Goal: Information Seeking & Learning: Learn about a topic

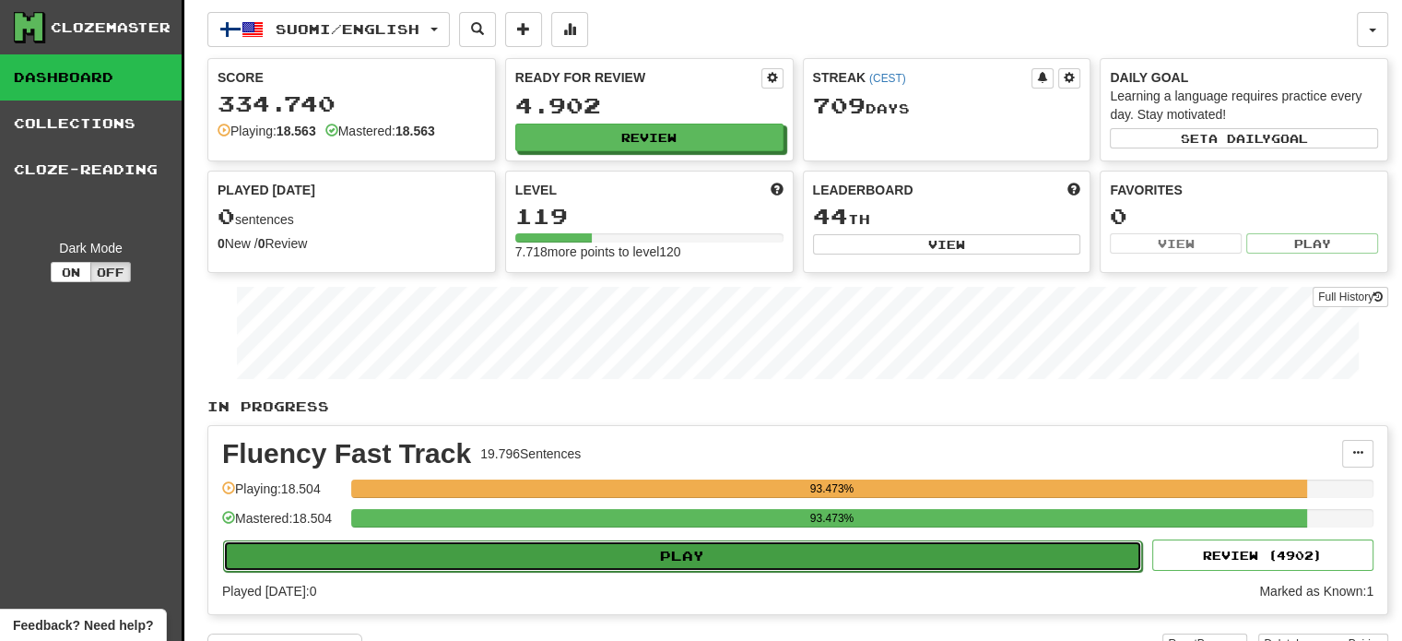
click at [568, 558] on button "Play" at bounding box center [682, 555] width 919 height 31
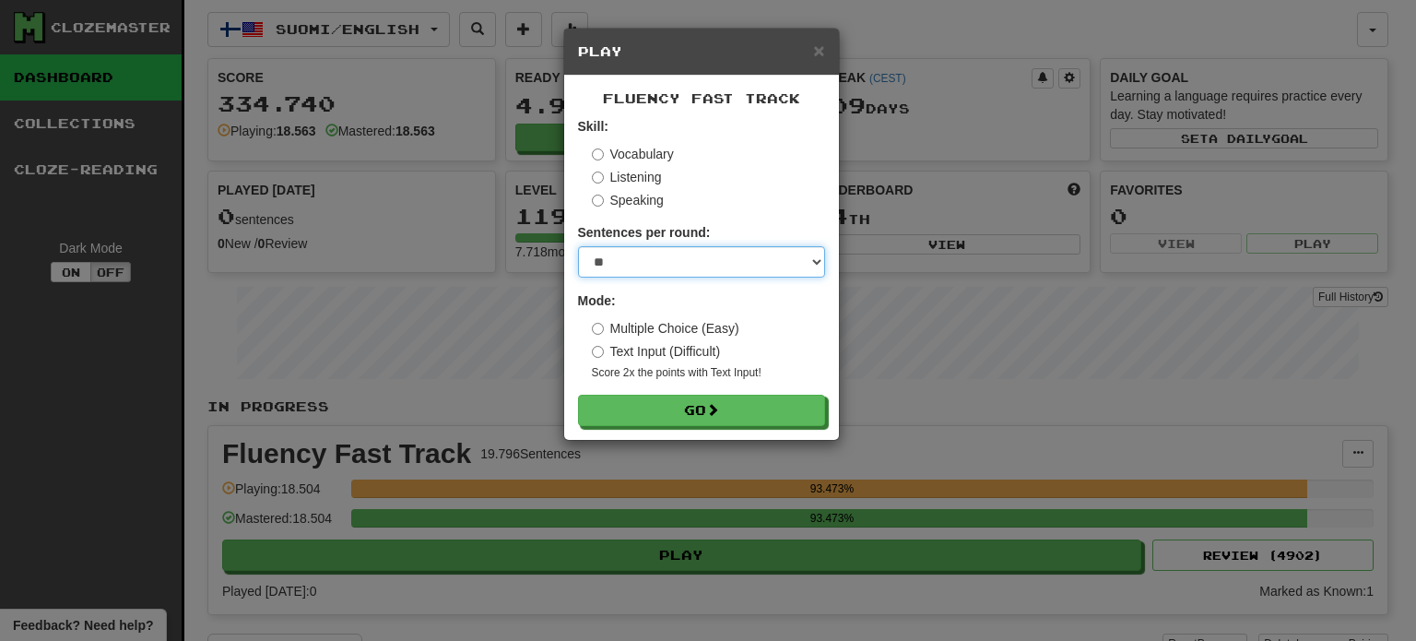
click at [671, 269] on select "* ** ** ** ** ** *** ********" at bounding box center [701, 261] width 247 height 31
select select "**"
click at [578, 246] on select "* ** ** ** ** ** *** ********" at bounding box center [701, 261] width 247 height 31
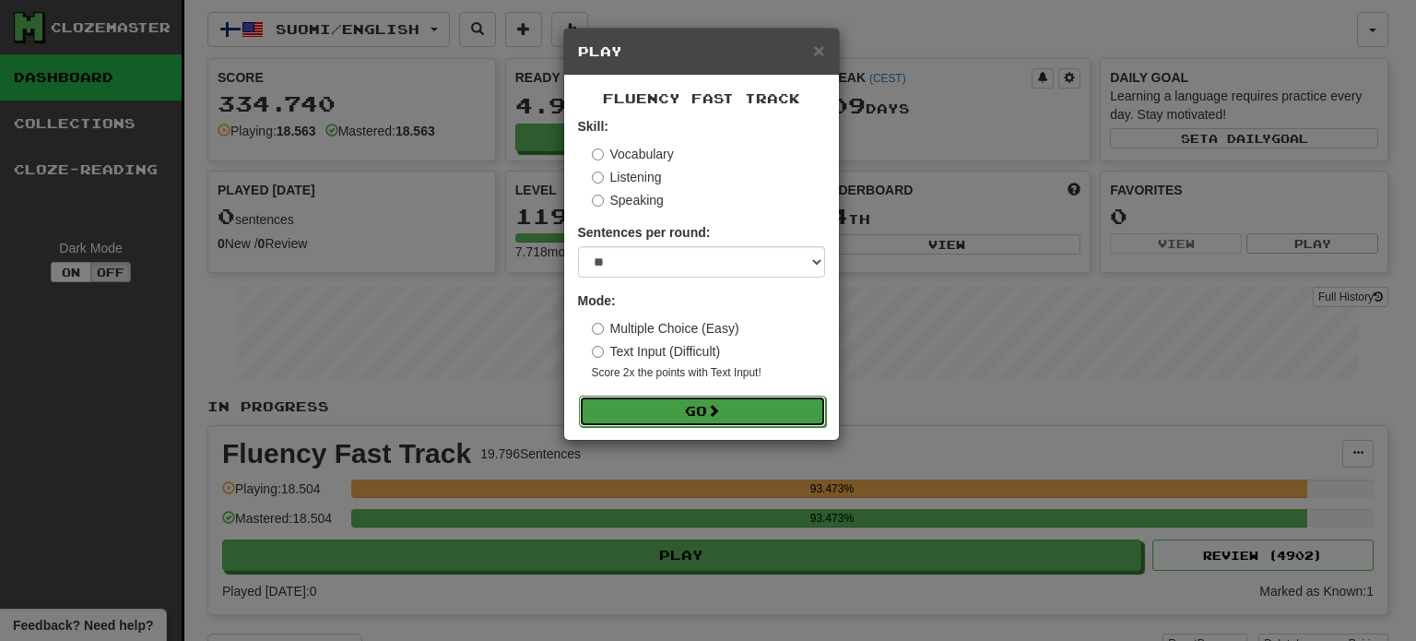
click at [688, 412] on button "Go" at bounding box center [702, 411] width 247 height 31
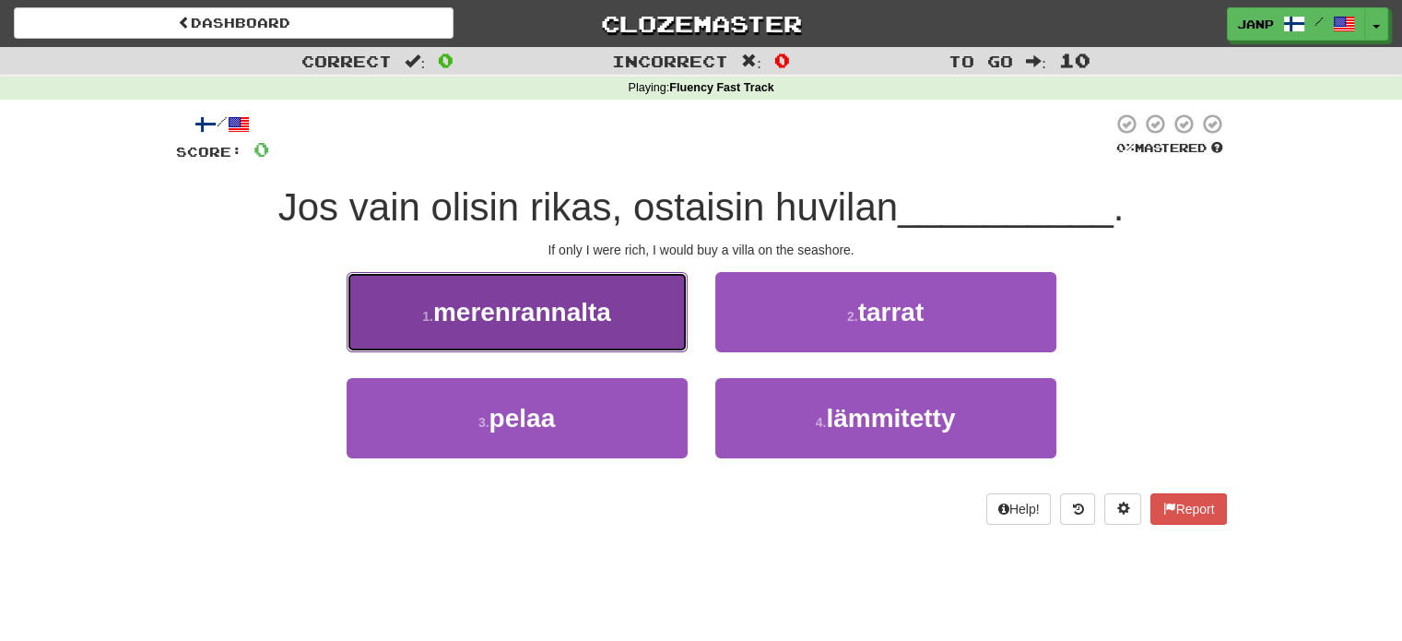
click at [561, 337] on button "1 . merenrannalta" at bounding box center [517, 312] width 341 height 80
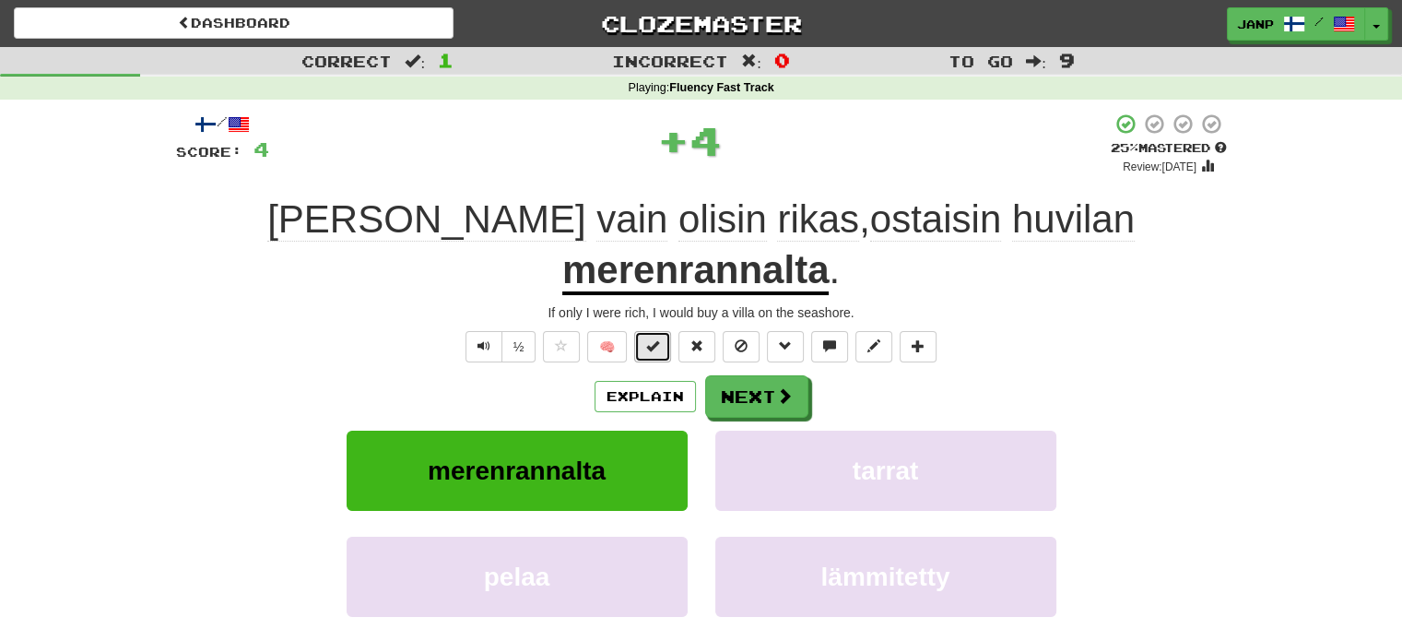
click at [658, 339] on span at bounding box center [652, 345] width 13 height 13
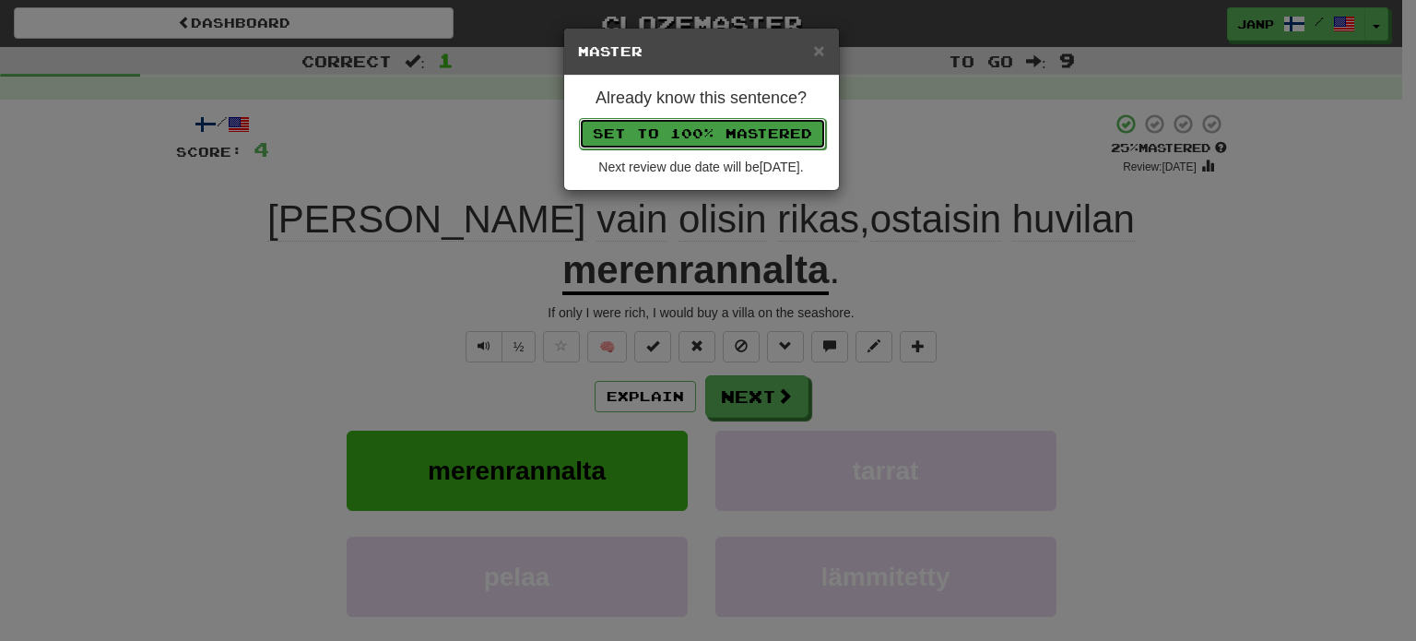
click at [709, 136] on button "Set to 100% Mastered" at bounding box center [702, 133] width 247 height 31
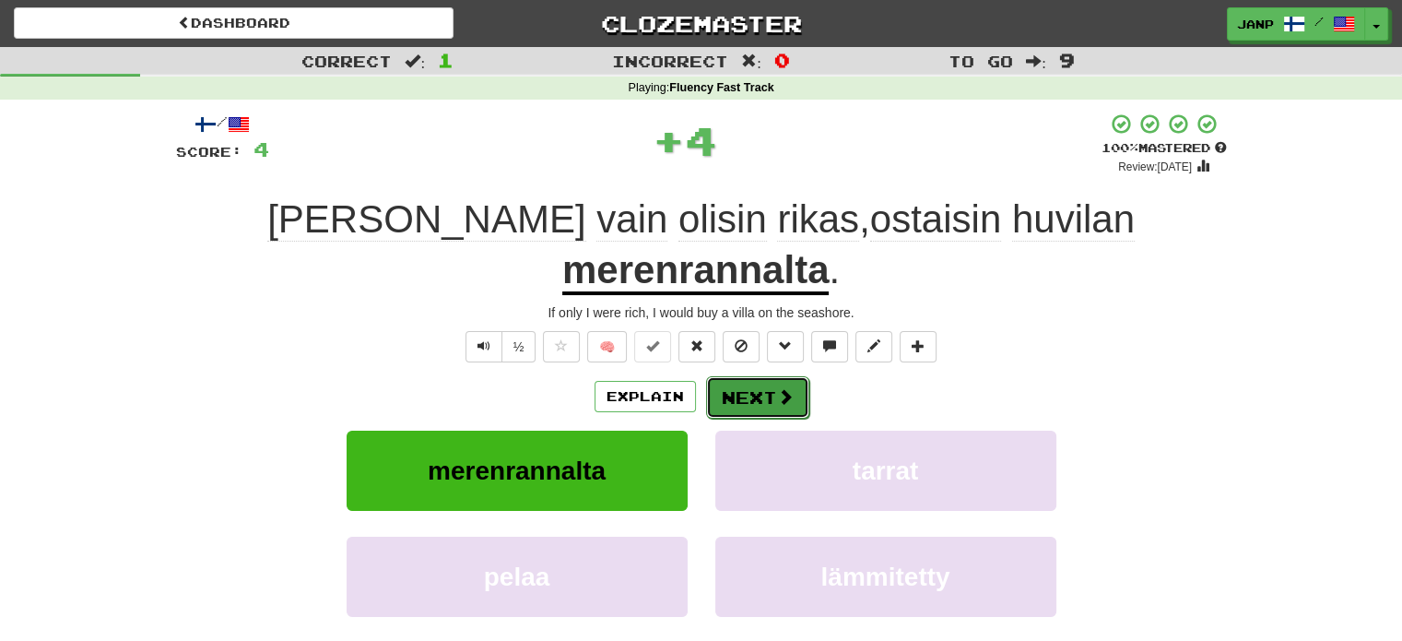
click at [768, 376] on button "Next" at bounding box center [757, 397] width 103 height 42
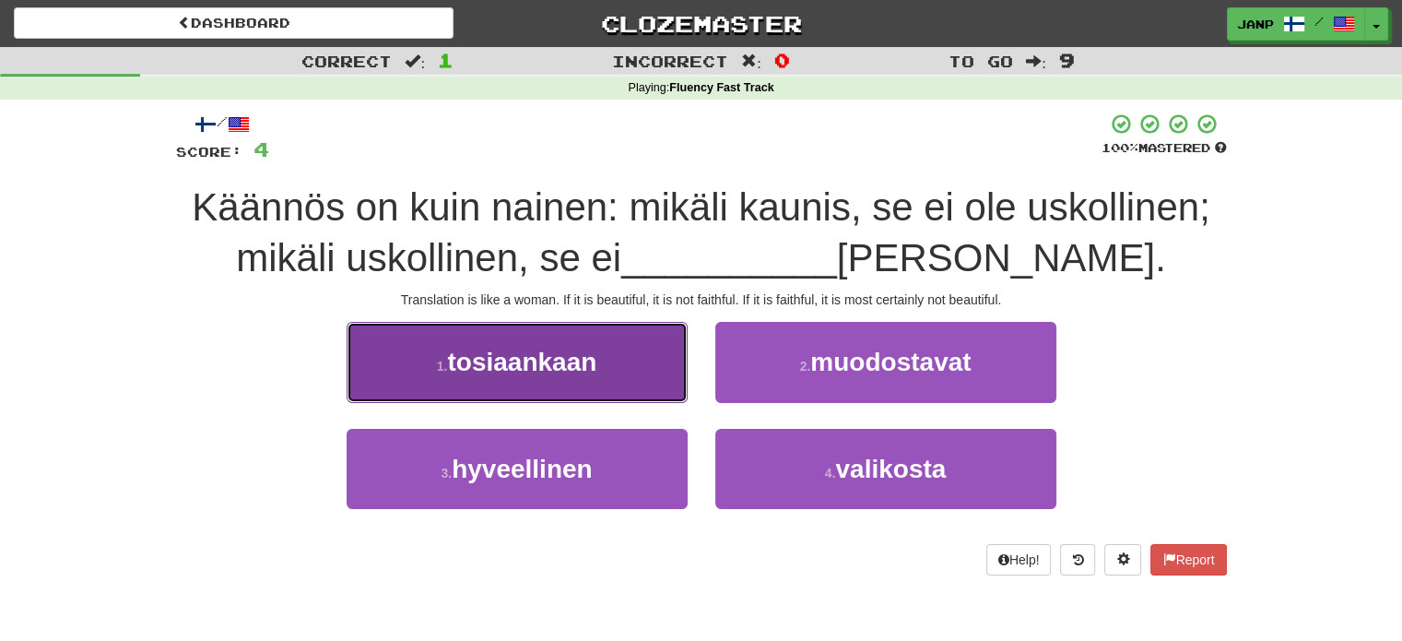
click at [575, 351] on span "tosiaankaan" at bounding box center [521, 362] width 149 height 29
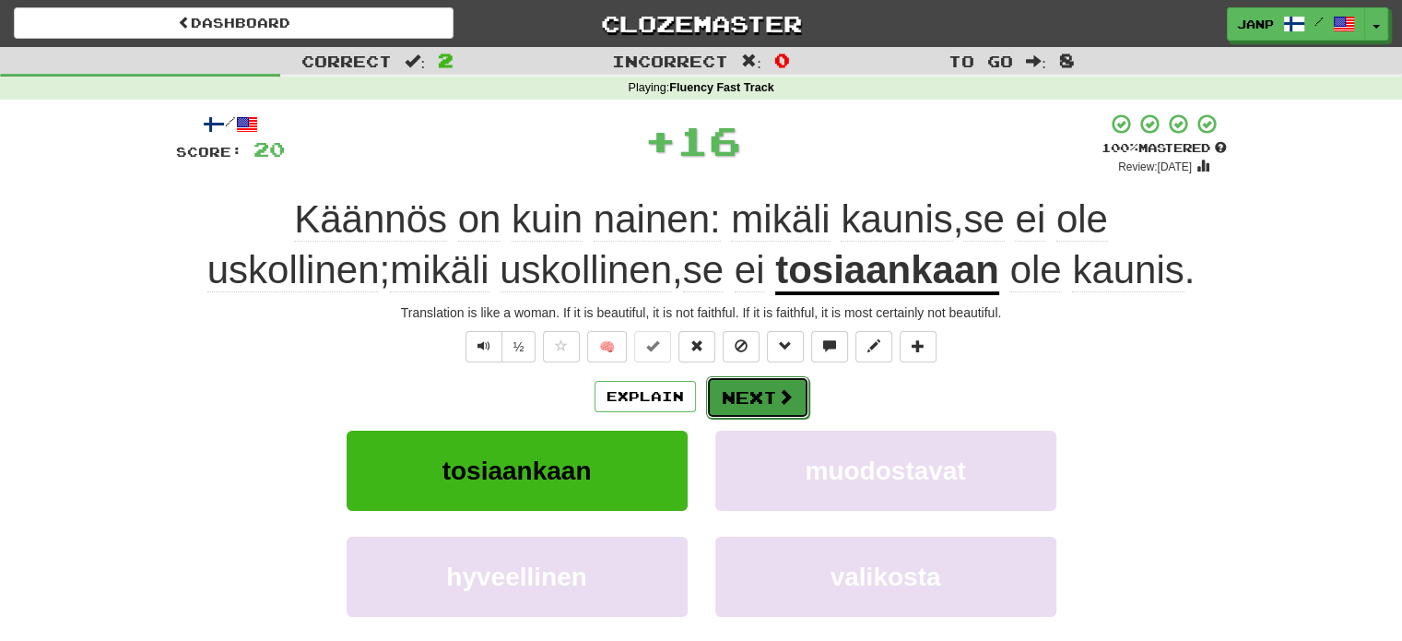
click at [741, 390] on button "Next" at bounding box center [757, 397] width 103 height 42
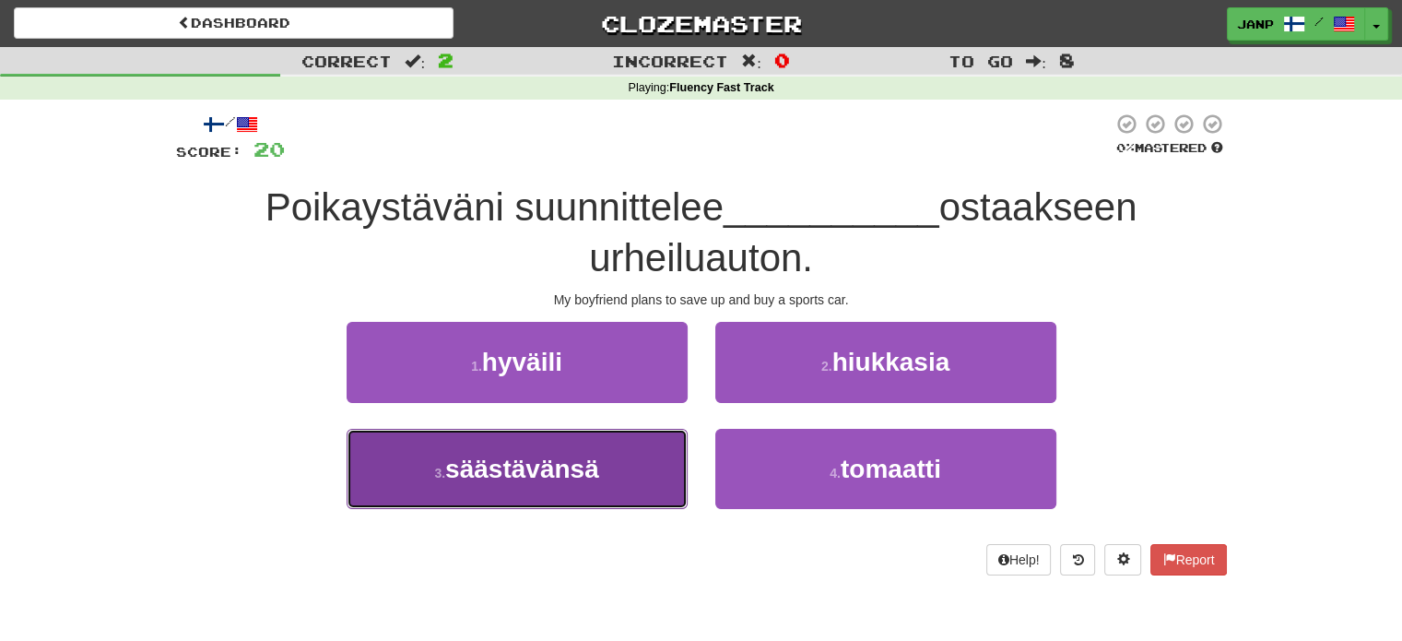
click at [633, 456] on button "3 . säästävänsä" at bounding box center [517, 469] width 341 height 80
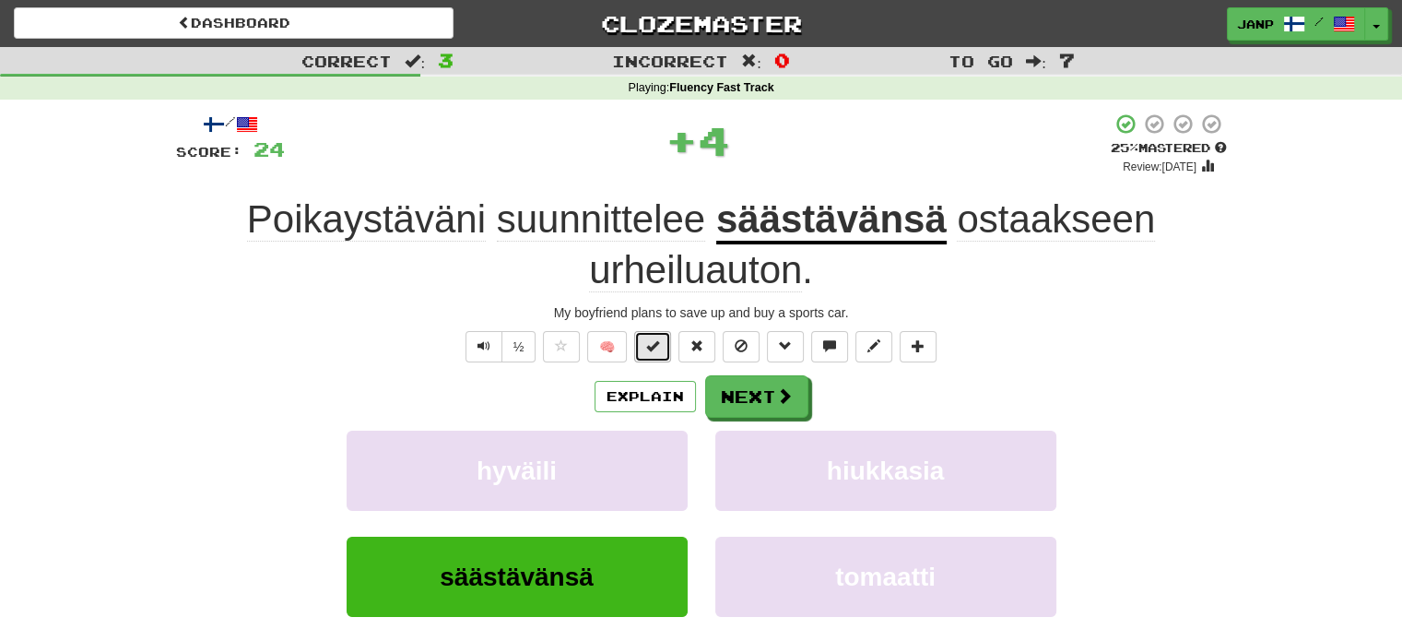
click at [651, 352] on span at bounding box center [652, 345] width 13 height 13
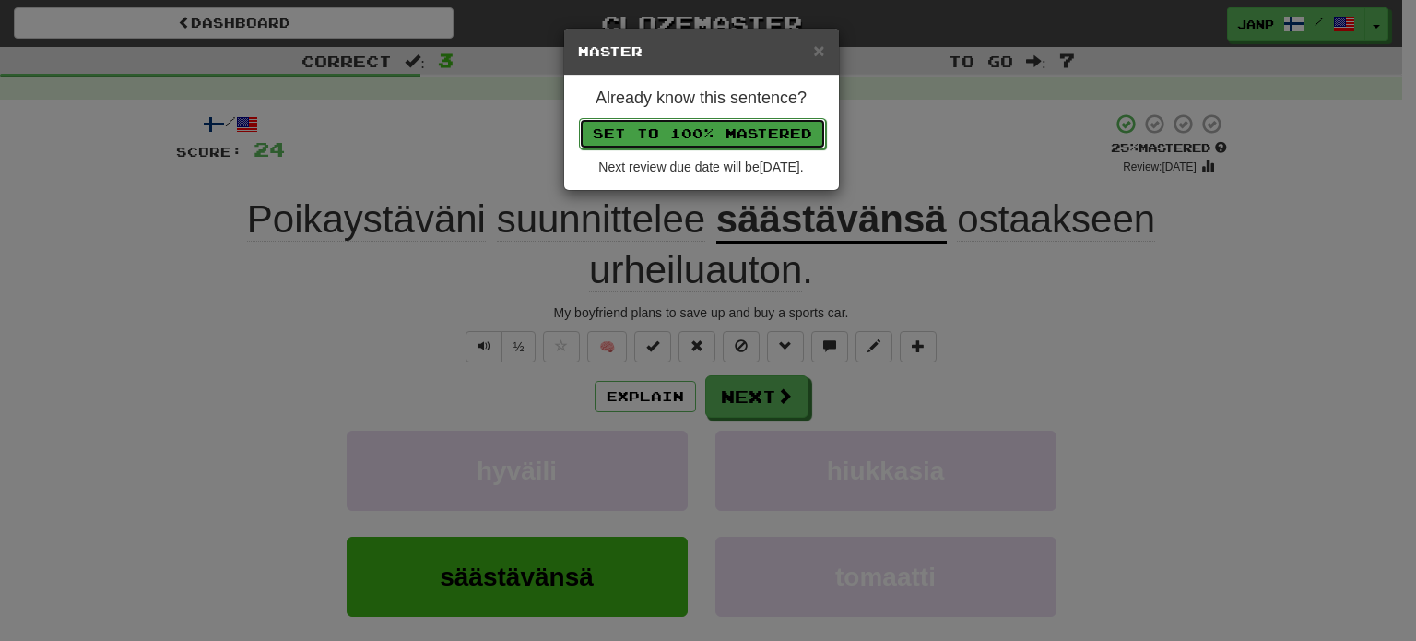
click at [727, 122] on button "Set to 100% Mastered" at bounding box center [702, 133] width 247 height 31
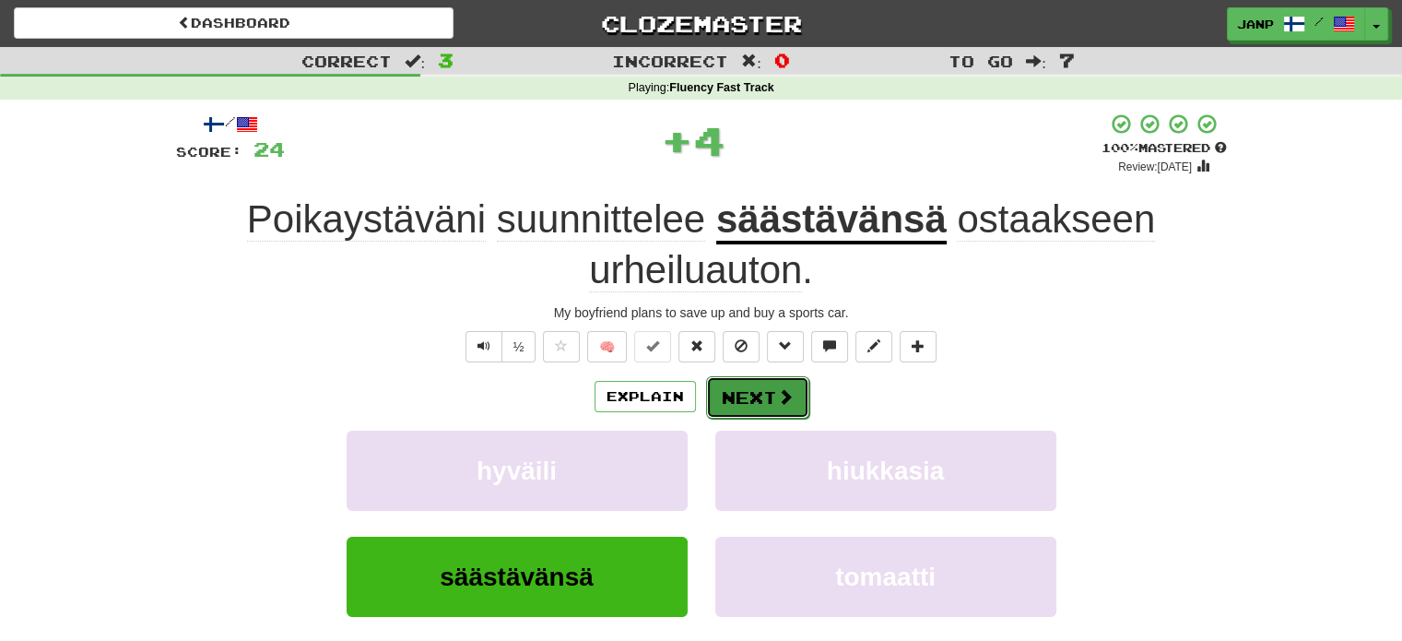
click at [764, 386] on button "Next" at bounding box center [757, 397] width 103 height 42
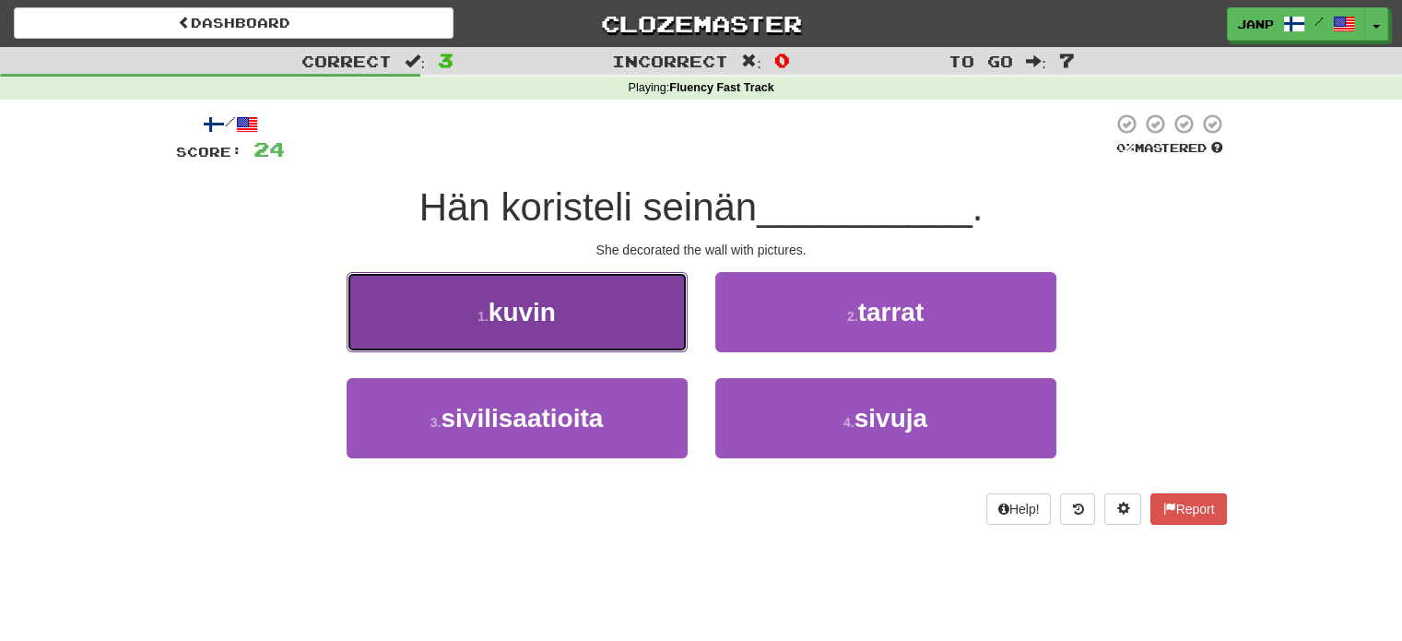
click at [623, 314] on button "1 . kuvin" at bounding box center [517, 312] width 341 height 80
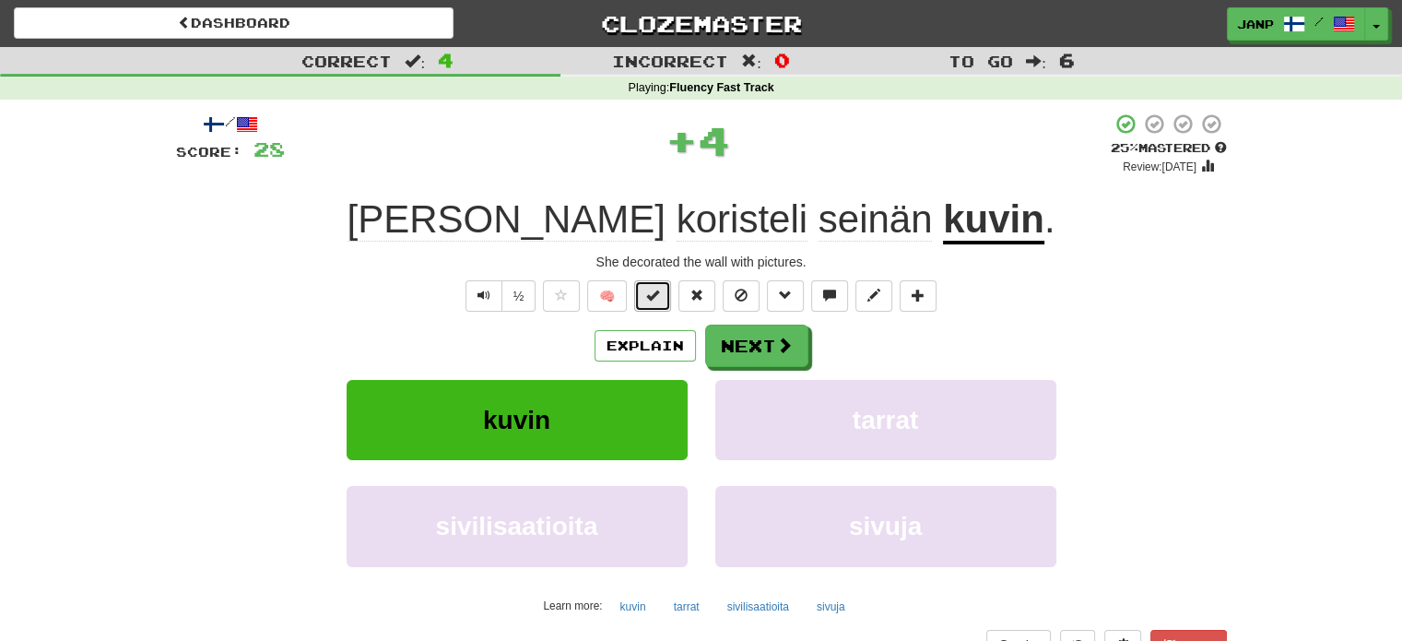
click at [668, 289] on button at bounding box center [652, 295] width 37 height 31
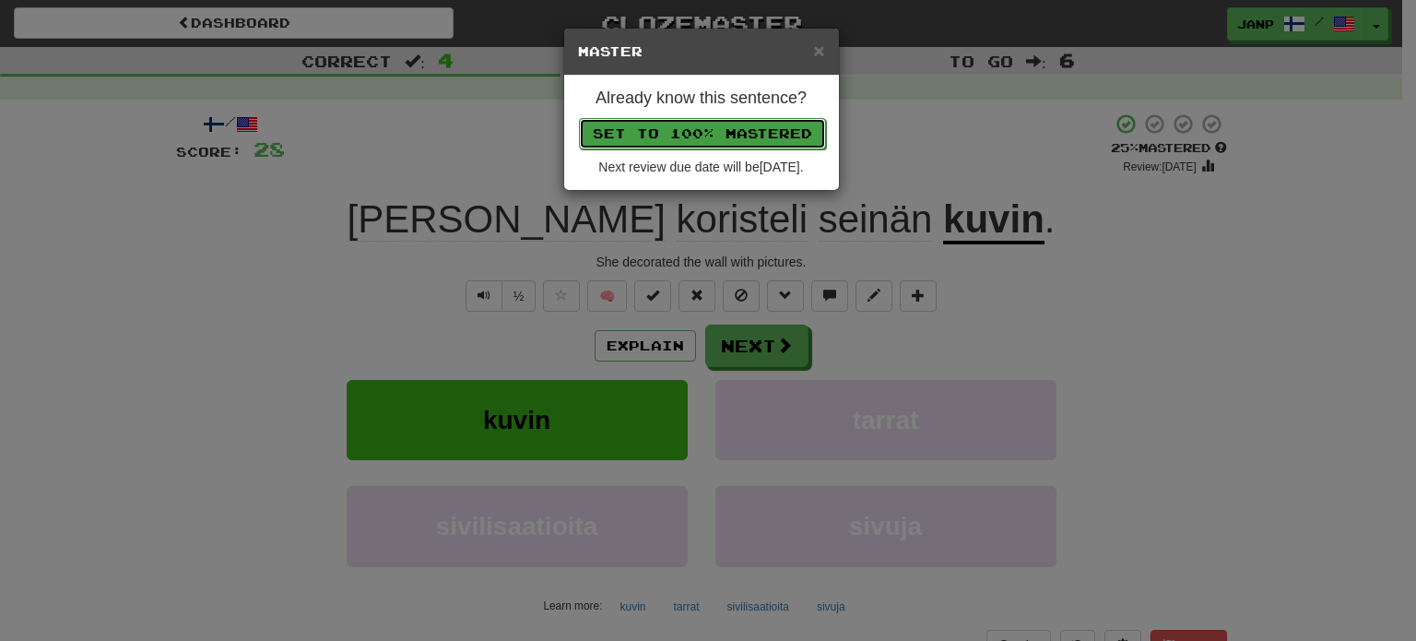
click at [738, 121] on button "Set to 100% Mastered" at bounding box center [702, 133] width 247 height 31
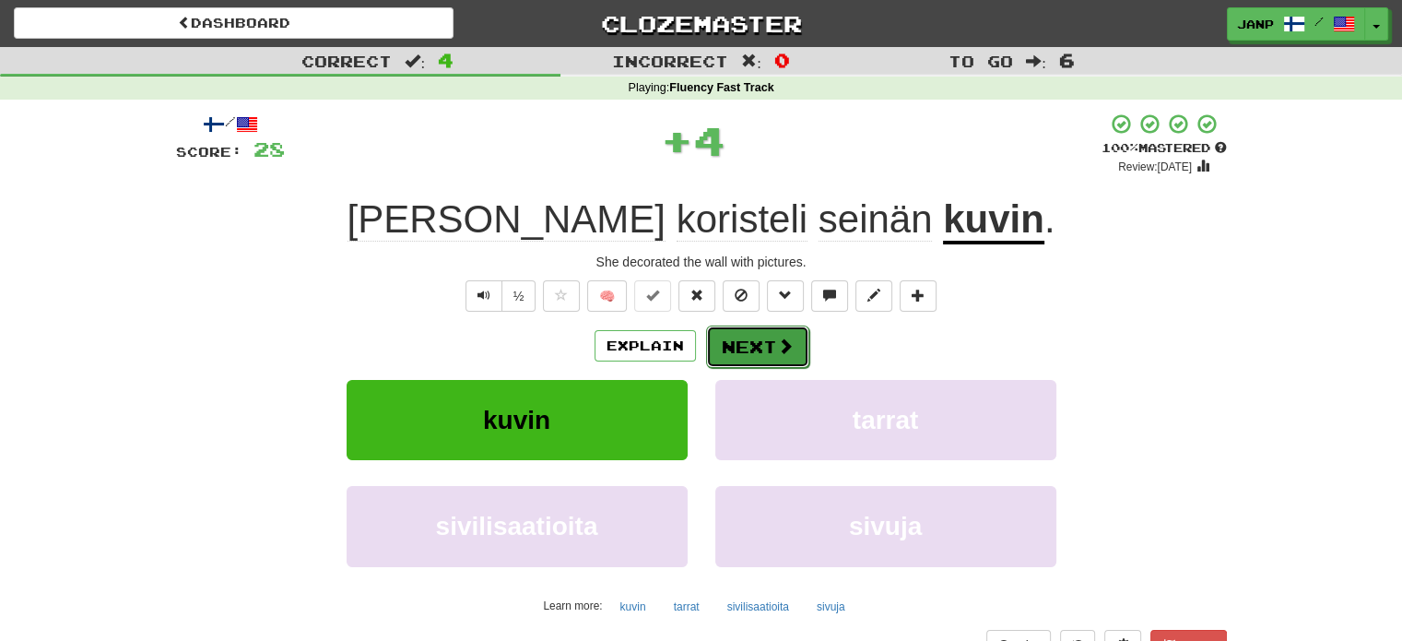
click at [751, 351] on button "Next" at bounding box center [757, 346] width 103 height 42
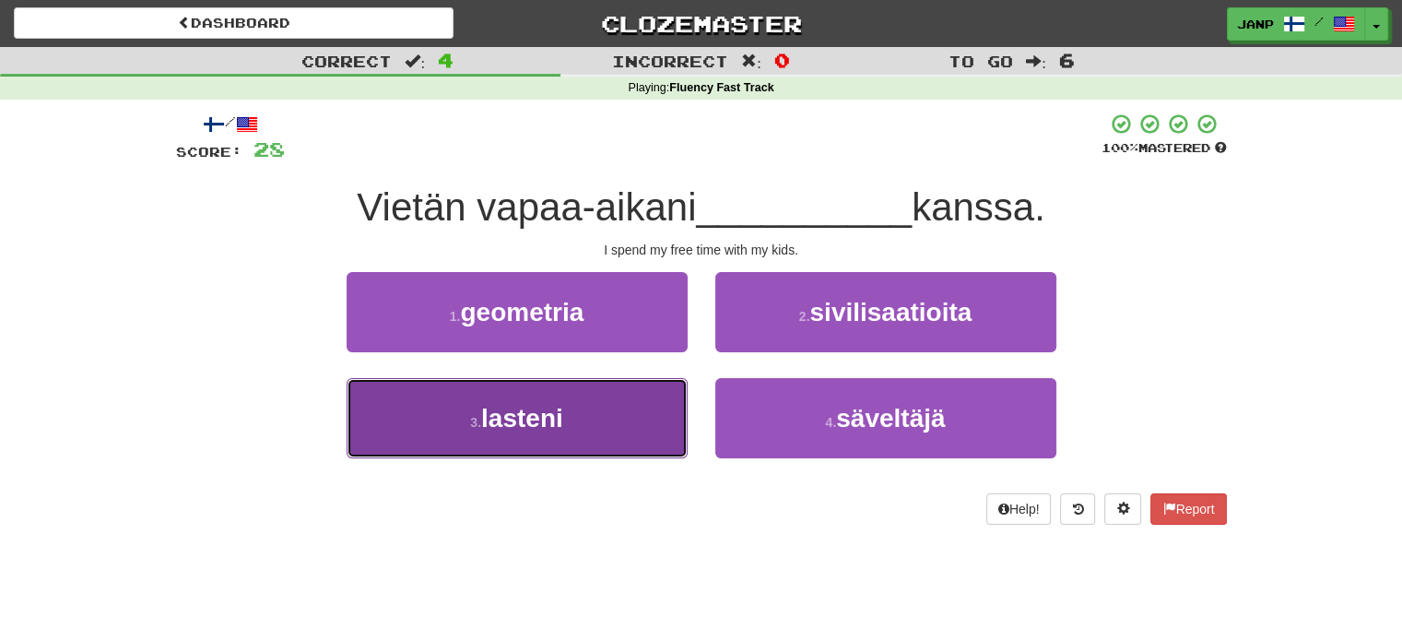
click at [606, 432] on button "3 . lasteni" at bounding box center [517, 418] width 341 height 80
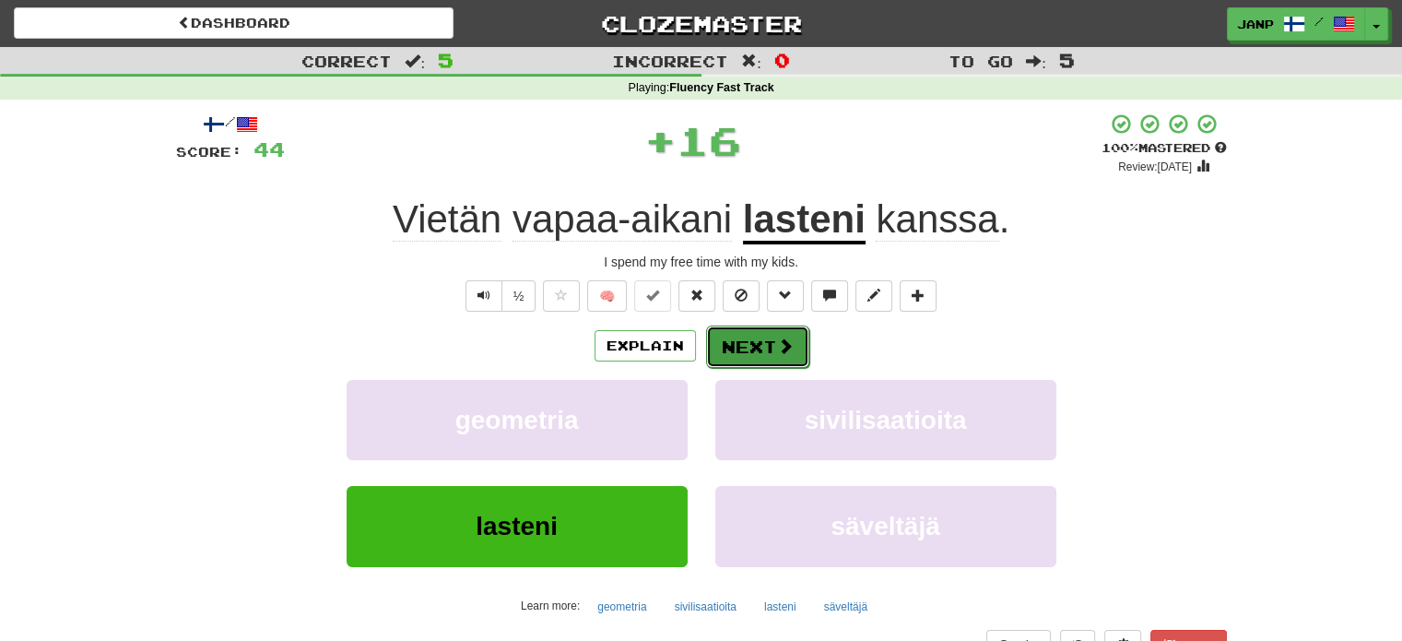
click at [739, 338] on button "Next" at bounding box center [757, 346] width 103 height 42
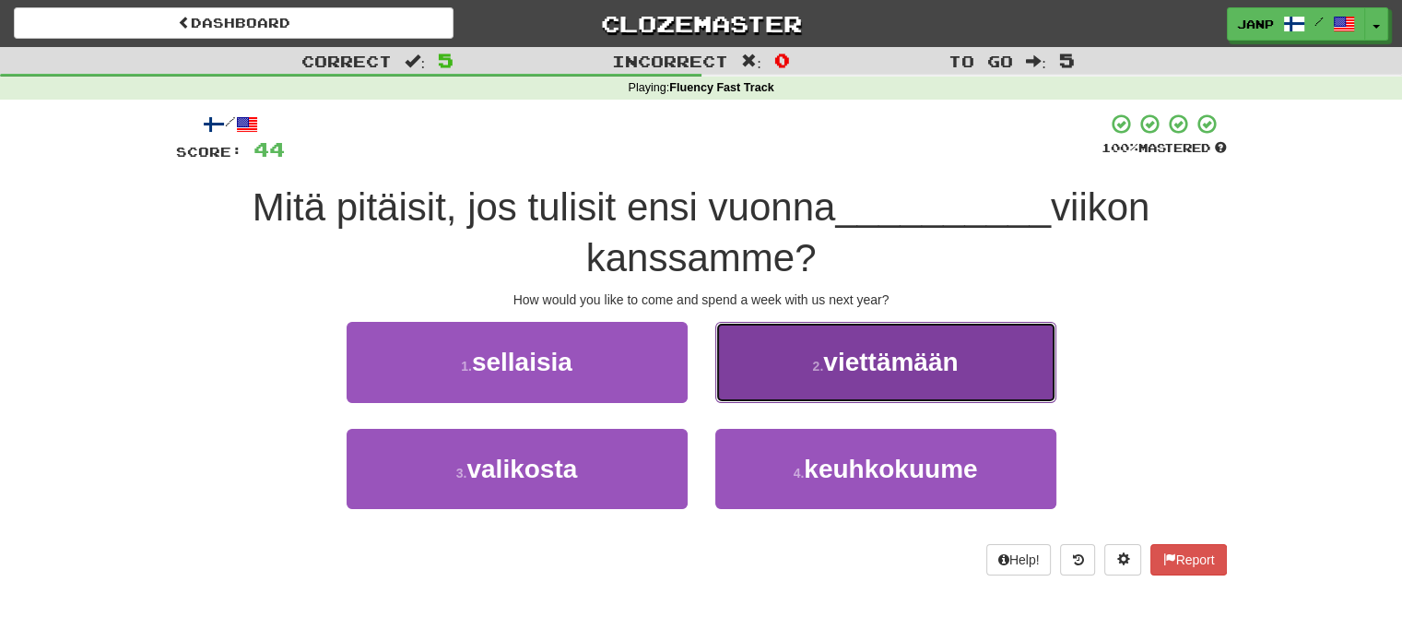
click at [778, 364] on button "2 . viettämään" at bounding box center [886, 362] width 341 height 80
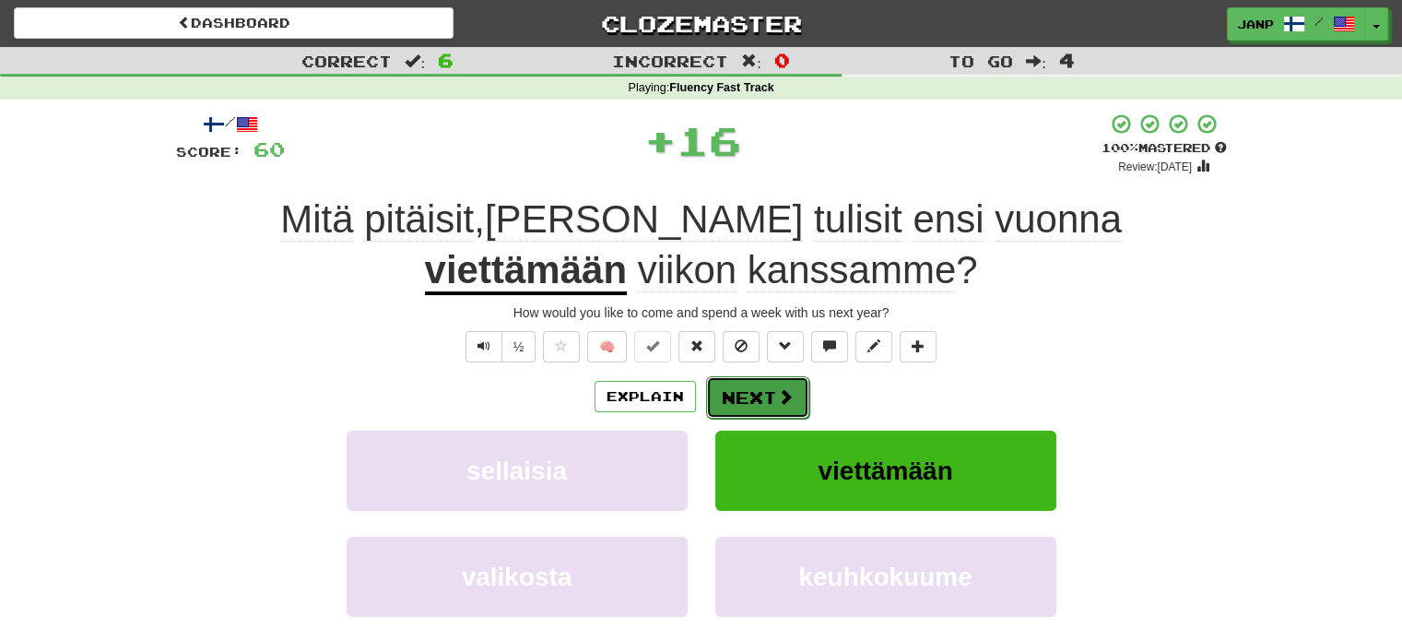
click at [741, 377] on button "Next" at bounding box center [757, 397] width 103 height 42
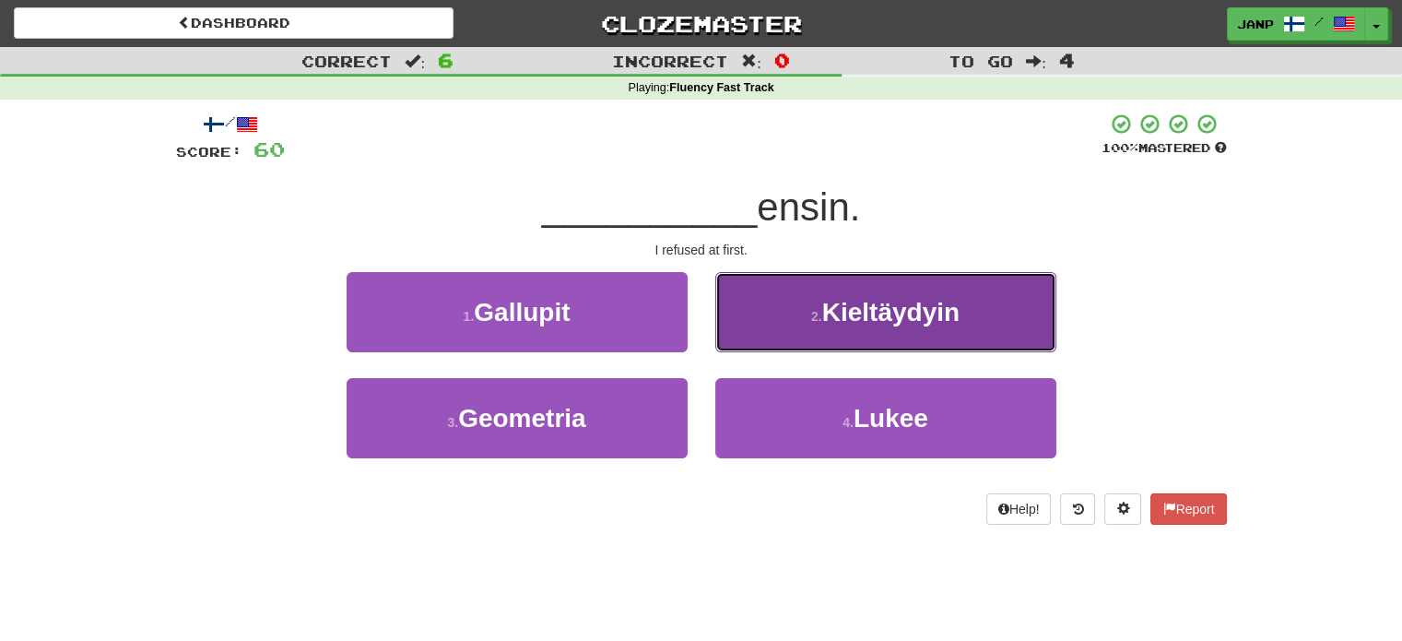
click at [769, 331] on button "2 . Kieltäydyin" at bounding box center [886, 312] width 341 height 80
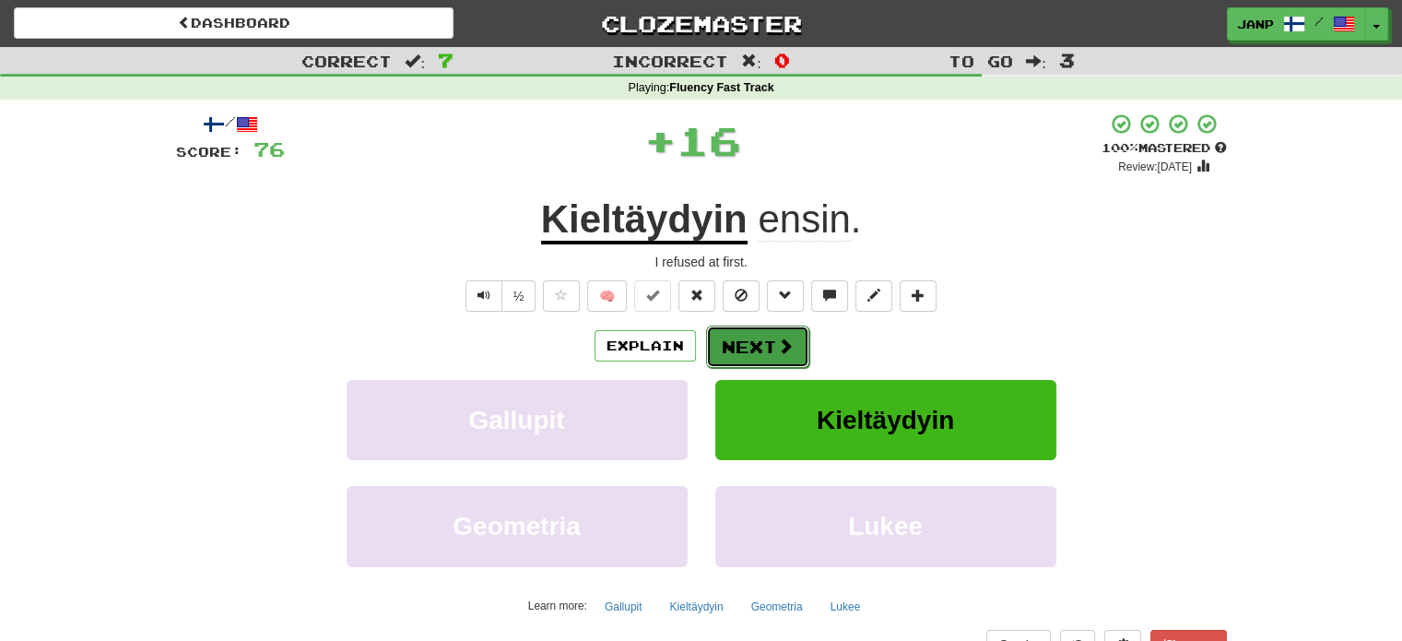
click at [747, 338] on button "Next" at bounding box center [757, 346] width 103 height 42
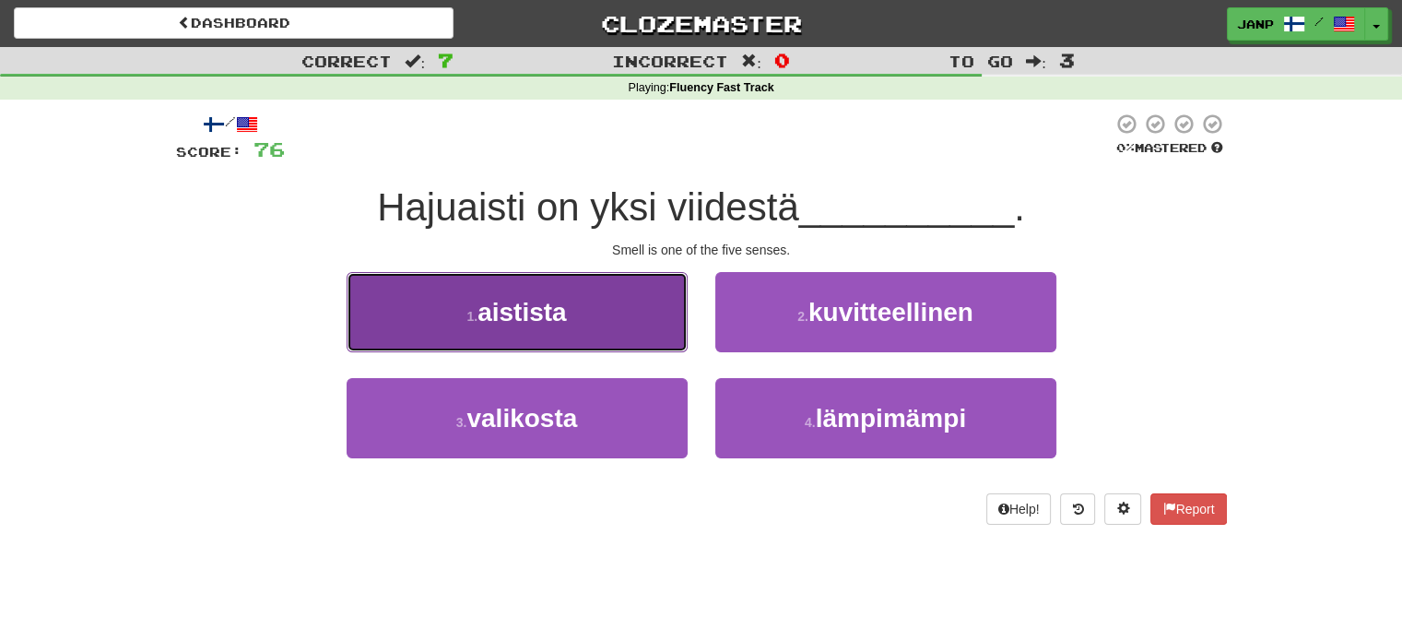
click at [623, 325] on button "1 . aistista" at bounding box center [517, 312] width 341 height 80
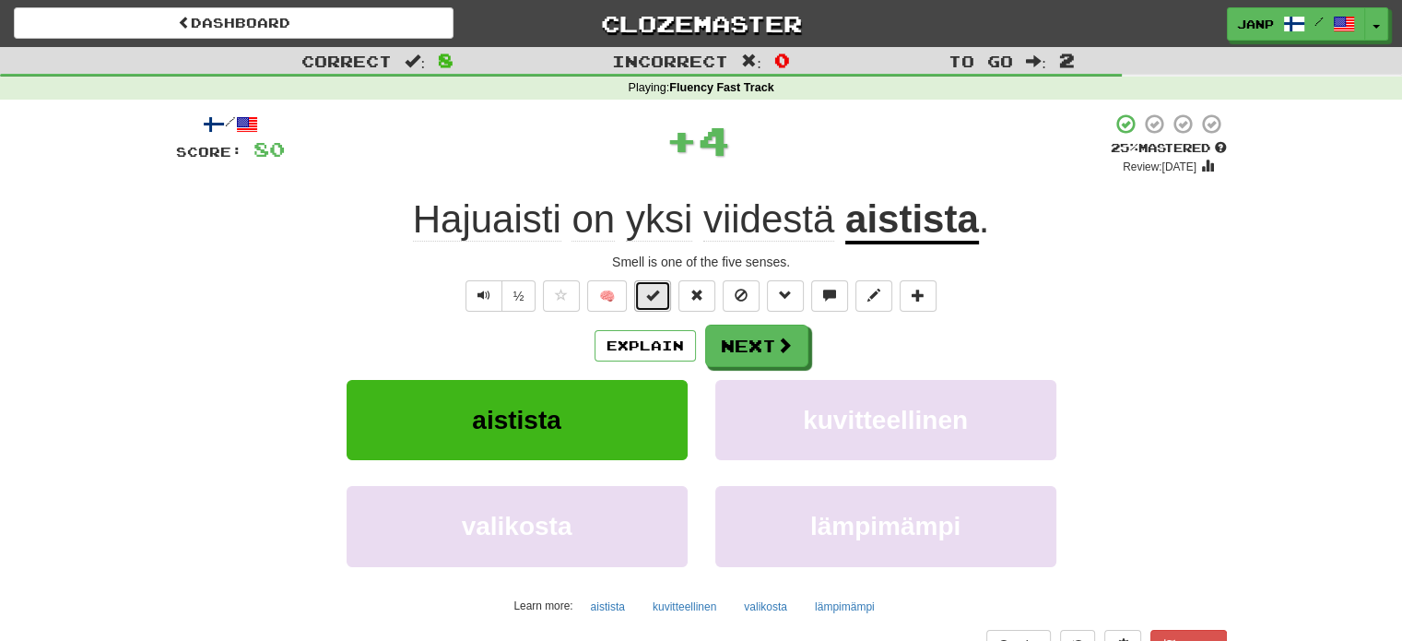
click at [659, 292] on span at bounding box center [652, 295] width 13 height 13
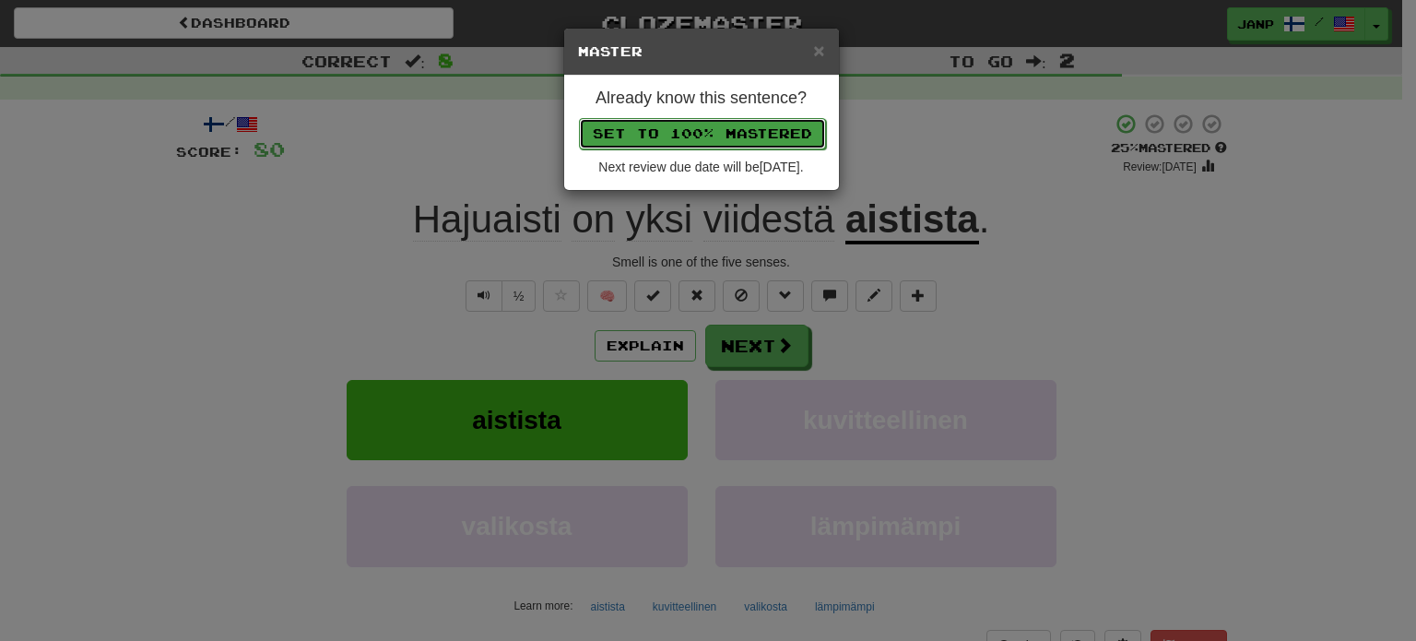
click at [708, 120] on button "Set to 100% Mastered" at bounding box center [702, 133] width 247 height 31
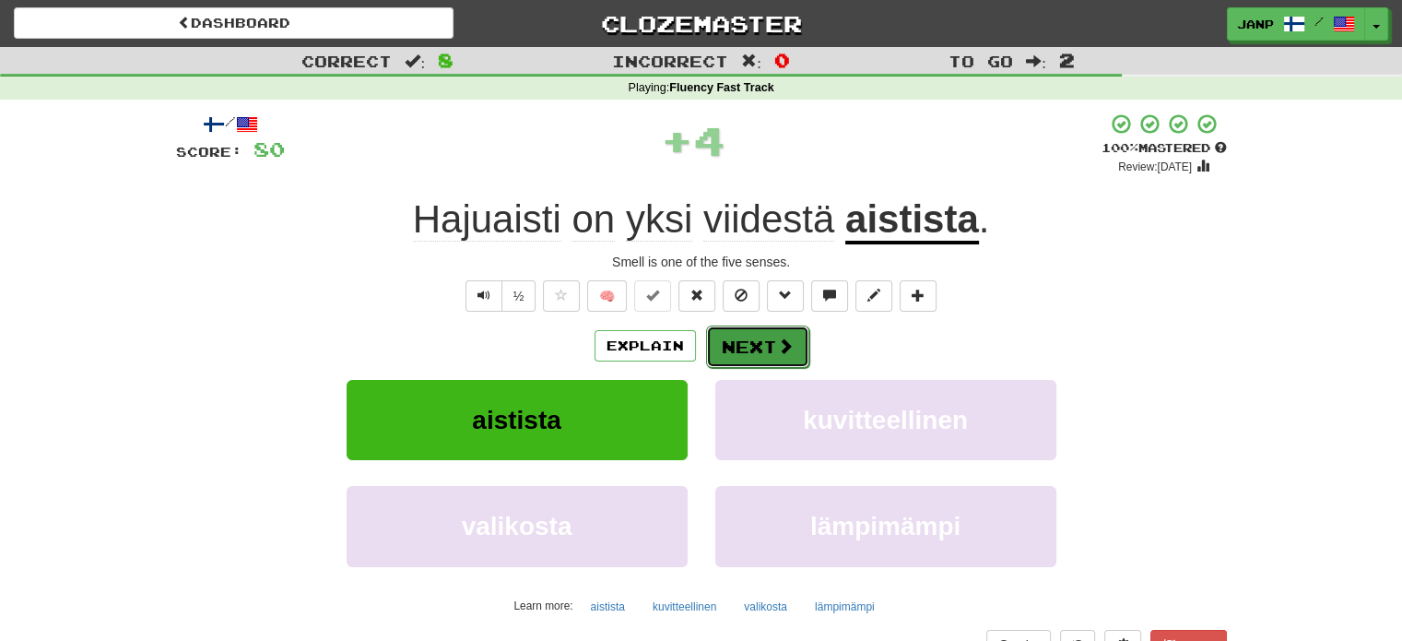
click at [760, 347] on button "Next" at bounding box center [757, 346] width 103 height 42
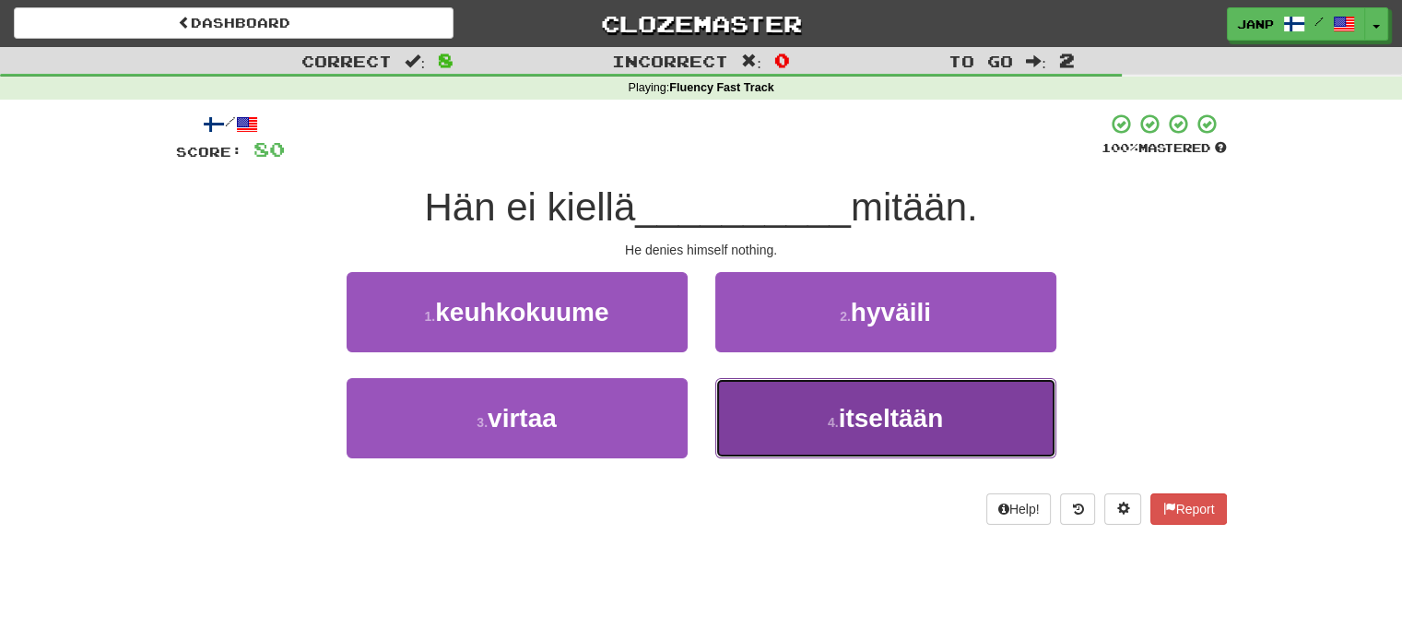
click at [731, 402] on button "4 . itseltään" at bounding box center [886, 418] width 341 height 80
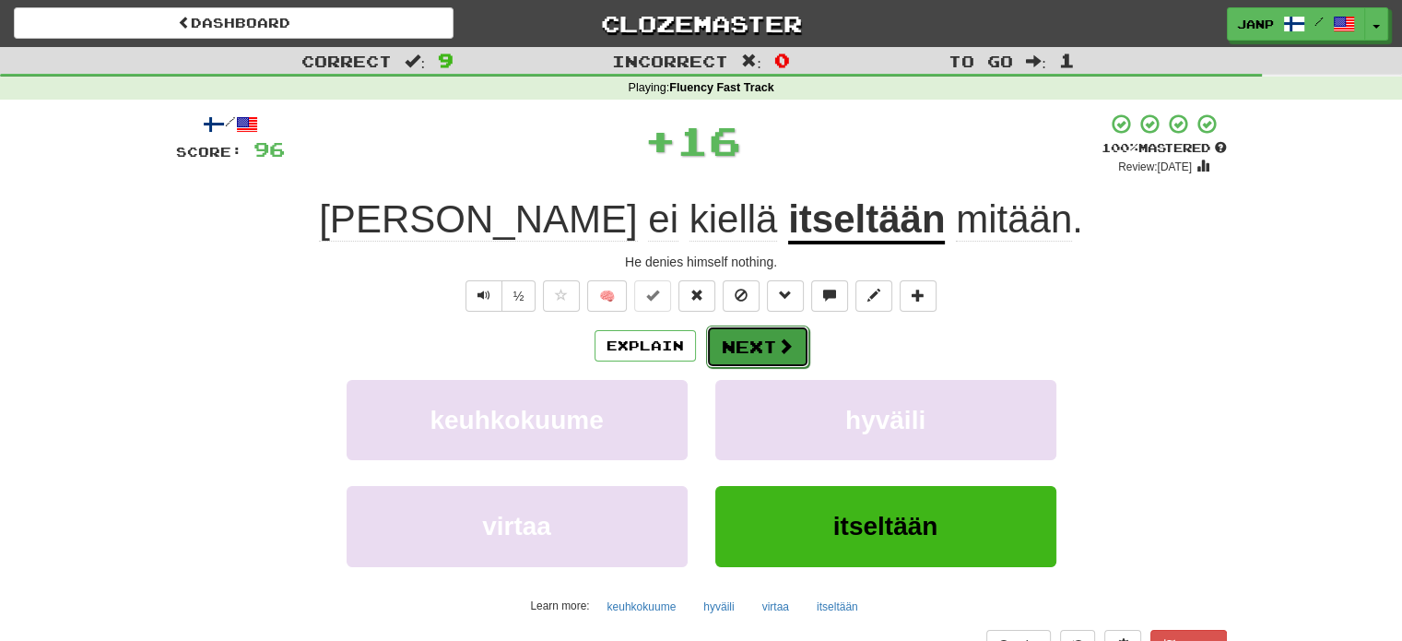
click at [731, 335] on button "Next" at bounding box center [757, 346] width 103 height 42
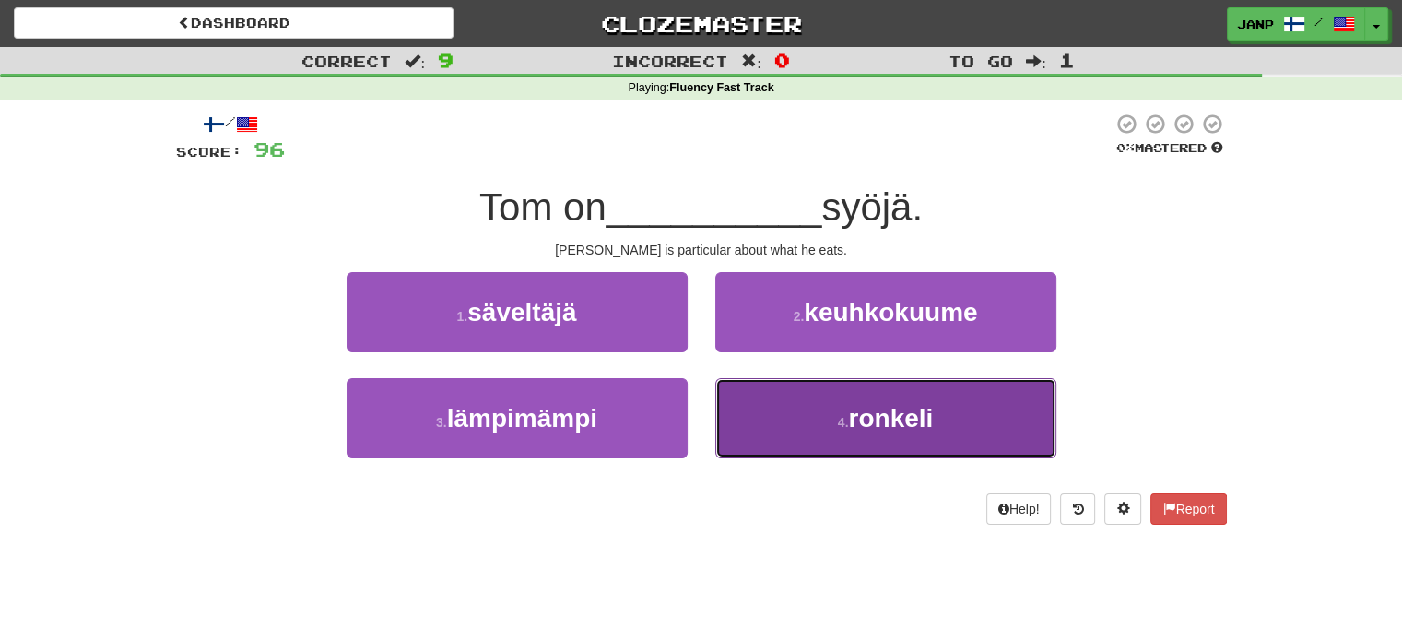
click at [735, 413] on button "4 . ronkeli" at bounding box center [886, 418] width 341 height 80
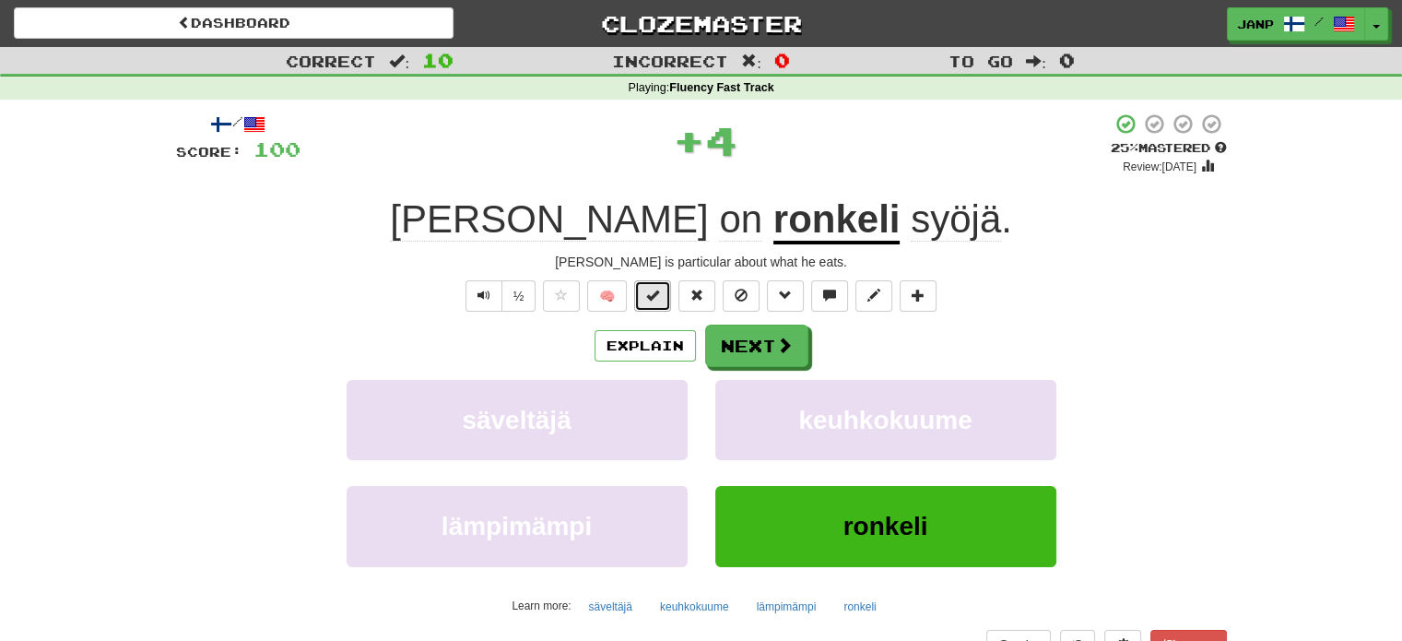
click at [653, 302] on span at bounding box center [652, 295] width 13 height 13
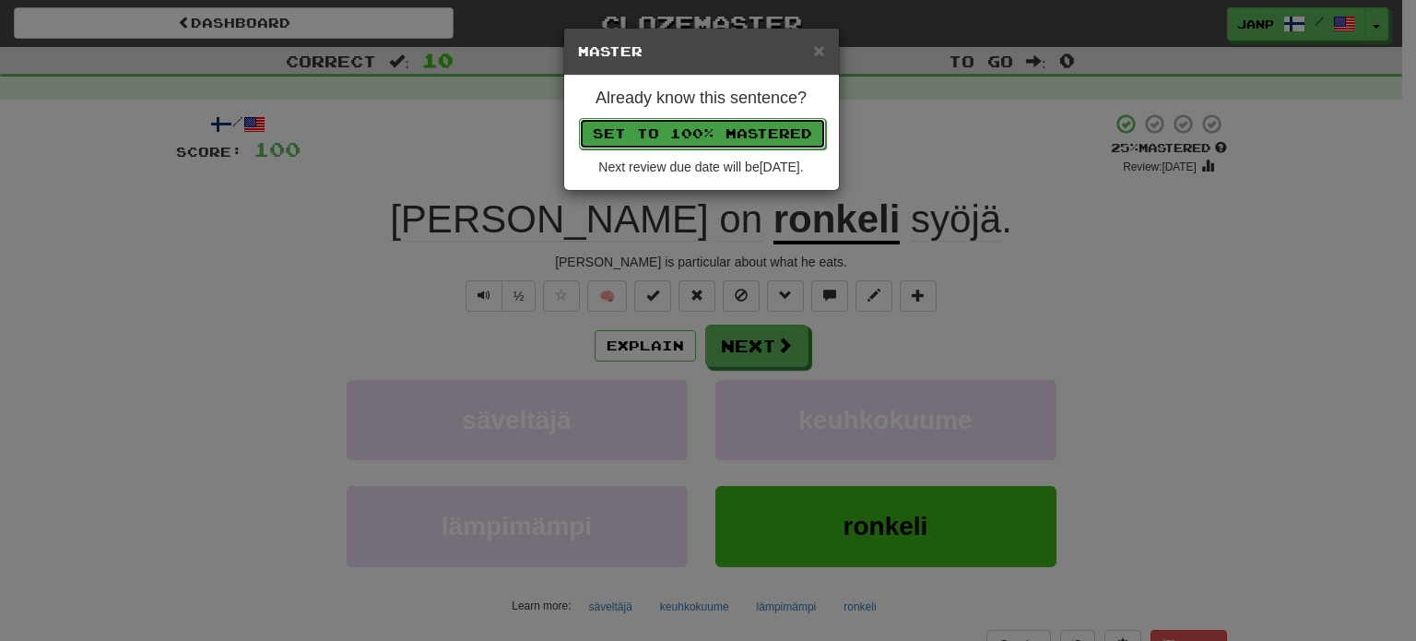
click at [691, 131] on button "Set to 100% Mastered" at bounding box center [702, 133] width 247 height 31
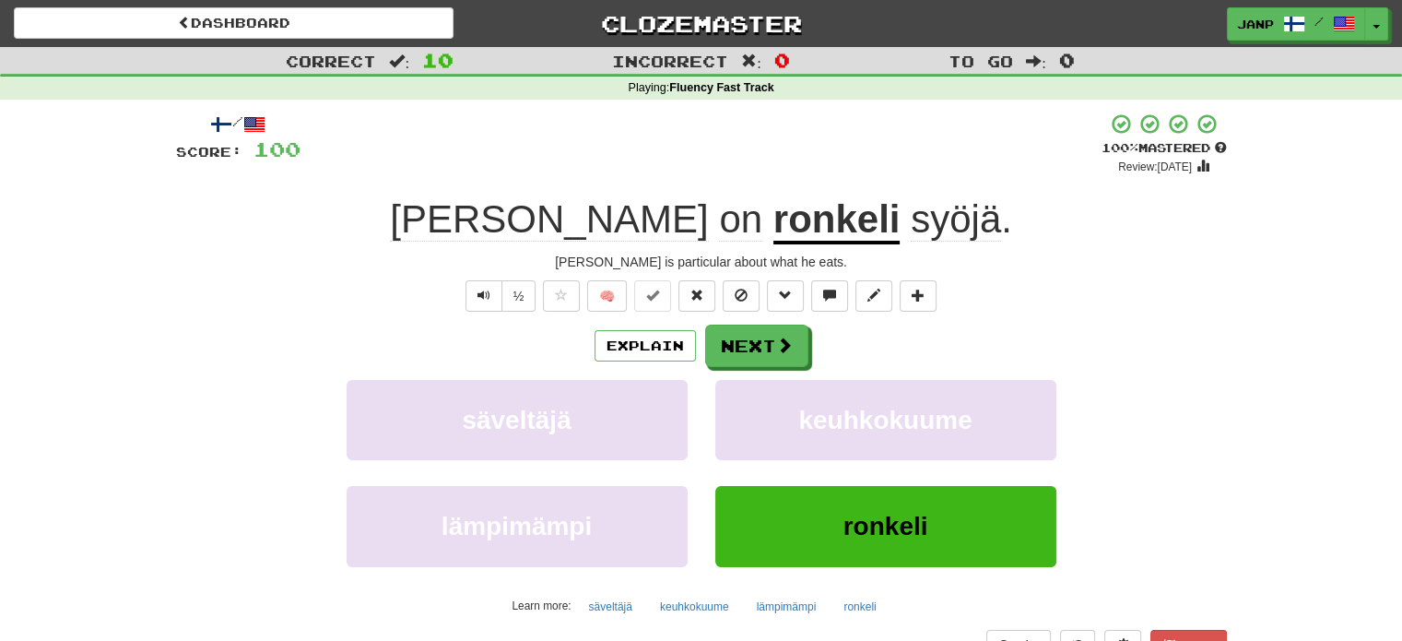
click at [754, 374] on div "Explain Next säveltäjä keuhkokuume lämpimämpi ronkeli Learn more: säveltäjä keu…" at bounding box center [701, 473] width 1051 height 296
click at [751, 346] on button "Next" at bounding box center [757, 346] width 103 height 42
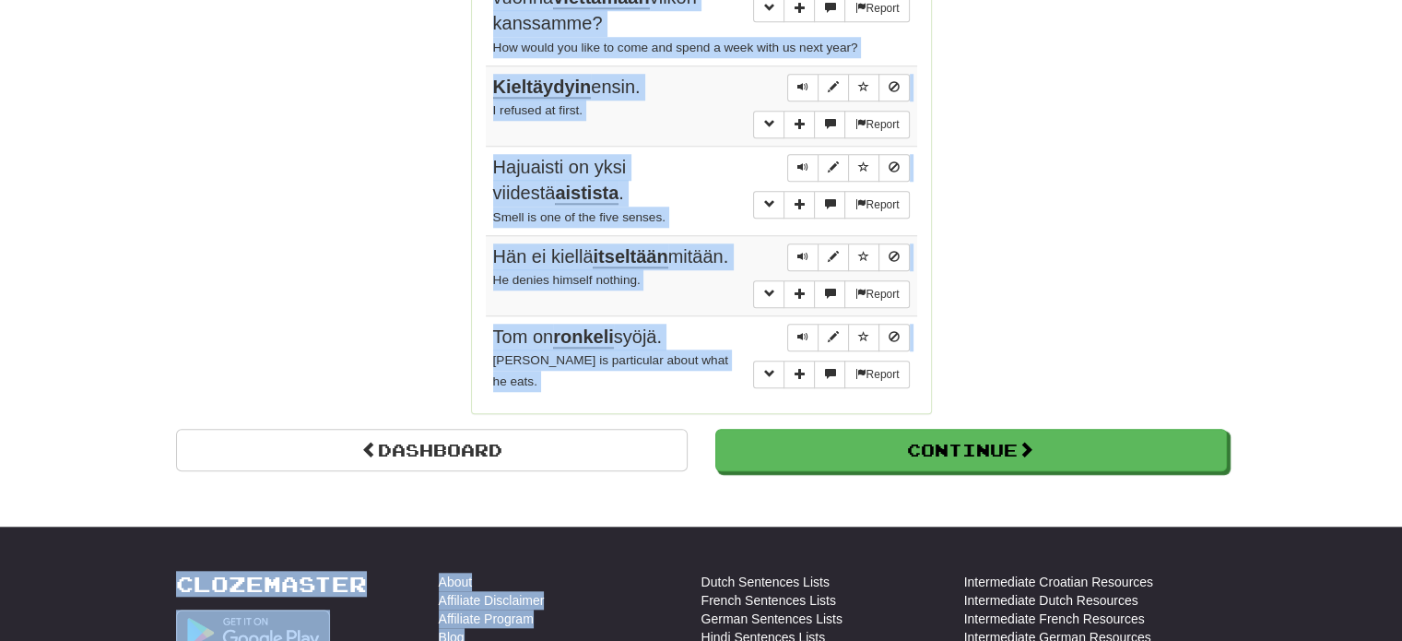
scroll to position [1696, 0]
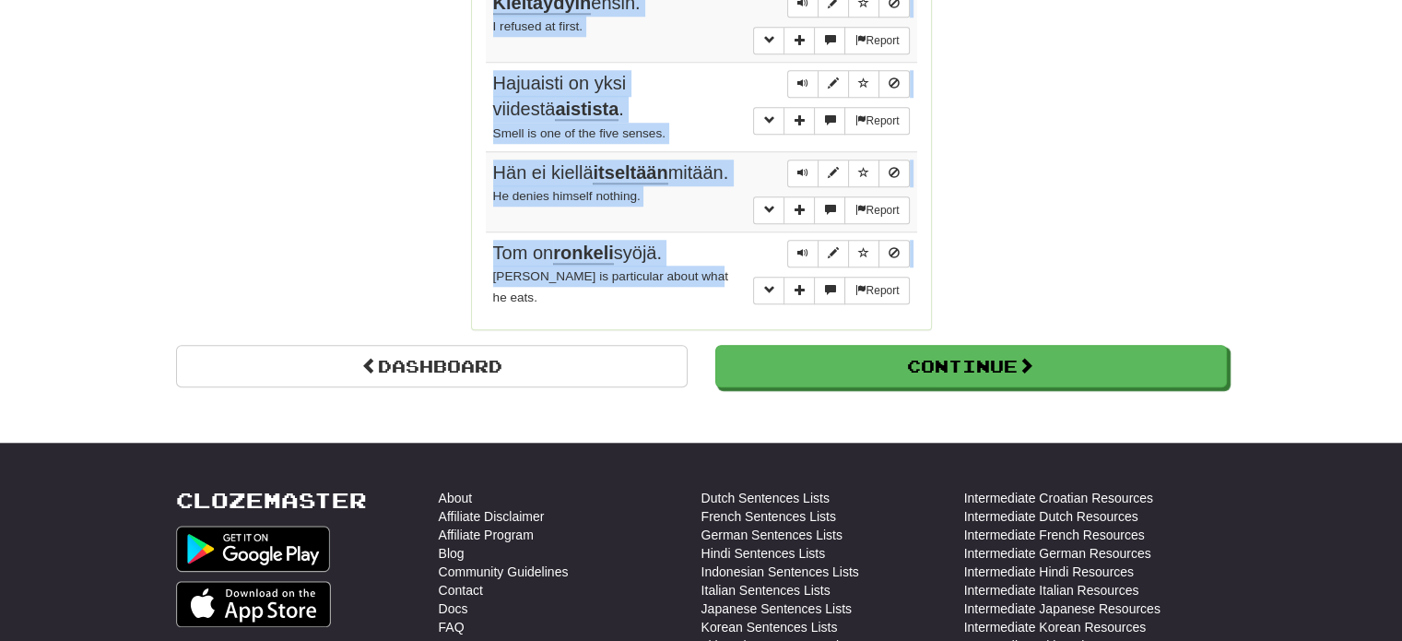
drag, startPoint x: 490, startPoint y: 172, endPoint x: 721, endPoint y: 266, distance: 249.8
copy tbody "Jos vain olisin rikas, ostaisin huvilan merenrannalta . If only I were rich, I …"
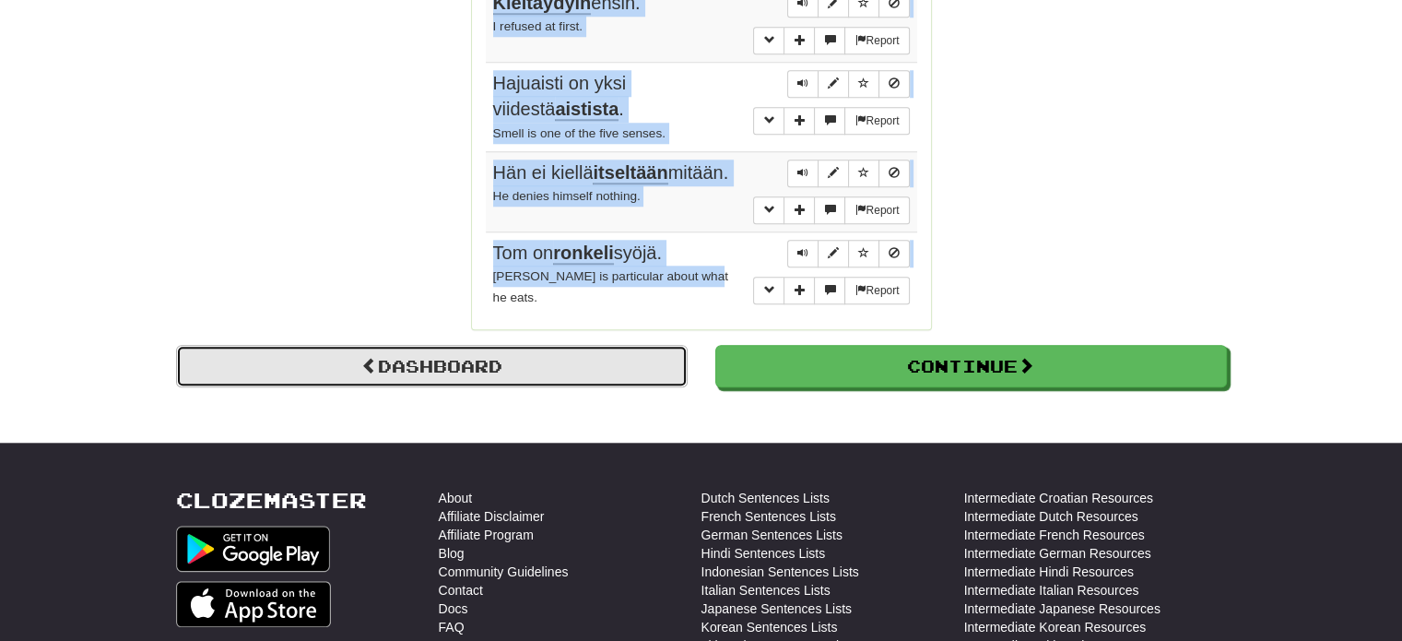
click at [447, 358] on link "Dashboard" at bounding box center [432, 366] width 512 height 42
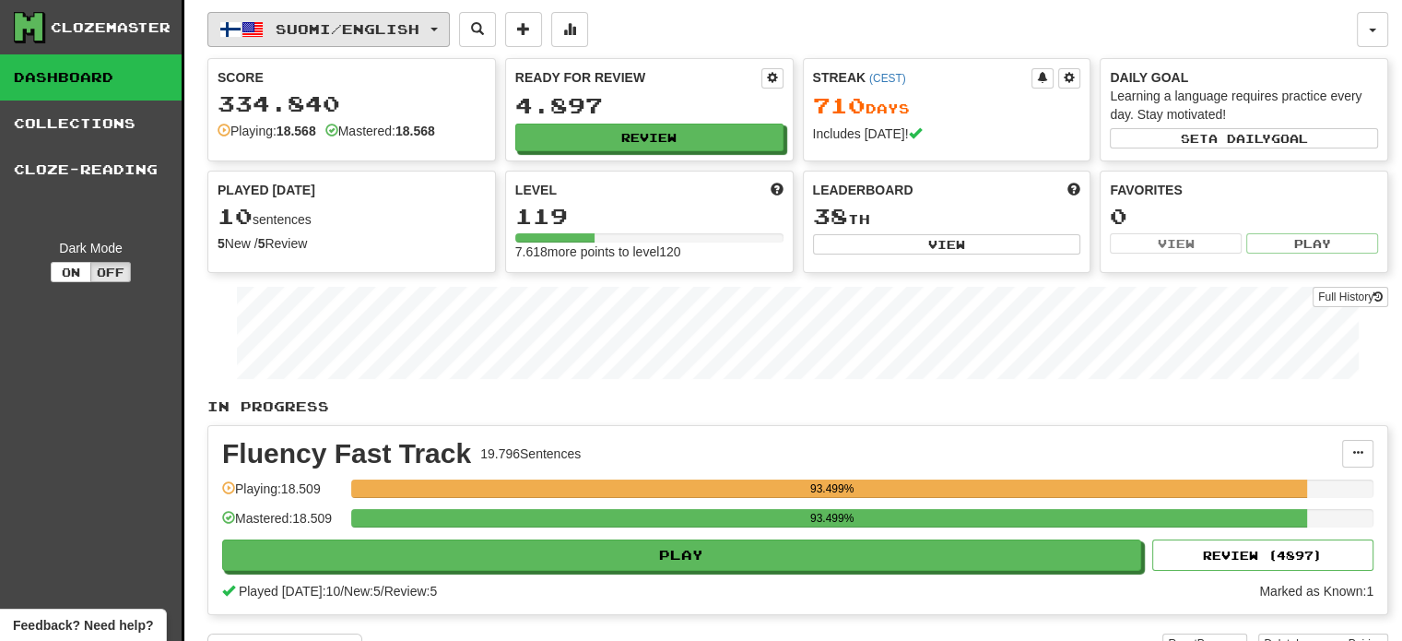
click at [400, 37] on button "Suomi / English" at bounding box center [328, 29] width 243 height 35
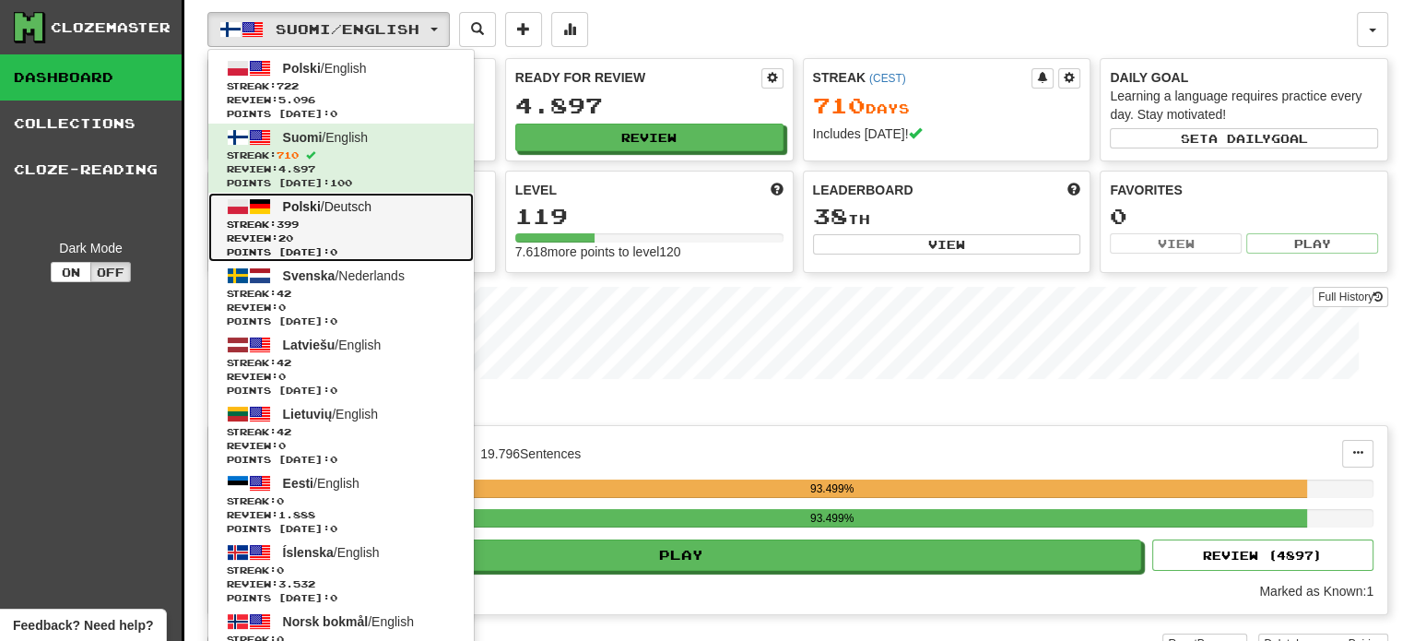
click at [355, 235] on span "Review: 20" at bounding box center [341, 238] width 229 height 14
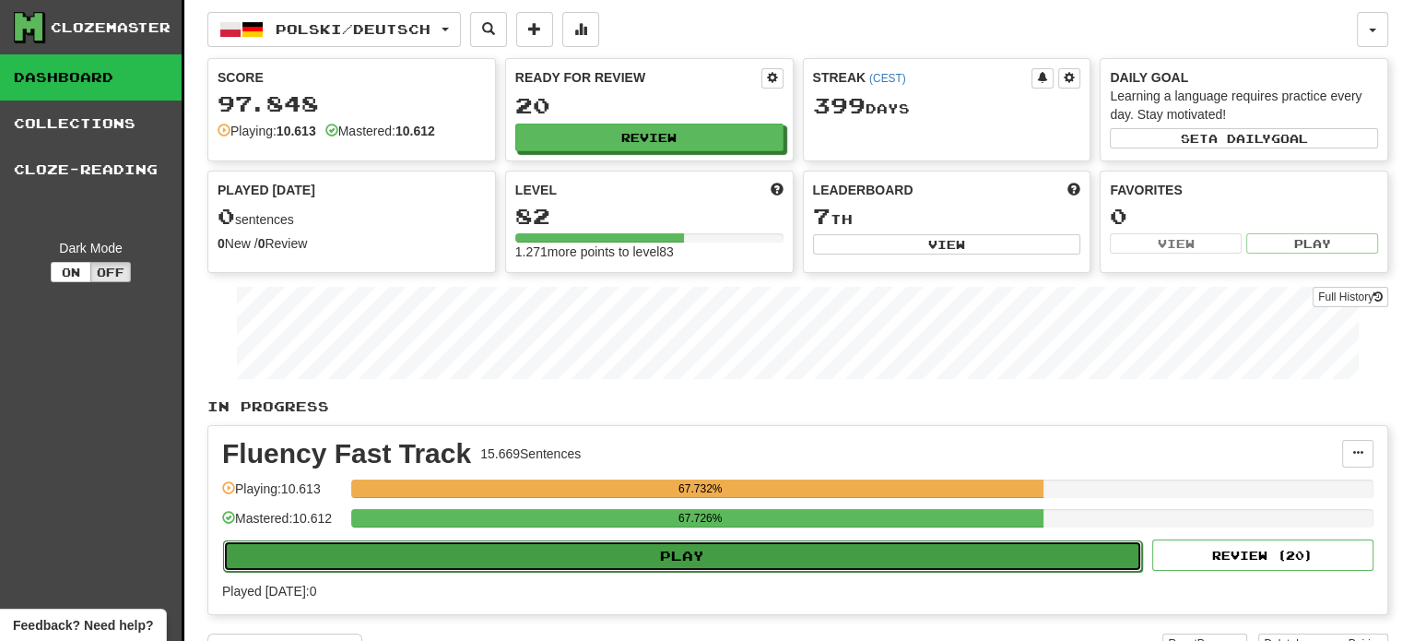
click at [555, 557] on button "Play" at bounding box center [682, 555] width 919 height 31
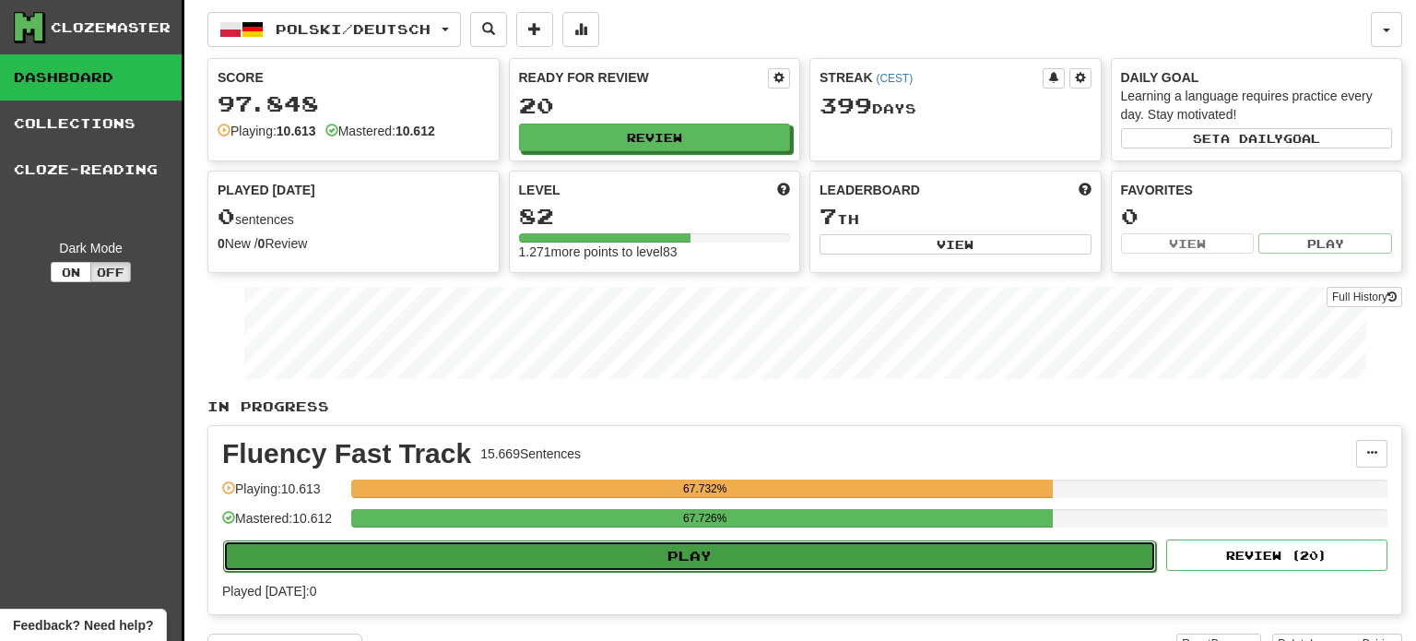
select select "**"
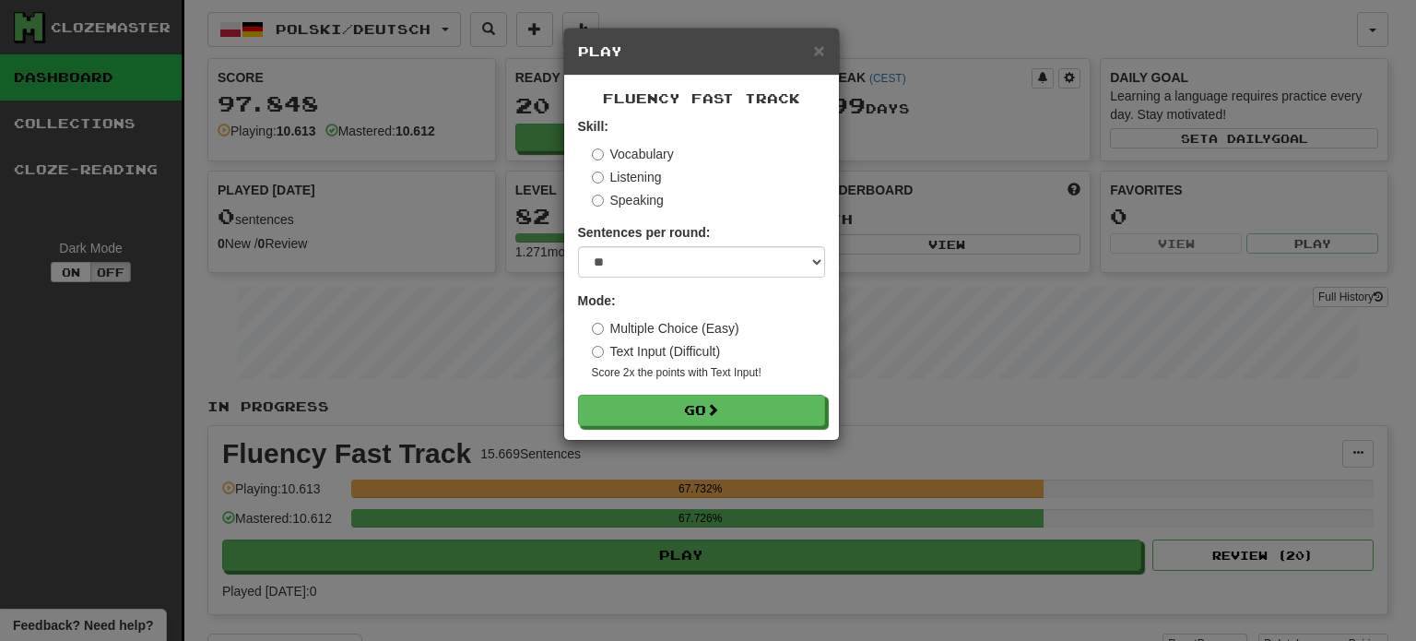
click at [668, 432] on div "Fluency Fast Track Skill: Vocabulary Listening Speaking Sentences per round: * …" at bounding box center [701, 258] width 275 height 364
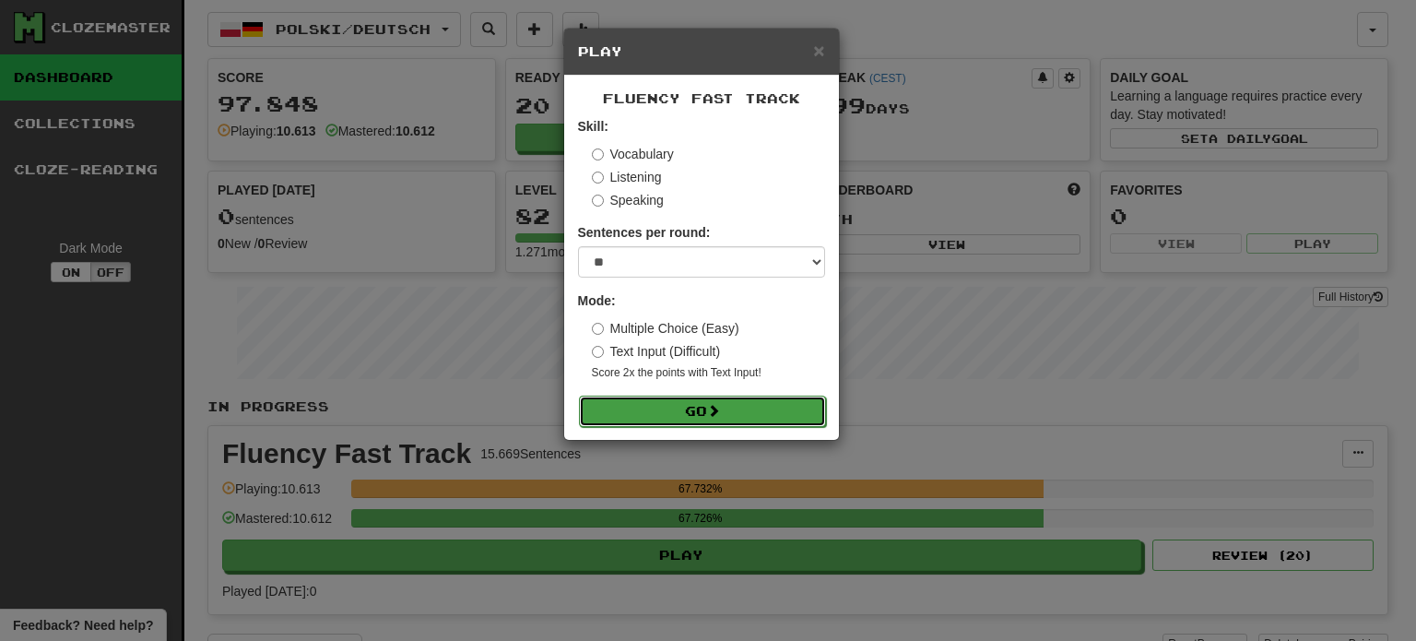
click at [670, 420] on button "Go" at bounding box center [702, 411] width 247 height 31
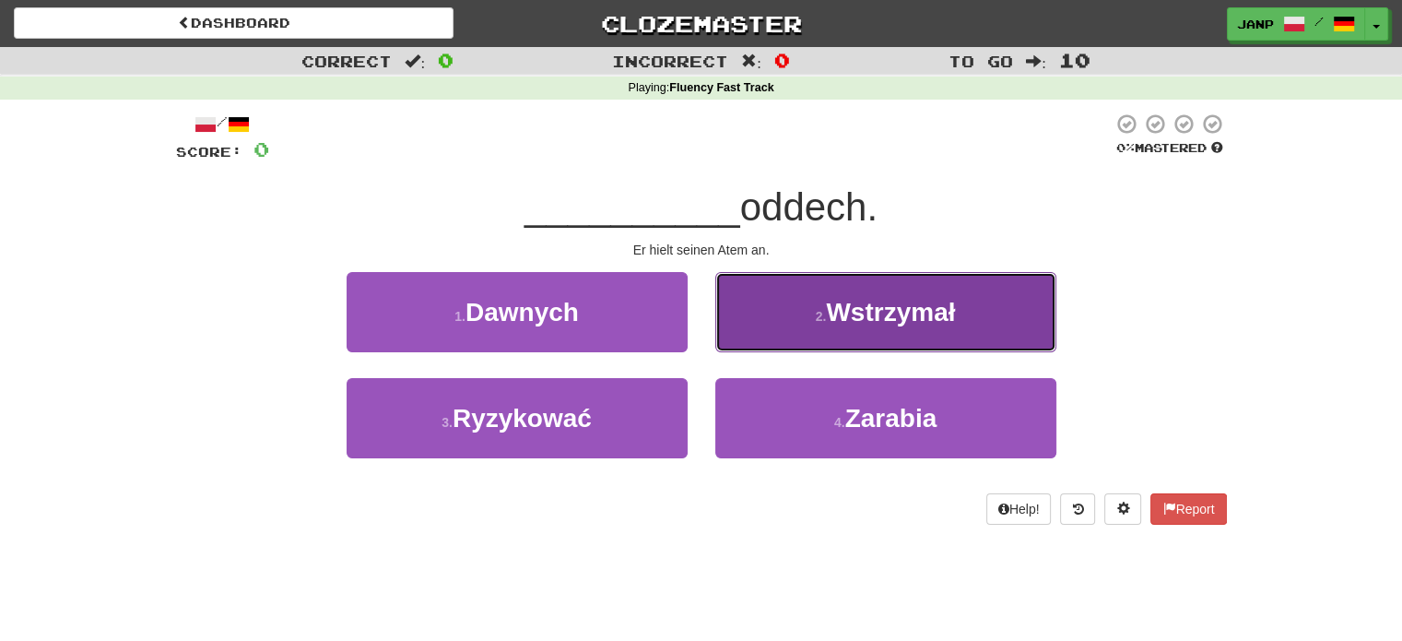
click at [767, 335] on button "2 . Wstrzymał" at bounding box center [886, 312] width 341 height 80
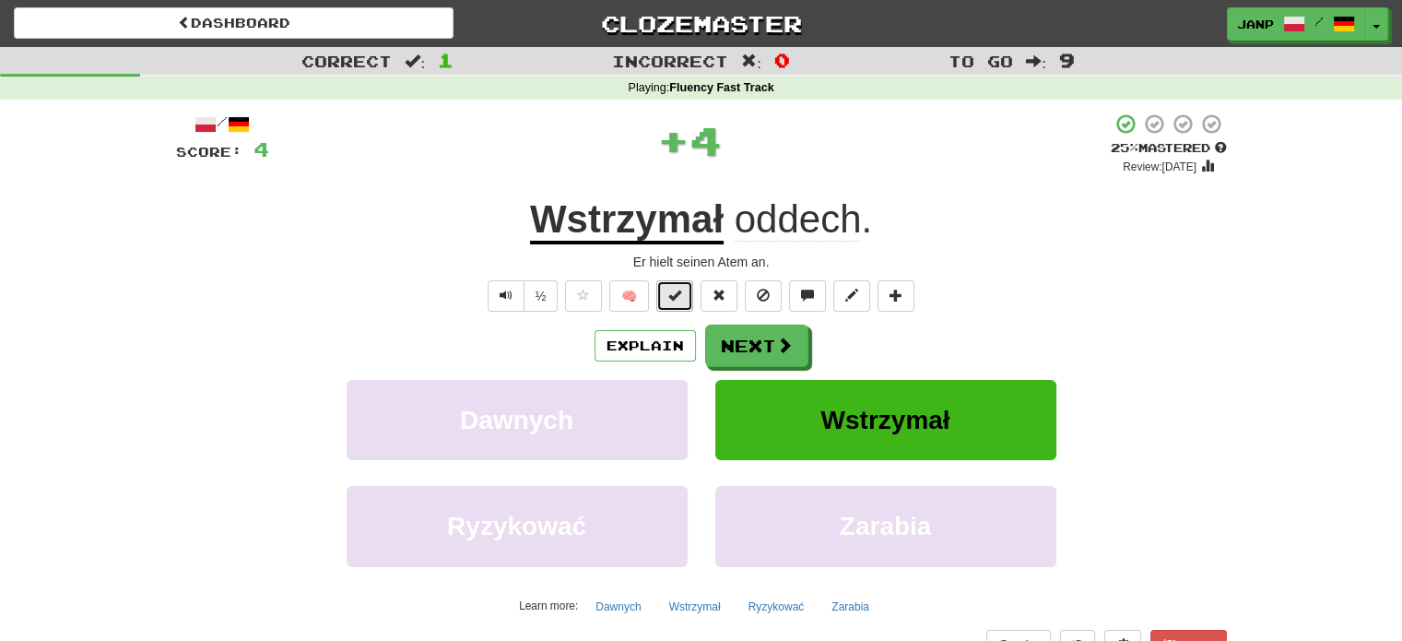
click at [667, 293] on button at bounding box center [675, 295] width 37 height 31
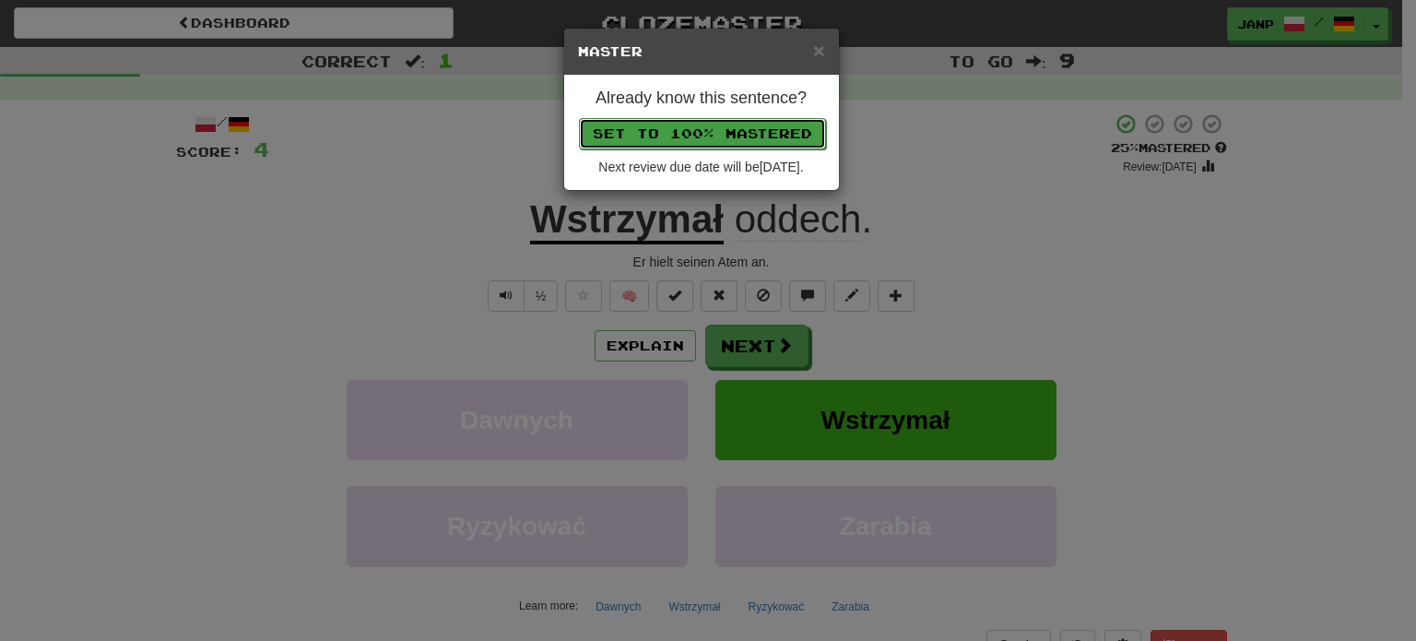
click at [724, 138] on button "Set to 100% Mastered" at bounding box center [702, 133] width 247 height 31
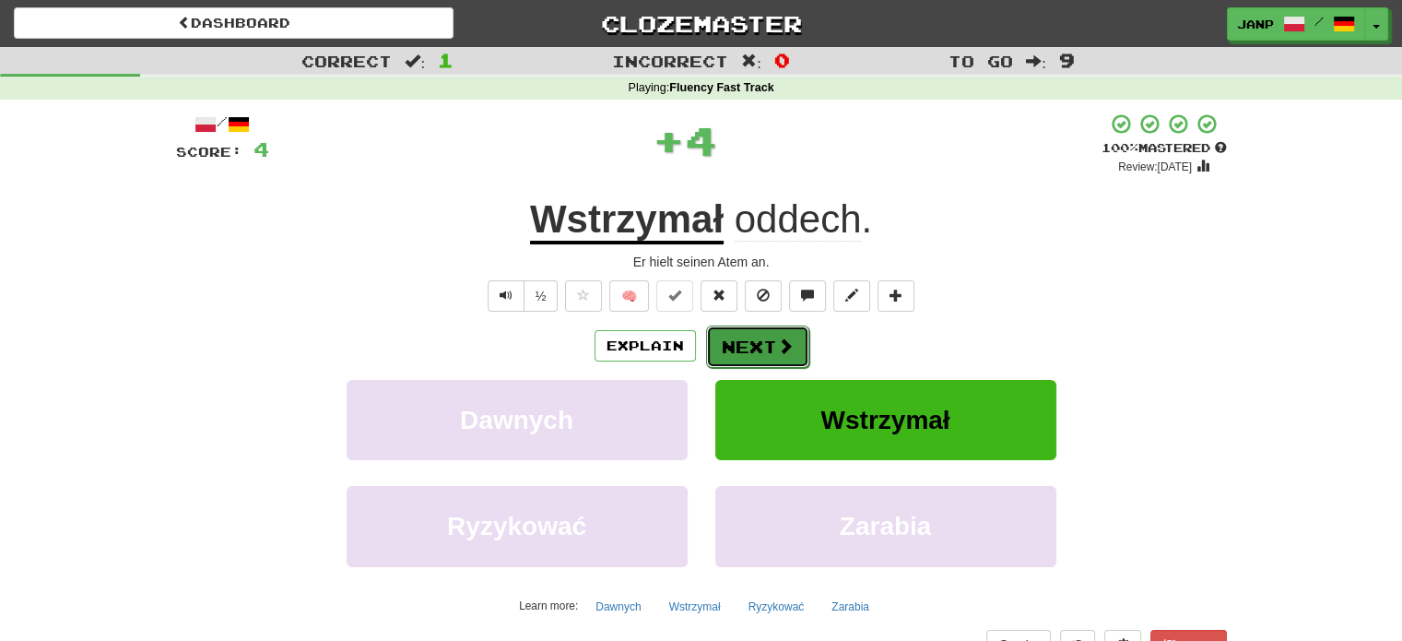
click at [752, 343] on button "Next" at bounding box center [757, 346] width 103 height 42
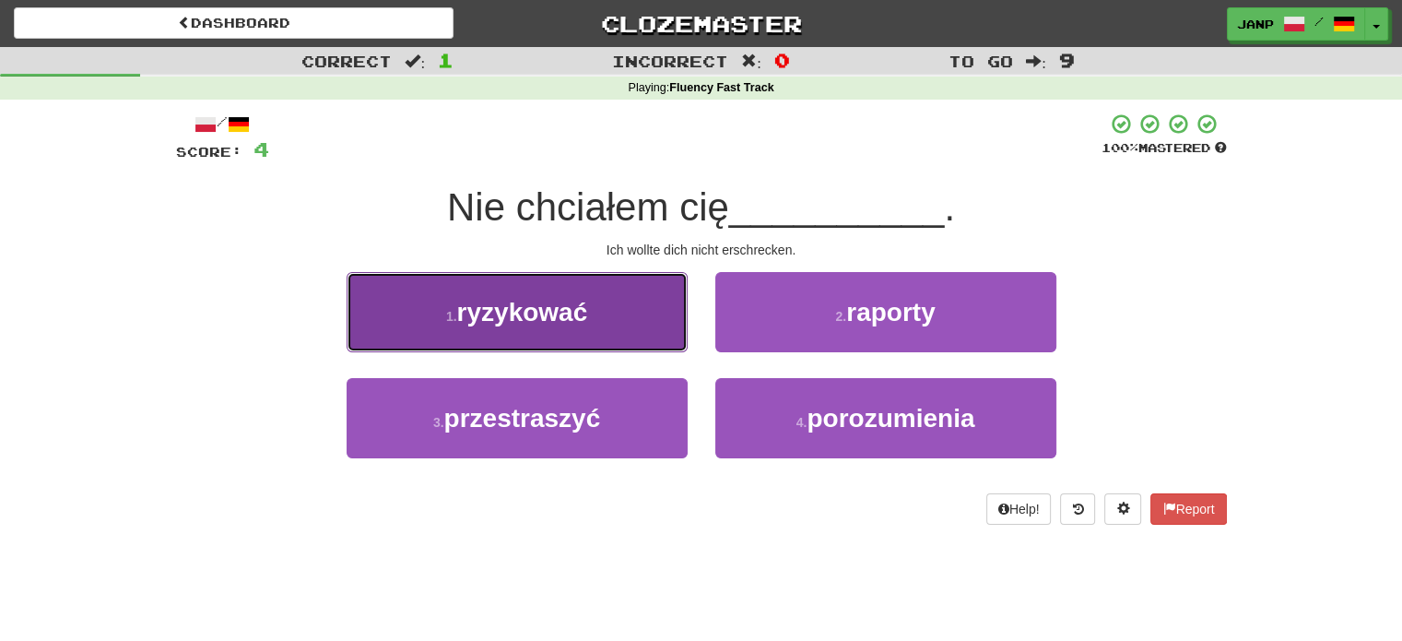
click at [663, 338] on button "1 . ryzykować" at bounding box center [517, 312] width 341 height 80
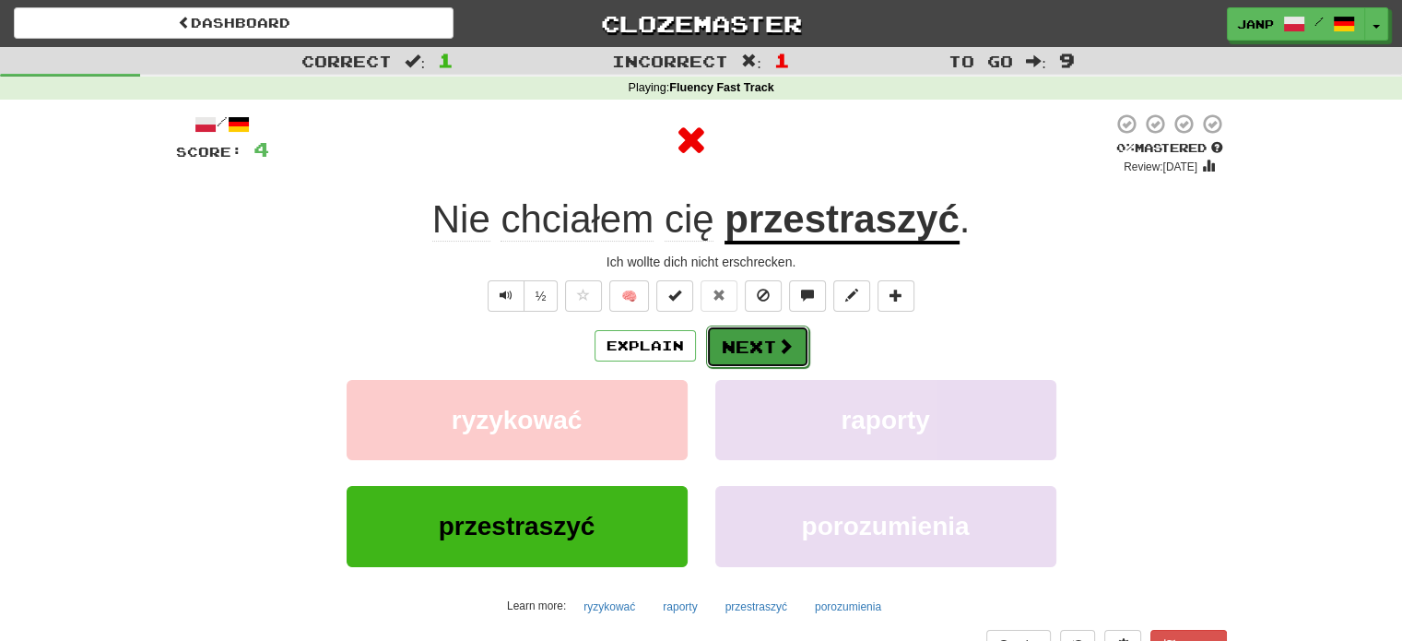
click at [742, 349] on button "Next" at bounding box center [757, 346] width 103 height 42
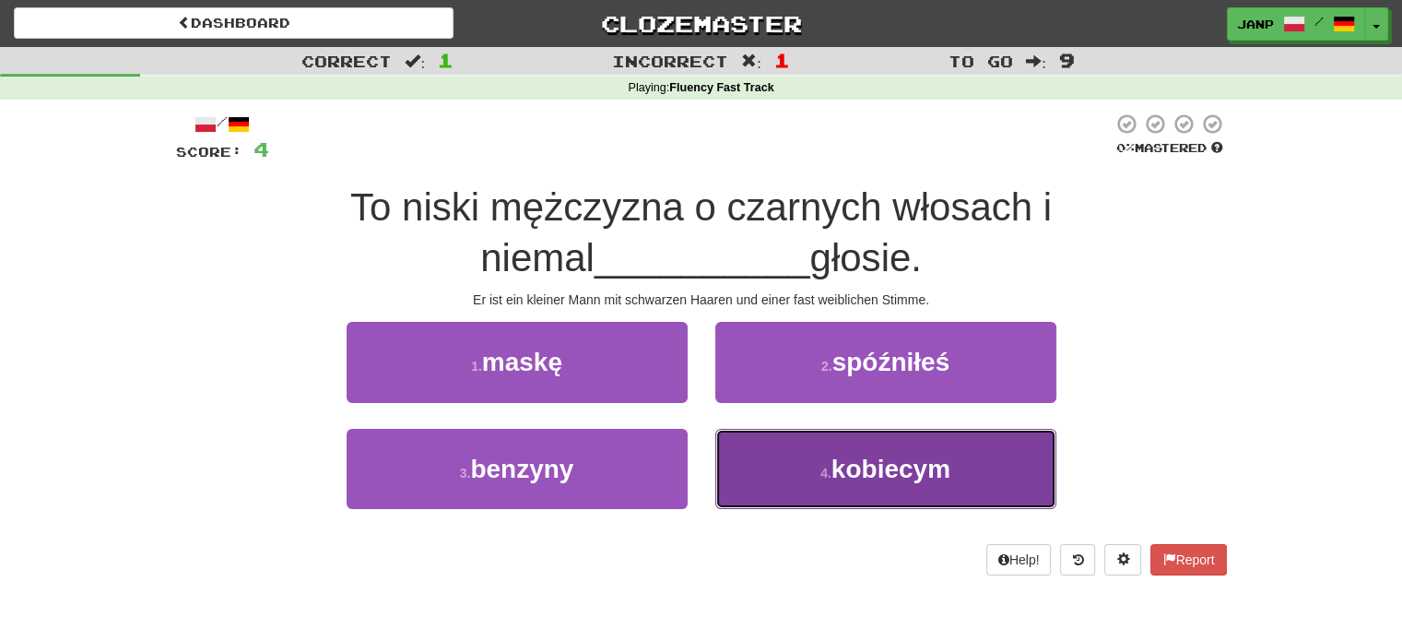
click at [745, 471] on button "4 . kobiecym" at bounding box center [886, 469] width 341 height 80
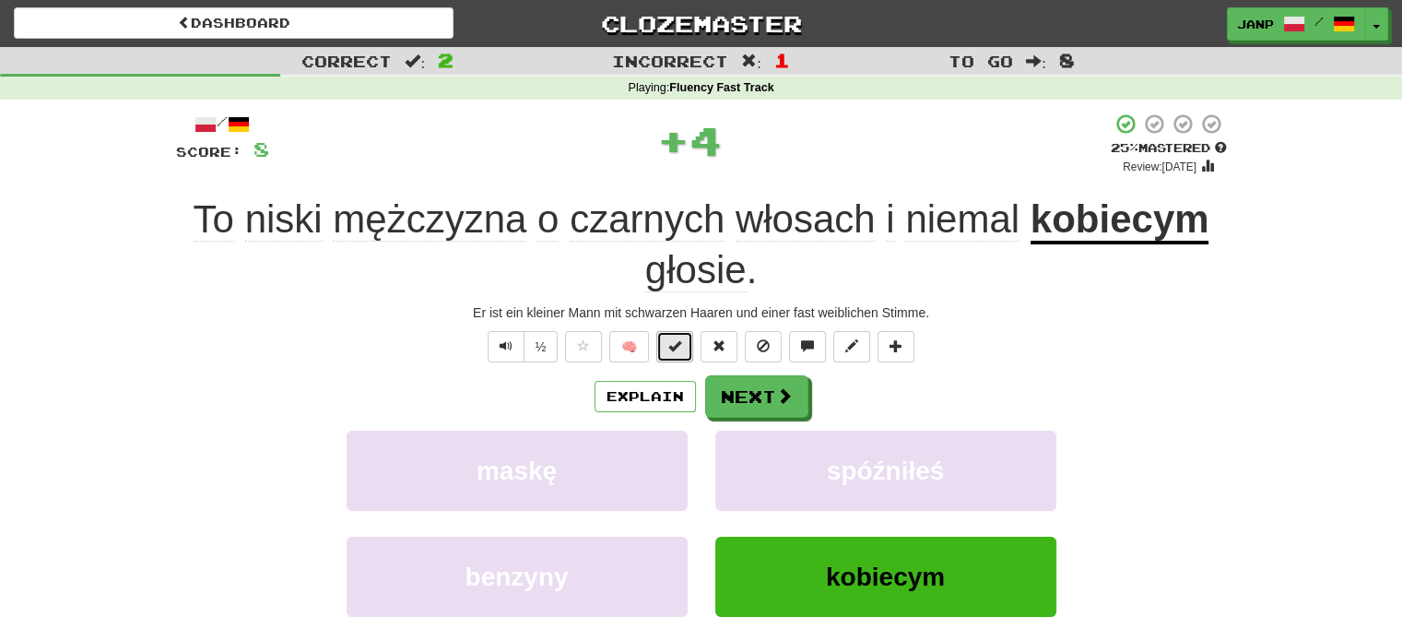
click at [680, 354] on button at bounding box center [675, 346] width 37 height 31
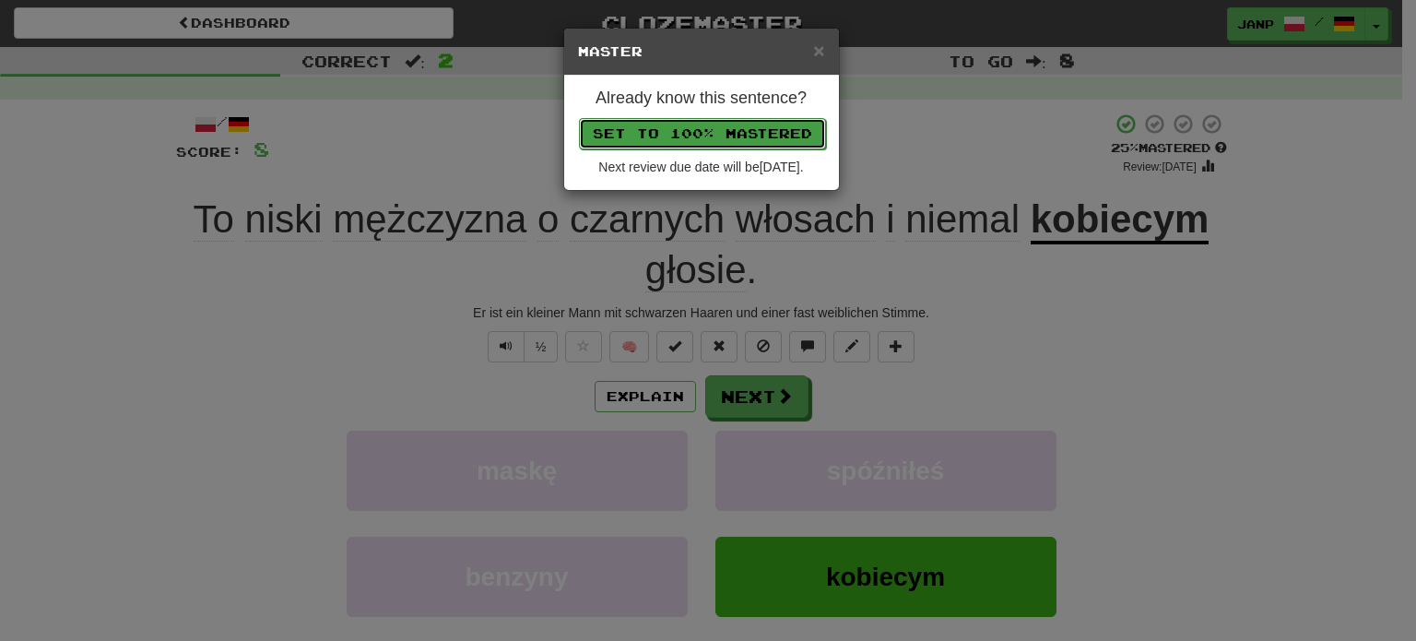
click at [711, 139] on button "Set to 100% Mastered" at bounding box center [702, 133] width 247 height 31
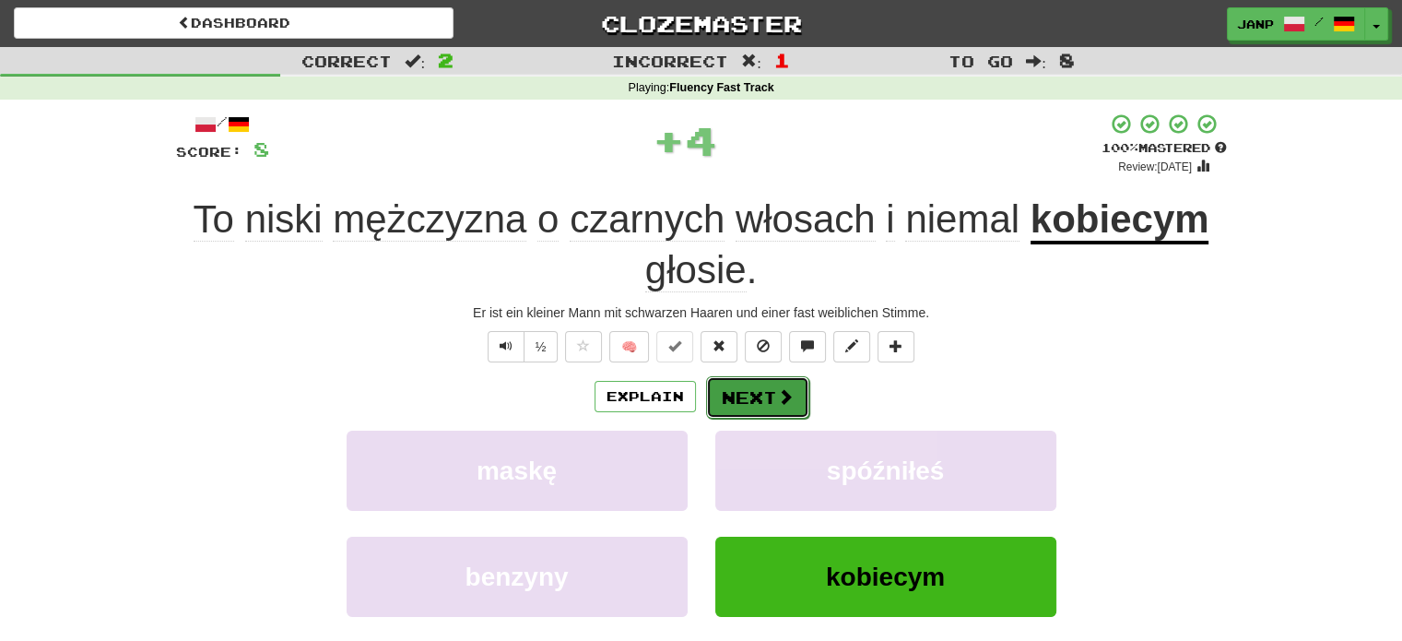
click at [754, 392] on button "Next" at bounding box center [757, 397] width 103 height 42
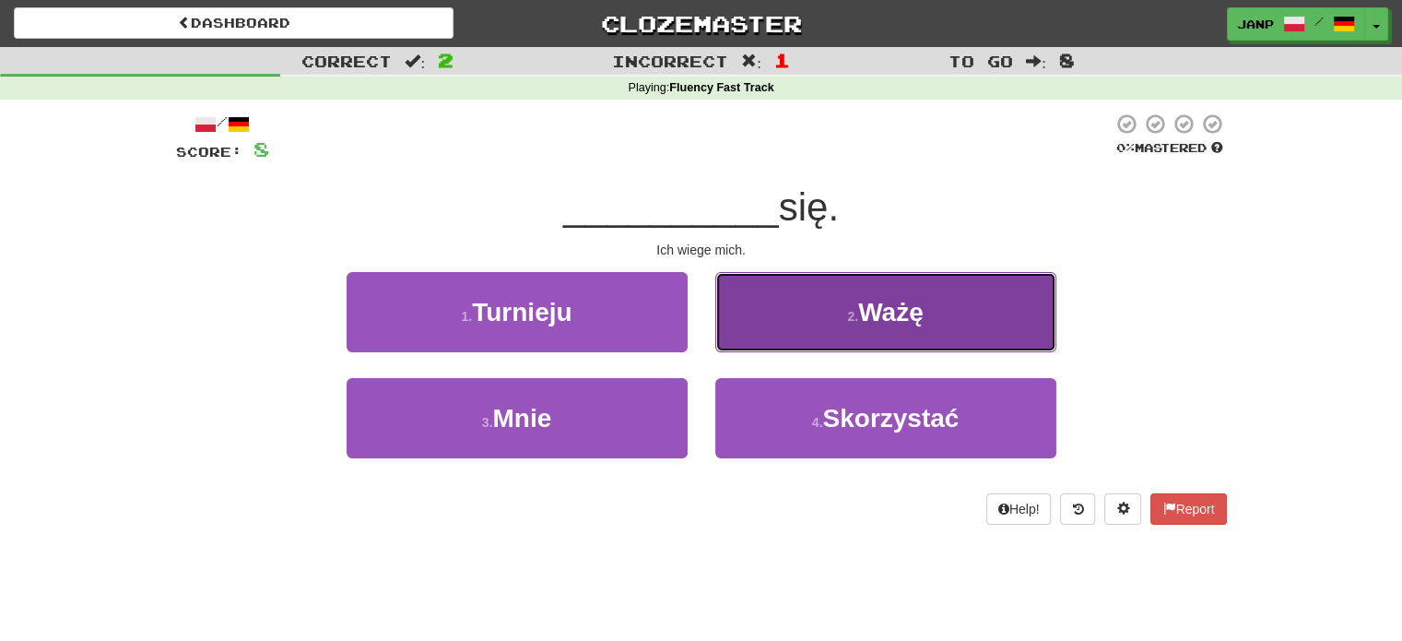
click at [777, 318] on button "2 . Ważę" at bounding box center [886, 312] width 341 height 80
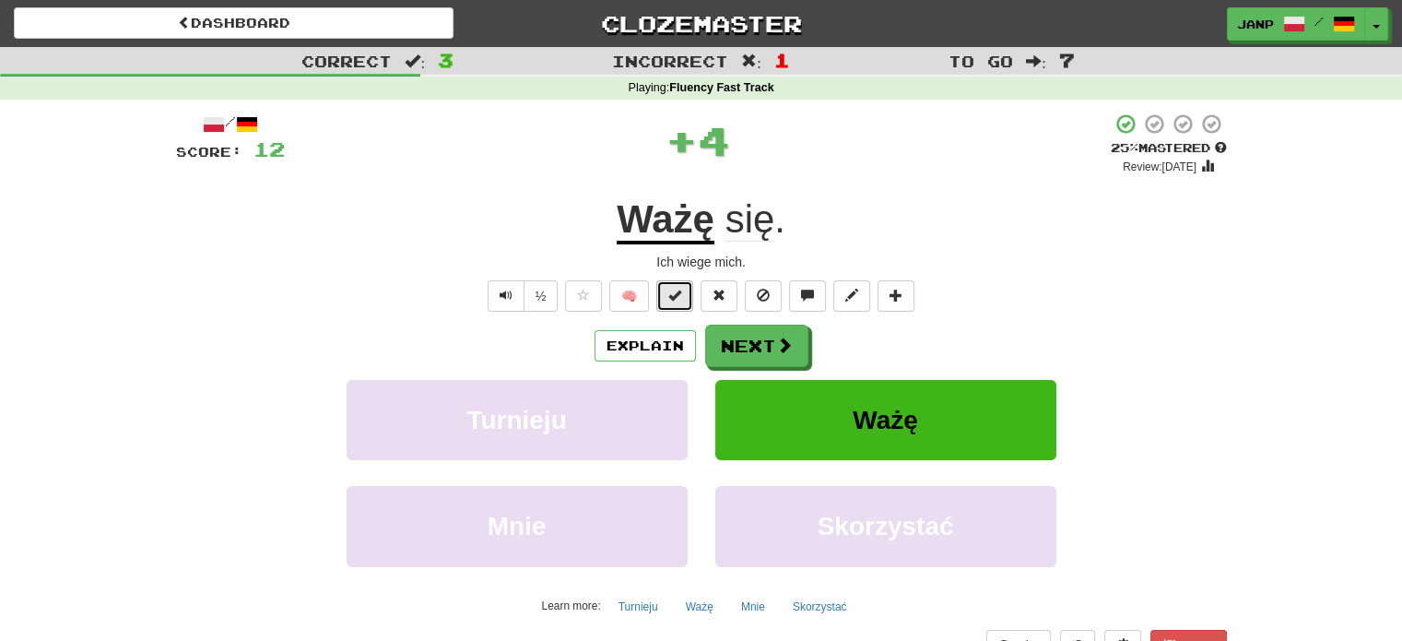
click at [662, 290] on button at bounding box center [675, 295] width 37 height 31
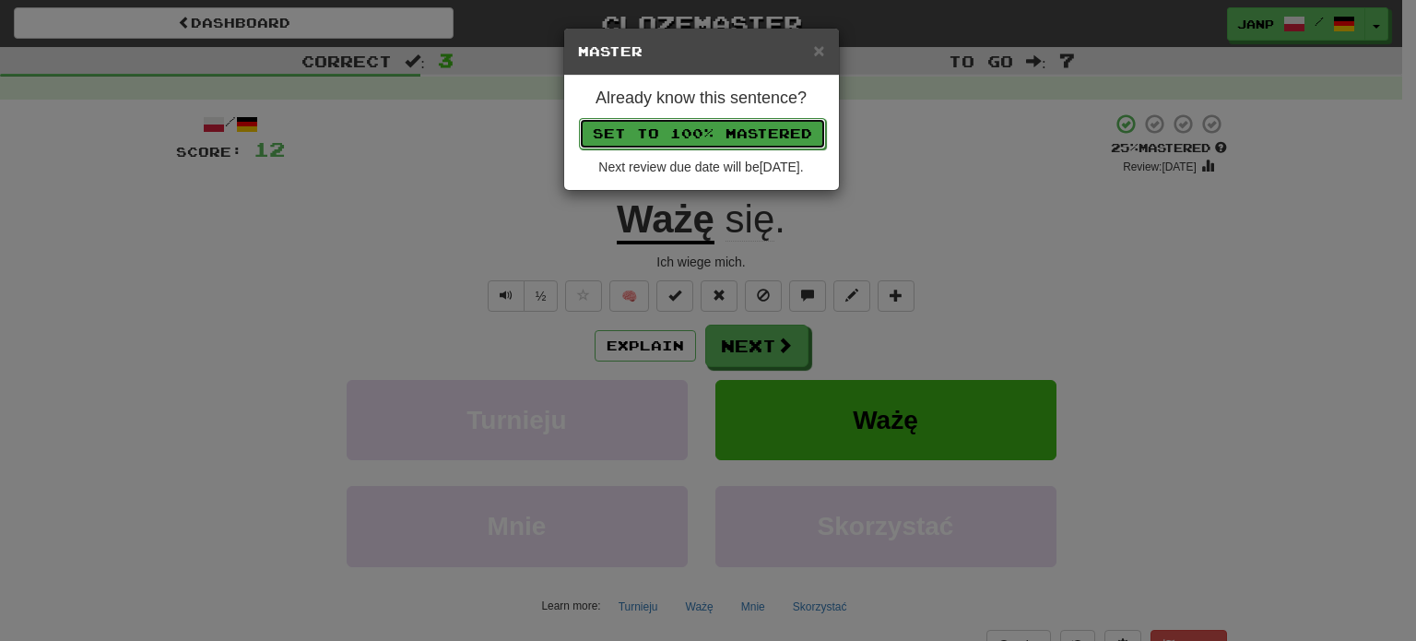
click at [697, 124] on button "Set to 100% Mastered" at bounding box center [702, 133] width 247 height 31
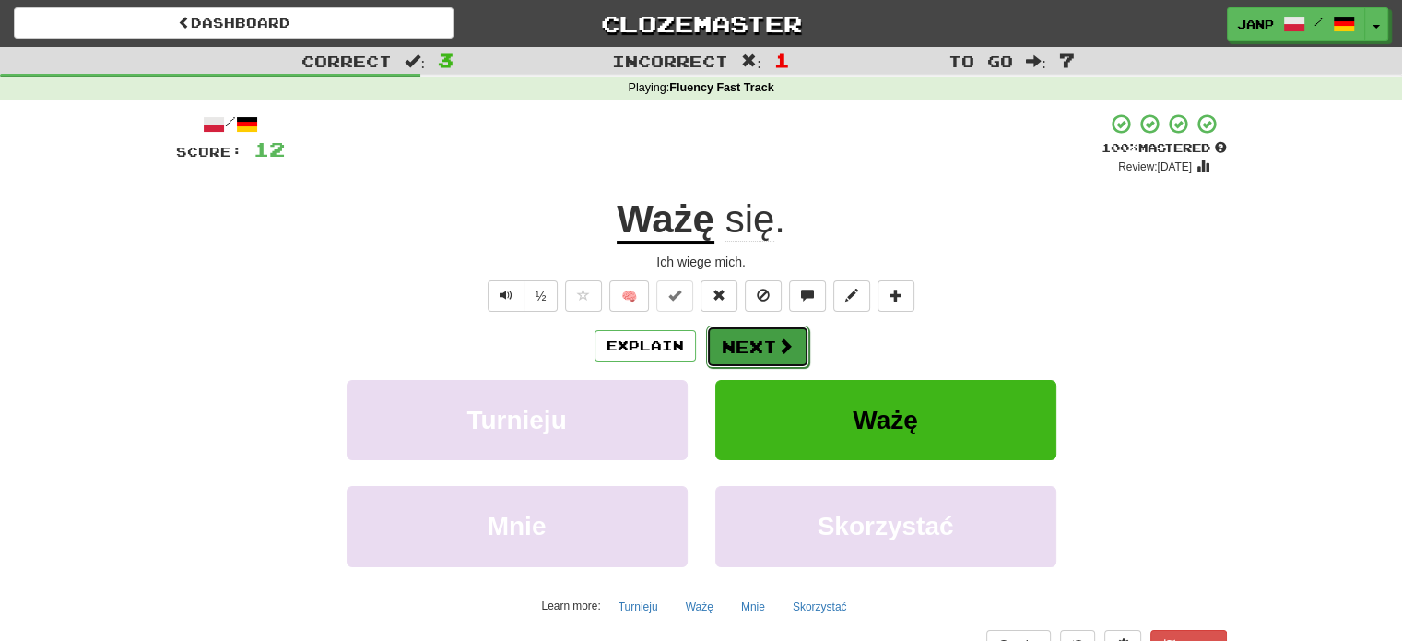
click at [757, 348] on button "Next" at bounding box center [757, 346] width 103 height 42
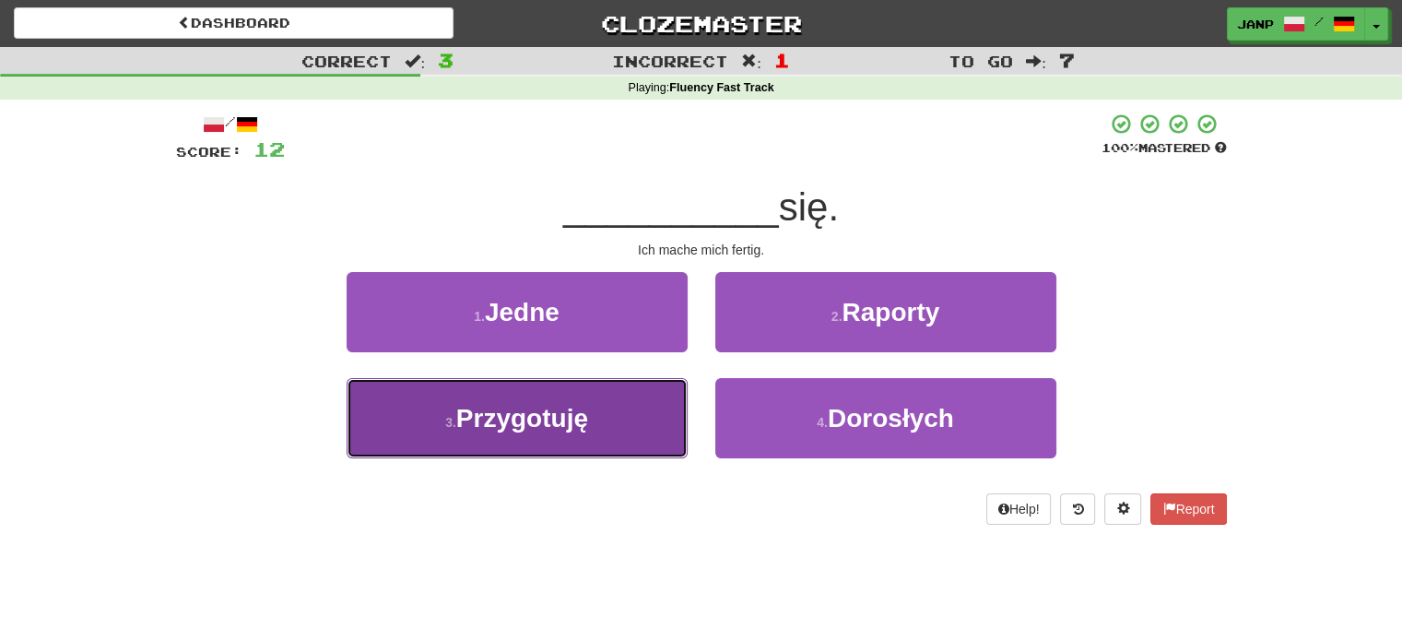
click at [645, 436] on button "3 . Przygotuję" at bounding box center [517, 418] width 341 height 80
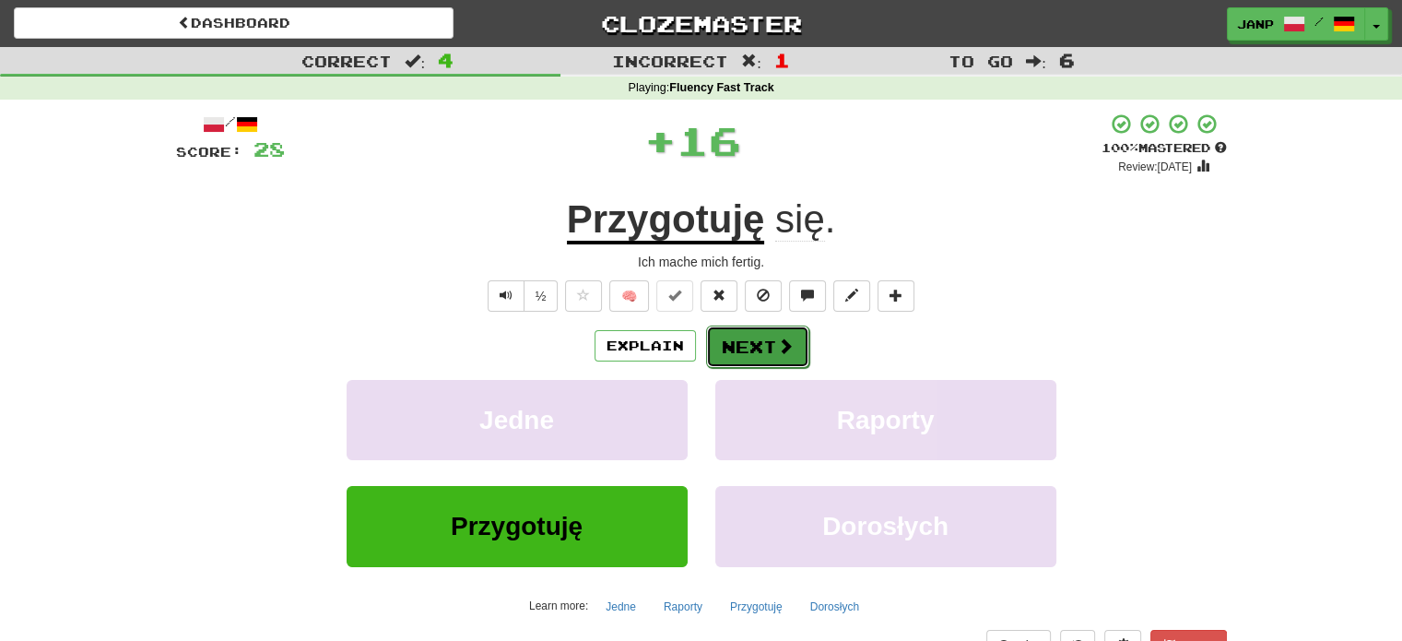
click at [748, 344] on button "Next" at bounding box center [757, 346] width 103 height 42
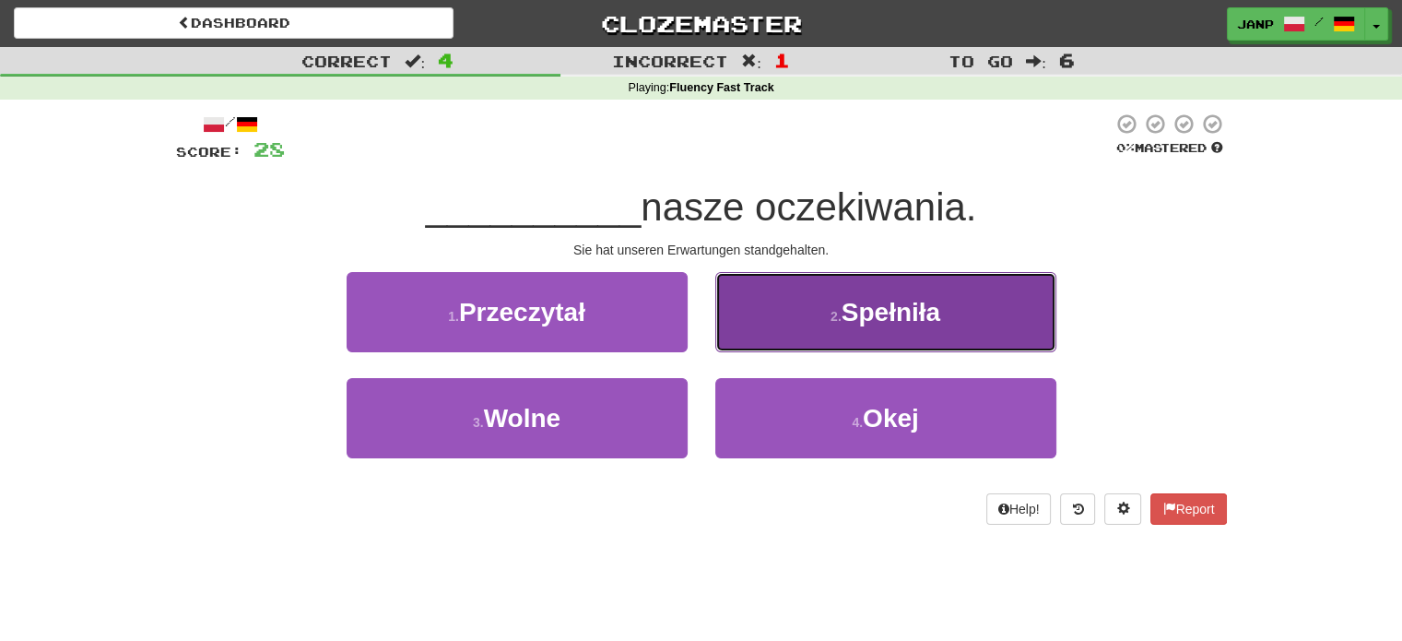
click at [773, 350] on button "2 . Spełniła" at bounding box center [886, 312] width 341 height 80
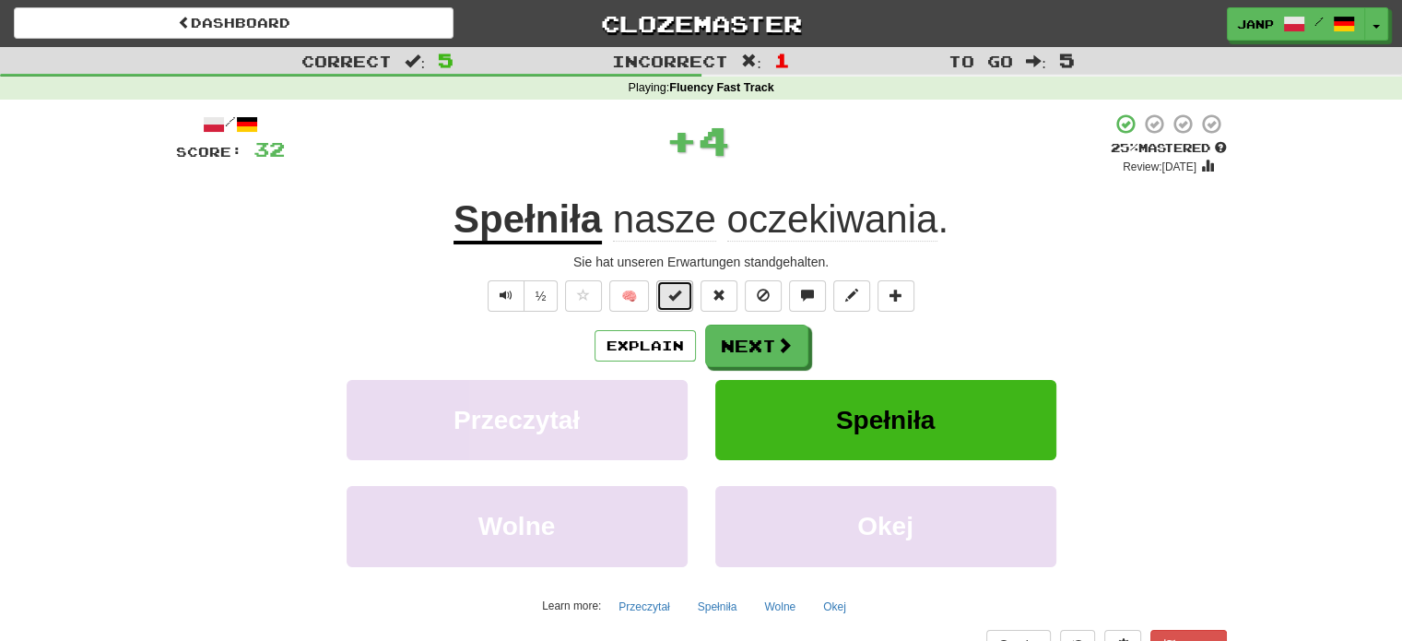
click at [666, 300] on button at bounding box center [675, 295] width 37 height 31
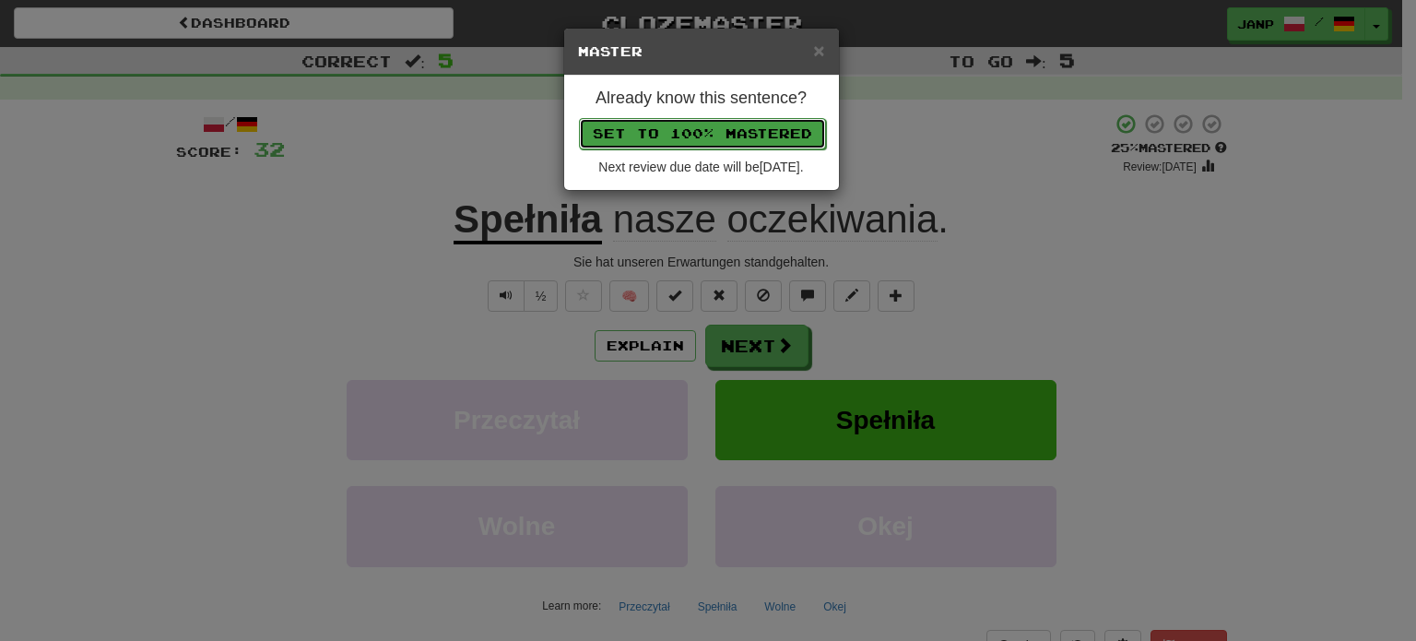
click at [714, 132] on button "Set to 100% Mastered" at bounding box center [702, 133] width 247 height 31
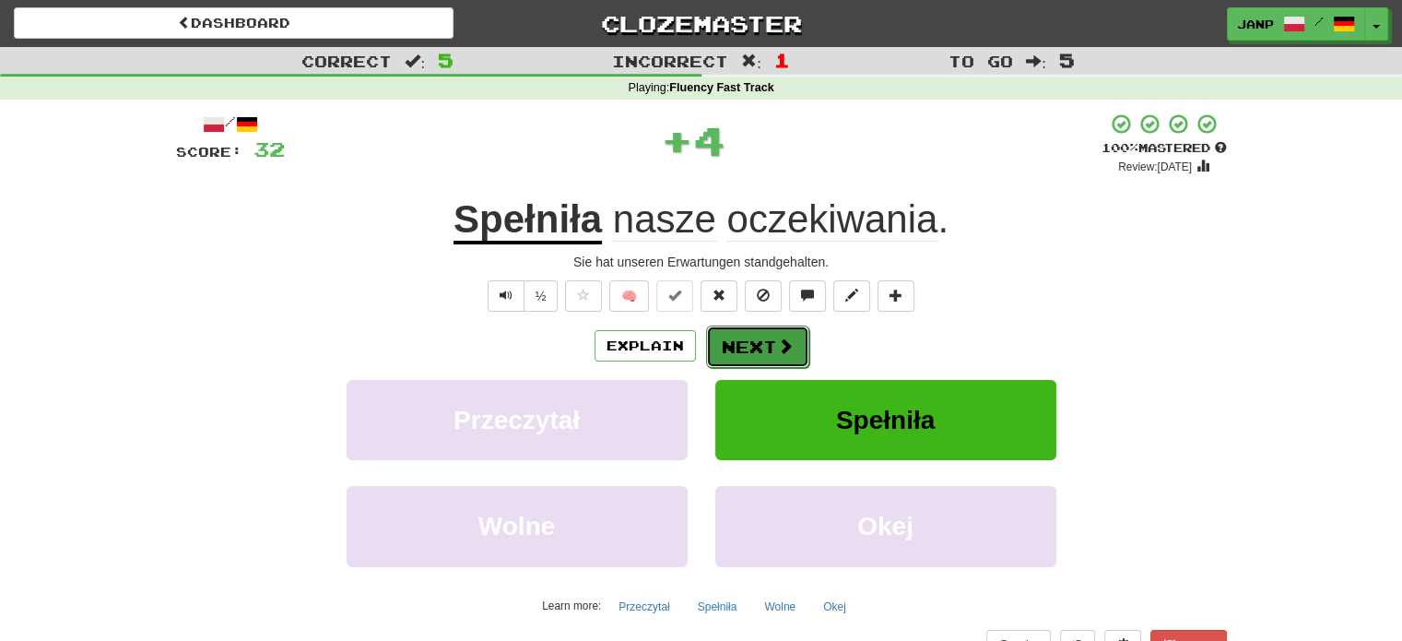
click at [750, 346] on button "Next" at bounding box center [757, 346] width 103 height 42
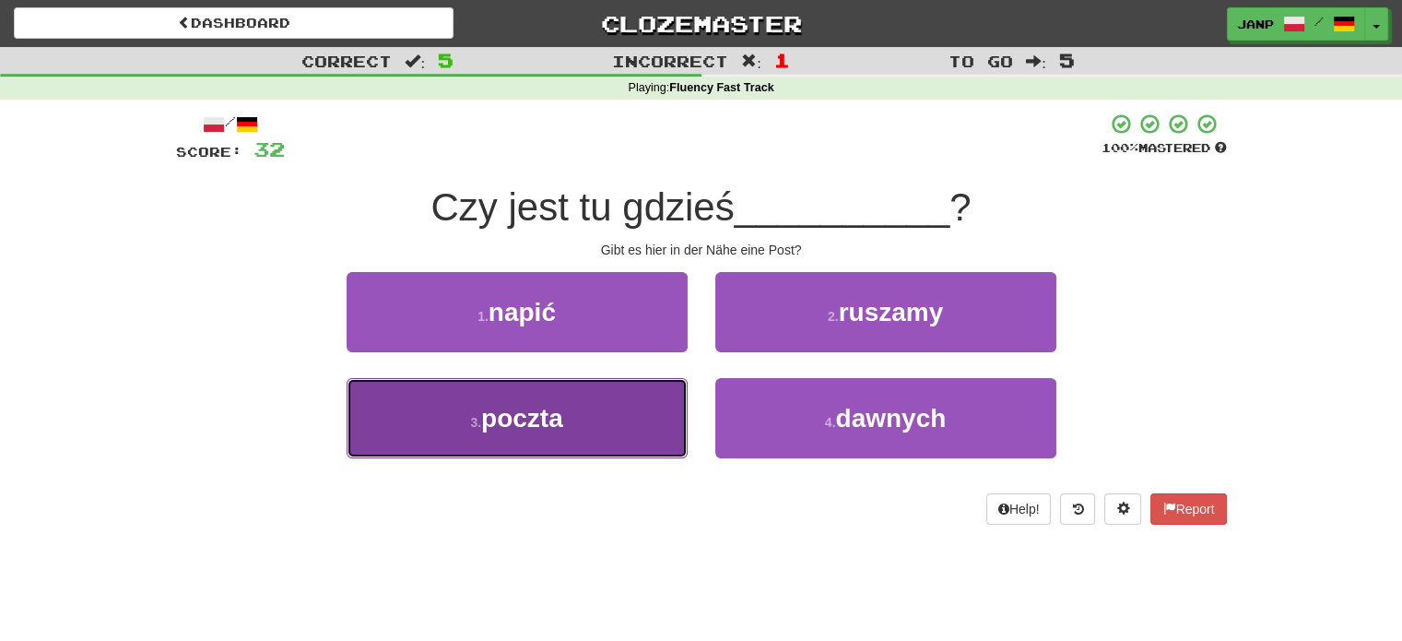
click at [564, 434] on button "3 . poczta" at bounding box center [517, 418] width 341 height 80
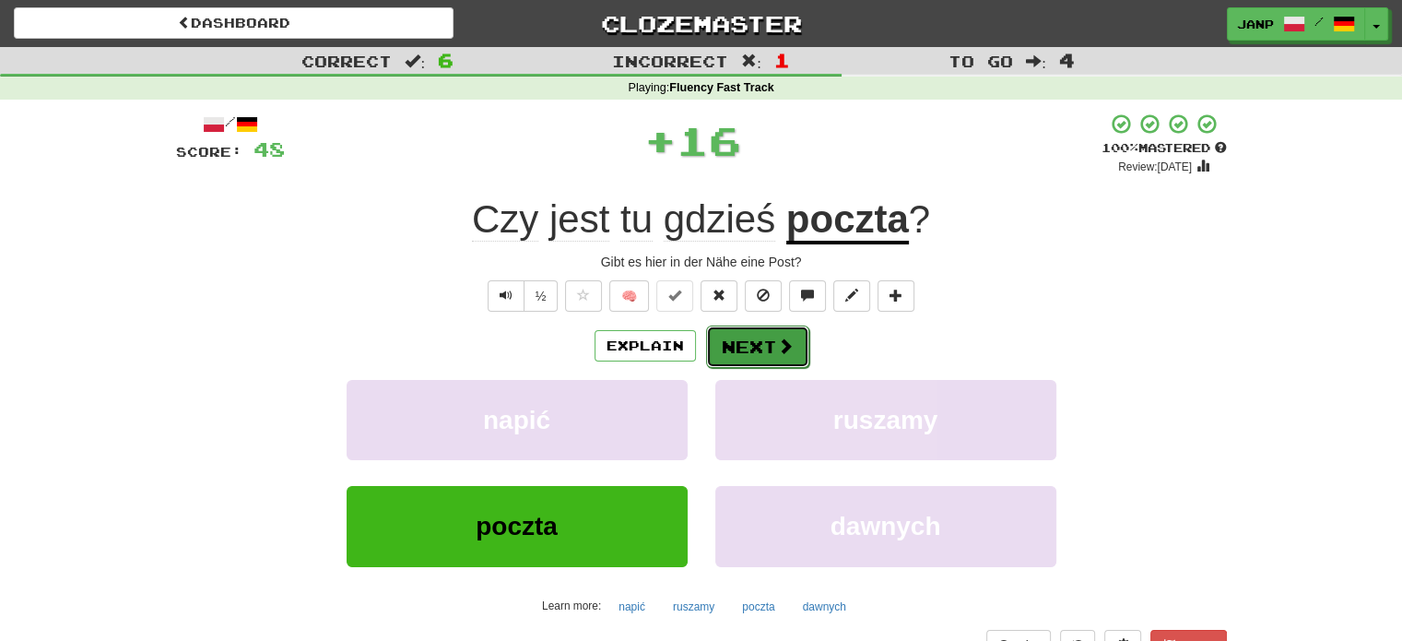
click at [763, 349] on button "Next" at bounding box center [757, 346] width 103 height 42
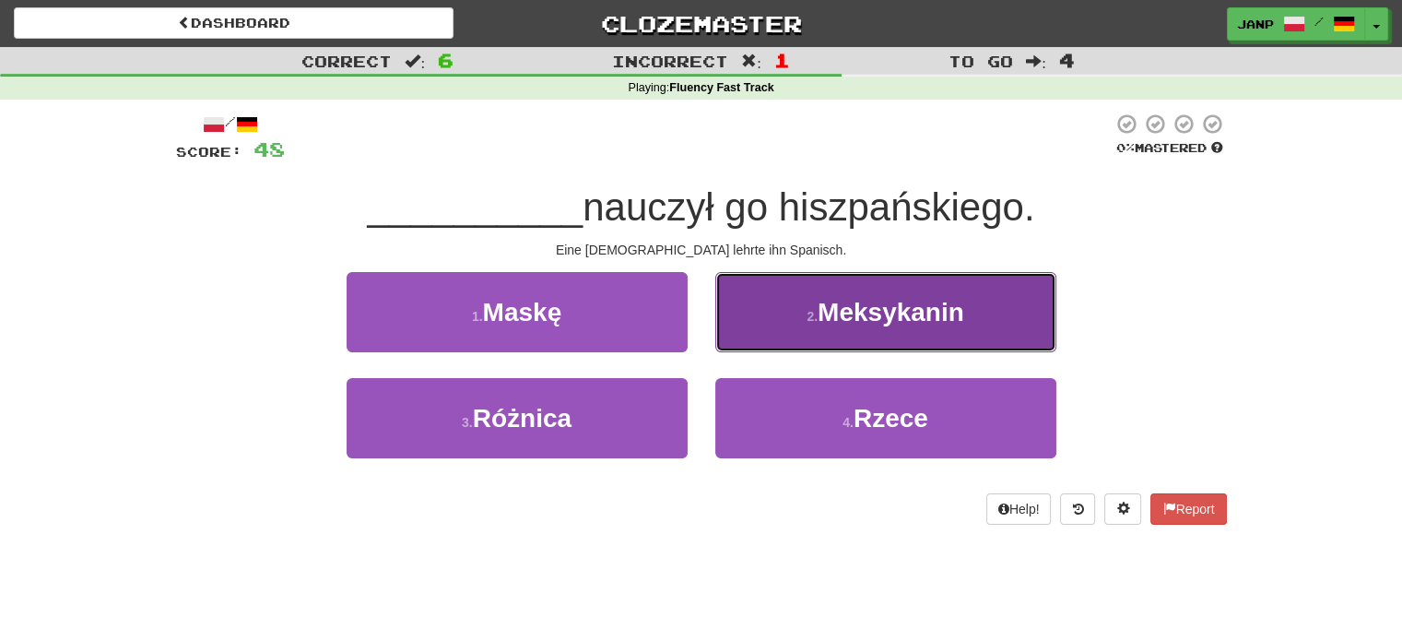
click at [768, 342] on button "2 . Meksykanin" at bounding box center [886, 312] width 341 height 80
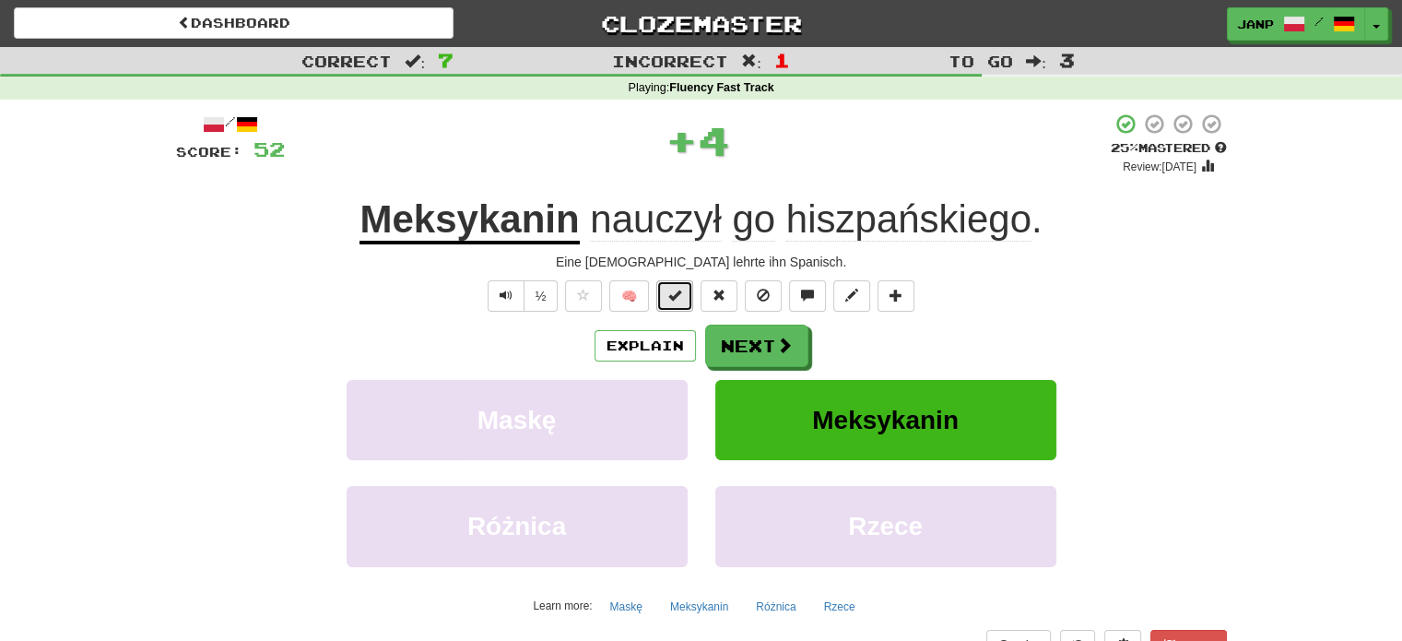
click at [676, 301] on span at bounding box center [675, 295] width 13 height 13
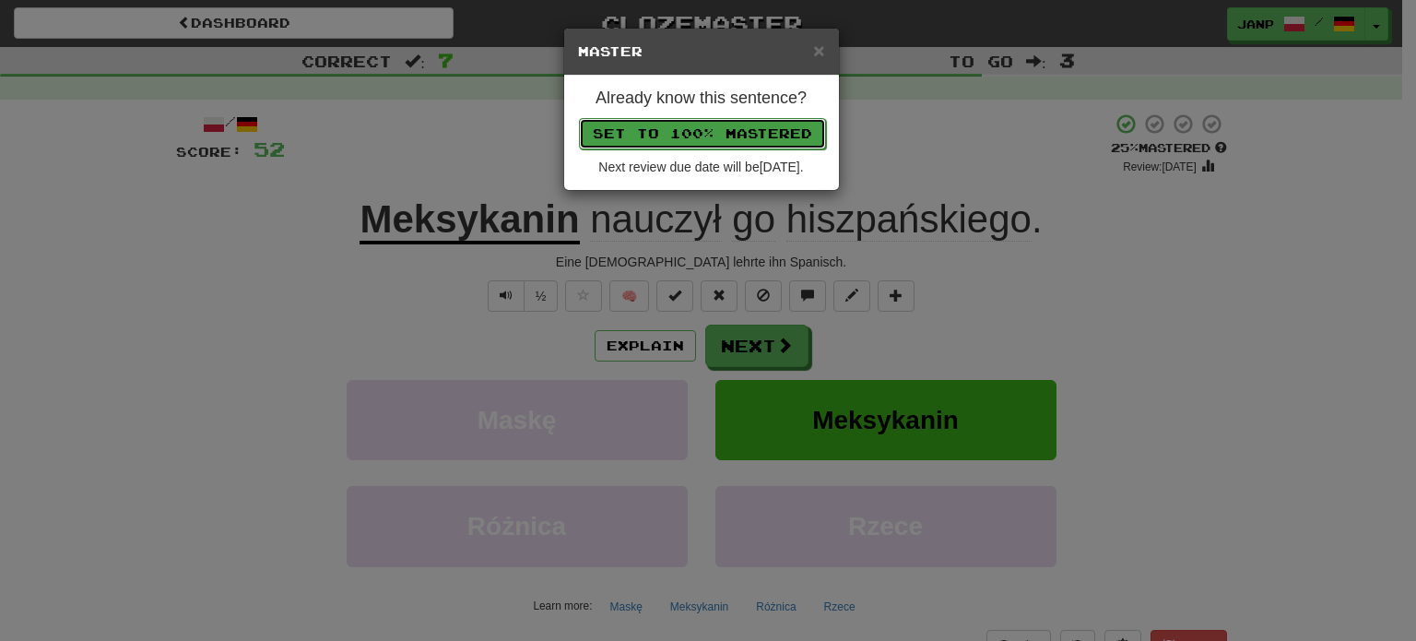
click at [728, 124] on button "Set to 100% Mastered" at bounding box center [702, 133] width 247 height 31
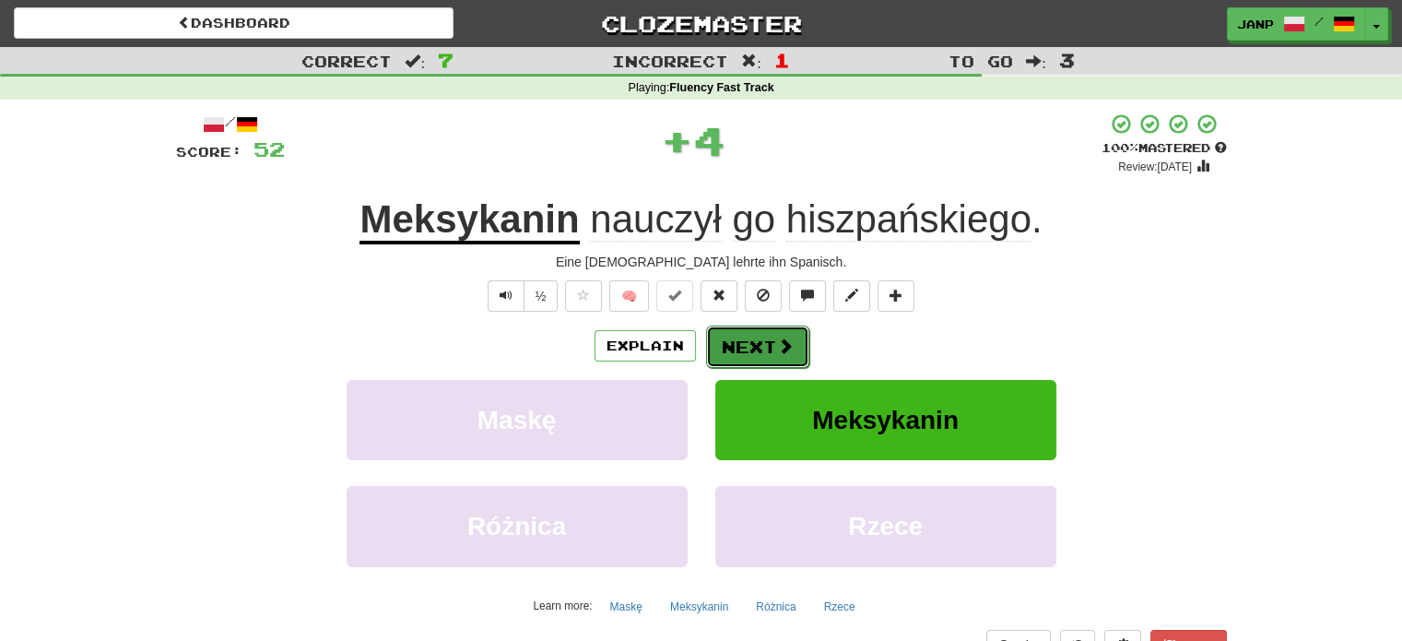
click at [765, 338] on button "Next" at bounding box center [757, 346] width 103 height 42
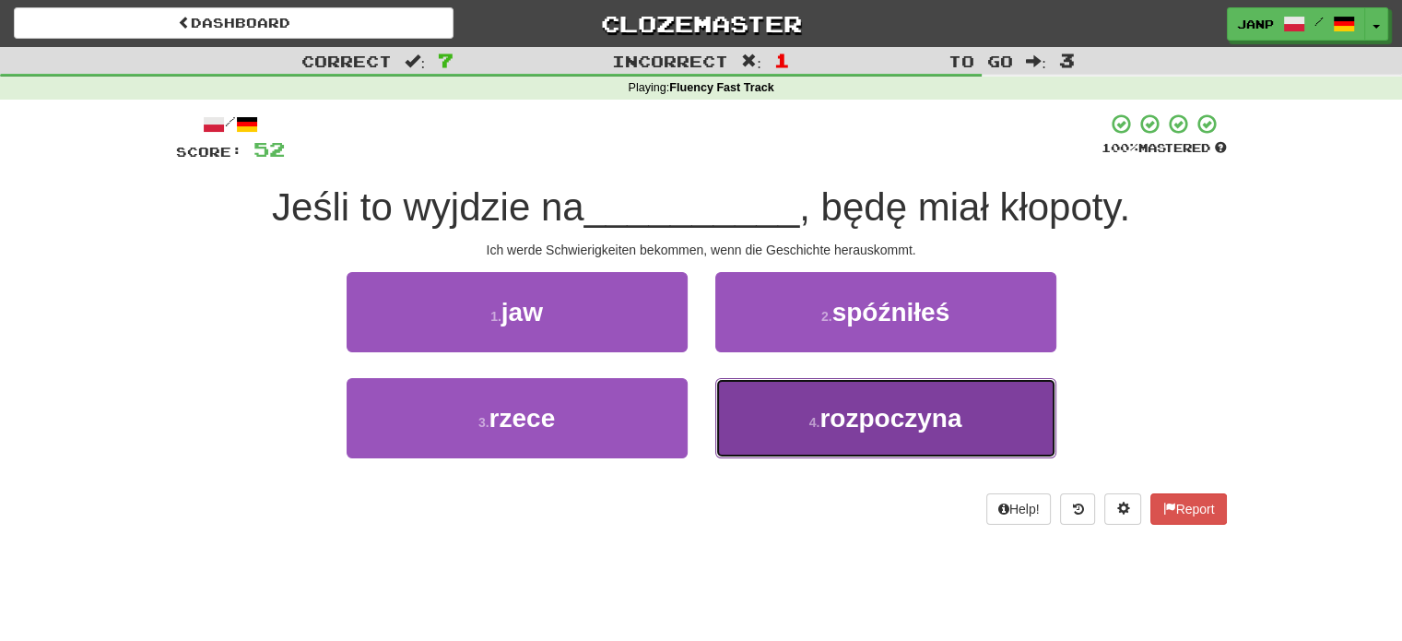
click at [767, 436] on button "4 . rozpoczyna" at bounding box center [886, 418] width 341 height 80
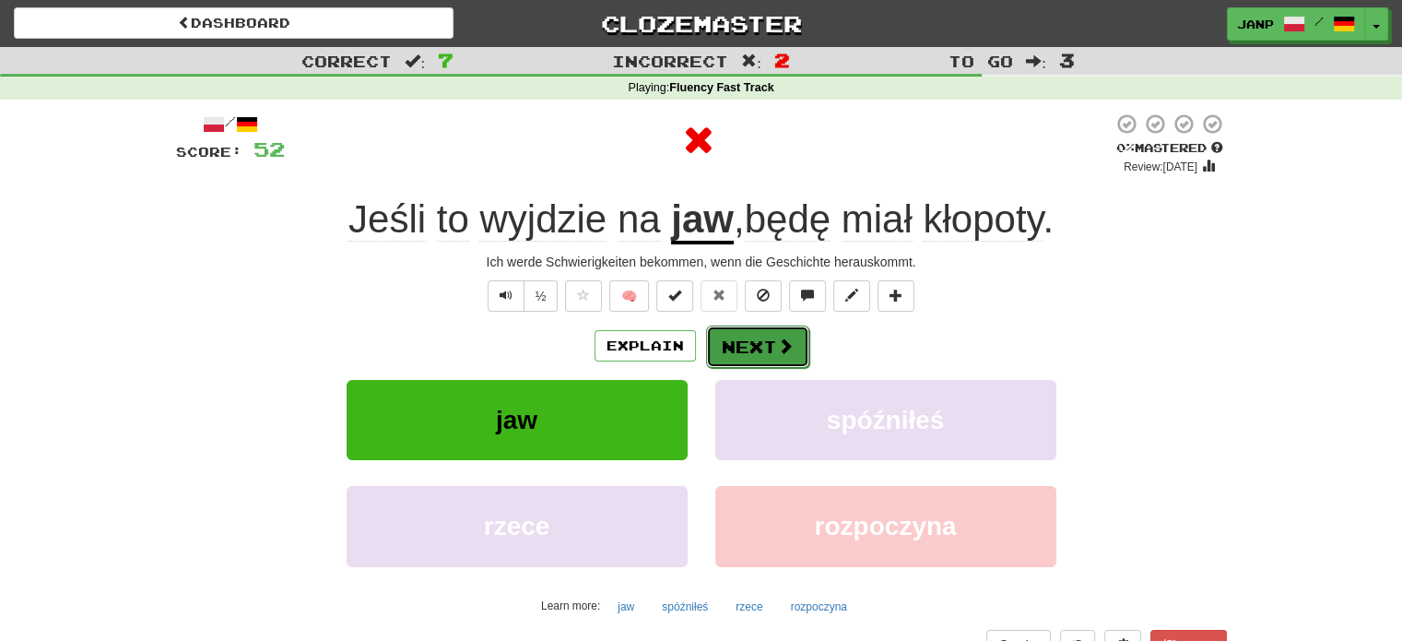
click at [751, 343] on button "Next" at bounding box center [757, 346] width 103 height 42
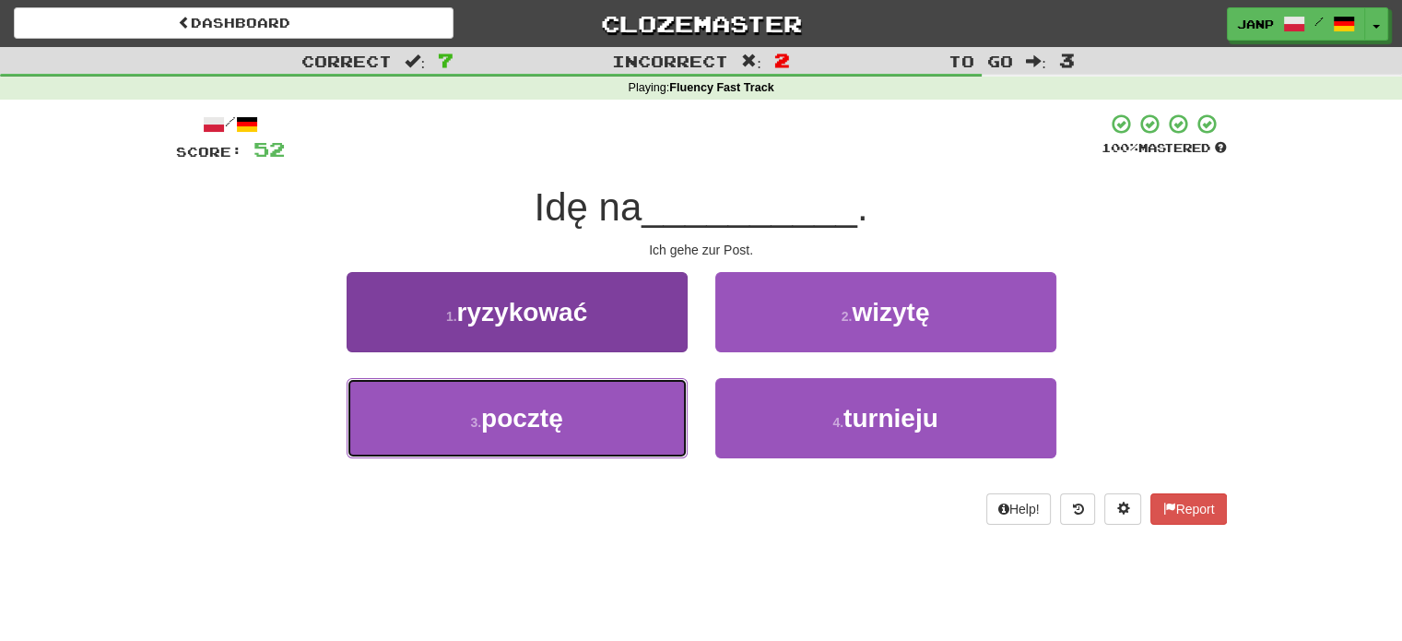
click at [637, 419] on button "3 . pocztę" at bounding box center [517, 418] width 341 height 80
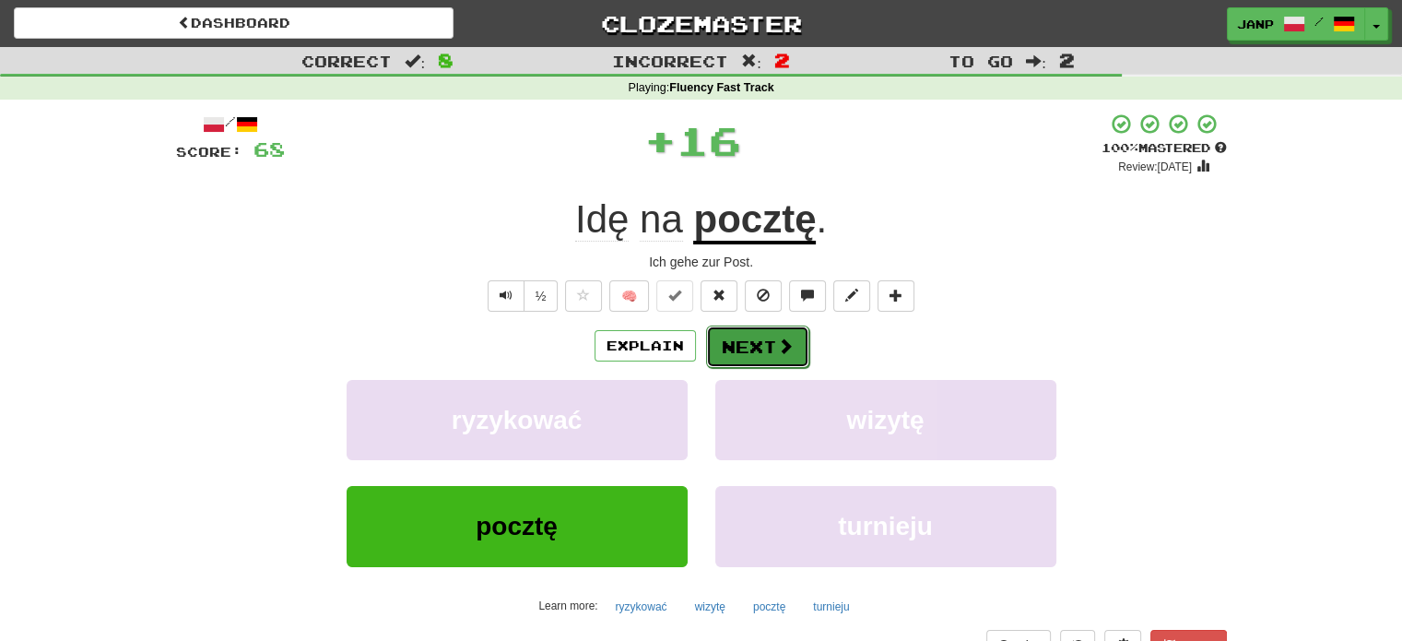
click at [733, 337] on button "Next" at bounding box center [757, 346] width 103 height 42
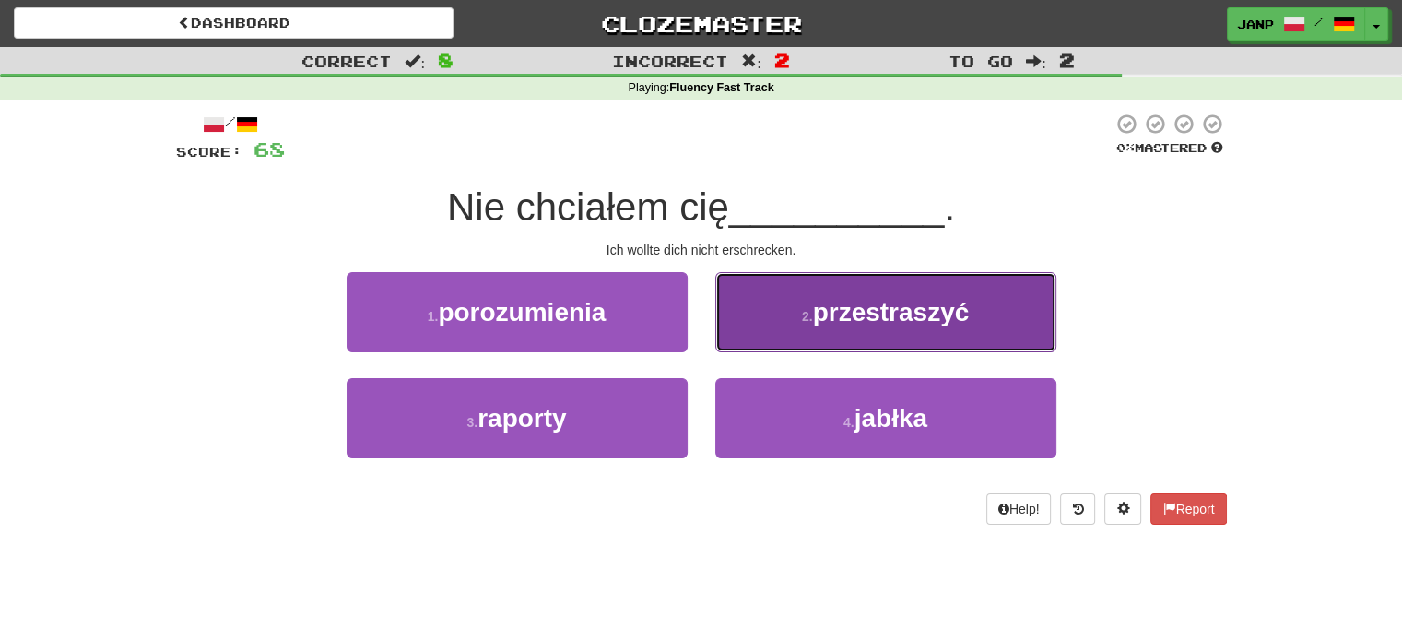
click at [763, 320] on button "2 . przestraszyć" at bounding box center [886, 312] width 341 height 80
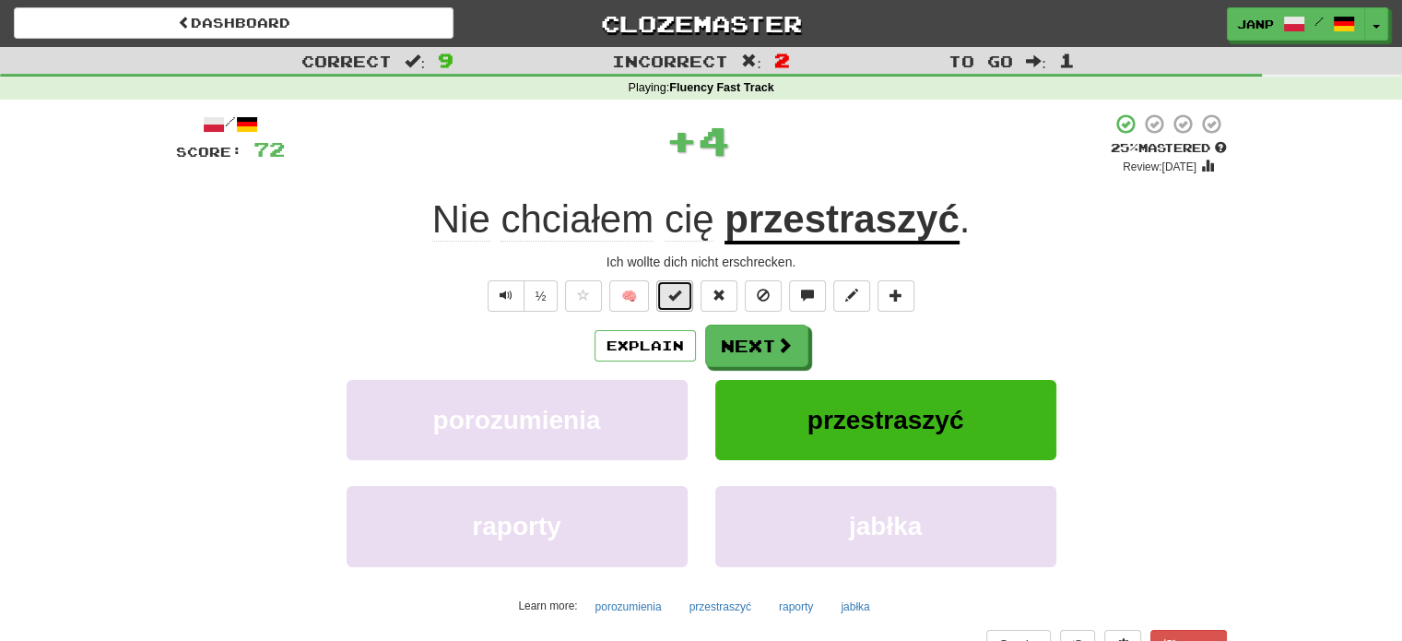
click at [675, 291] on span at bounding box center [675, 295] width 13 height 13
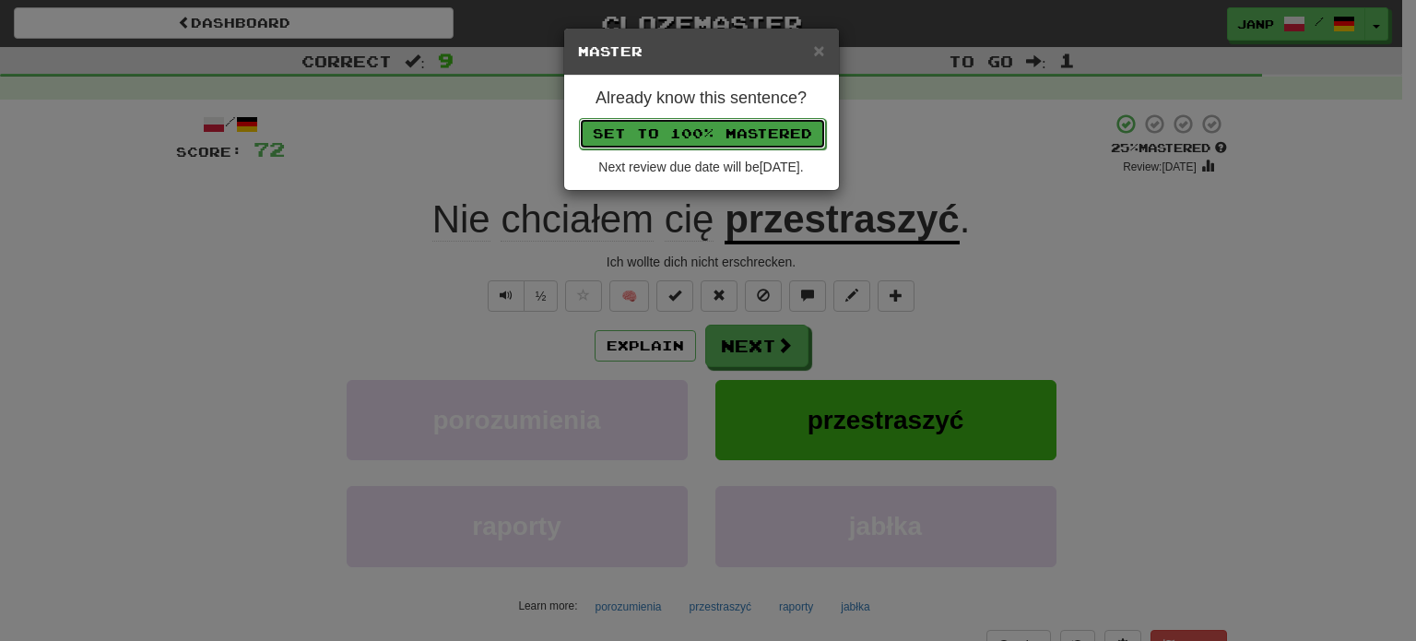
click at [716, 135] on button "Set to 100% Mastered" at bounding box center [702, 133] width 247 height 31
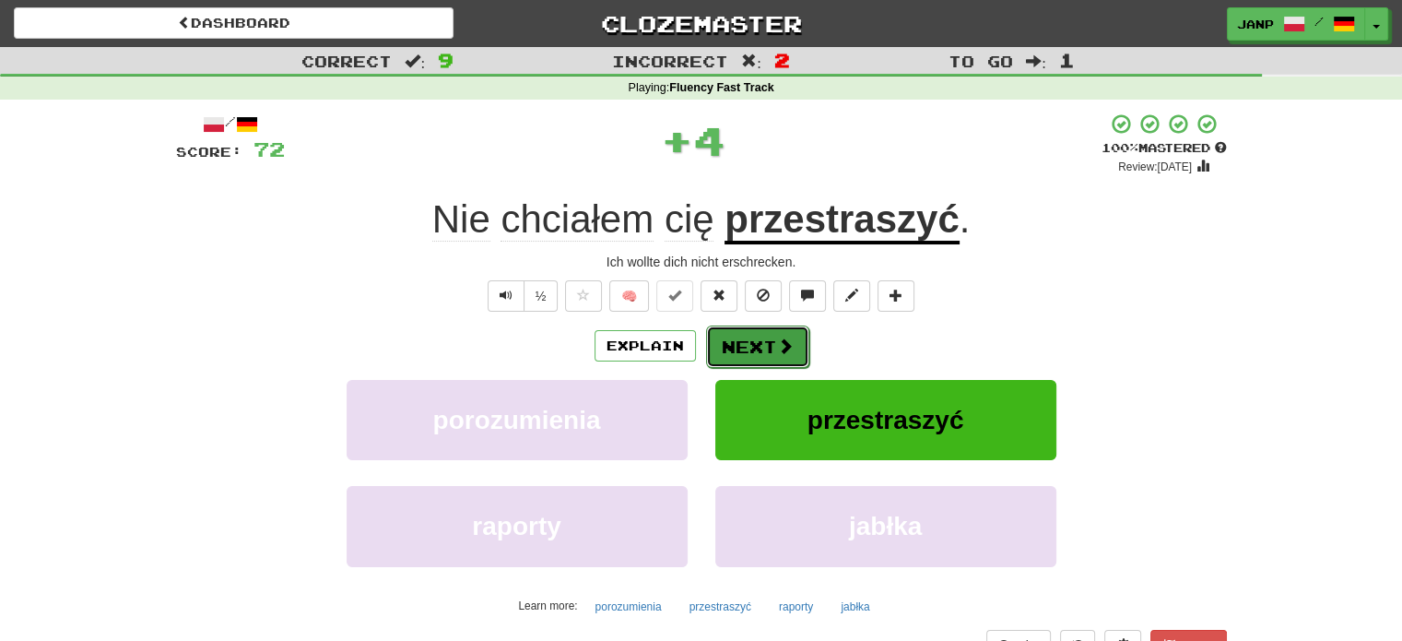
click at [778, 346] on span at bounding box center [785, 345] width 17 height 17
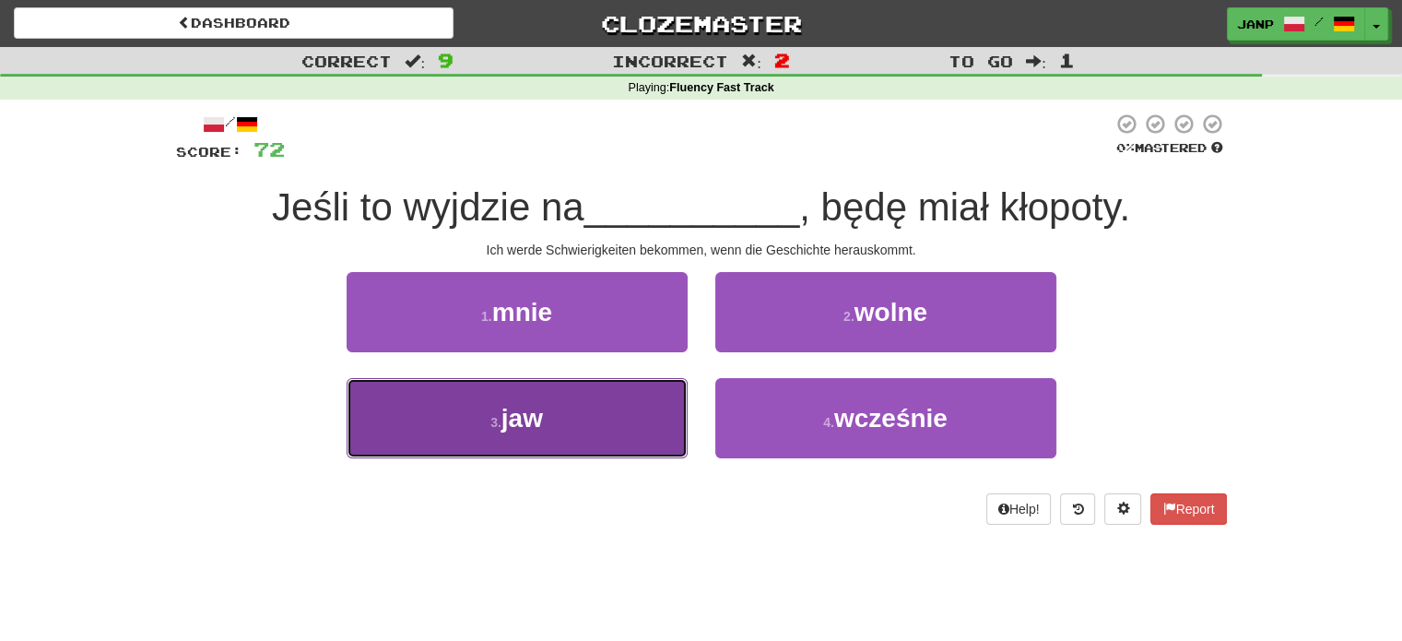
click at [684, 416] on button "3 . jaw" at bounding box center [517, 418] width 341 height 80
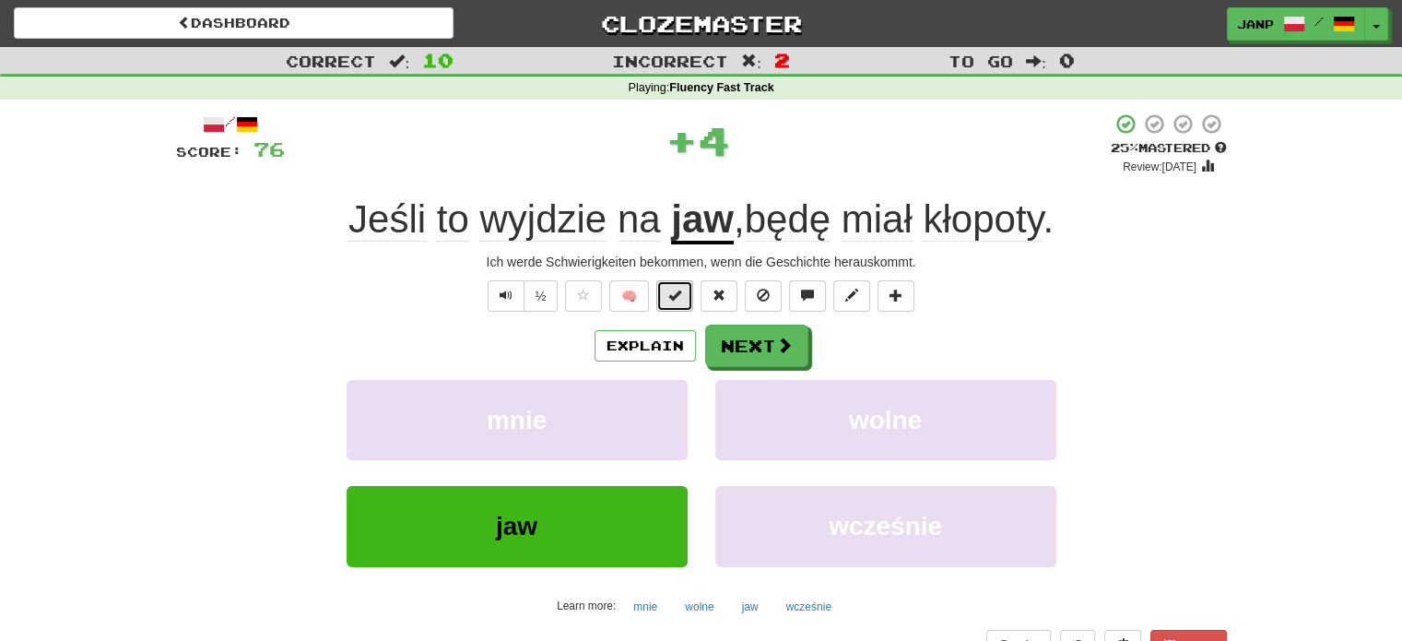
click at [671, 293] on span at bounding box center [675, 295] width 13 height 13
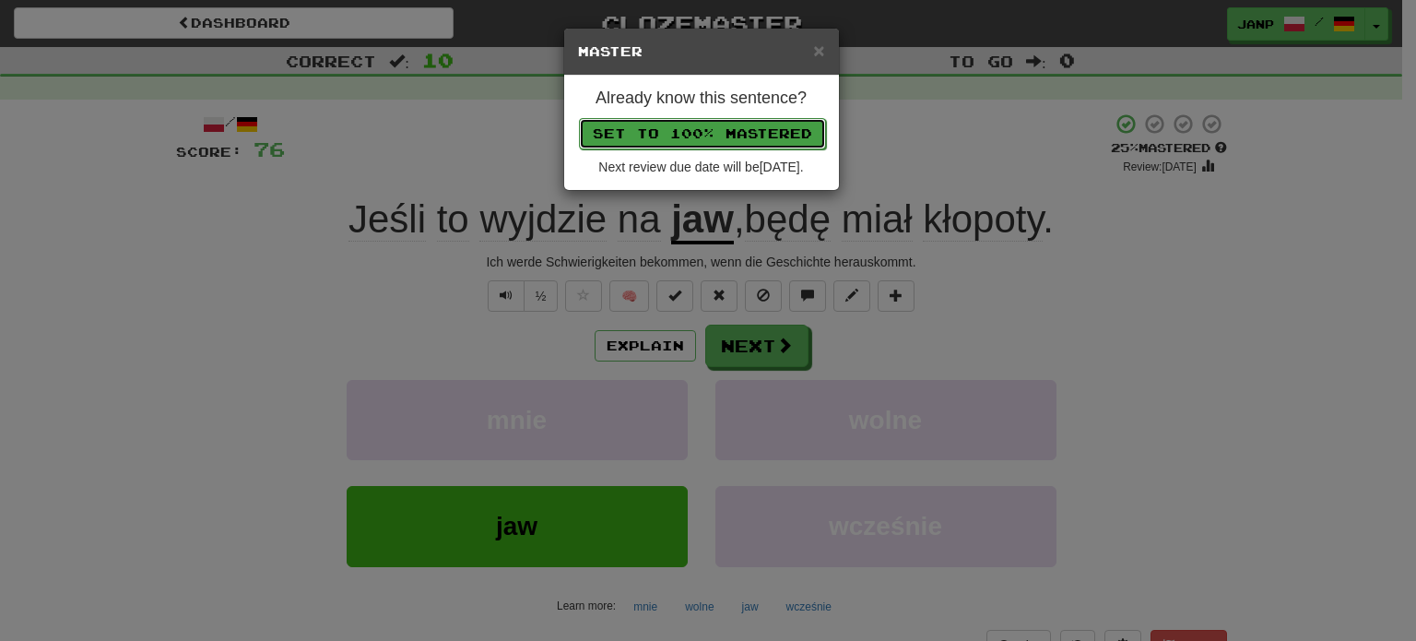
click at [727, 138] on button "Set to 100% Mastered" at bounding box center [702, 133] width 247 height 31
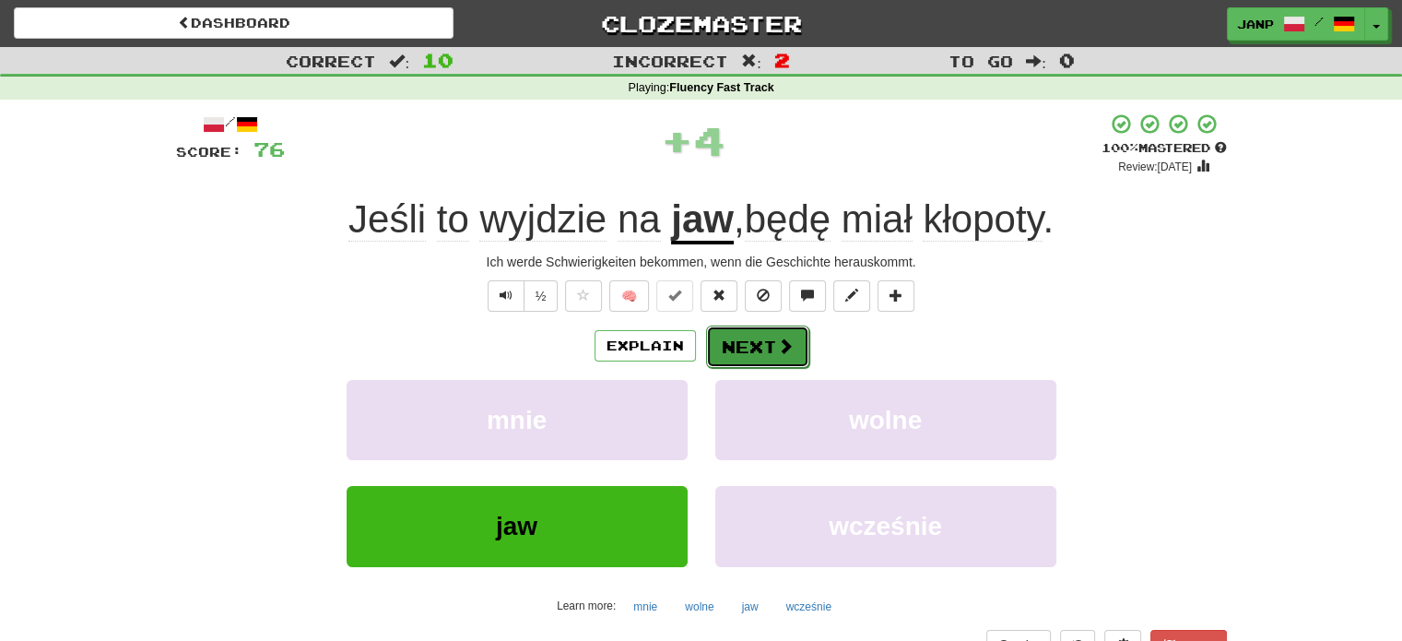
click at [756, 337] on button "Next" at bounding box center [757, 346] width 103 height 42
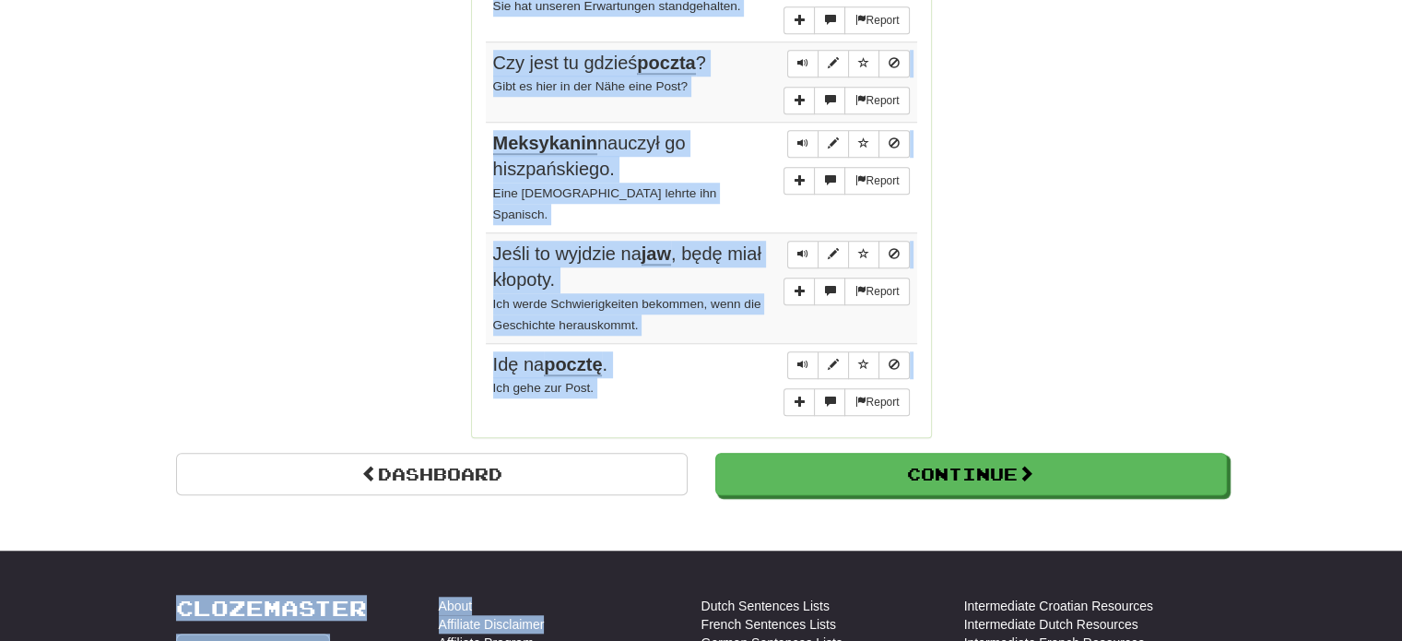
scroll to position [1486, 0]
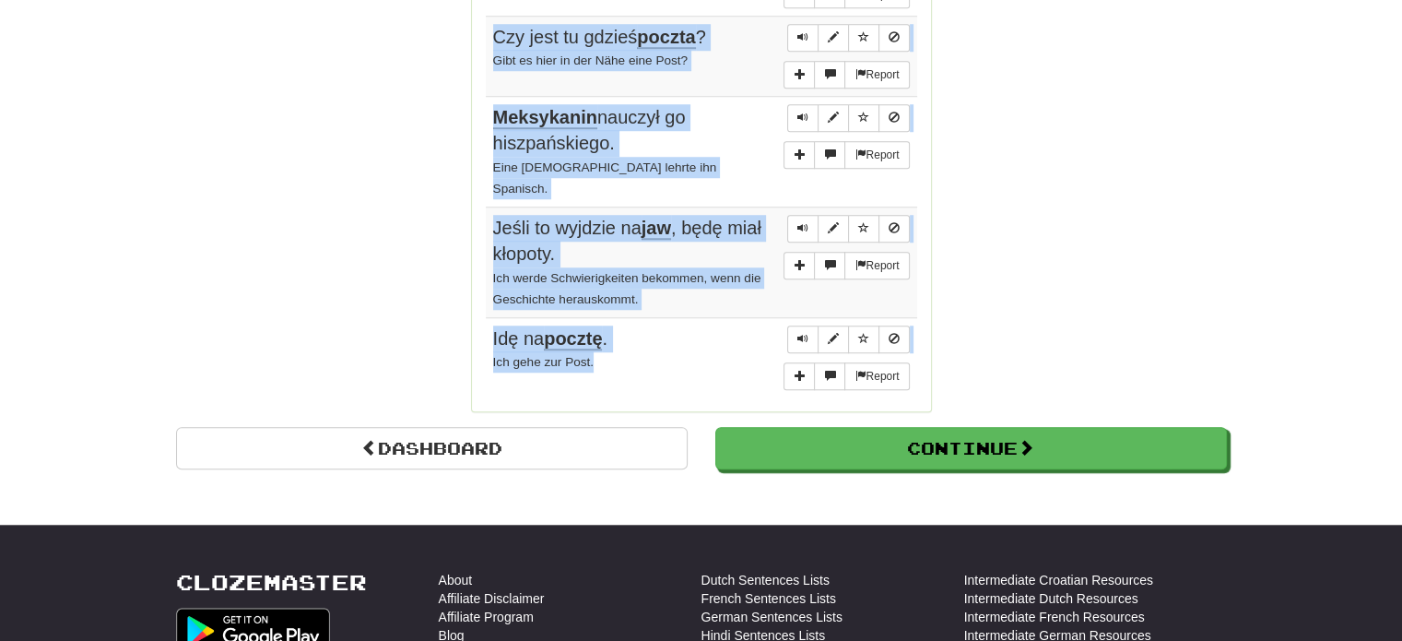
drag, startPoint x: 471, startPoint y: 79, endPoint x: 699, endPoint y: 358, distance: 359.7
copy div "Sentences: Report Wstrzymał oddech. Er hielt seinen Atem an. Report Nie chciałe…"
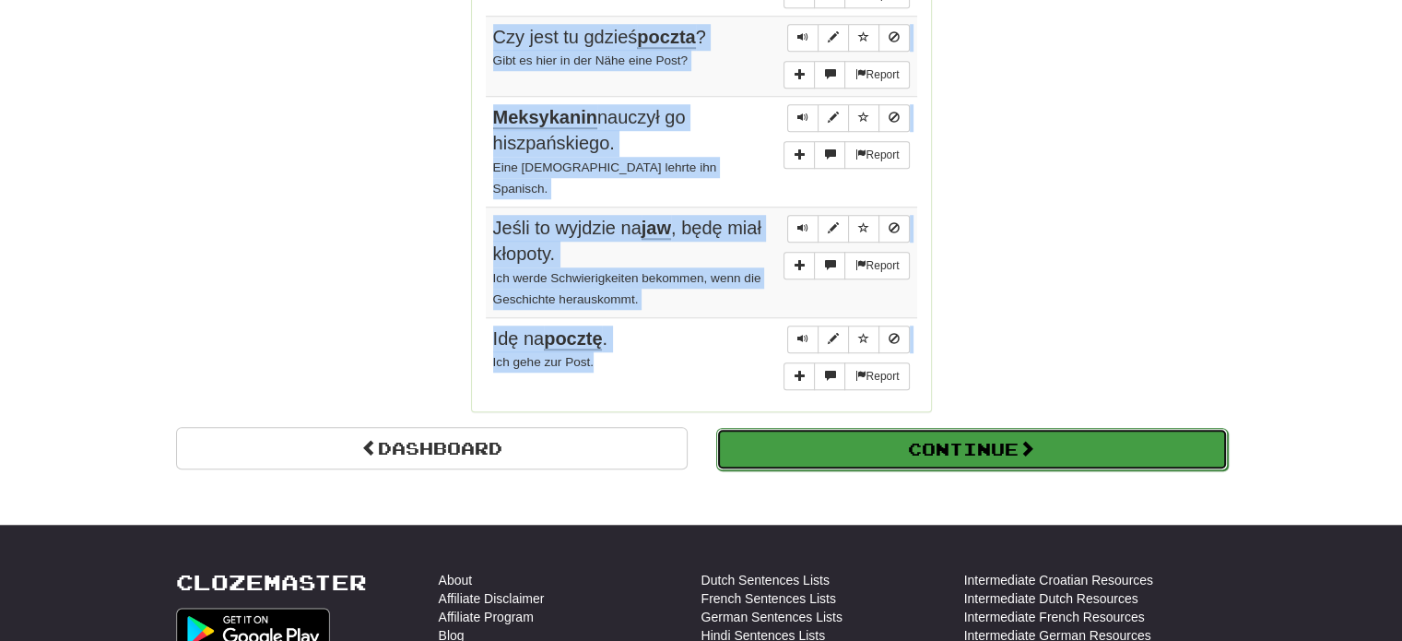
click at [913, 443] on button "Continue" at bounding box center [972, 449] width 512 height 42
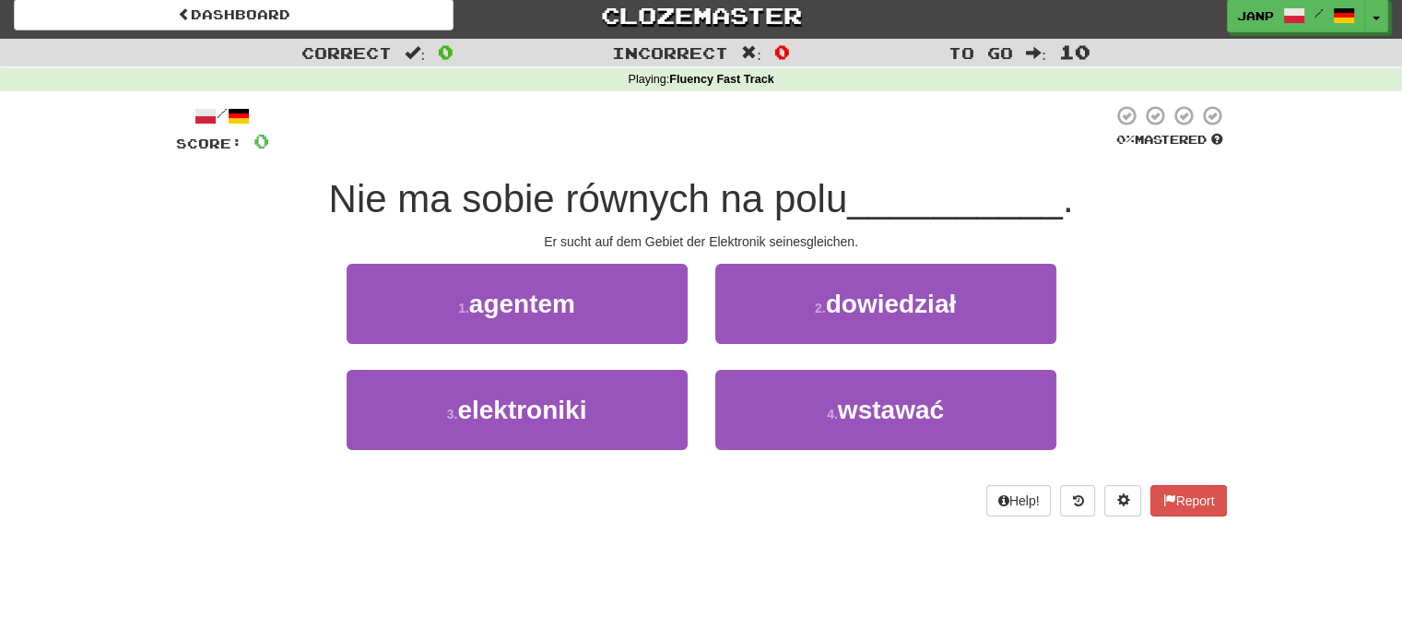
scroll to position [0, 0]
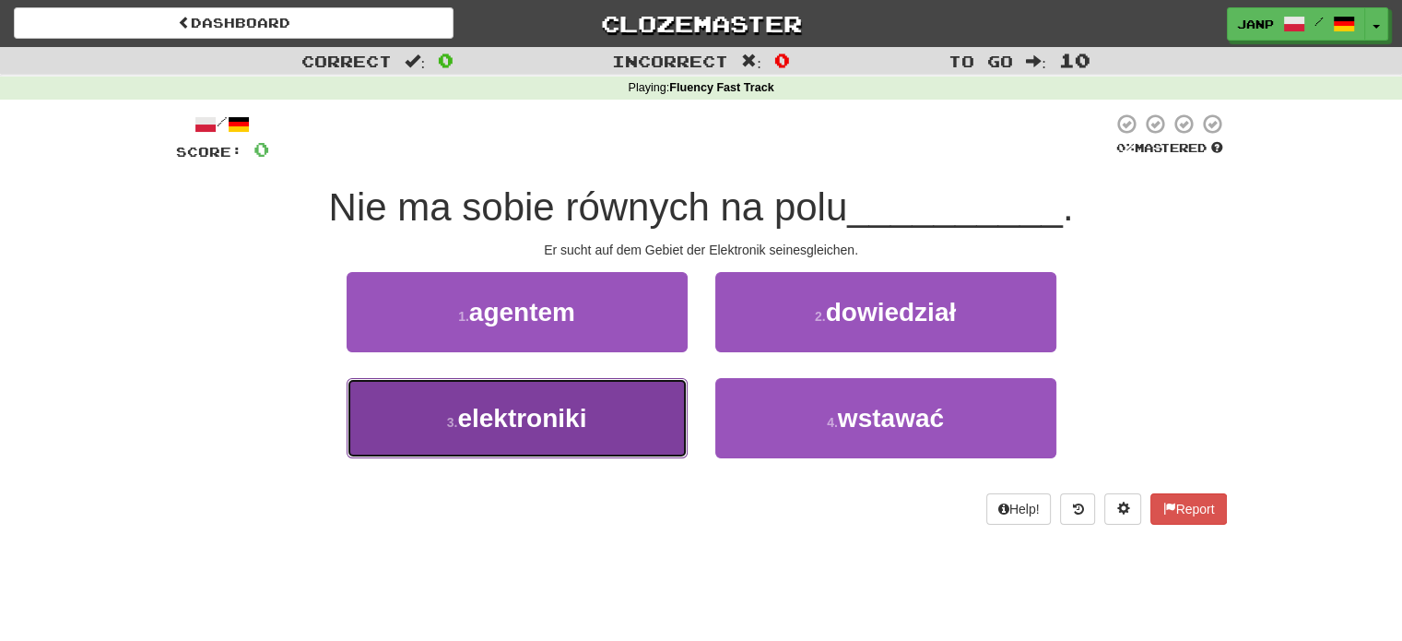
click at [594, 427] on button "3 . elektroniki" at bounding box center [517, 418] width 341 height 80
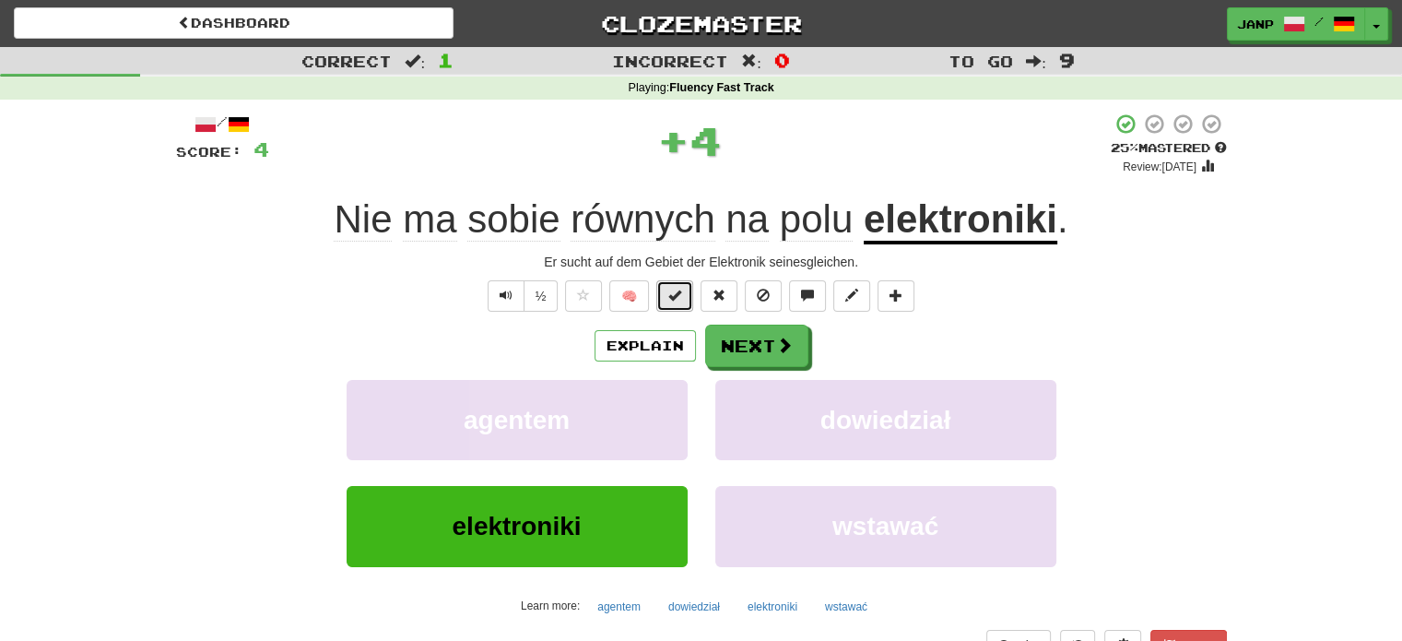
click at [681, 293] on span at bounding box center [675, 295] width 13 height 13
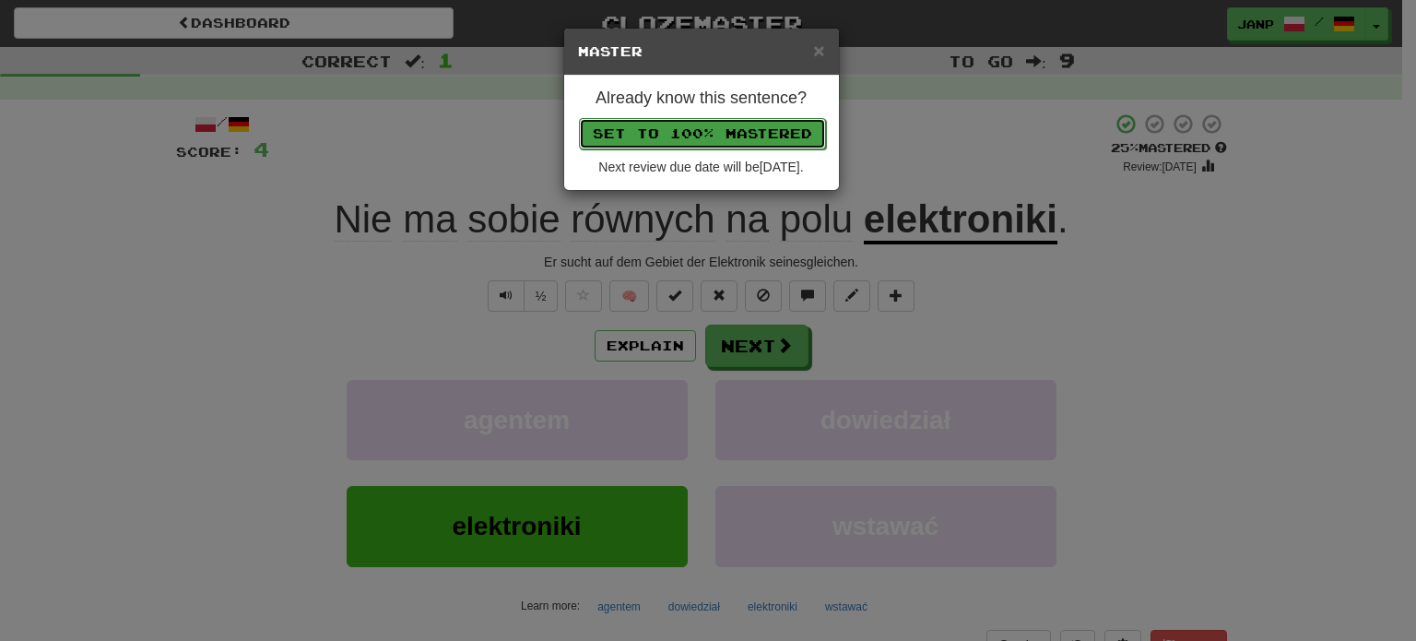
click at [718, 136] on button "Set to 100% Mastered" at bounding box center [702, 133] width 247 height 31
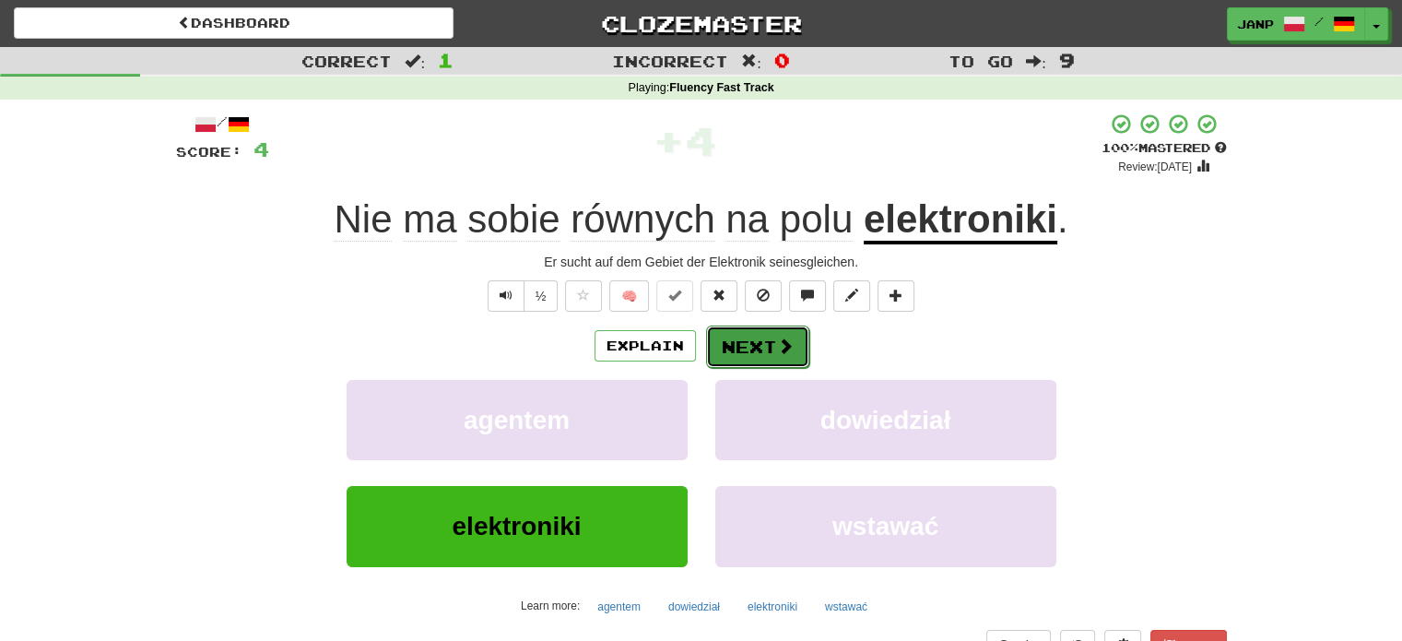
click at [773, 338] on button "Next" at bounding box center [757, 346] width 103 height 42
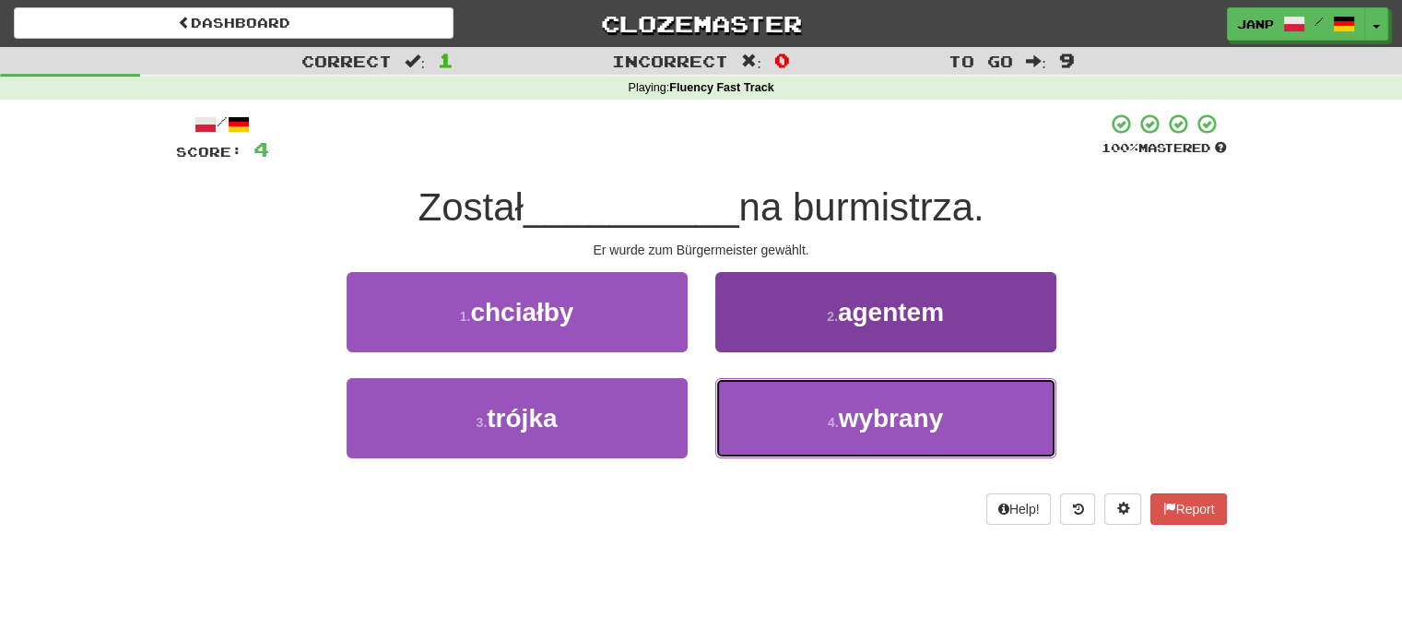
click at [776, 401] on button "4 . wybrany" at bounding box center [886, 418] width 341 height 80
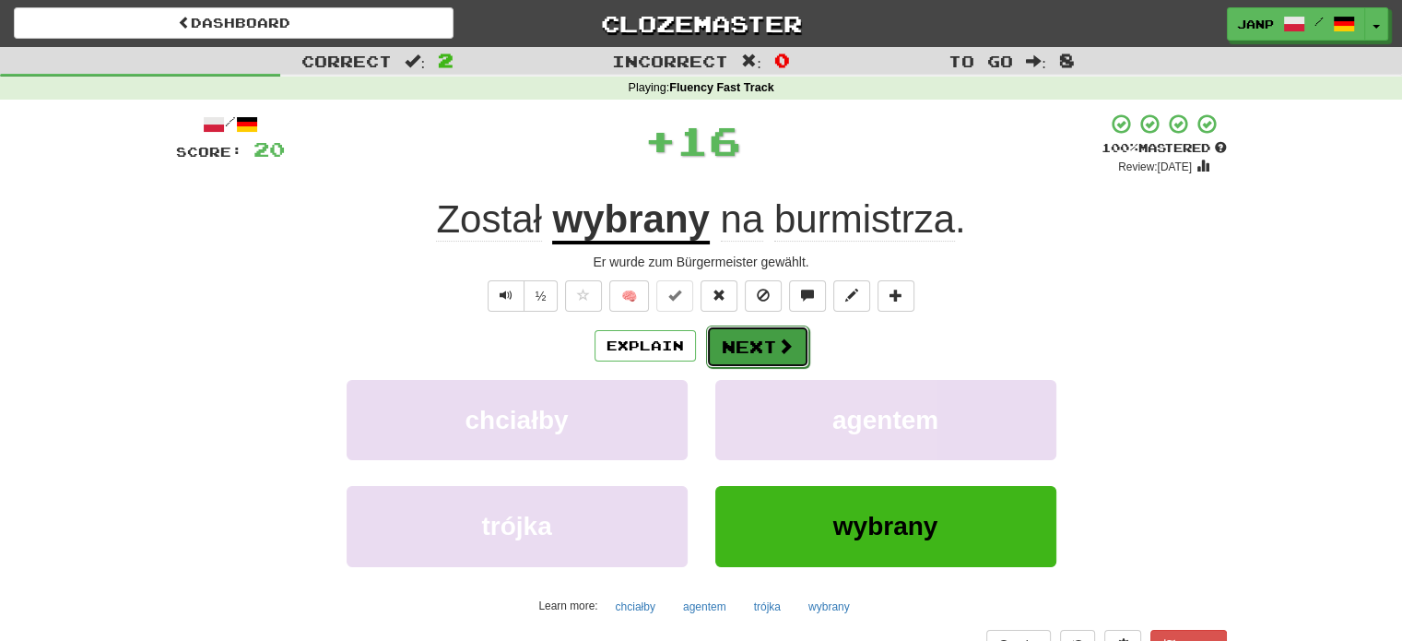
click at [738, 348] on button "Next" at bounding box center [757, 346] width 103 height 42
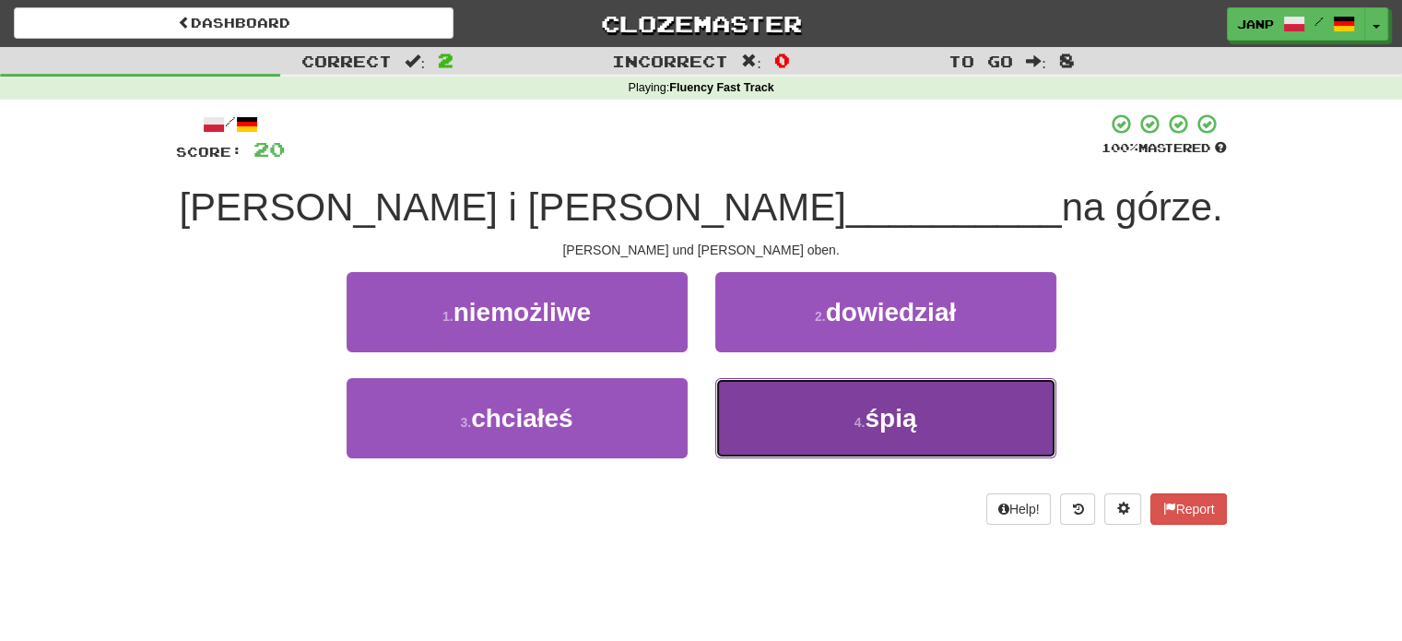
click at [774, 418] on button "4 . śpią" at bounding box center [886, 418] width 341 height 80
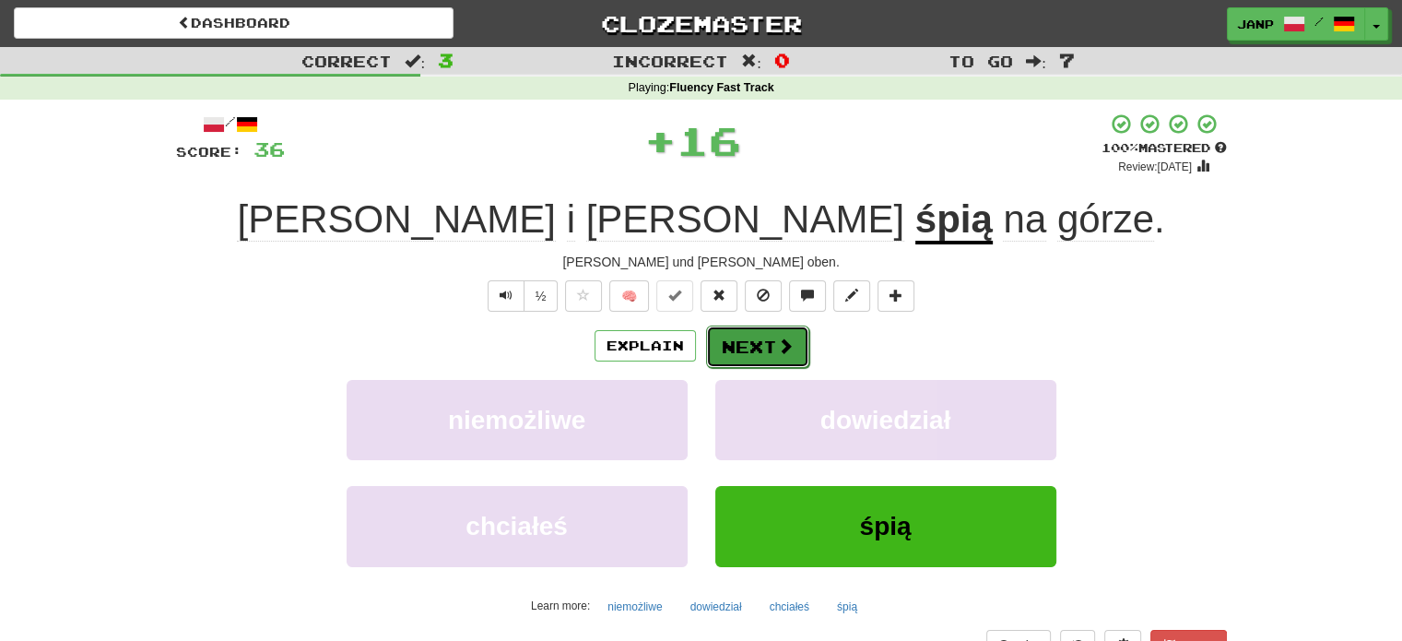
click at [743, 343] on button "Next" at bounding box center [757, 346] width 103 height 42
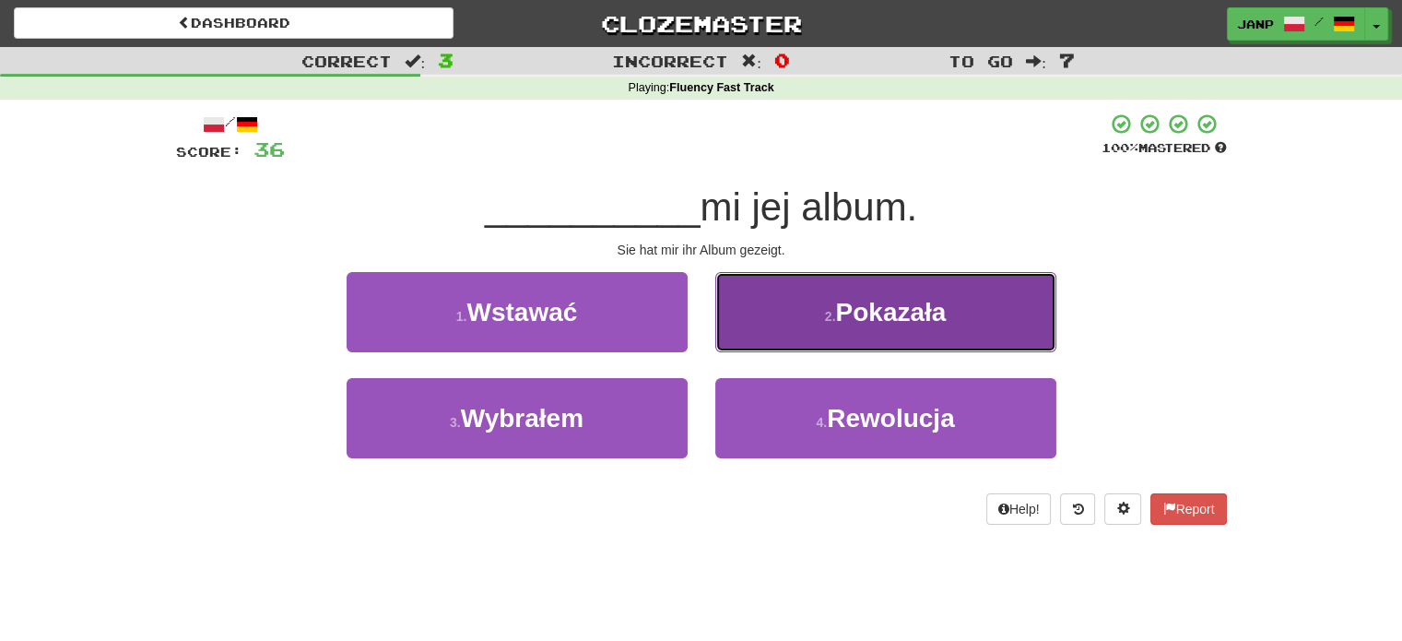
click at [760, 327] on button "2 . Pokazała" at bounding box center [886, 312] width 341 height 80
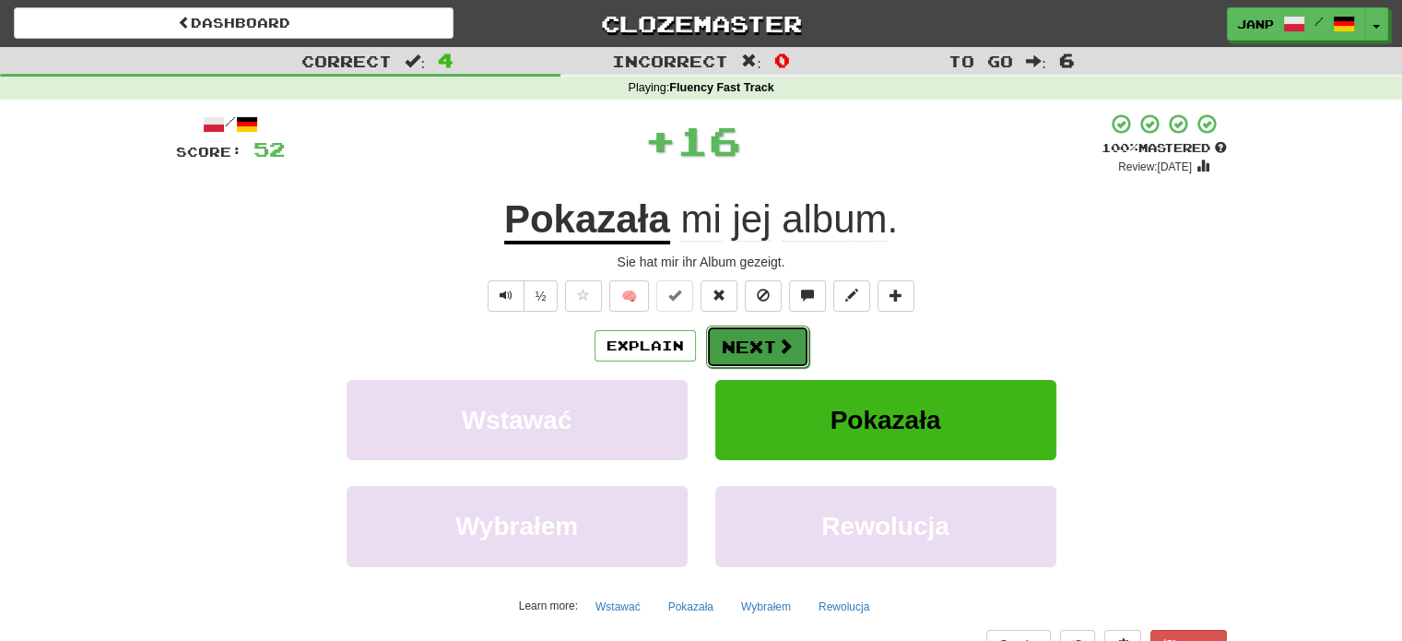
click at [793, 352] on button "Next" at bounding box center [757, 346] width 103 height 42
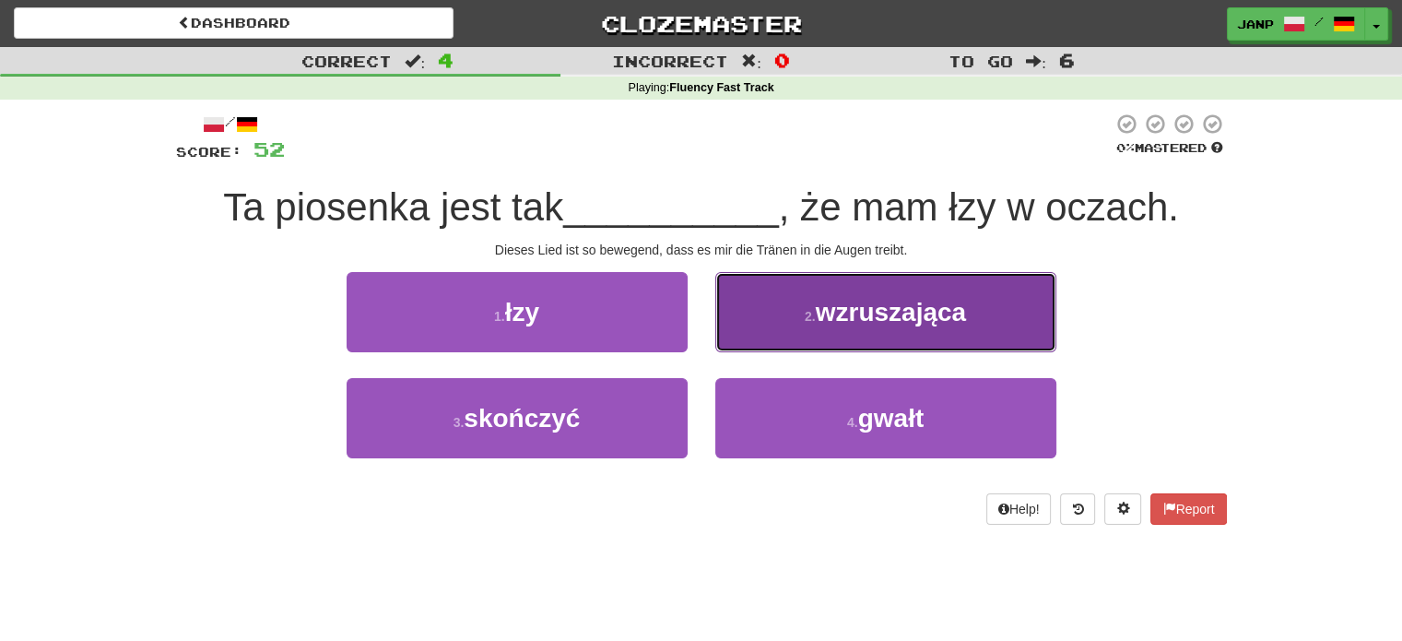
click at [765, 331] on button "2 . wzruszająca" at bounding box center [886, 312] width 341 height 80
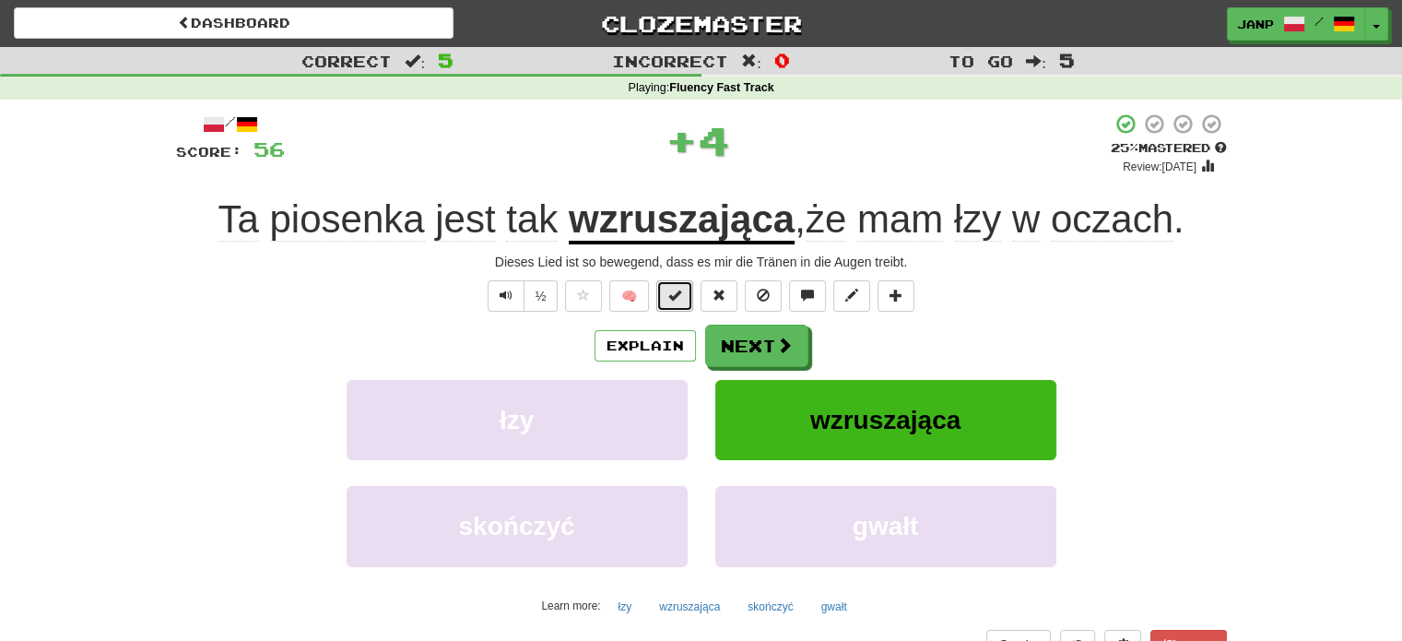
click at [667, 301] on button at bounding box center [675, 295] width 37 height 31
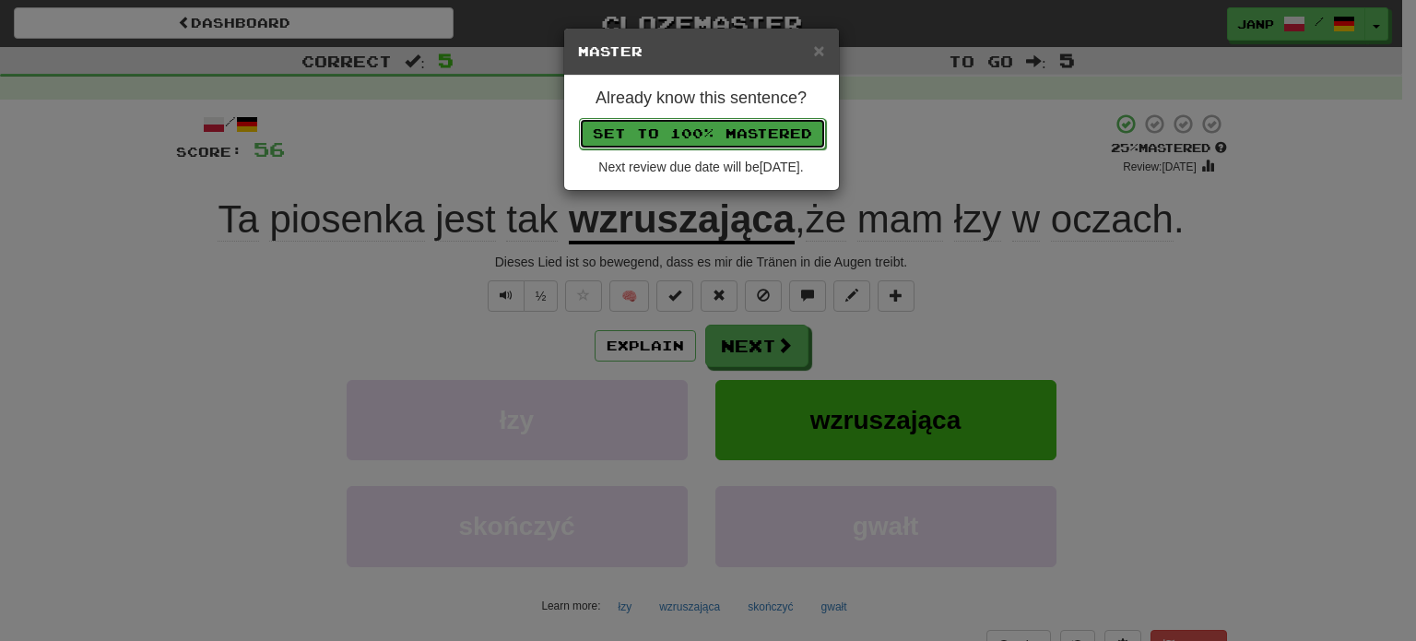
click at [690, 135] on button "Set to 100% Mastered" at bounding box center [702, 133] width 247 height 31
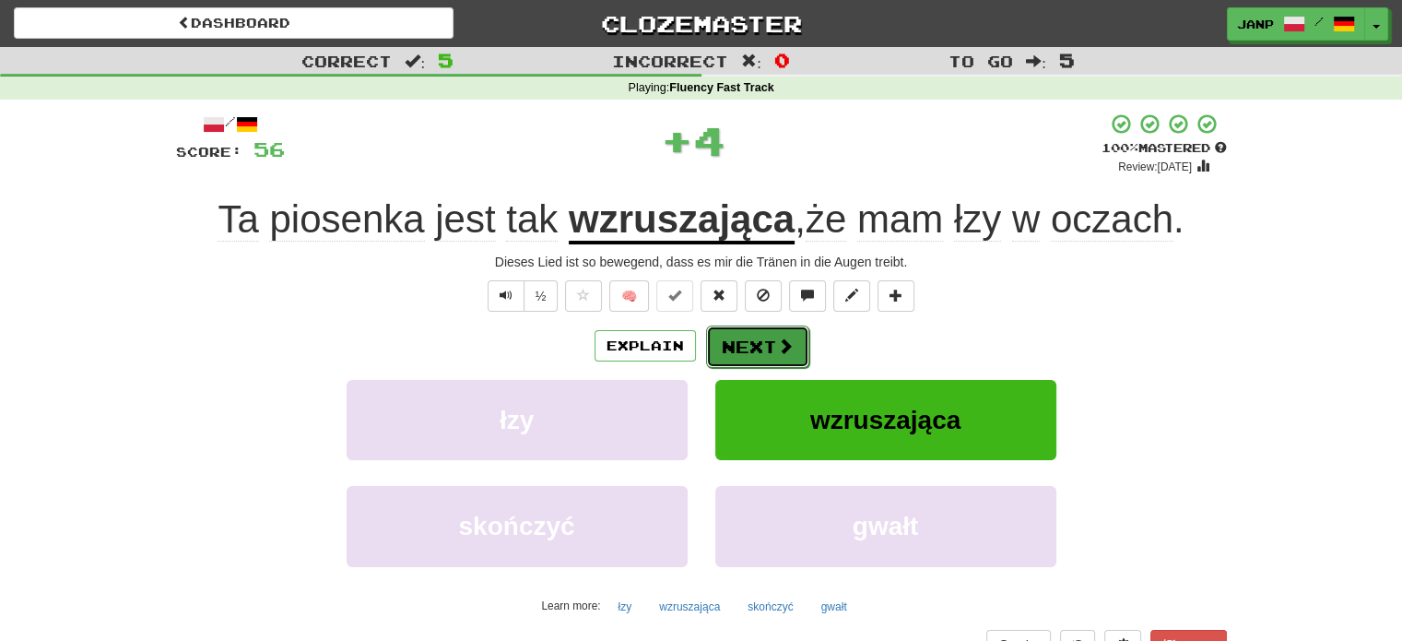
click at [762, 346] on button "Next" at bounding box center [757, 346] width 103 height 42
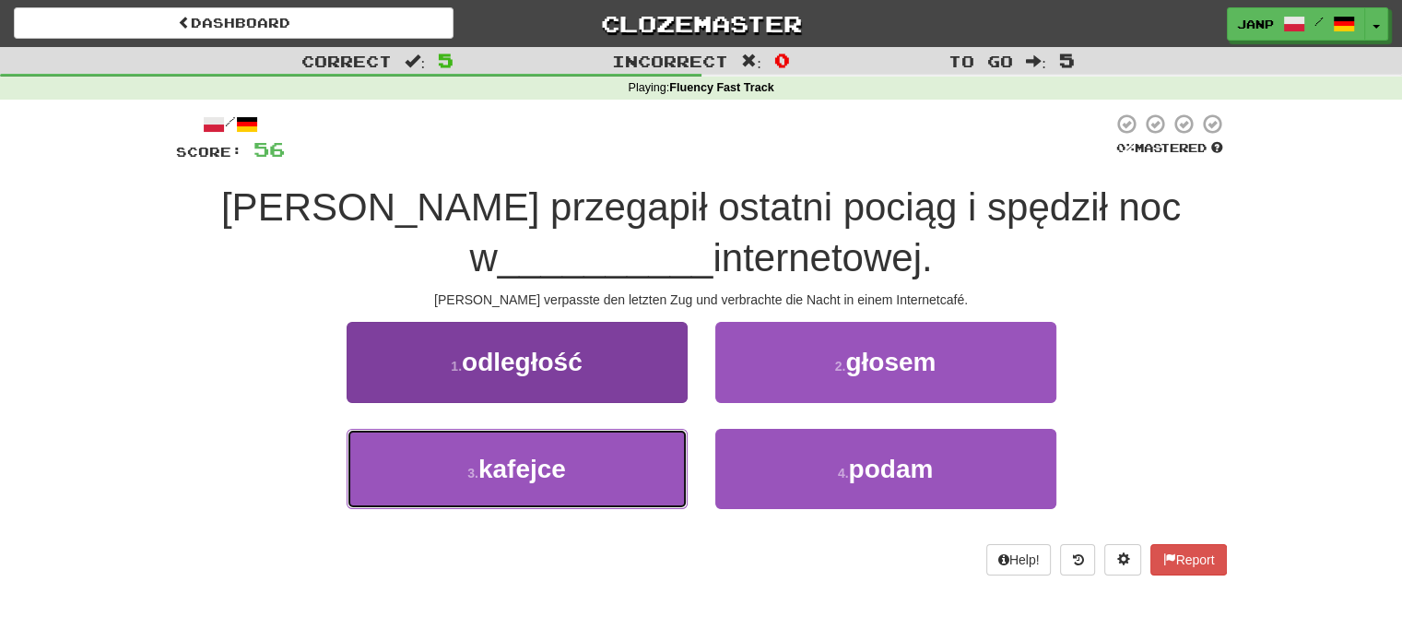
drag, startPoint x: 610, startPoint y: 464, endPoint x: 613, endPoint y: 449, distance: 15.0
click at [609, 463] on button "3 . kafejce" at bounding box center [517, 469] width 341 height 80
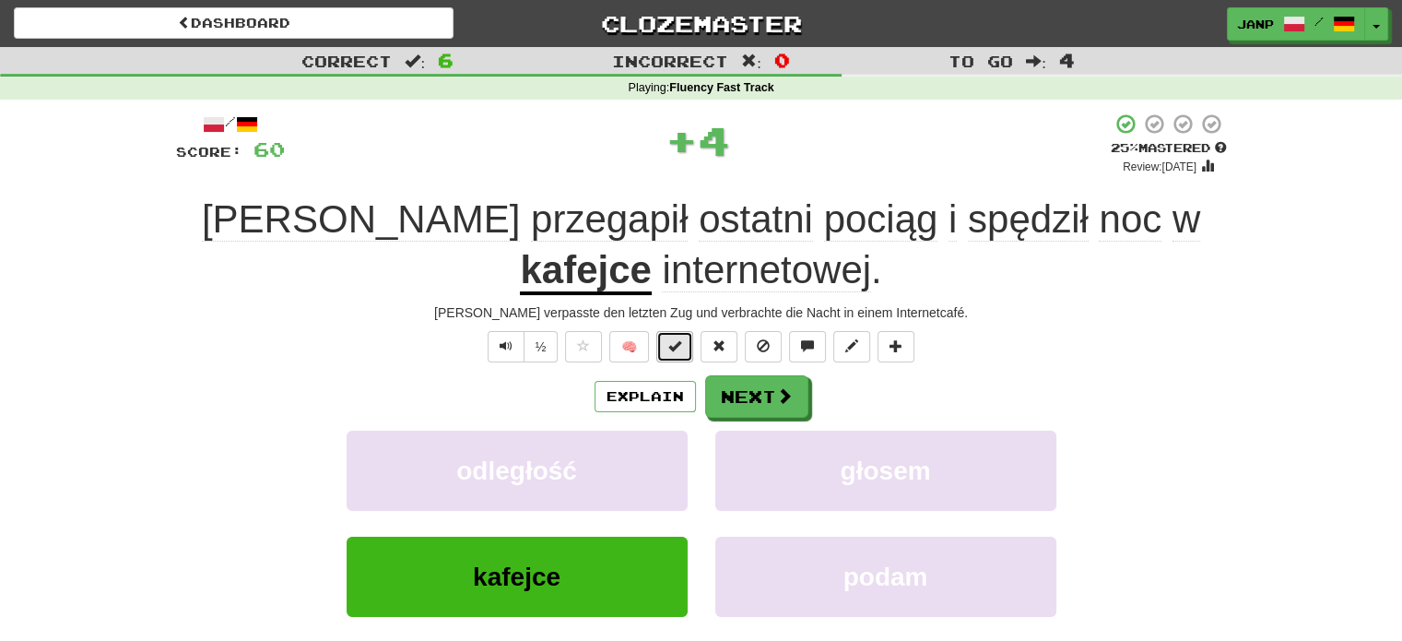
click at [674, 339] on span at bounding box center [675, 345] width 13 height 13
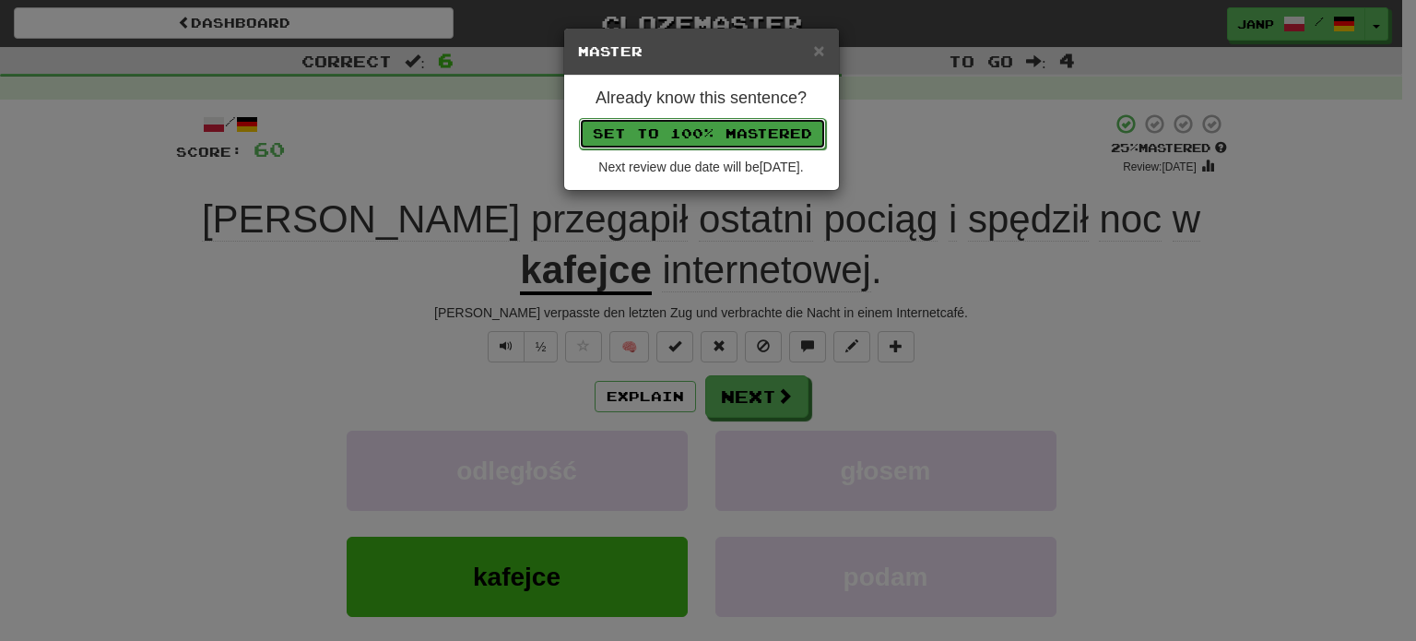
click at [694, 147] on button "Set to 100% Mastered" at bounding box center [702, 133] width 247 height 31
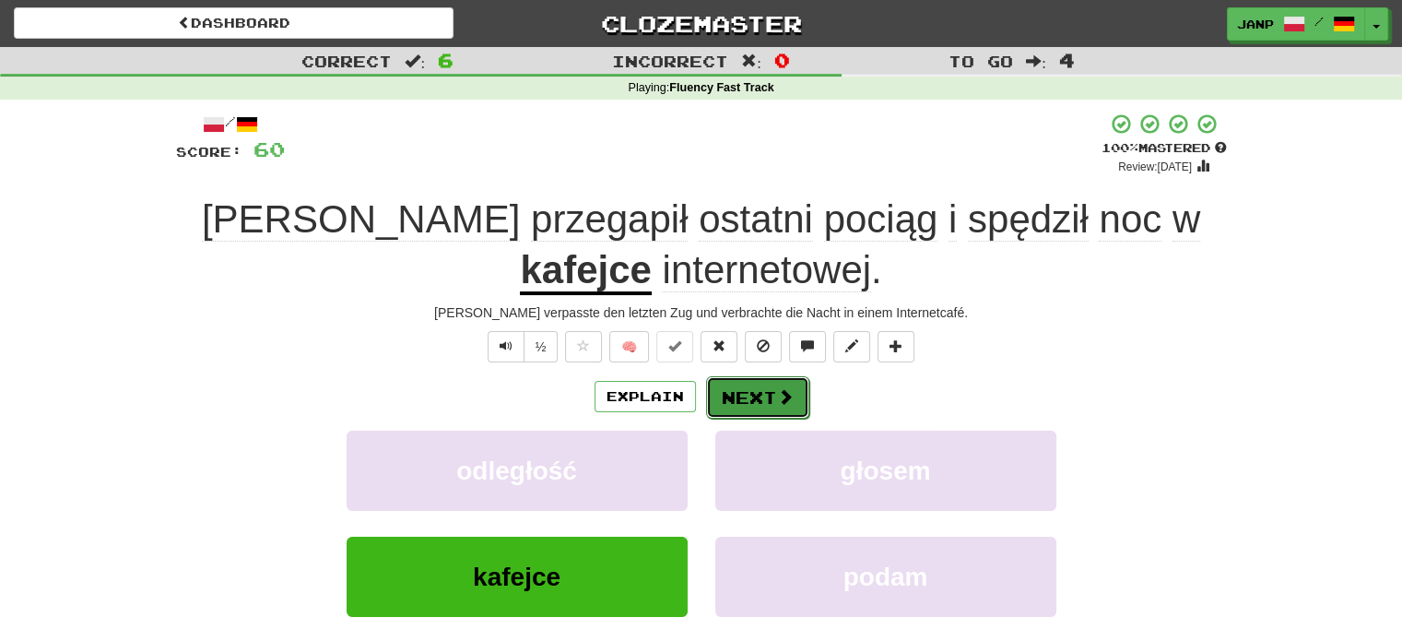
click at [751, 398] on button "Next" at bounding box center [757, 397] width 103 height 42
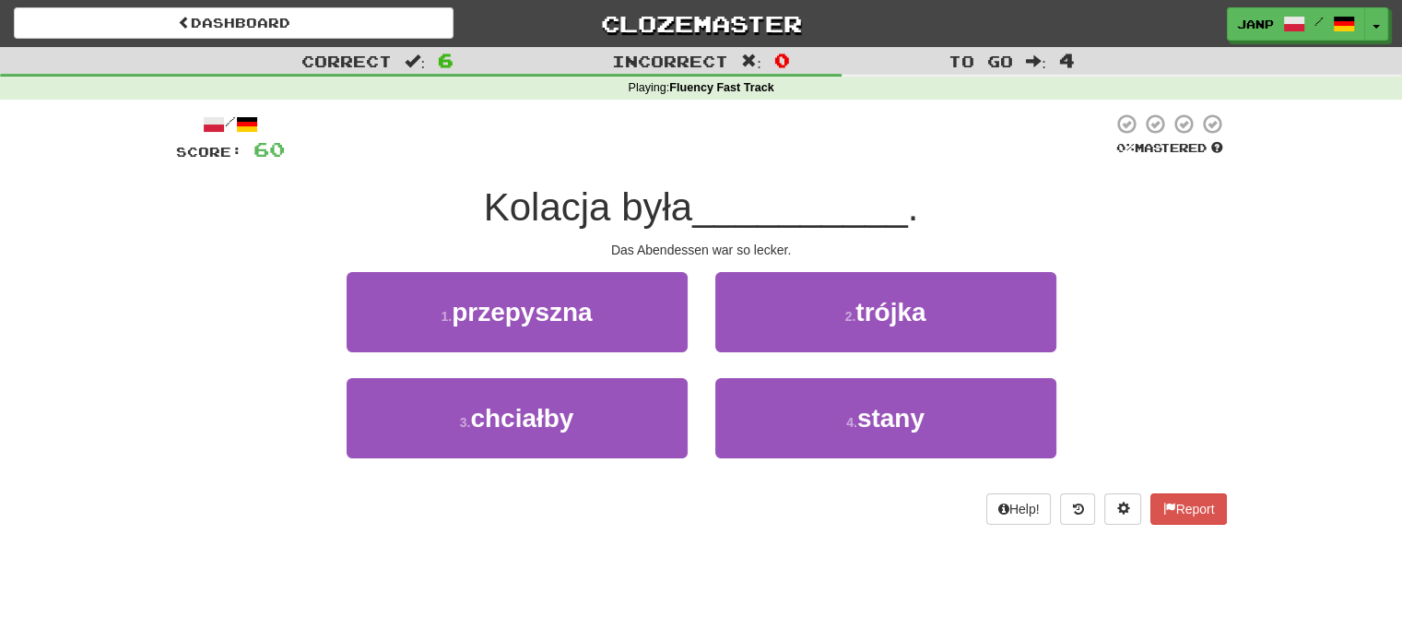
click at [664, 355] on div "1 . przepyszna" at bounding box center [517, 325] width 369 height 106
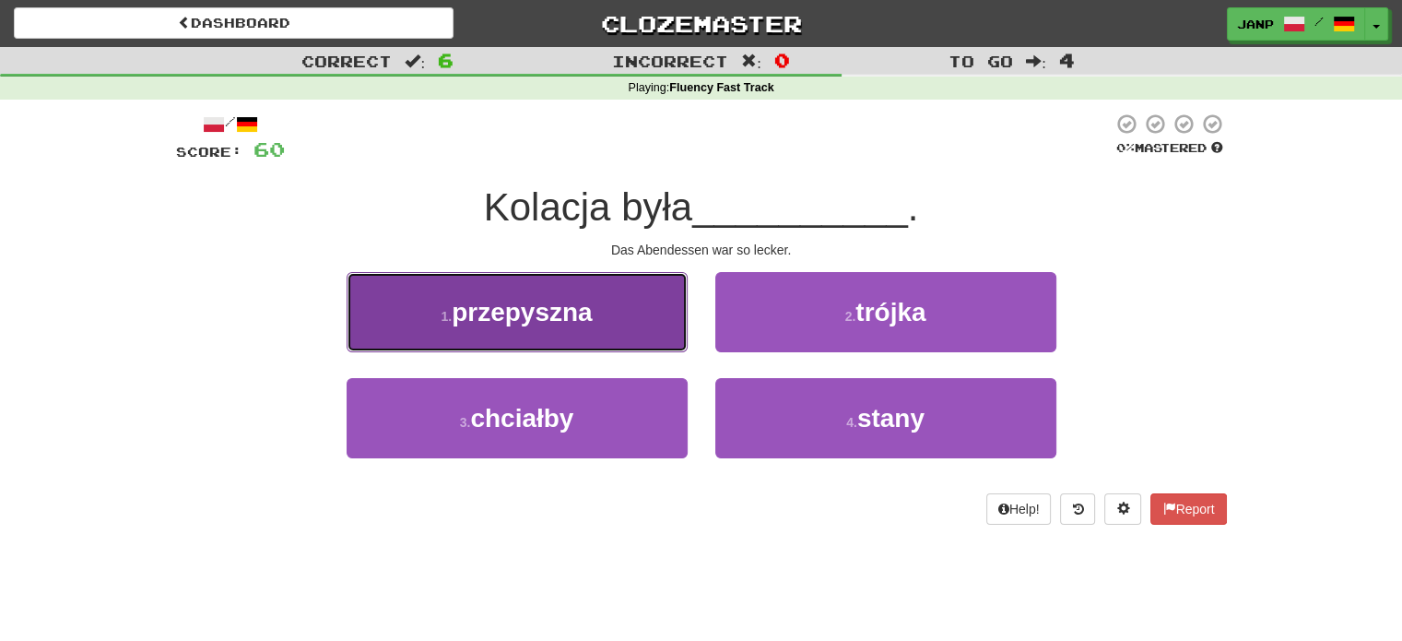
click at [651, 326] on button "1 . przepyszna" at bounding box center [517, 312] width 341 height 80
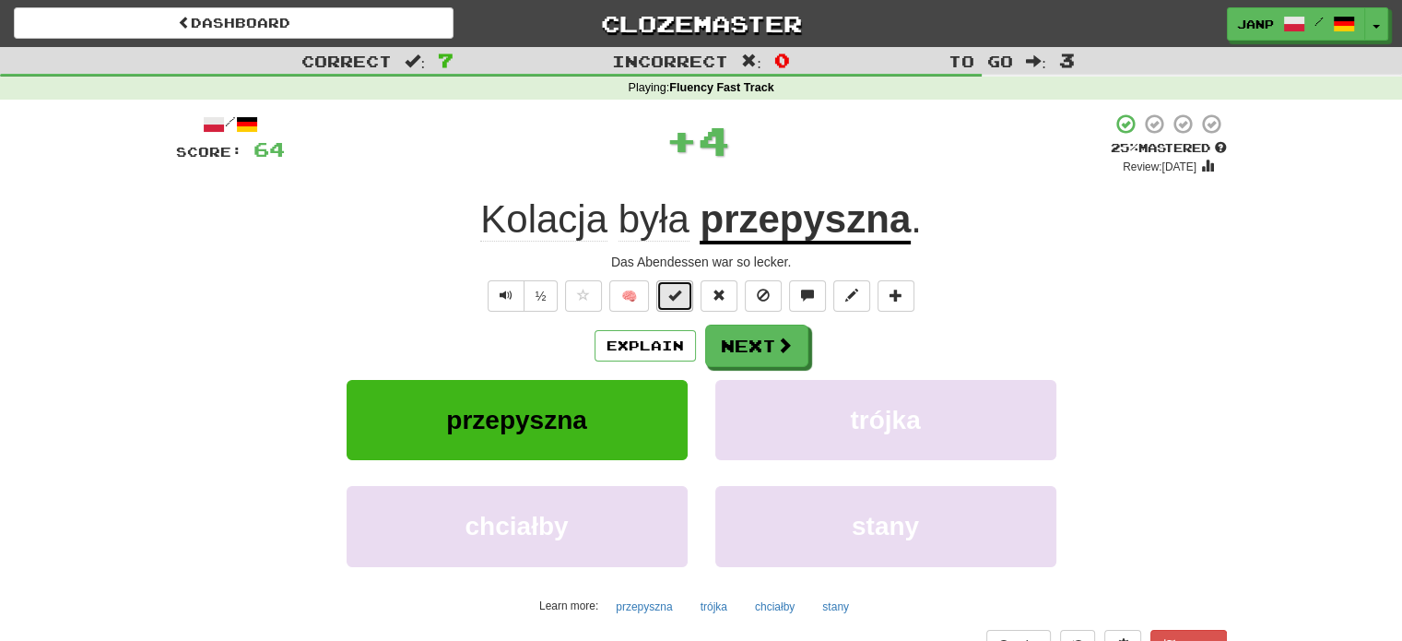
click at [669, 301] on button at bounding box center [675, 295] width 37 height 31
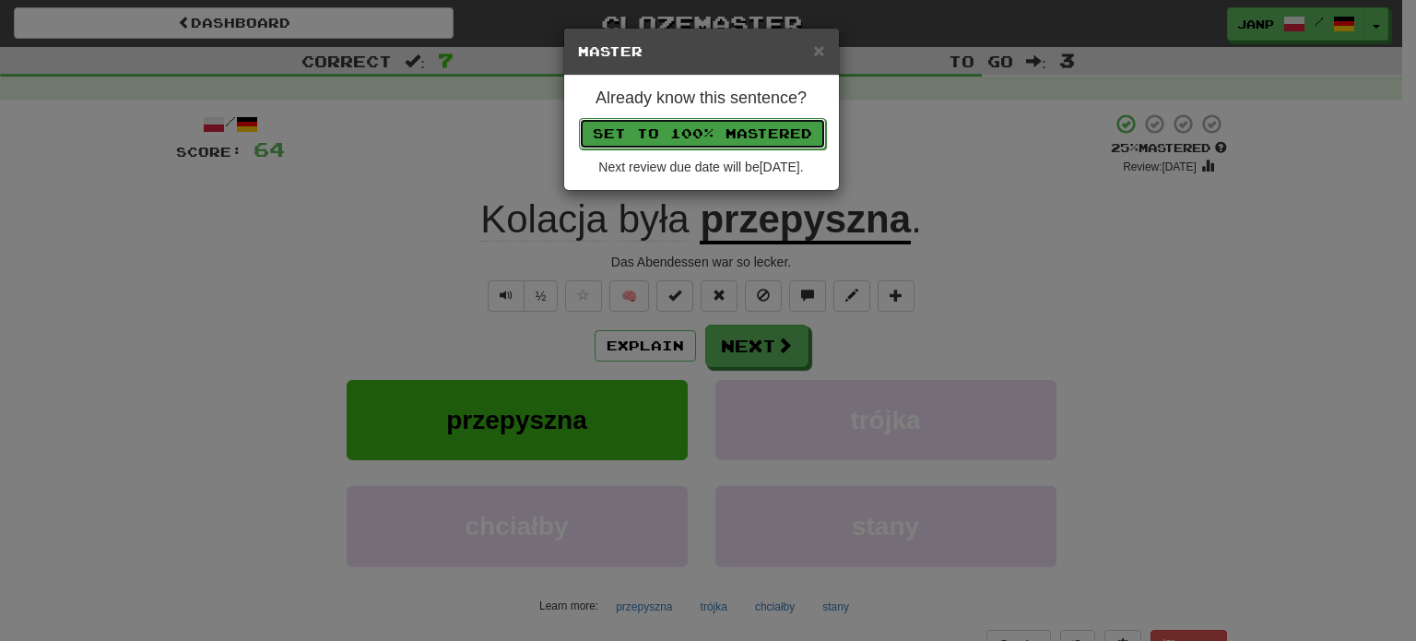
click at [740, 128] on button "Set to 100% Mastered" at bounding box center [702, 133] width 247 height 31
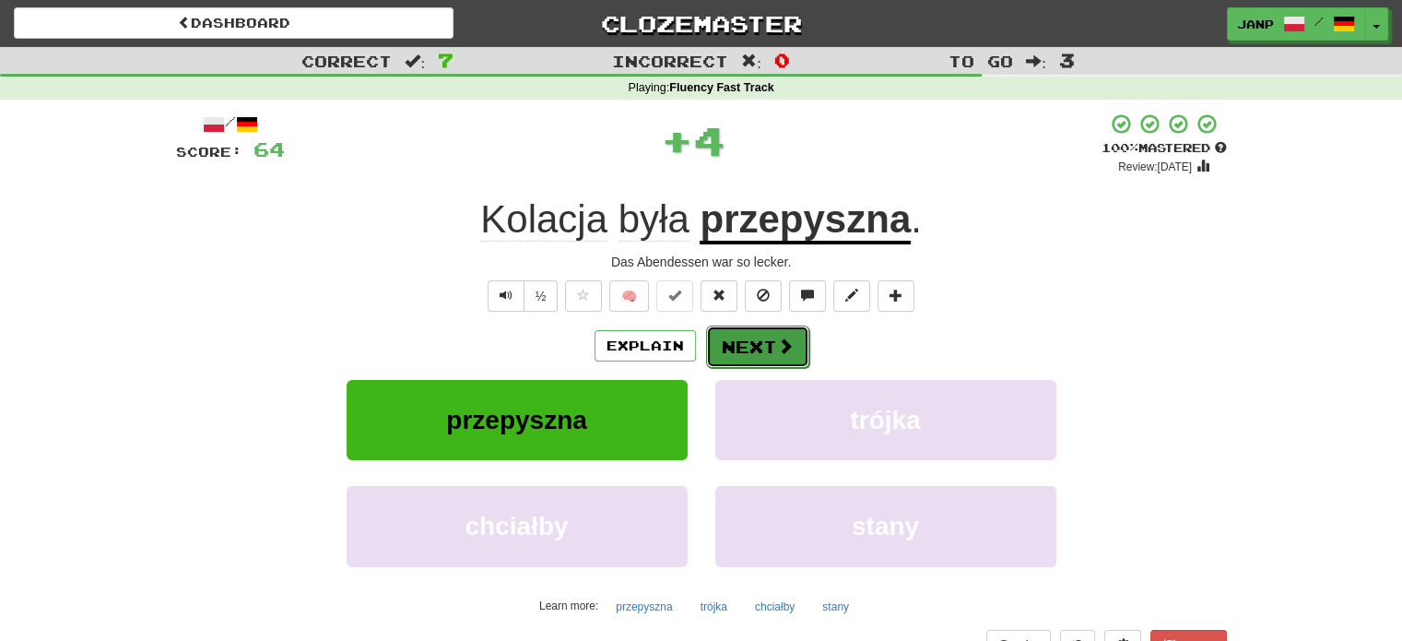
click at [784, 340] on span at bounding box center [785, 345] width 17 height 17
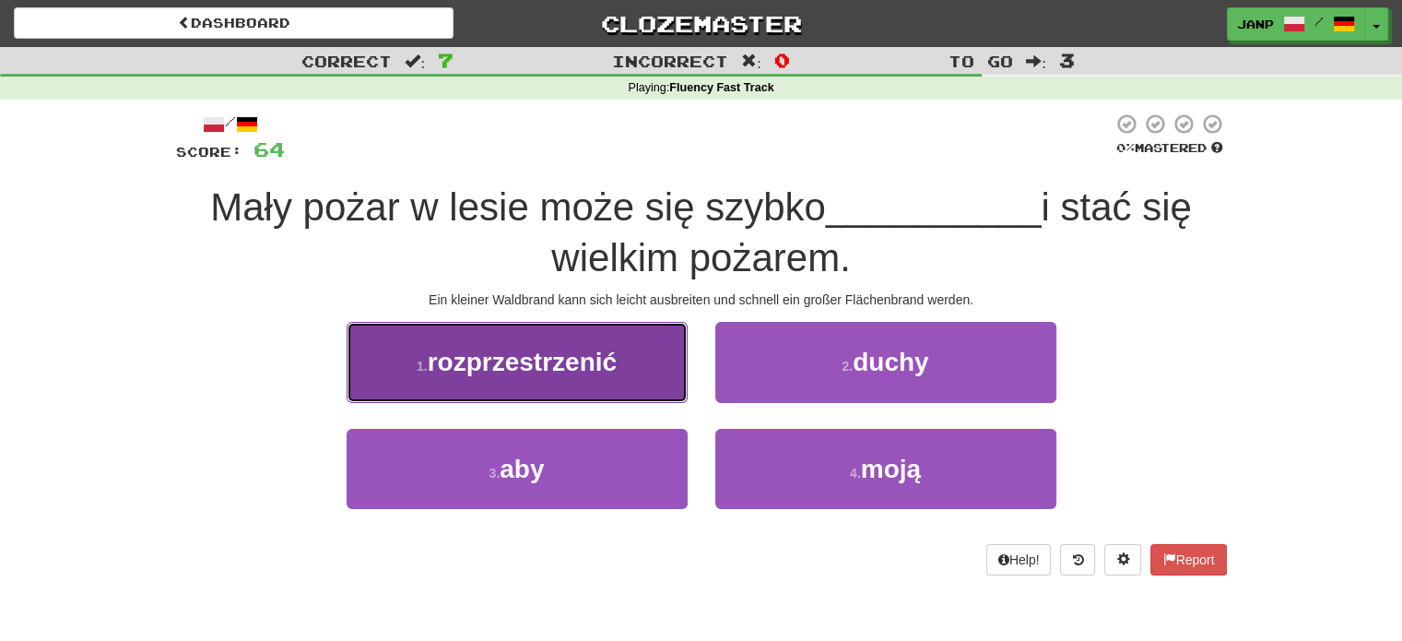
click at [629, 369] on button "1 . rozprzestrzenić" at bounding box center [517, 362] width 341 height 80
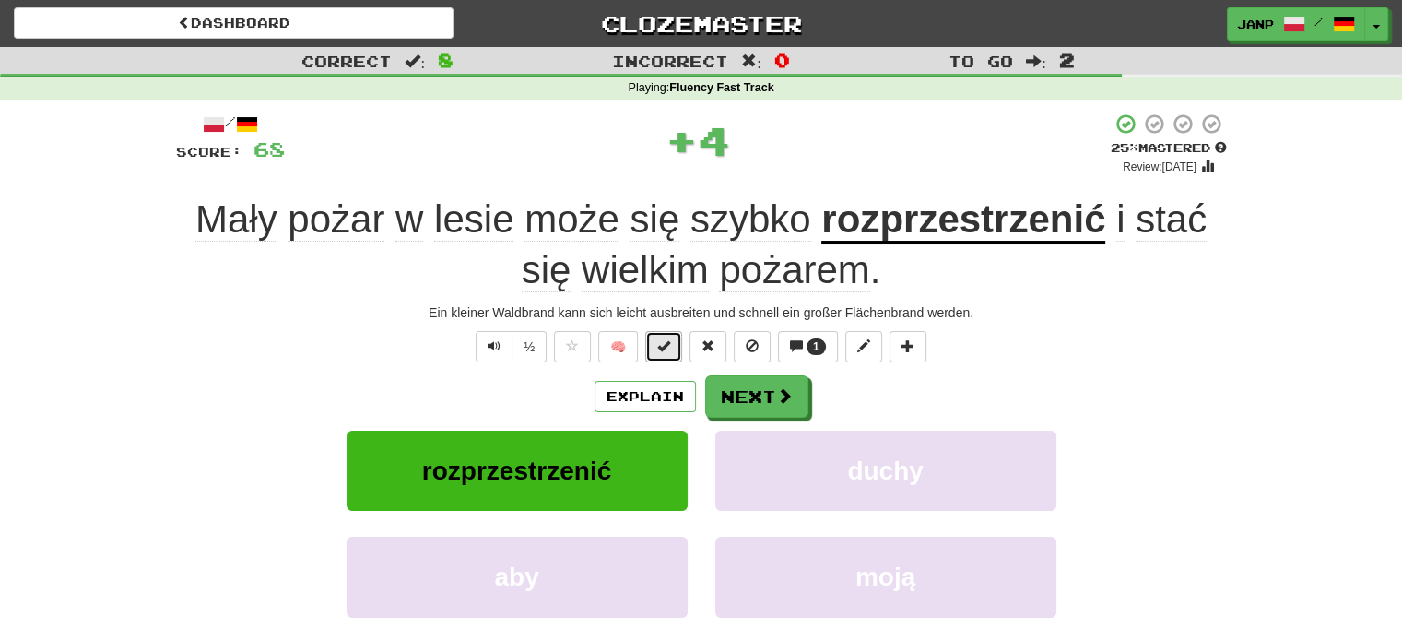
click at [664, 339] on span at bounding box center [663, 345] width 13 height 13
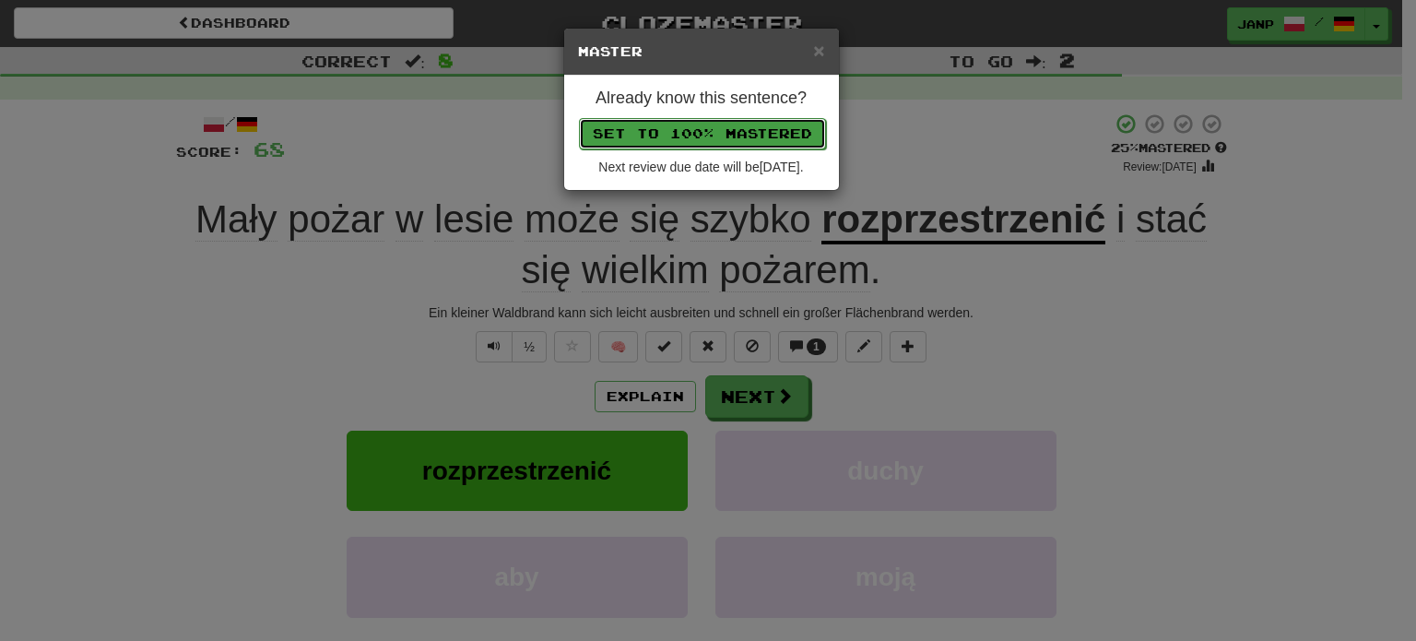
click at [704, 127] on button "Set to 100% Mastered" at bounding box center [702, 133] width 247 height 31
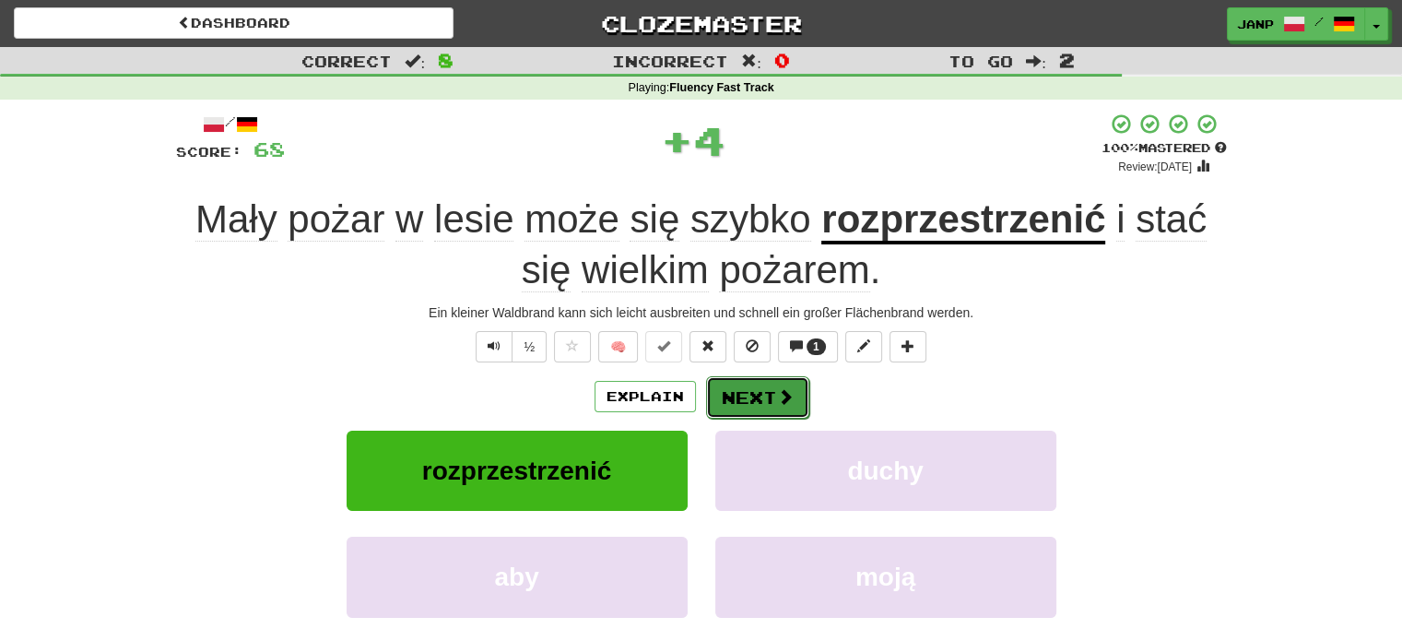
click at [740, 394] on button "Next" at bounding box center [757, 397] width 103 height 42
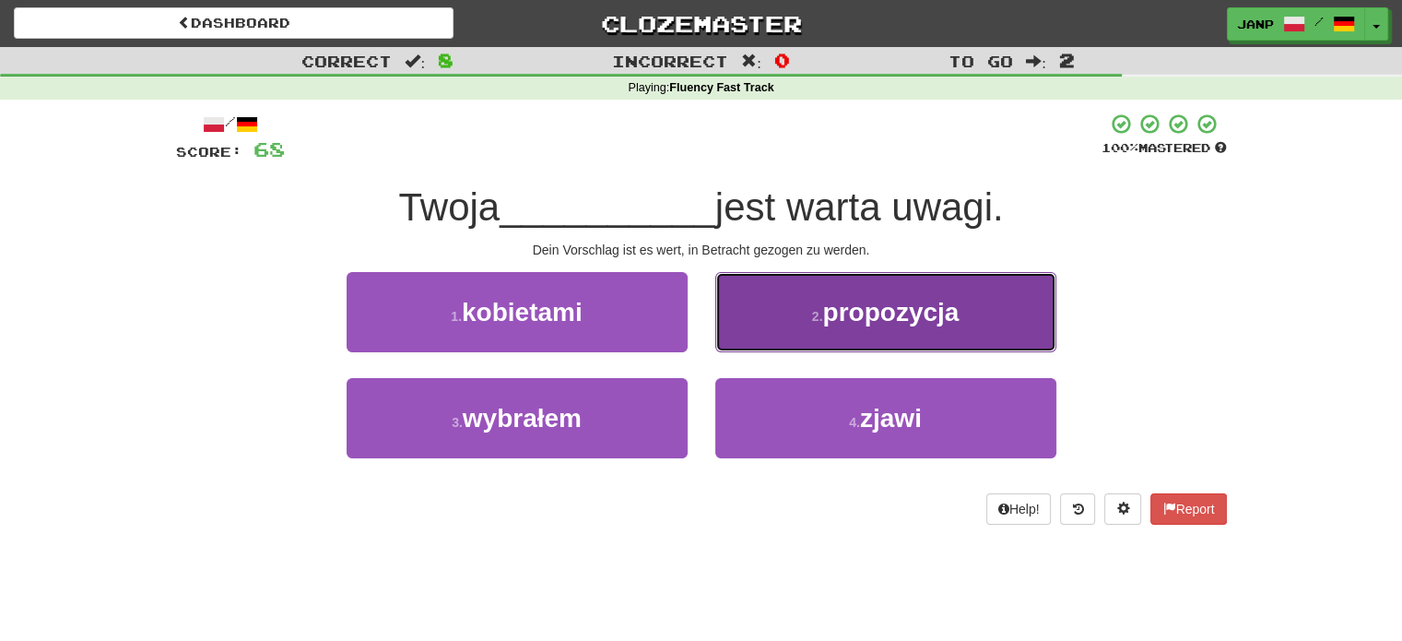
click at [799, 316] on button "2 . propozycja" at bounding box center [886, 312] width 341 height 80
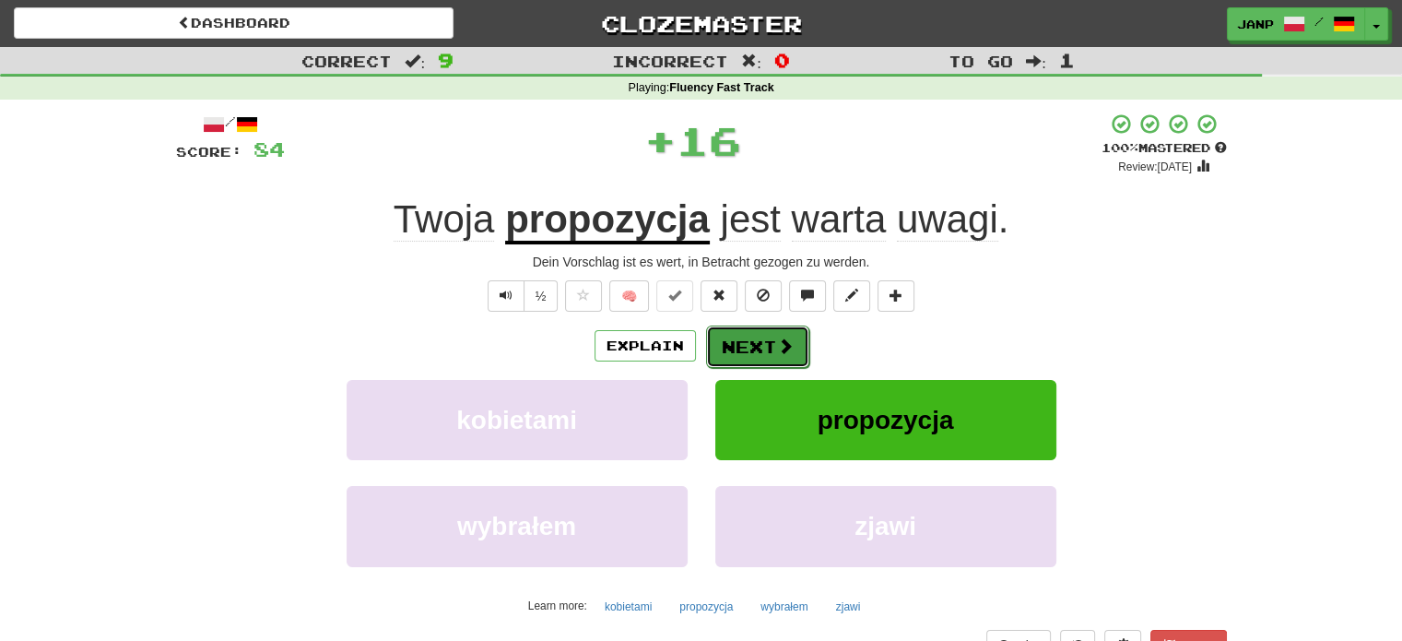
click at [771, 357] on button "Next" at bounding box center [757, 346] width 103 height 42
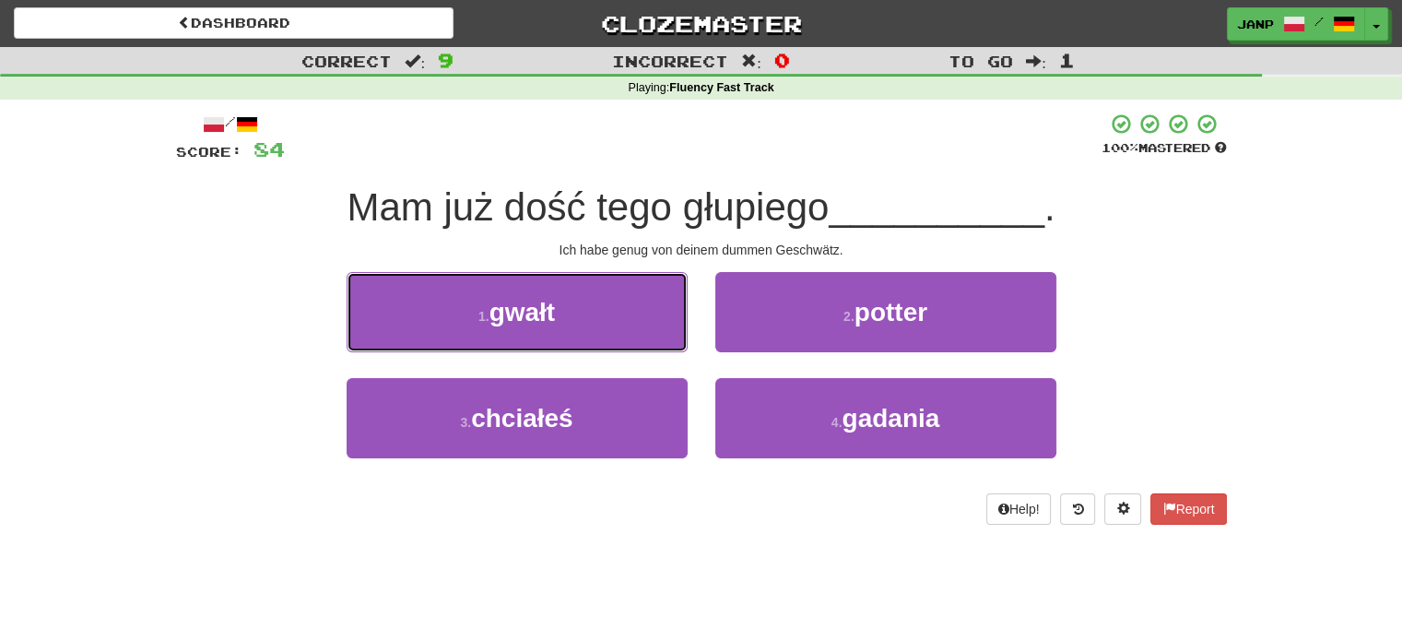
click at [633, 316] on button "1 . gwałt" at bounding box center [517, 312] width 341 height 80
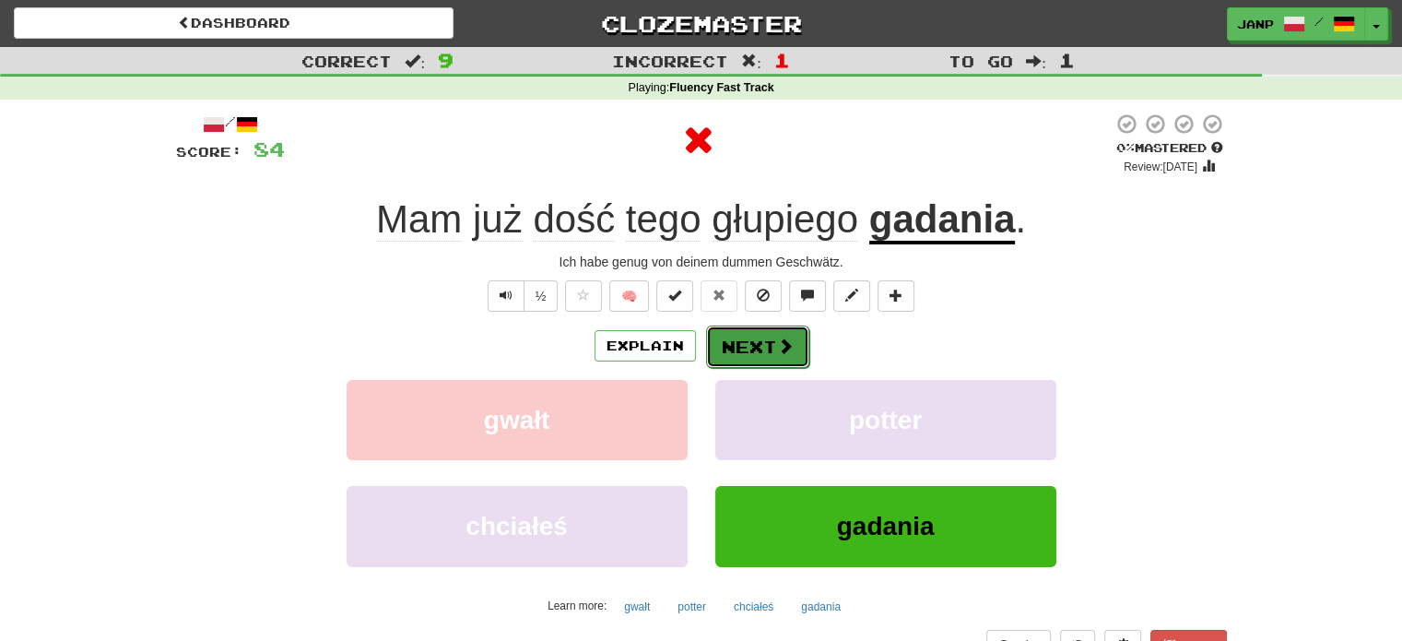
click at [763, 347] on button "Next" at bounding box center [757, 346] width 103 height 42
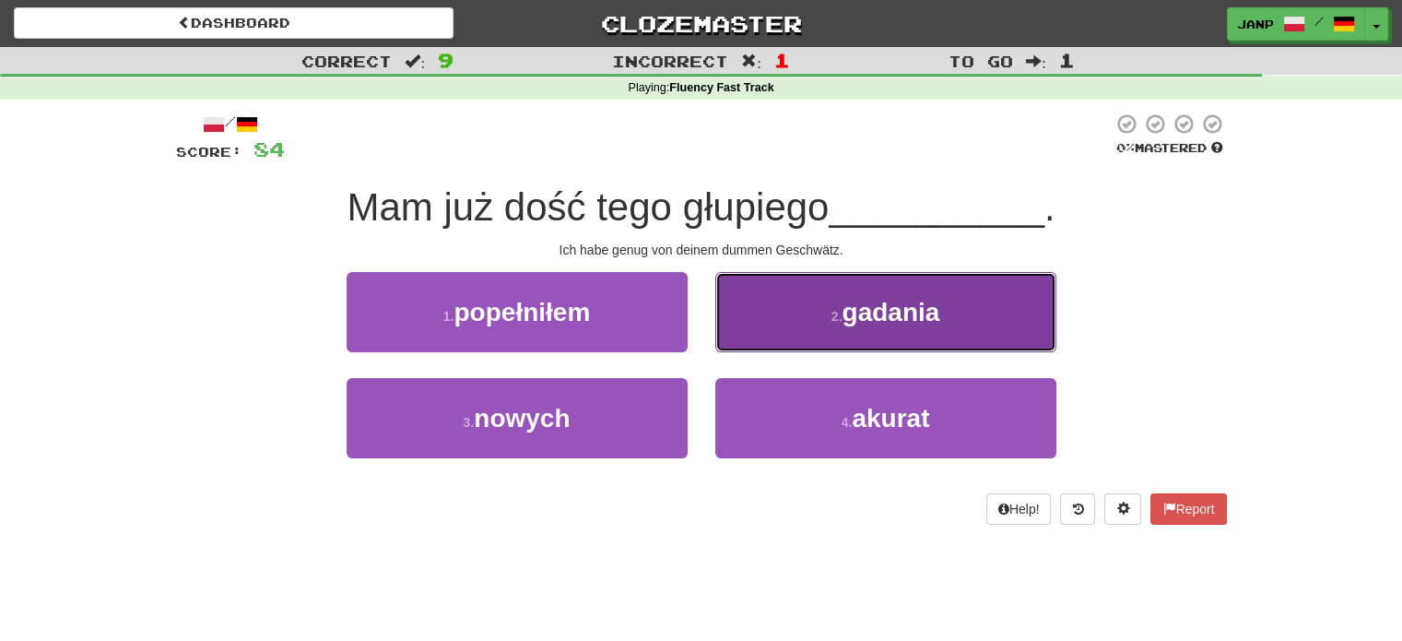
click at [771, 337] on button "2 . gadania" at bounding box center [886, 312] width 341 height 80
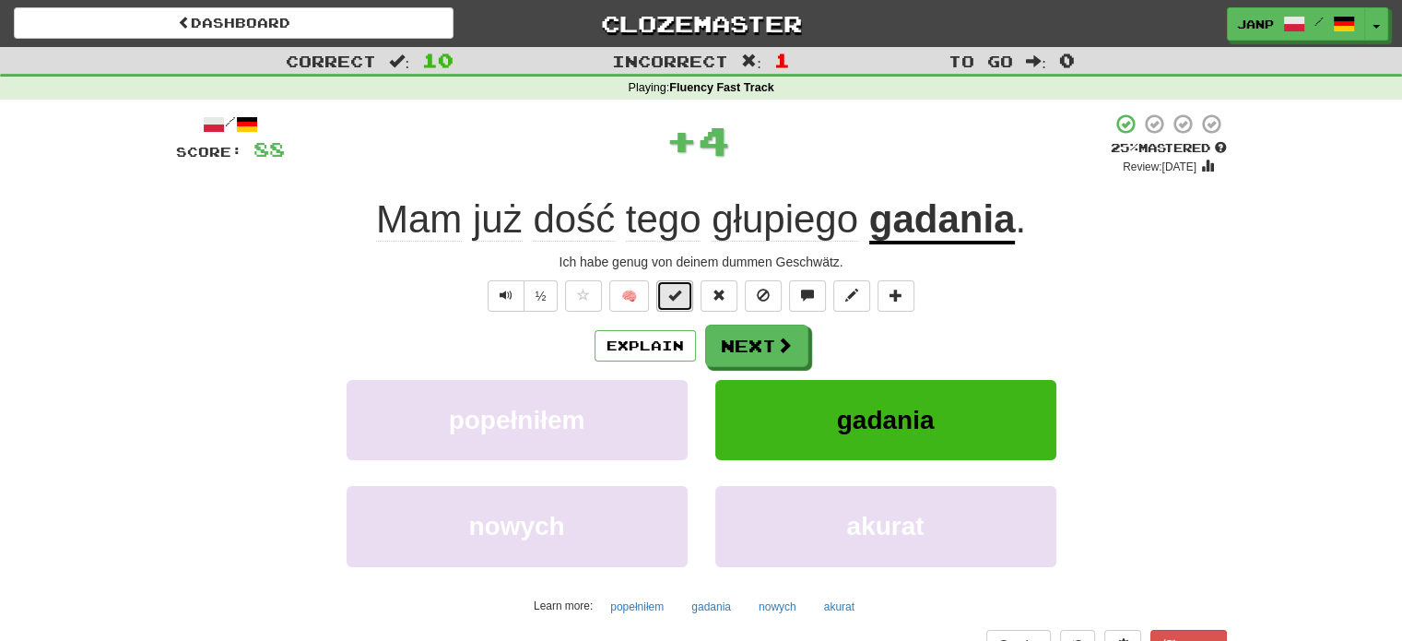
click at [670, 297] on span at bounding box center [675, 295] width 13 height 13
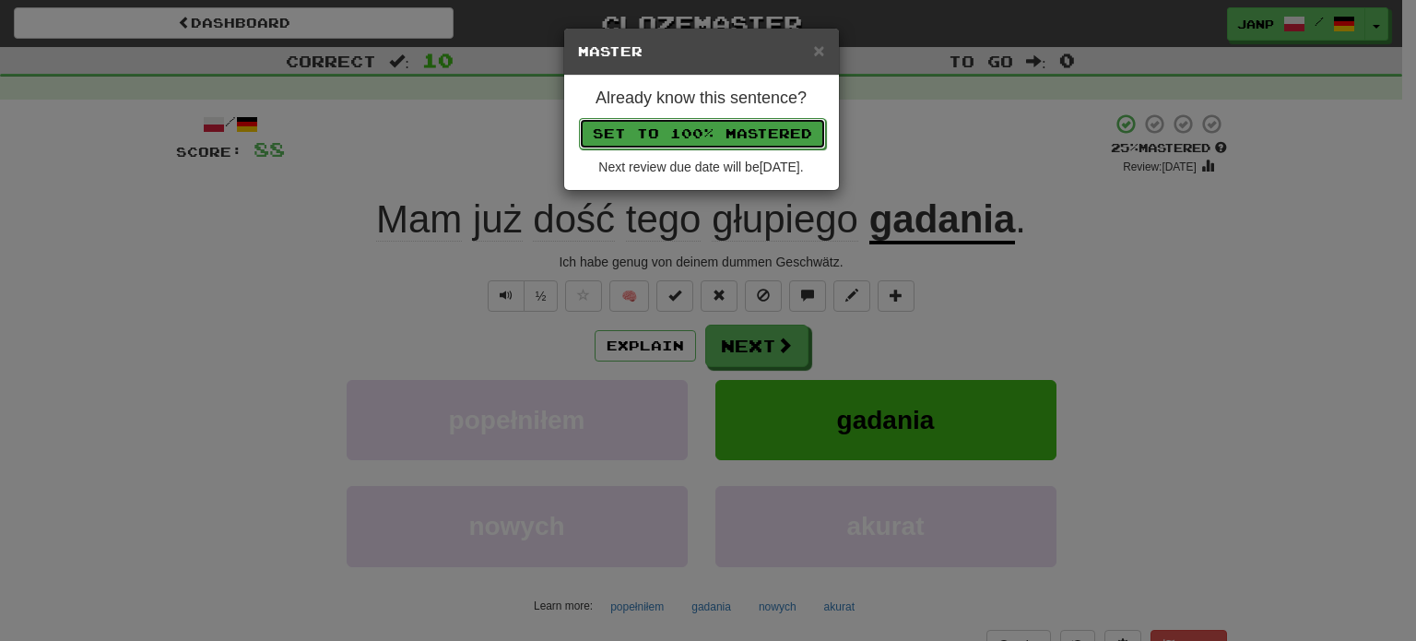
click at [722, 130] on button "Set to 100% Mastered" at bounding box center [702, 133] width 247 height 31
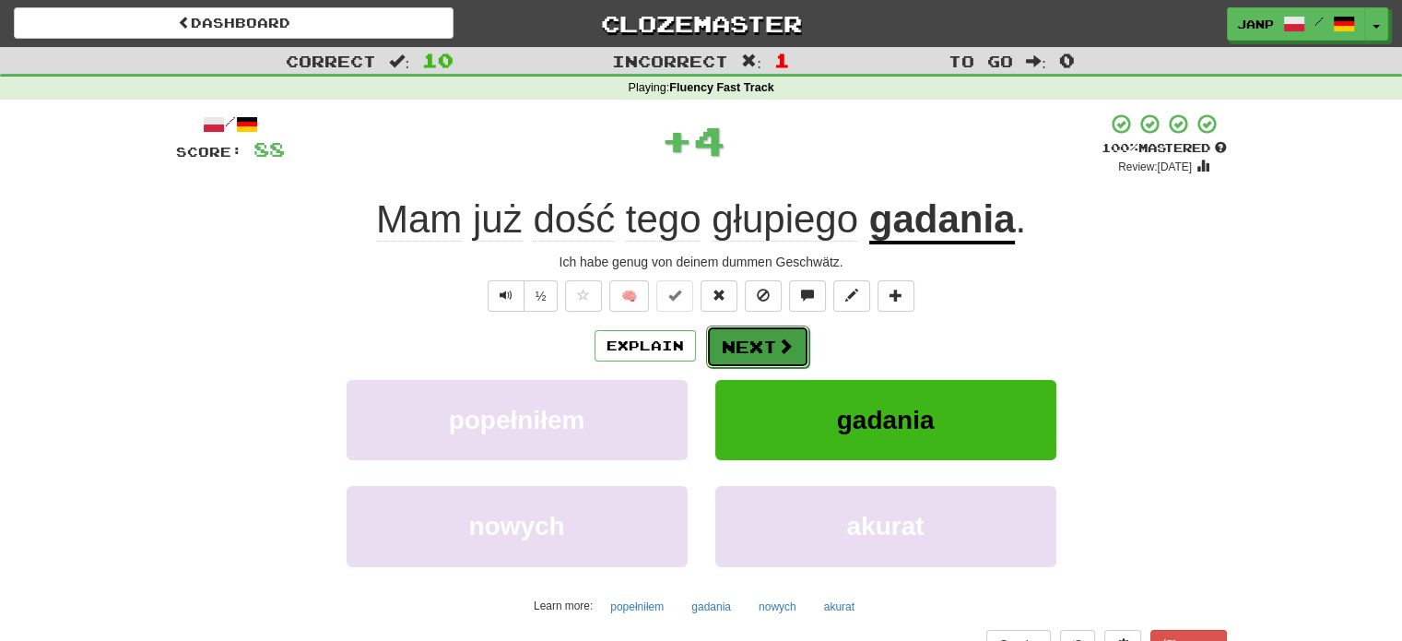
click at [761, 335] on button "Next" at bounding box center [757, 346] width 103 height 42
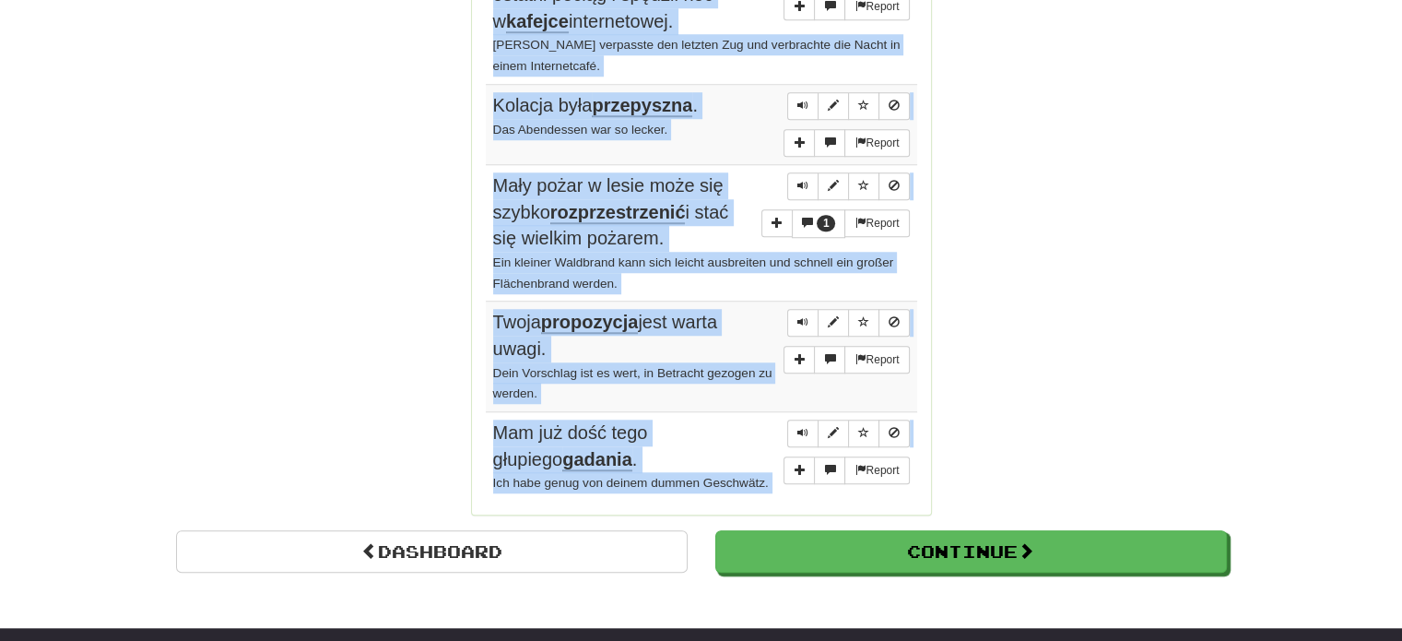
scroll to position [1593, 0]
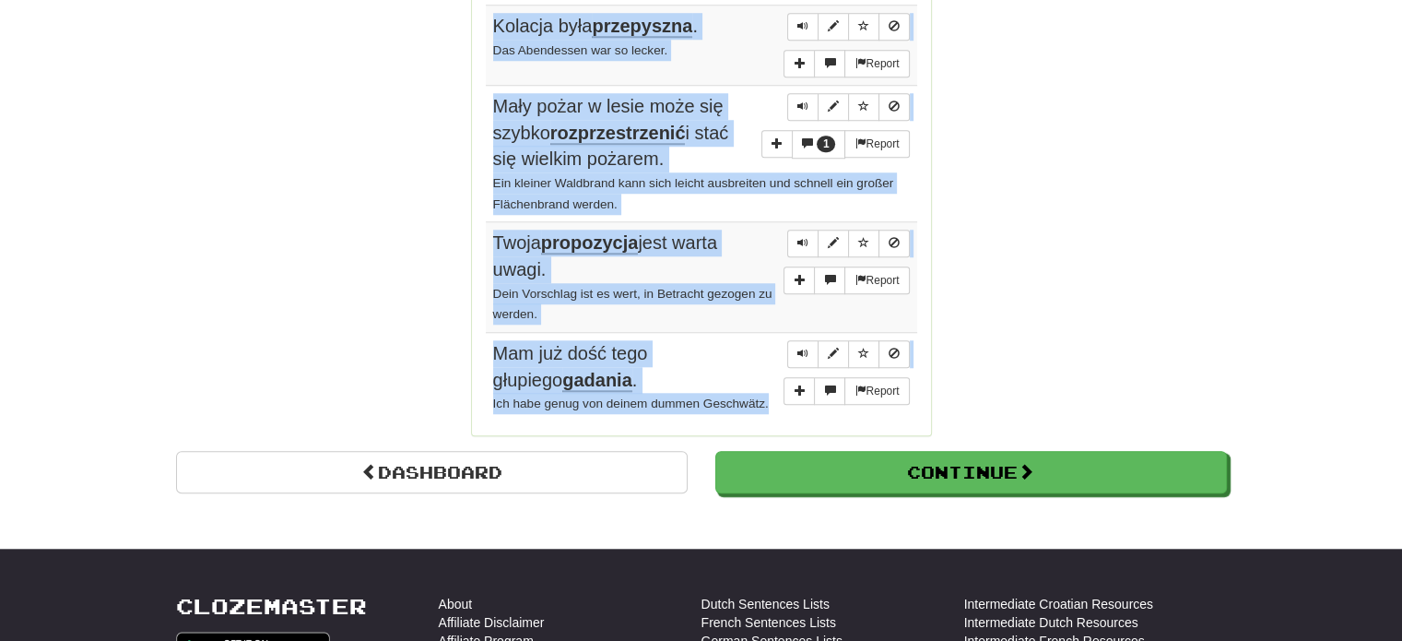
drag, startPoint x: 496, startPoint y: 172, endPoint x: 775, endPoint y: 387, distance: 353.0
copy tbody "Nie ma sobie równych na polu elektroniki . Er sucht auf dem Gebiet der Elektron…"
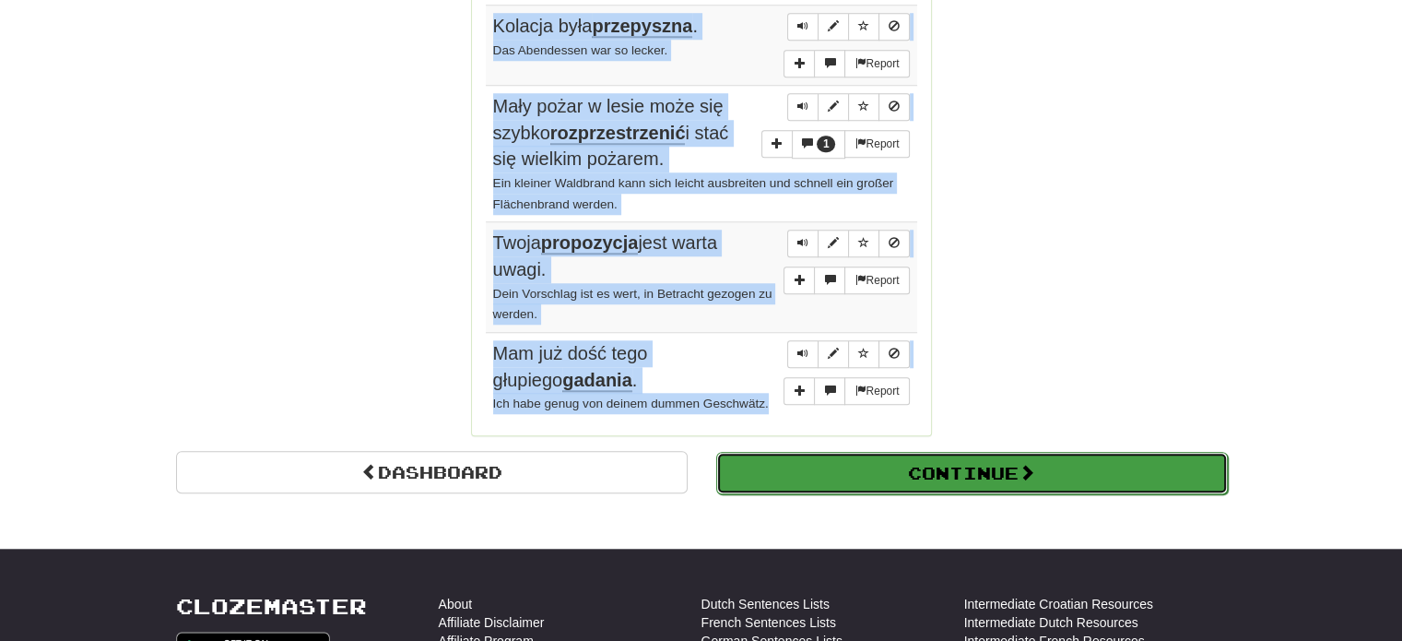
click at [743, 452] on button "Continue" at bounding box center [972, 473] width 512 height 42
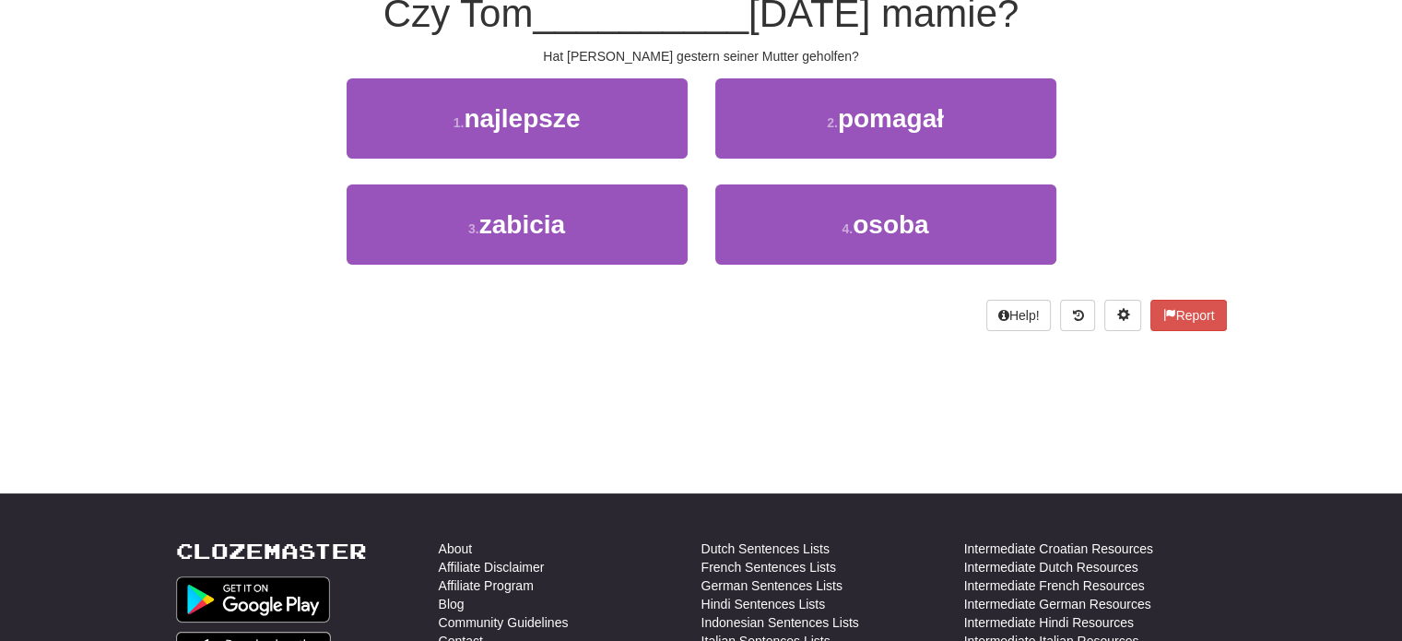
scroll to position [101, 0]
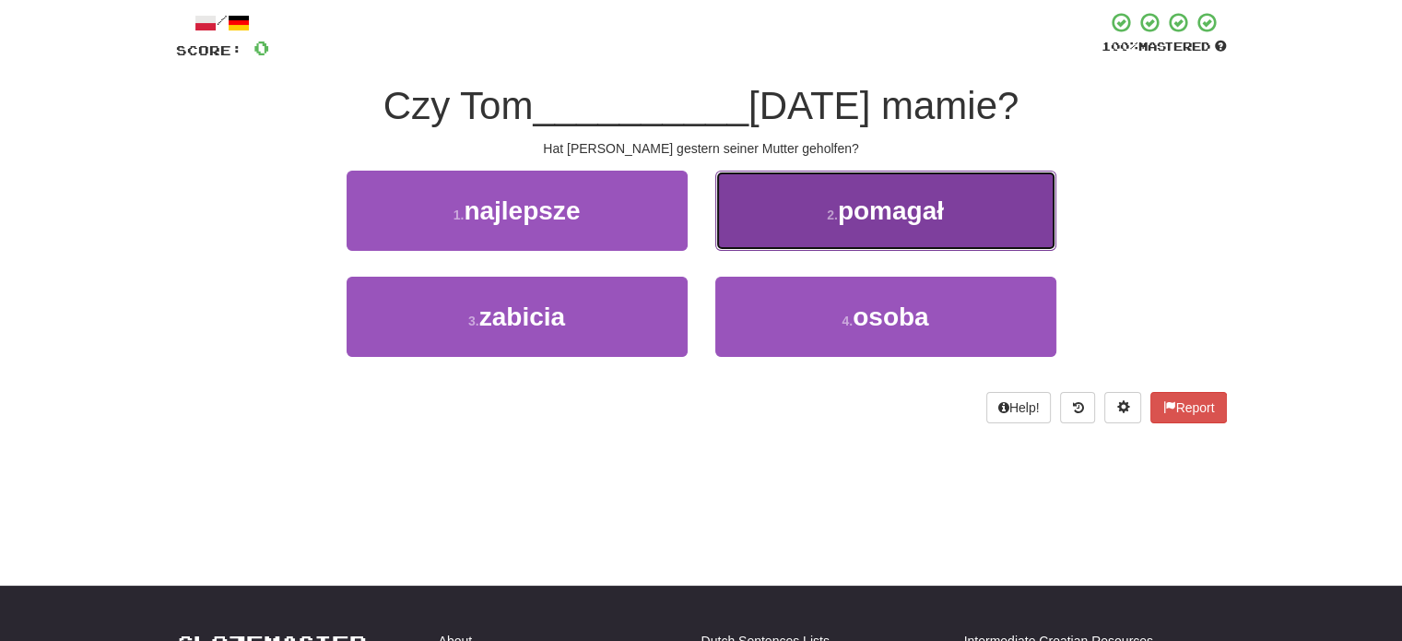
click at [803, 215] on button "2 . pomagał" at bounding box center [886, 211] width 341 height 80
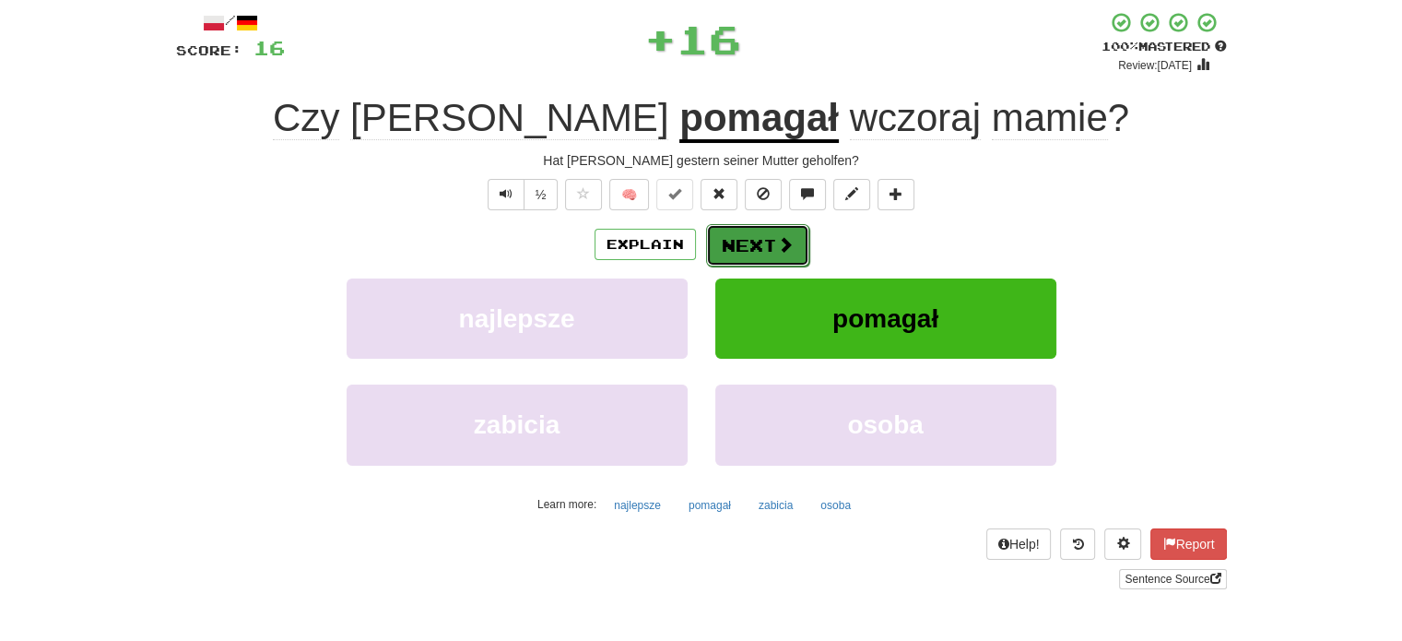
click at [745, 249] on button "Next" at bounding box center [757, 245] width 103 height 42
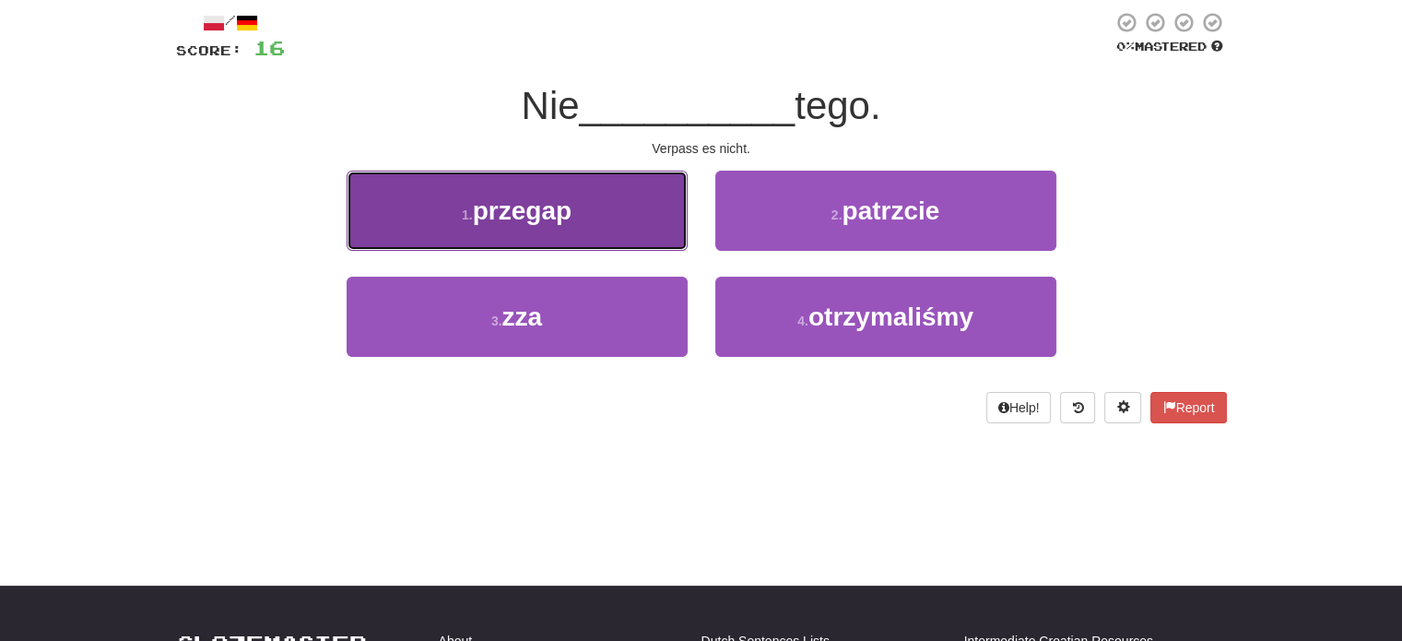
click at [656, 219] on button "1 . przegap" at bounding box center [517, 211] width 341 height 80
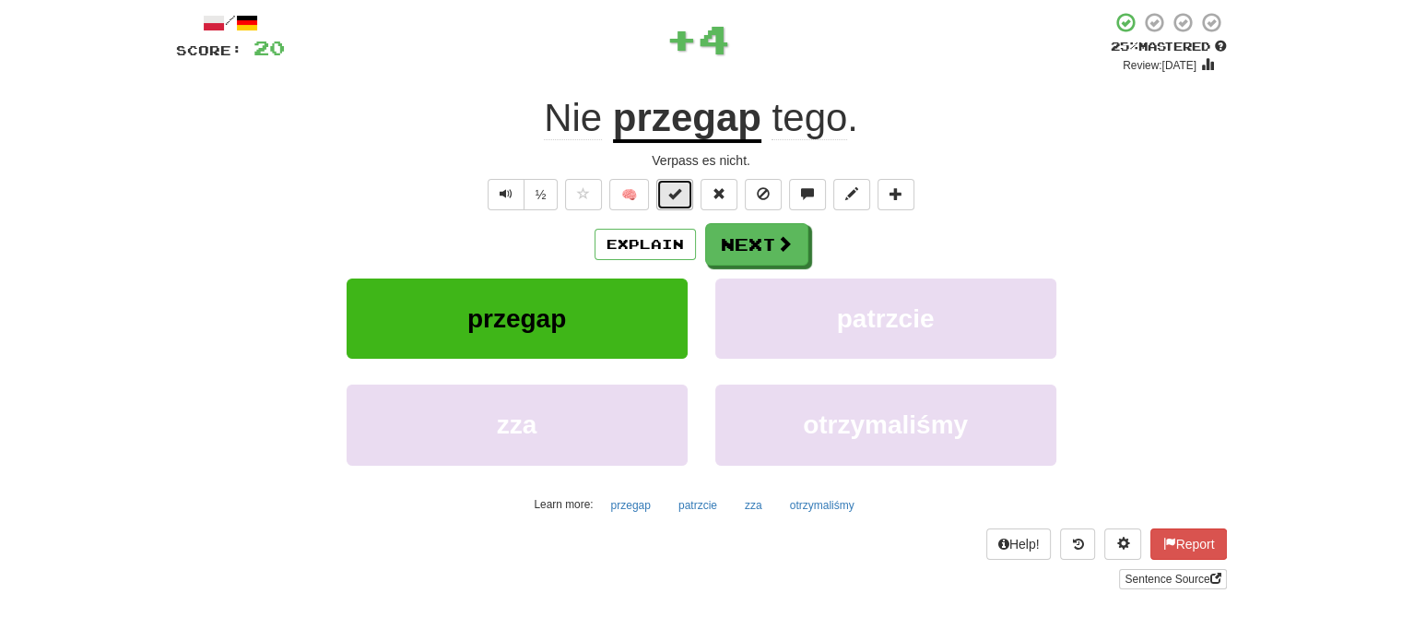
click at [671, 193] on span at bounding box center [675, 193] width 13 height 13
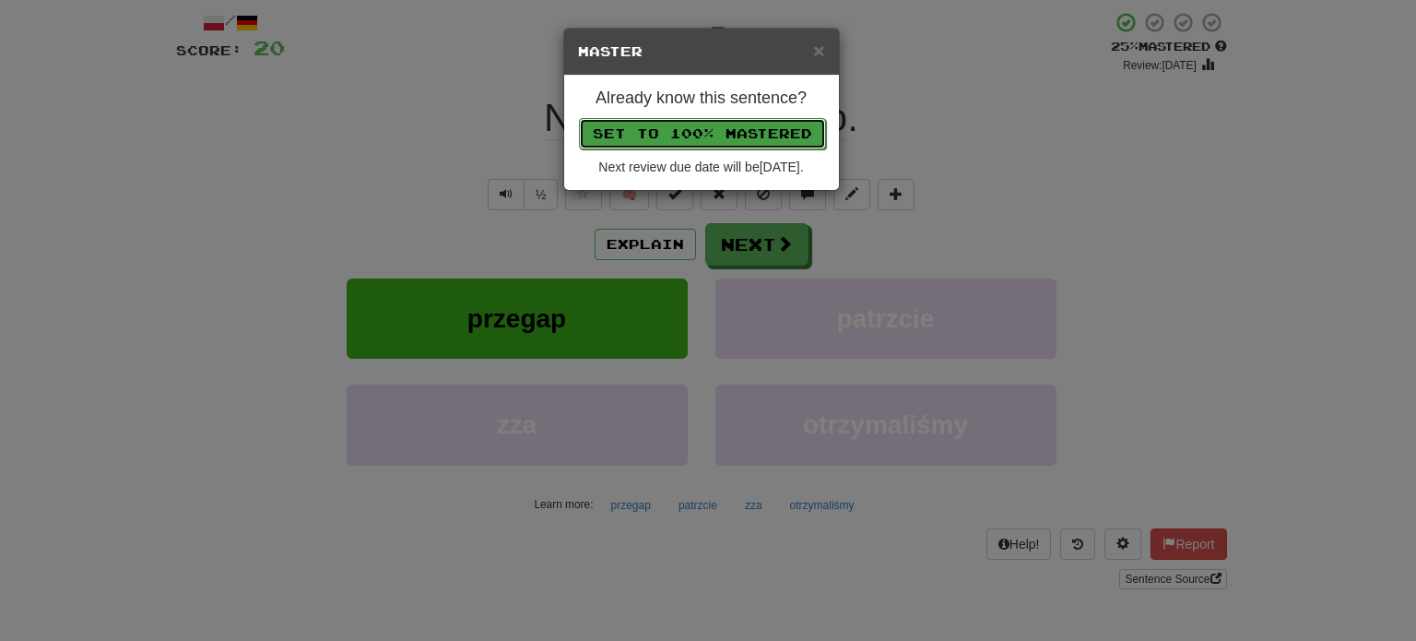
click at [705, 137] on button "Set to 100% Mastered" at bounding box center [702, 133] width 247 height 31
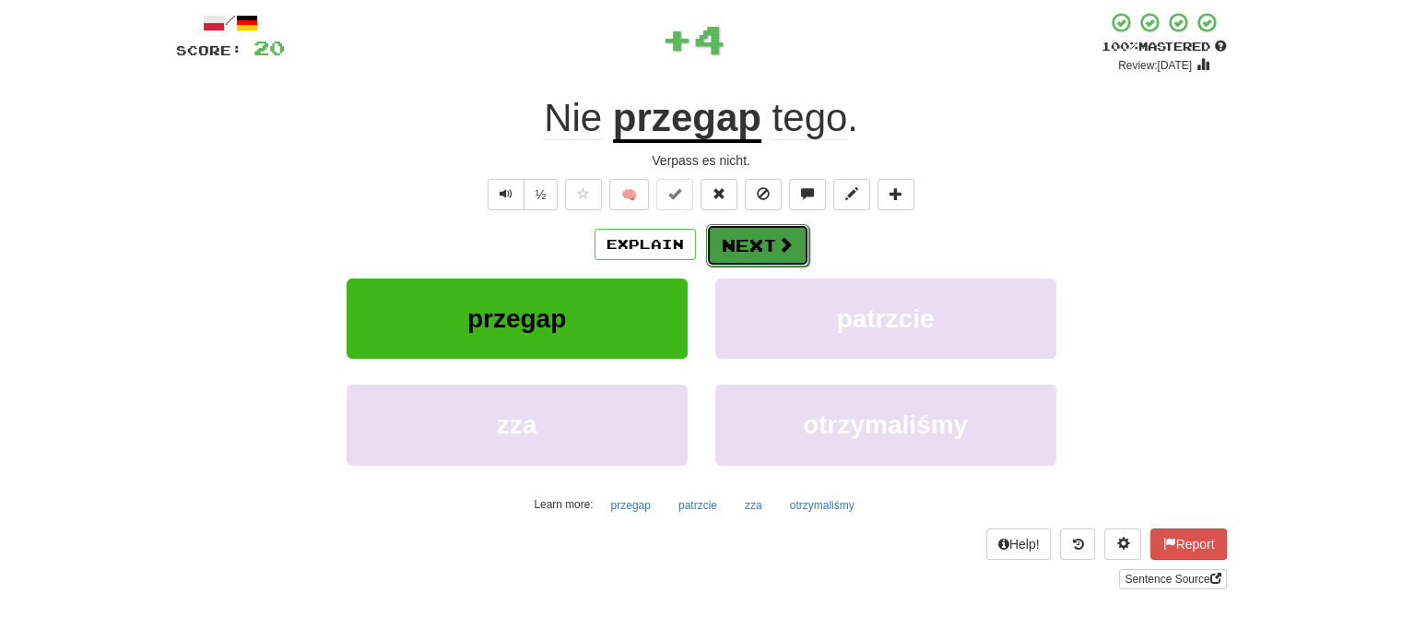
click at [742, 240] on button "Next" at bounding box center [757, 245] width 103 height 42
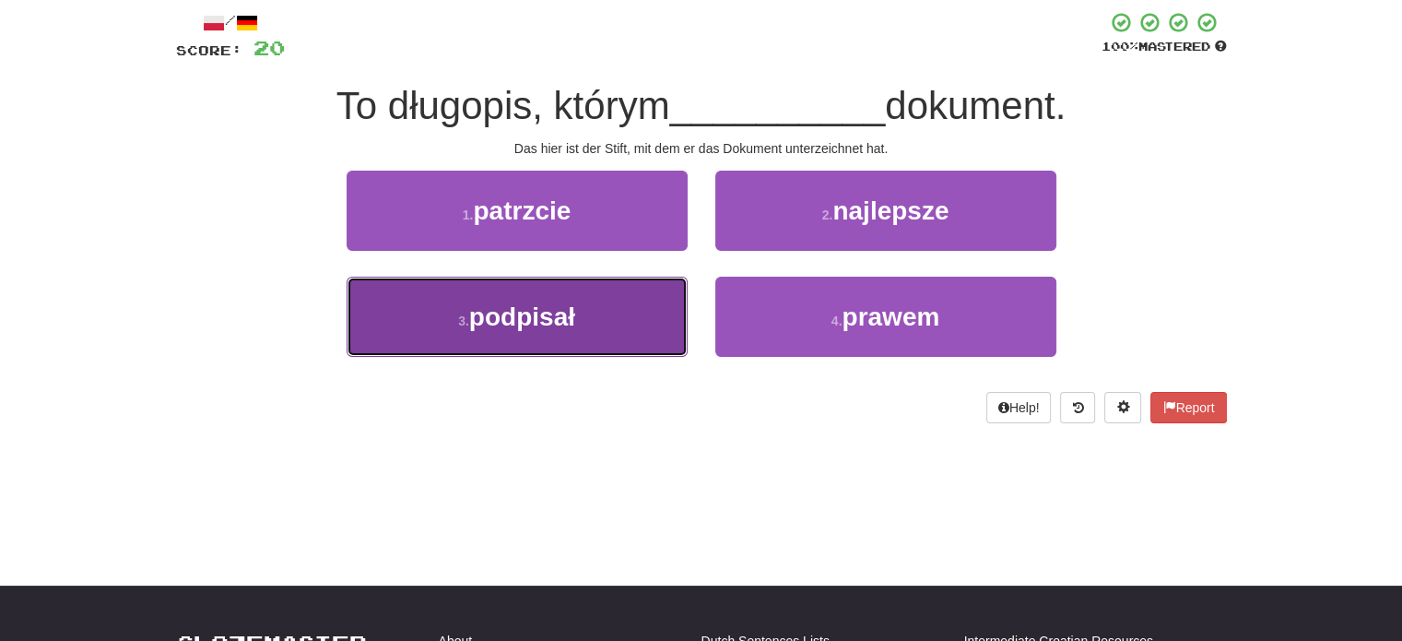
click at [638, 325] on button "3 . podpisał" at bounding box center [517, 317] width 341 height 80
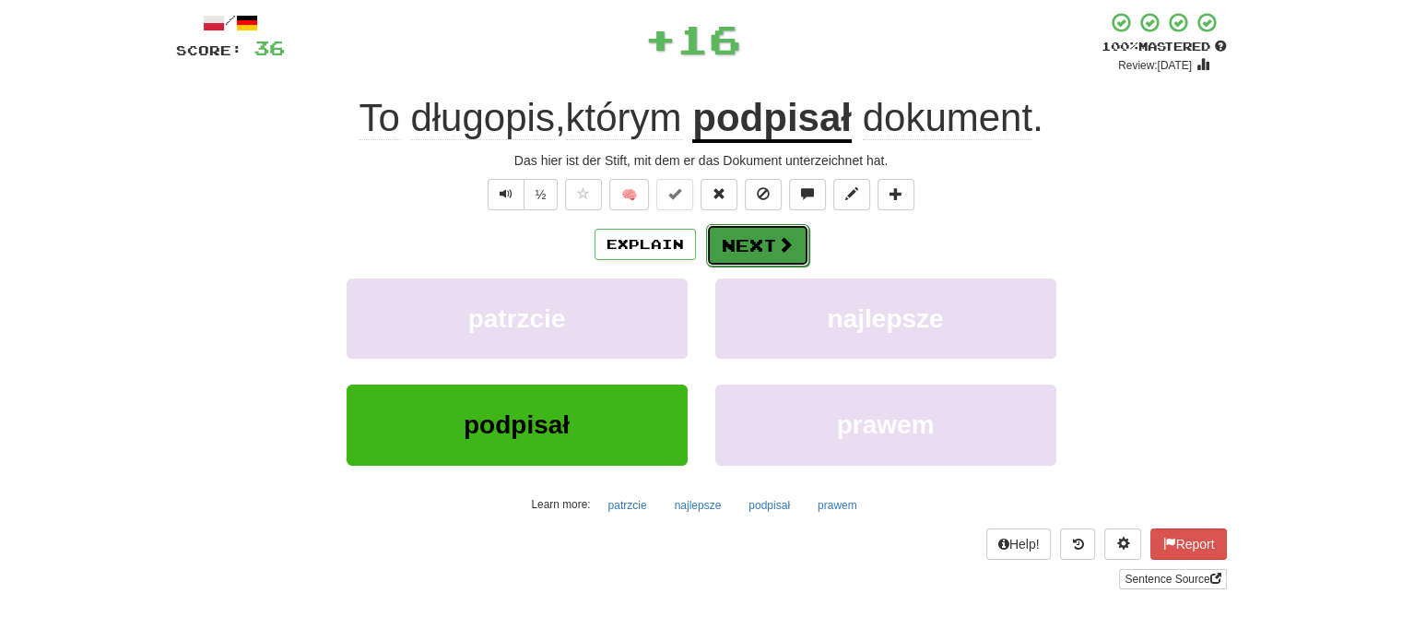
click at [728, 246] on button "Next" at bounding box center [757, 245] width 103 height 42
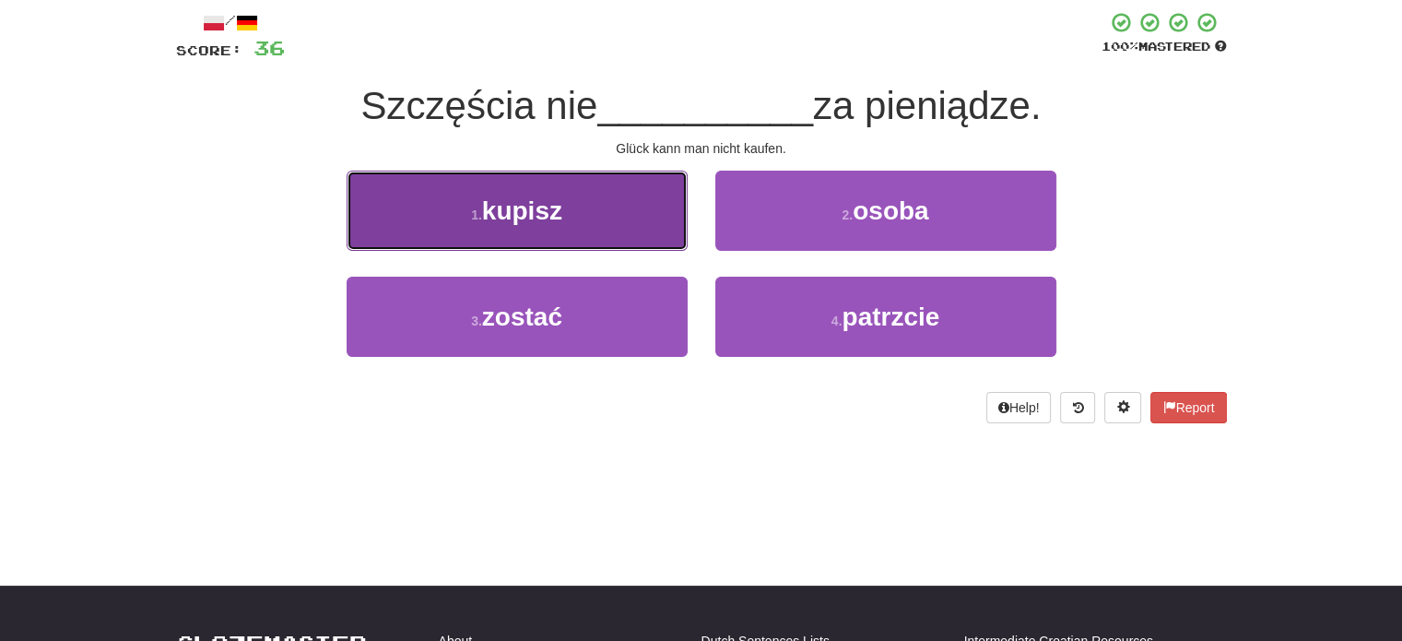
click at [583, 223] on button "1 . kupisz" at bounding box center [517, 211] width 341 height 80
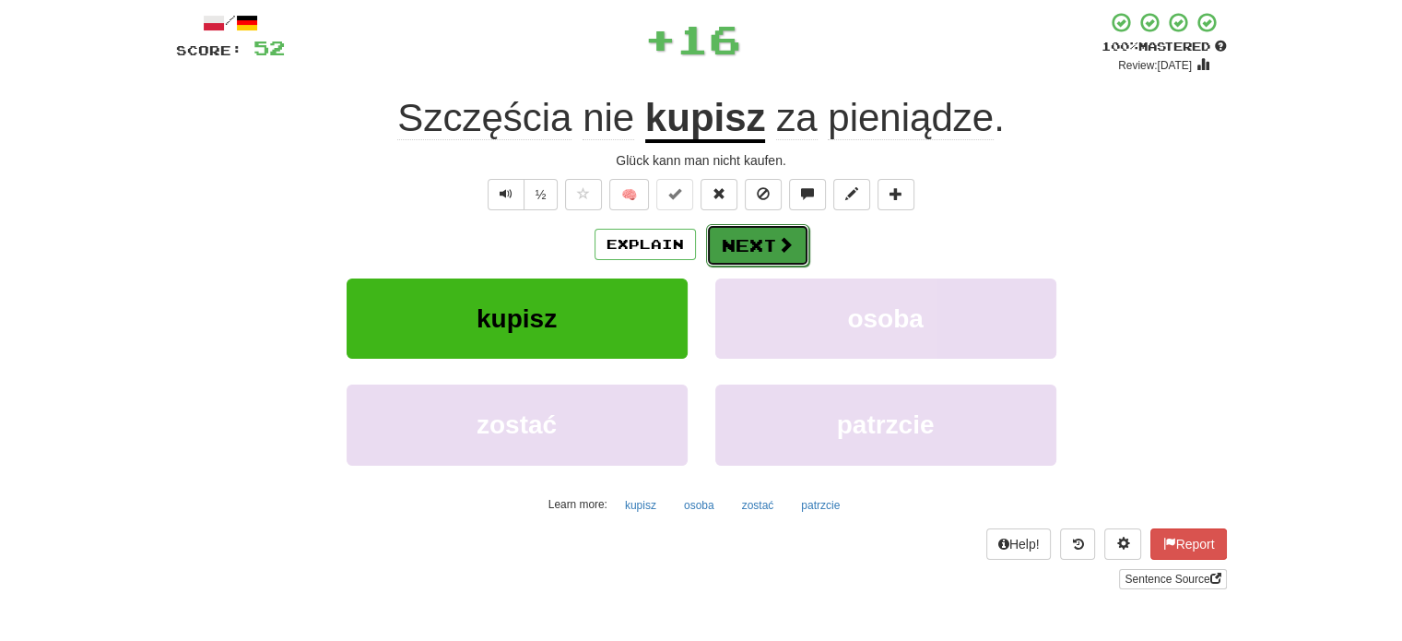
click at [737, 241] on button "Next" at bounding box center [757, 245] width 103 height 42
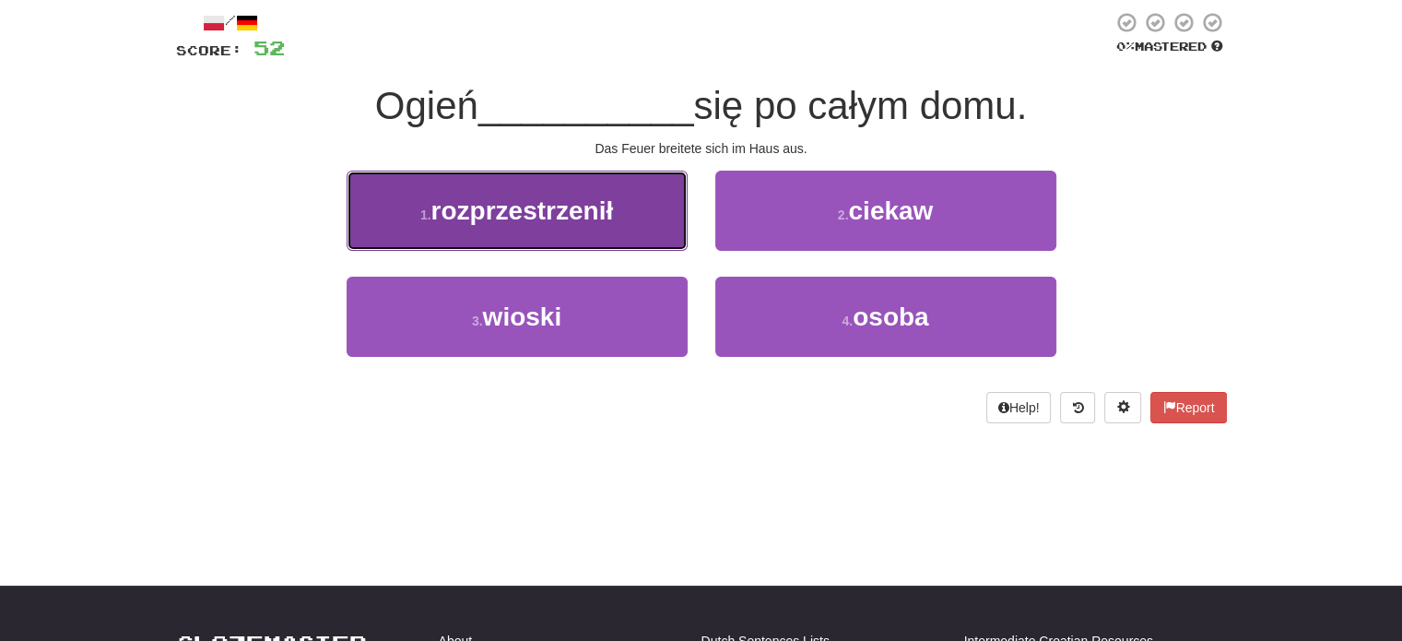
click at [627, 237] on button "1 . rozprzestrzenił" at bounding box center [517, 211] width 341 height 80
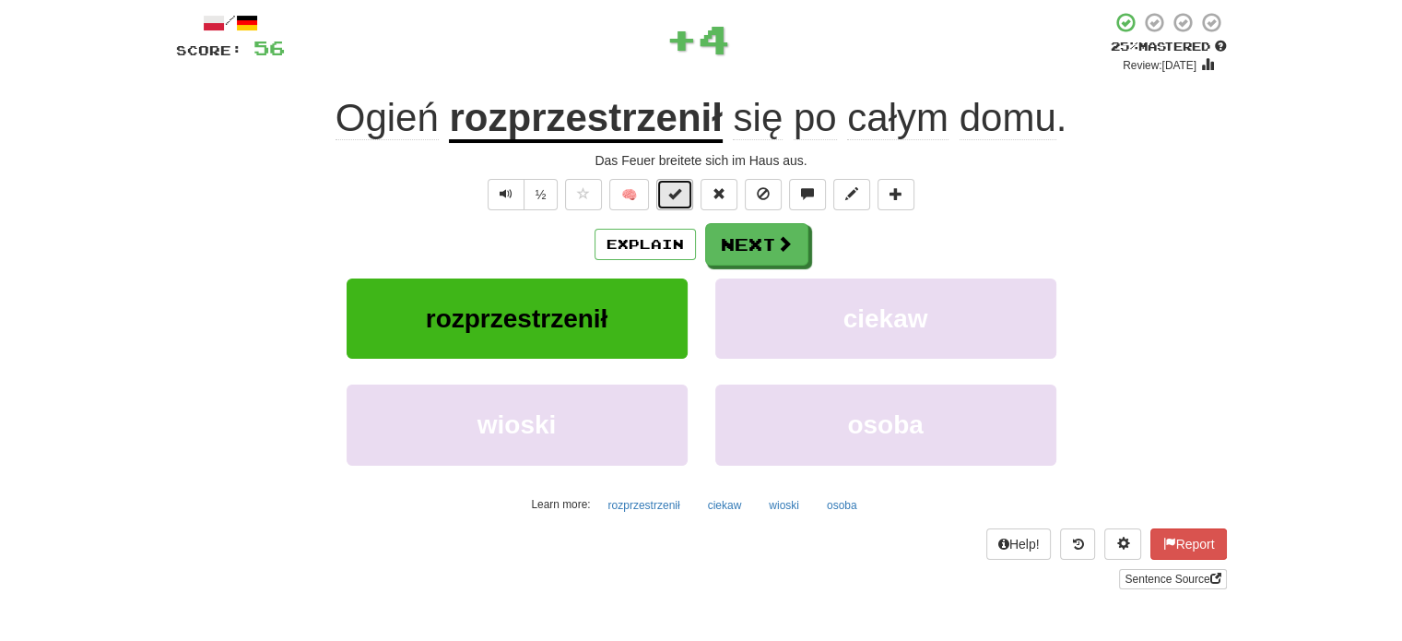
click at [668, 198] on button at bounding box center [675, 194] width 37 height 31
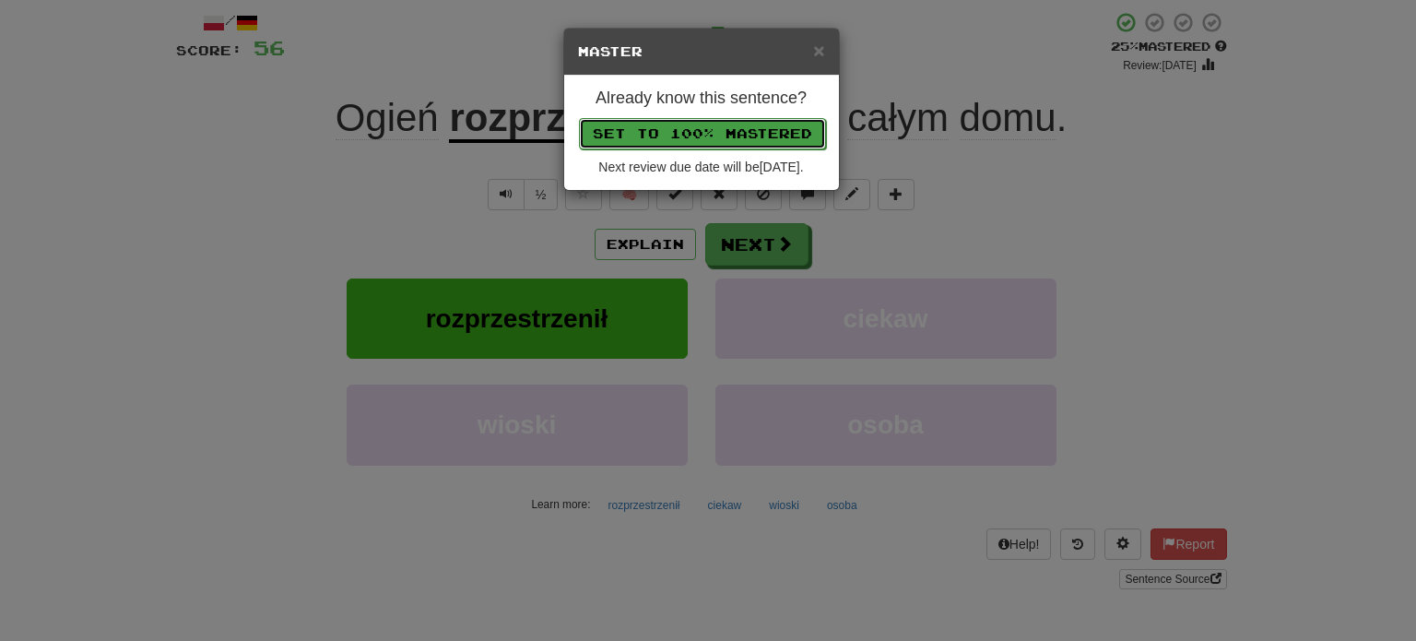
click at [682, 124] on button "Set to 100% Mastered" at bounding box center [702, 133] width 247 height 31
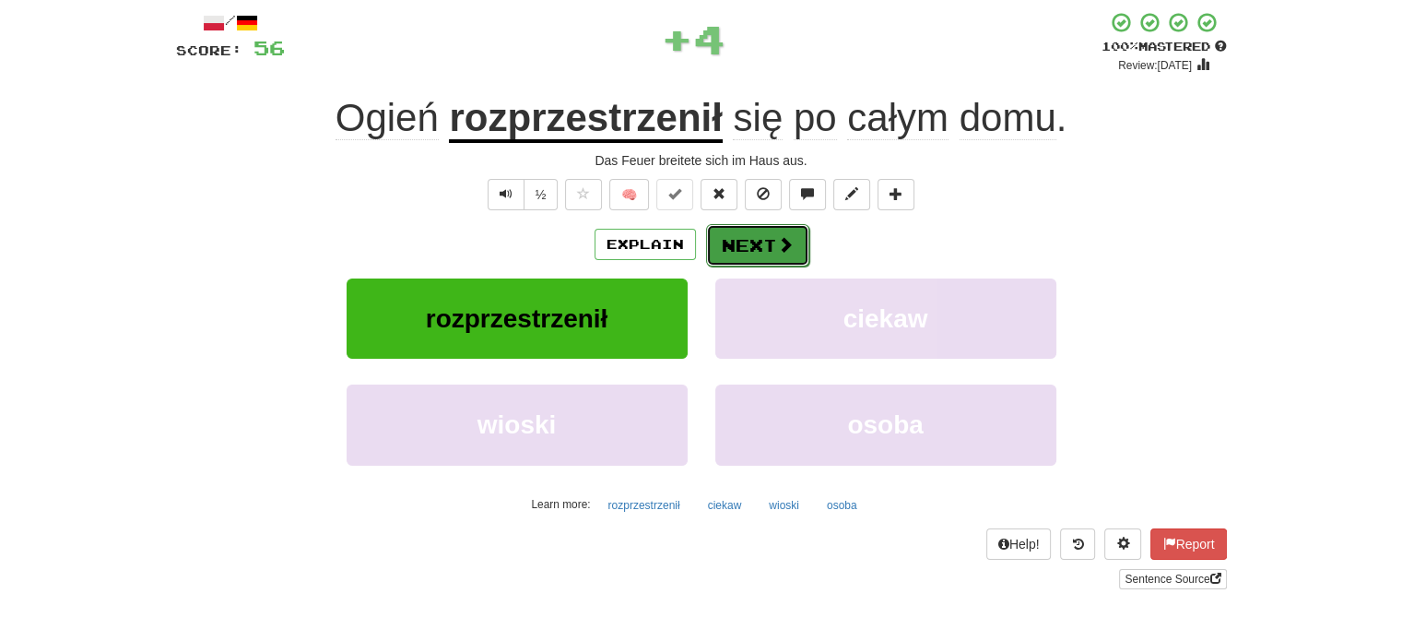
click at [752, 243] on button "Next" at bounding box center [757, 245] width 103 height 42
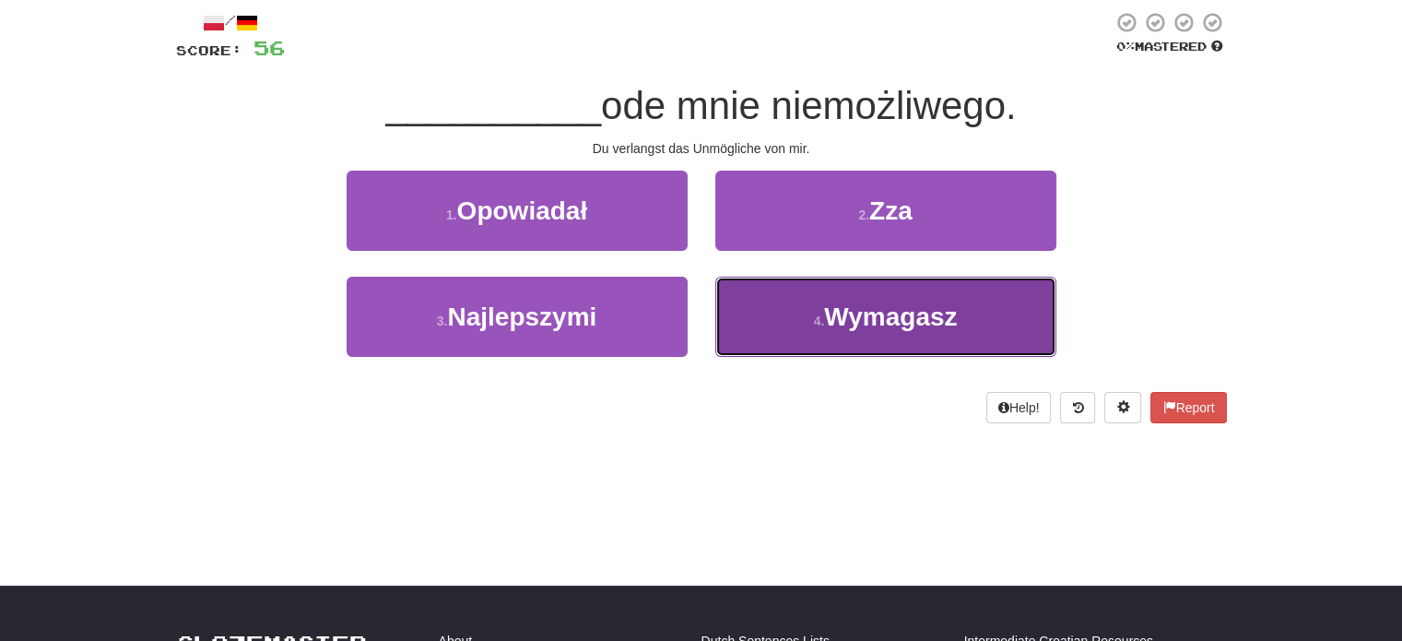
click at [771, 305] on button "4 . Wymagasz" at bounding box center [886, 317] width 341 height 80
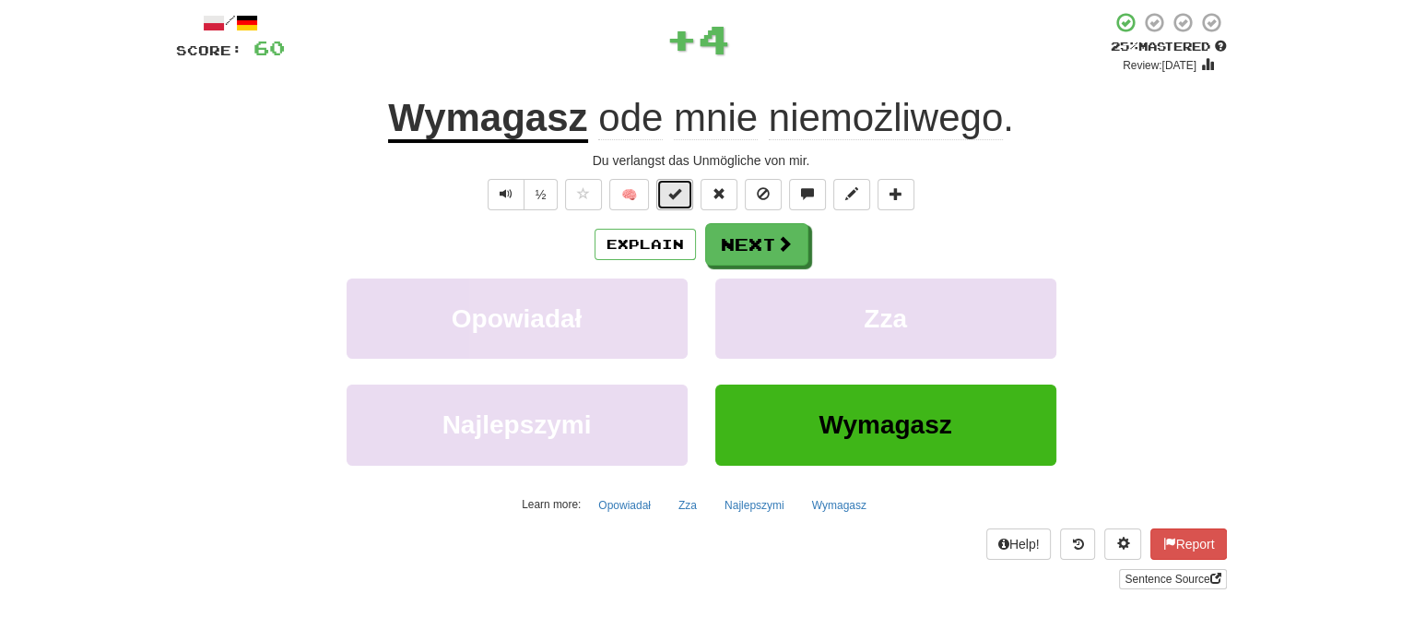
click at [676, 196] on span at bounding box center [675, 193] width 13 height 13
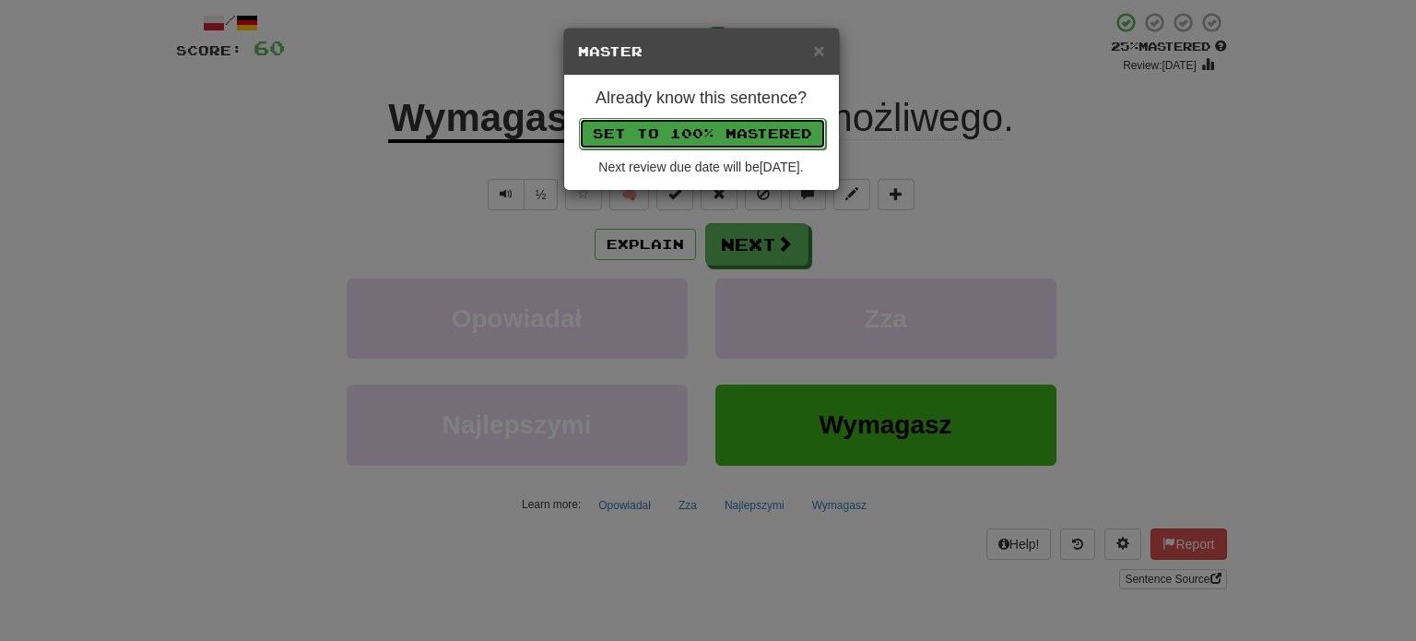
click at [704, 126] on button "Set to 100% Mastered" at bounding box center [702, 133] width 247 height 31
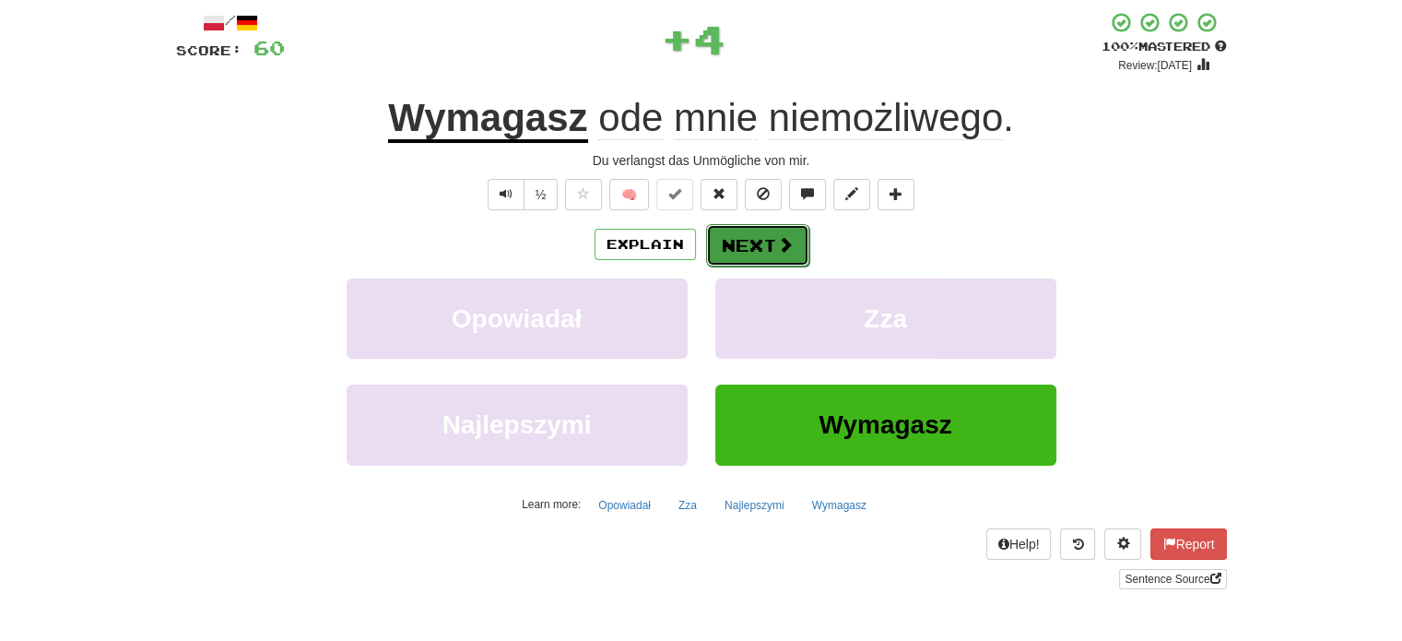
click at [749, 252] on button "Next" at bounding box center [757, 245] width 103 height 42
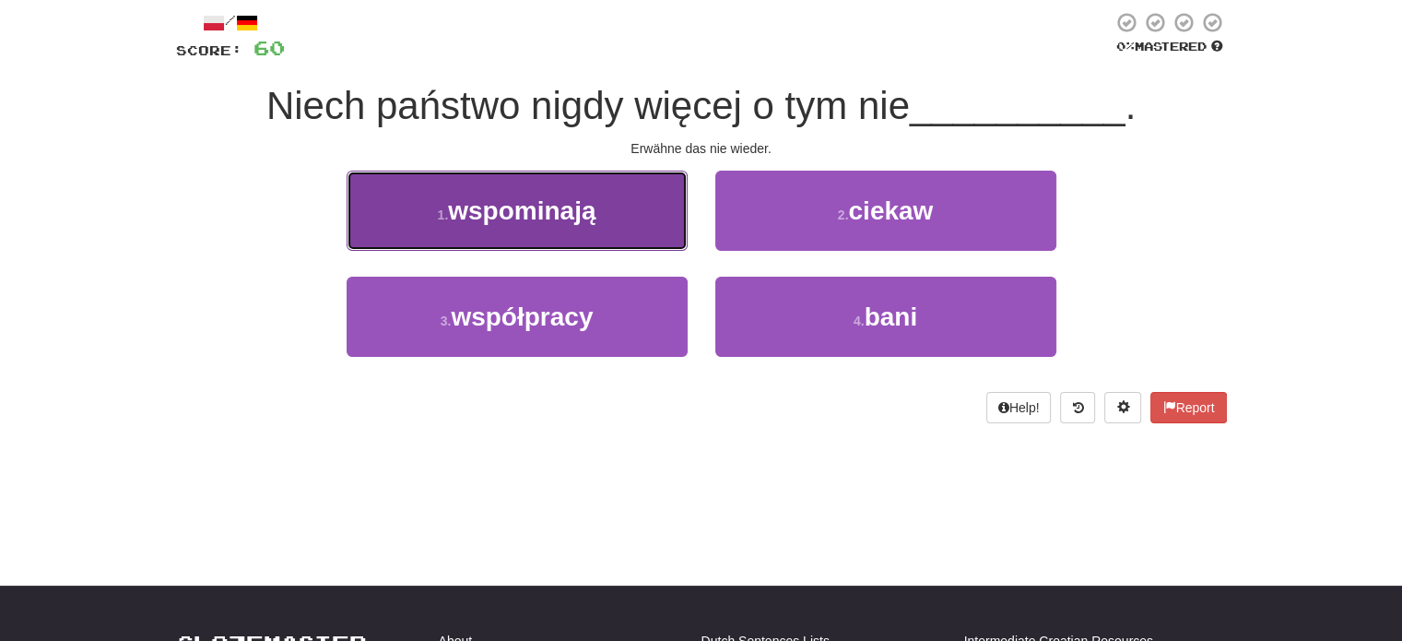
click at [609, 215] on button "1 . wspominają" at bounding box center [517, 211] width 341 height 80
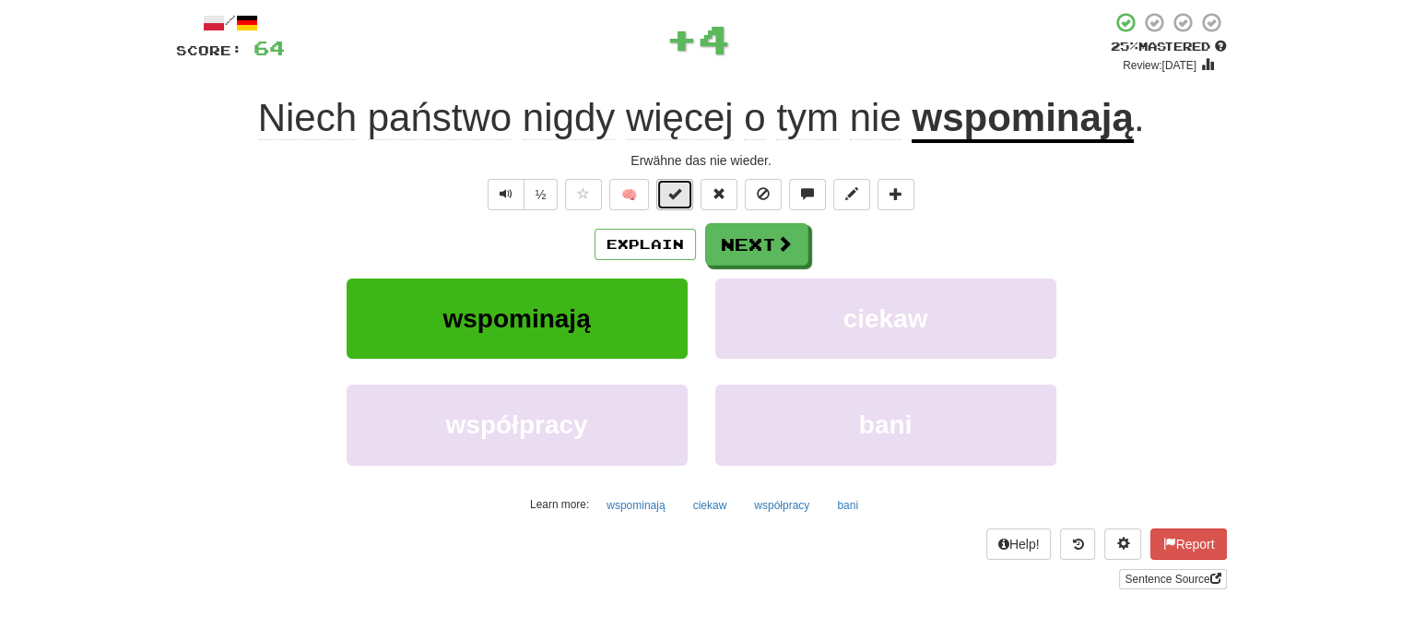
click at [665, 199] on button at bounding box center [675, 194] width 37 height 31
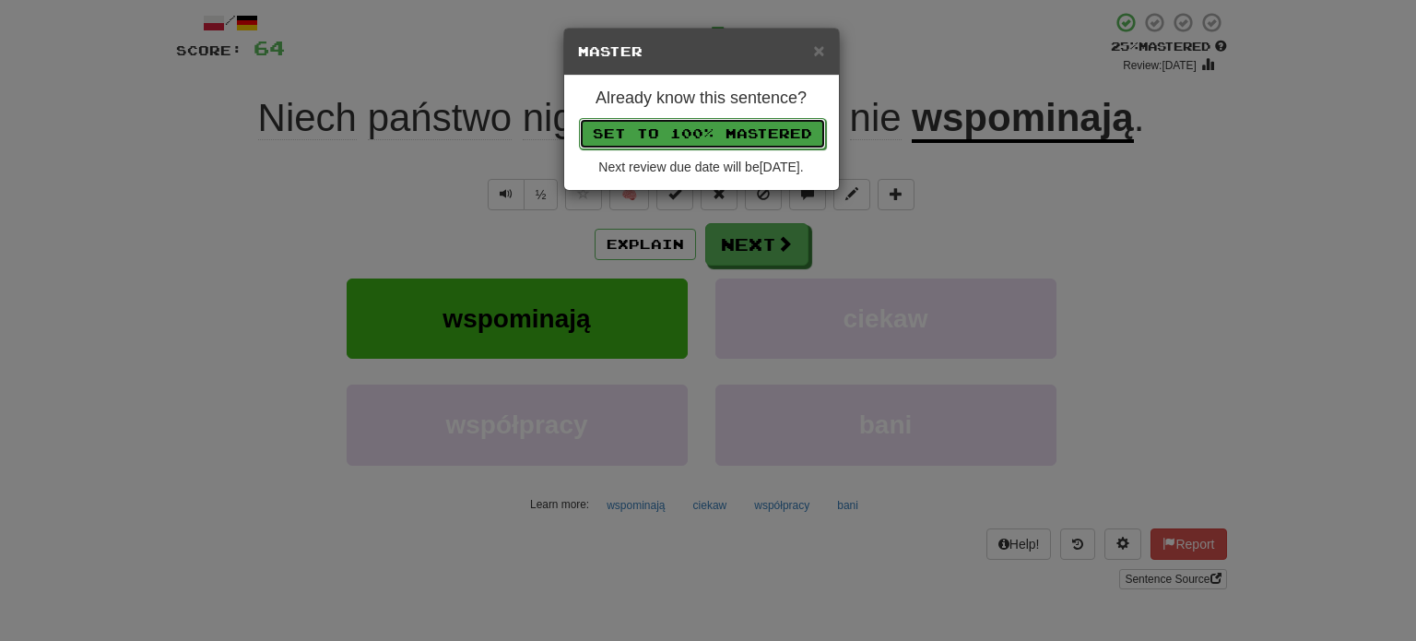
click at [694, 125] on button "Set to 100% Mastered" at bounding box center [702, 133] width 247 height 31
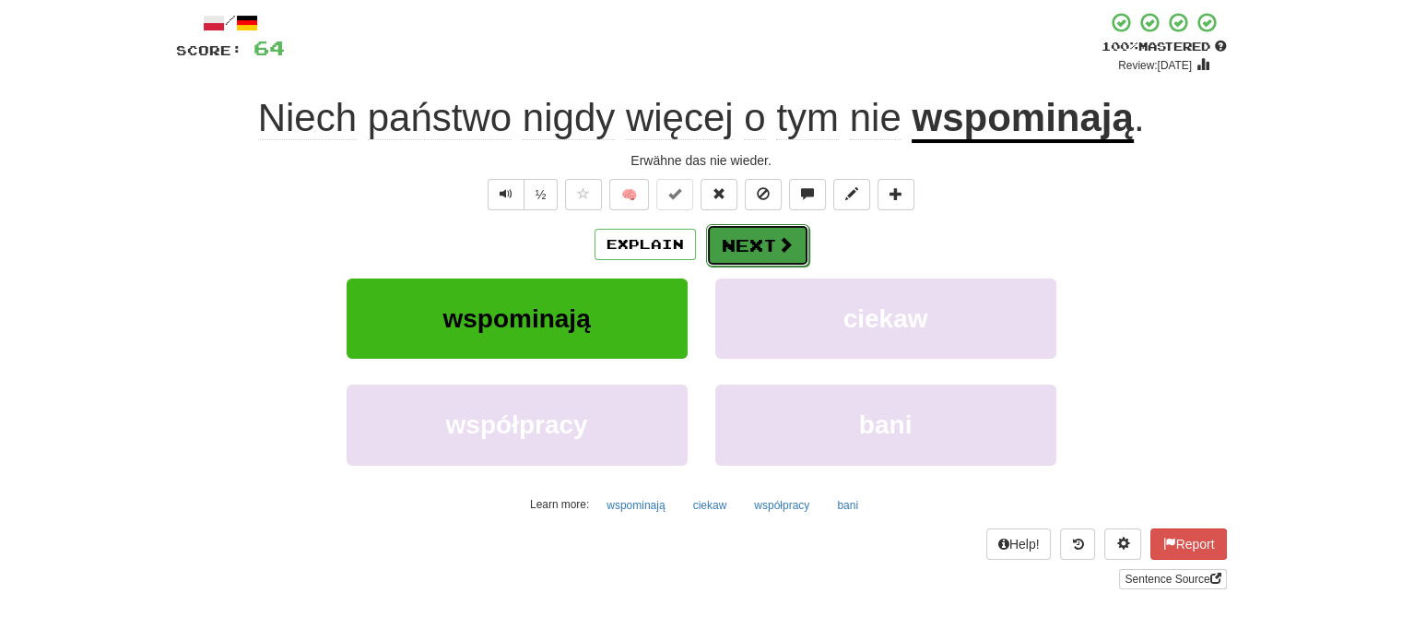
click at [736, 240] on button "Next" at bounding box center [757, 245] width 103 height 42
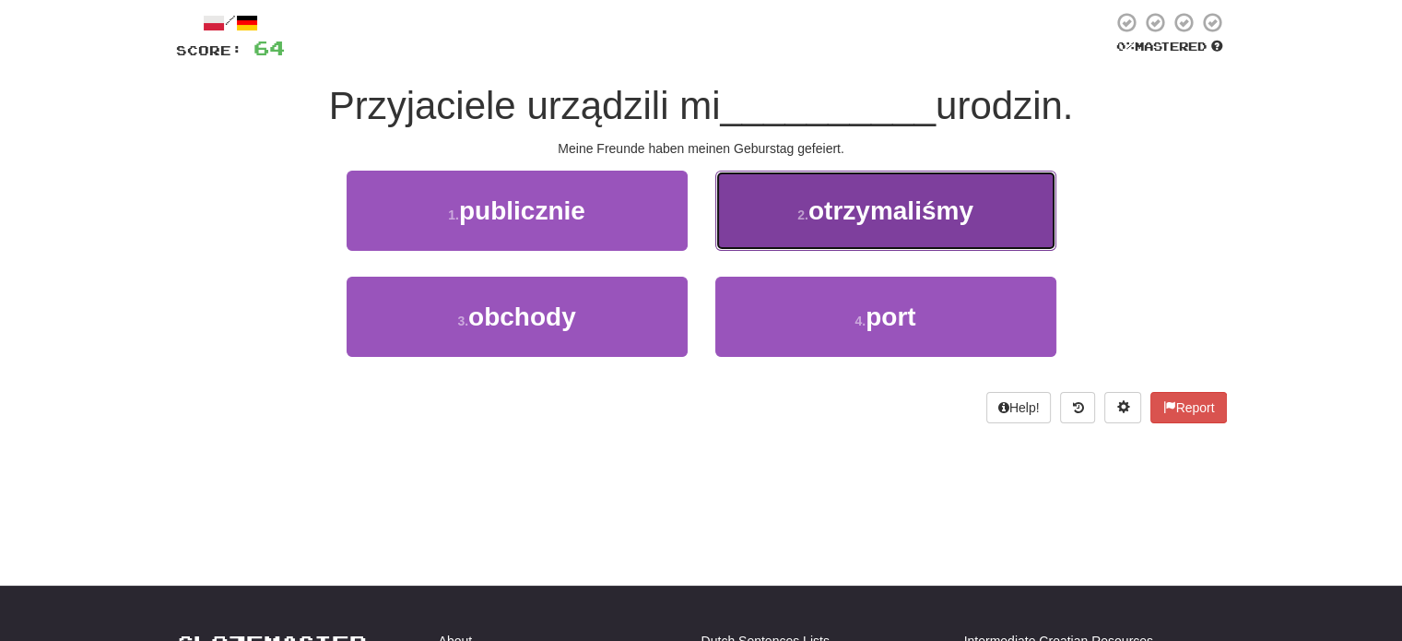
click at [752, 224] on button "2 . otrzymaliśmy" at bounding box center [886, 211] width 341 height 80
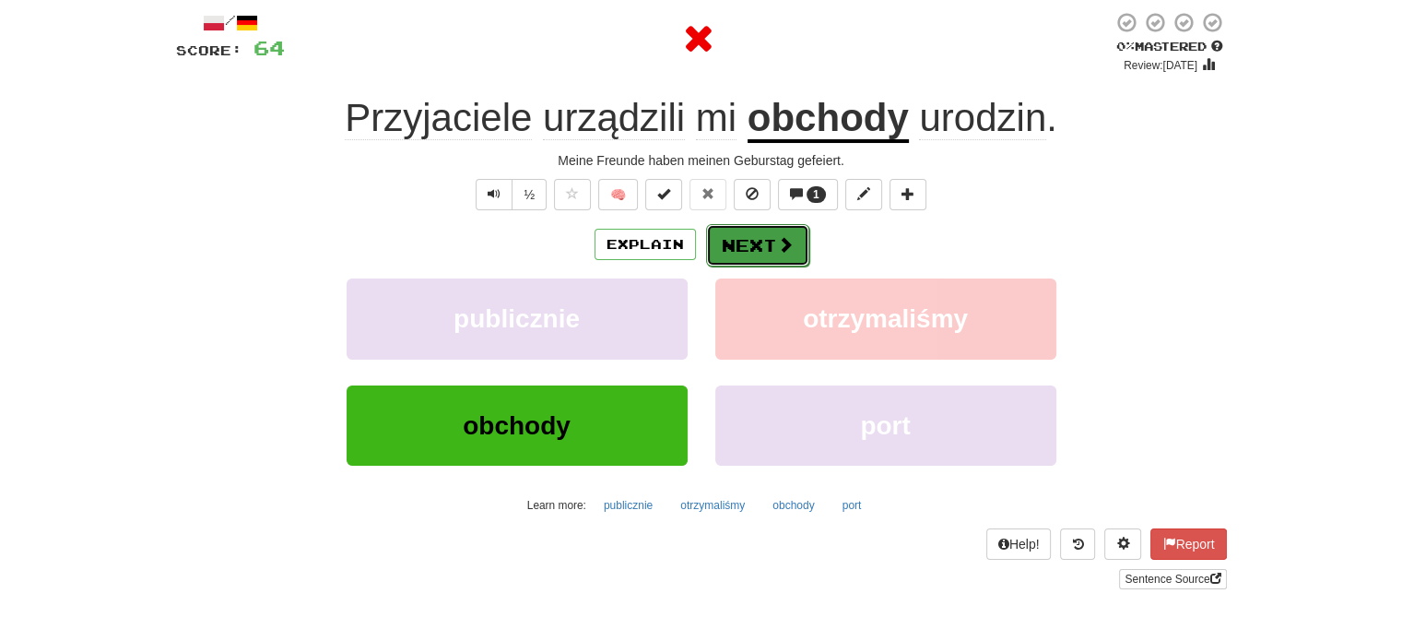
click at [747, 239] on button "Next" at bounding box center [757, 245] width 103 height 42
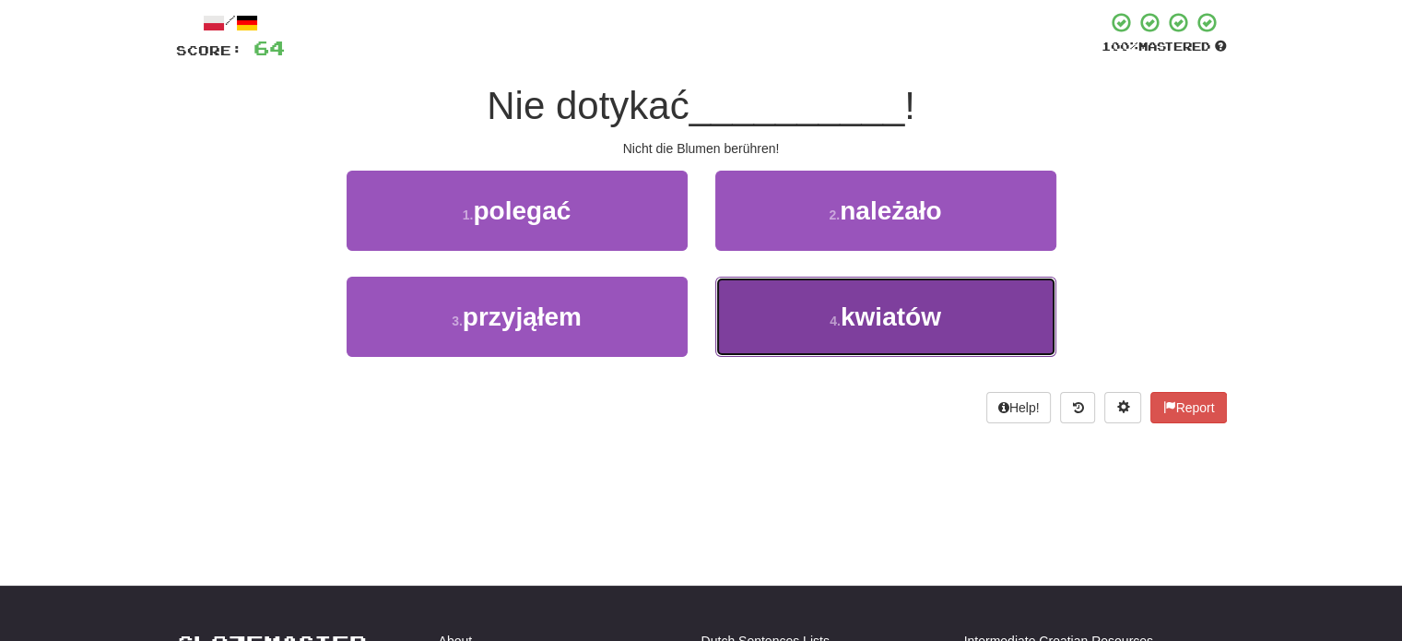
click at [761, 298] on button "4 . kwiatów" at bounding box center [886, 317] width 341 height 80
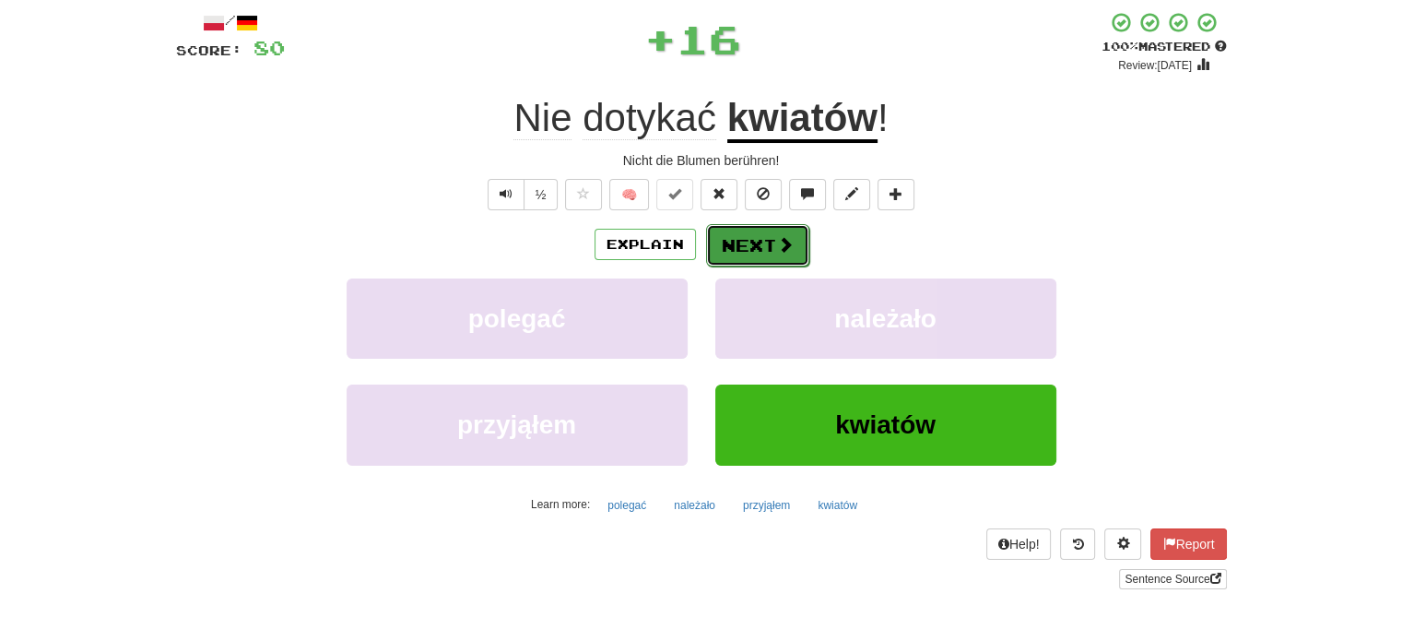
click at [754, 246] on button "Next" at bounding box center [757, 245] width 103 height 42
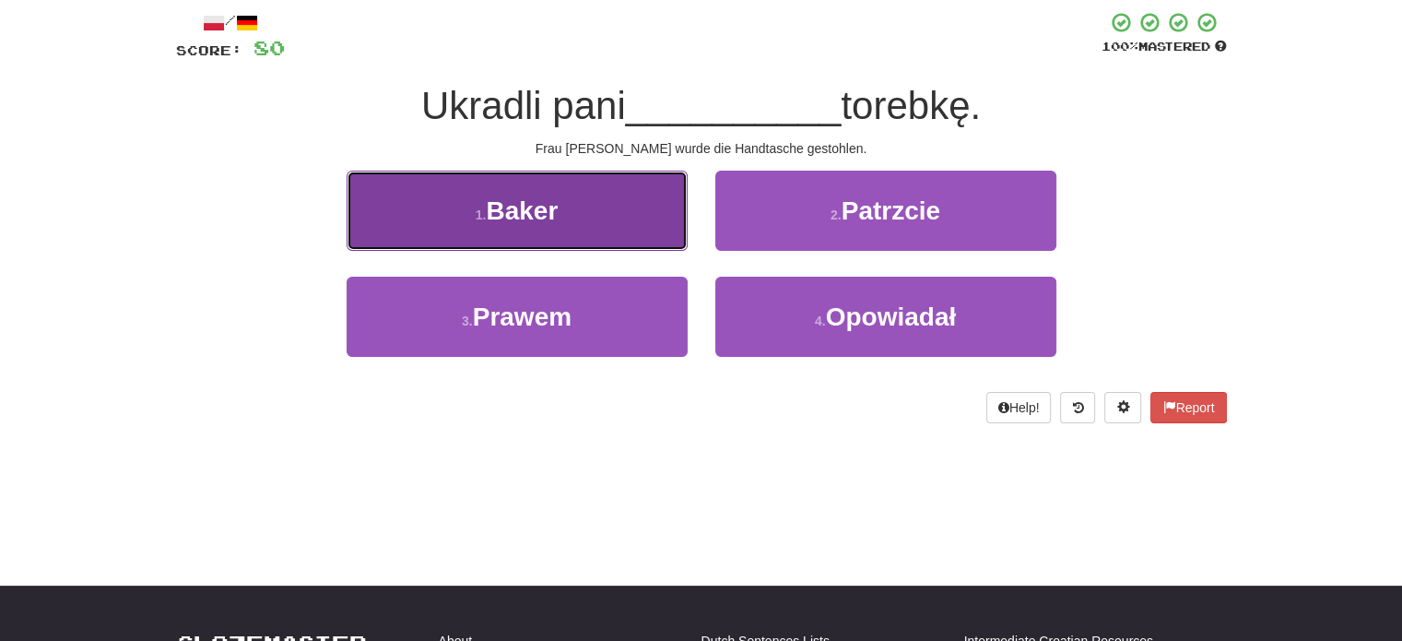
click at [619, 197] on button "1 . Baker" at bounding box center [517, 211] width 341 height 80
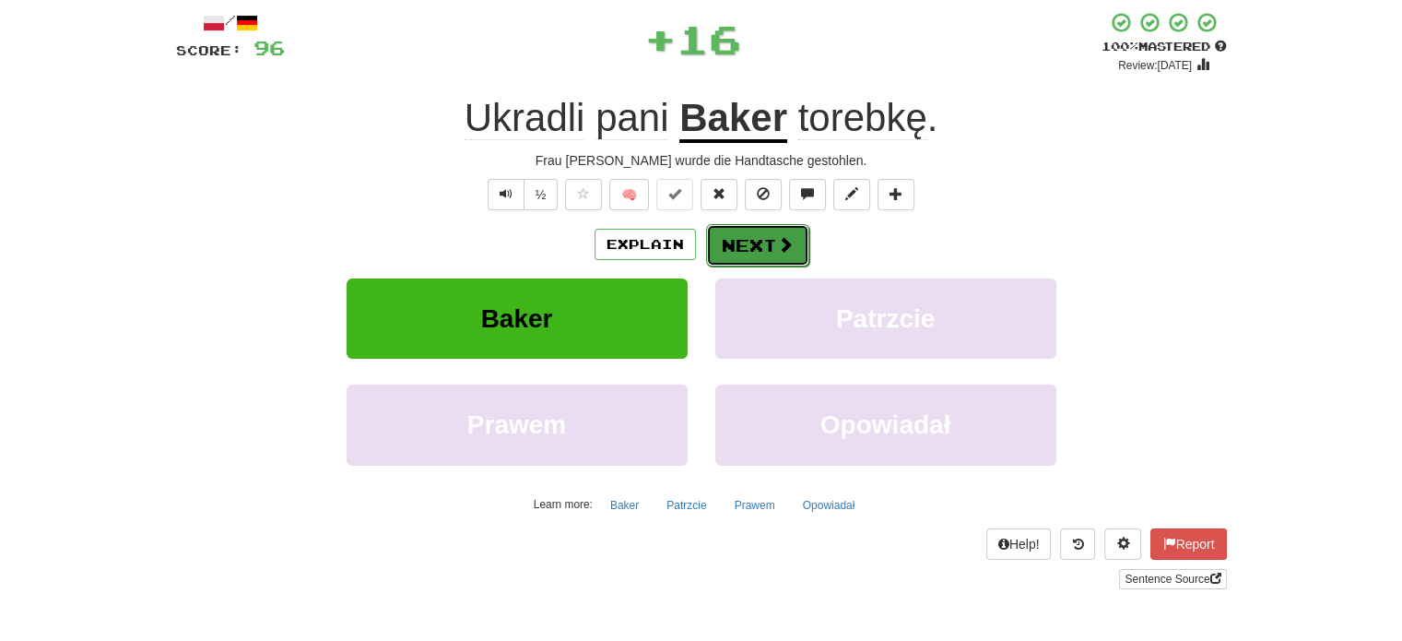
click at [752, 242] on button "Next" at bounding box center [757, 245] width 103 height 42
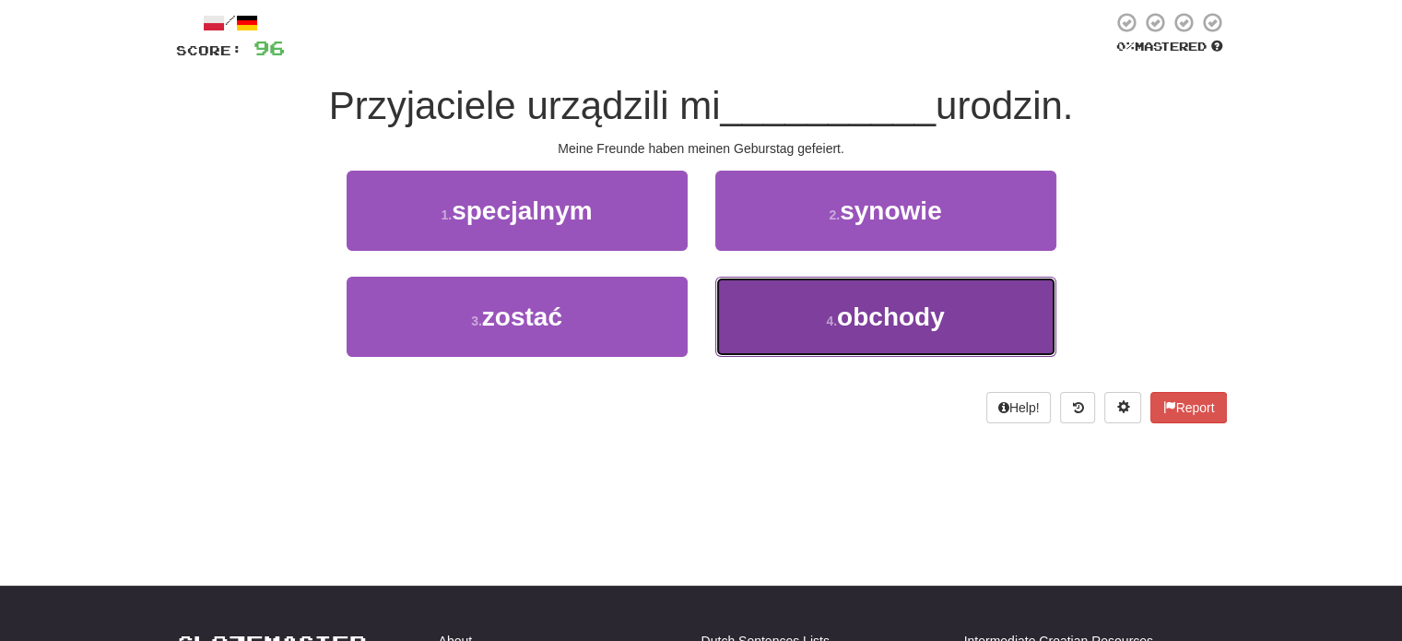
click at [755, 295] on button "4 . obchody" at bounding box center [886, 317] width 341 height 80
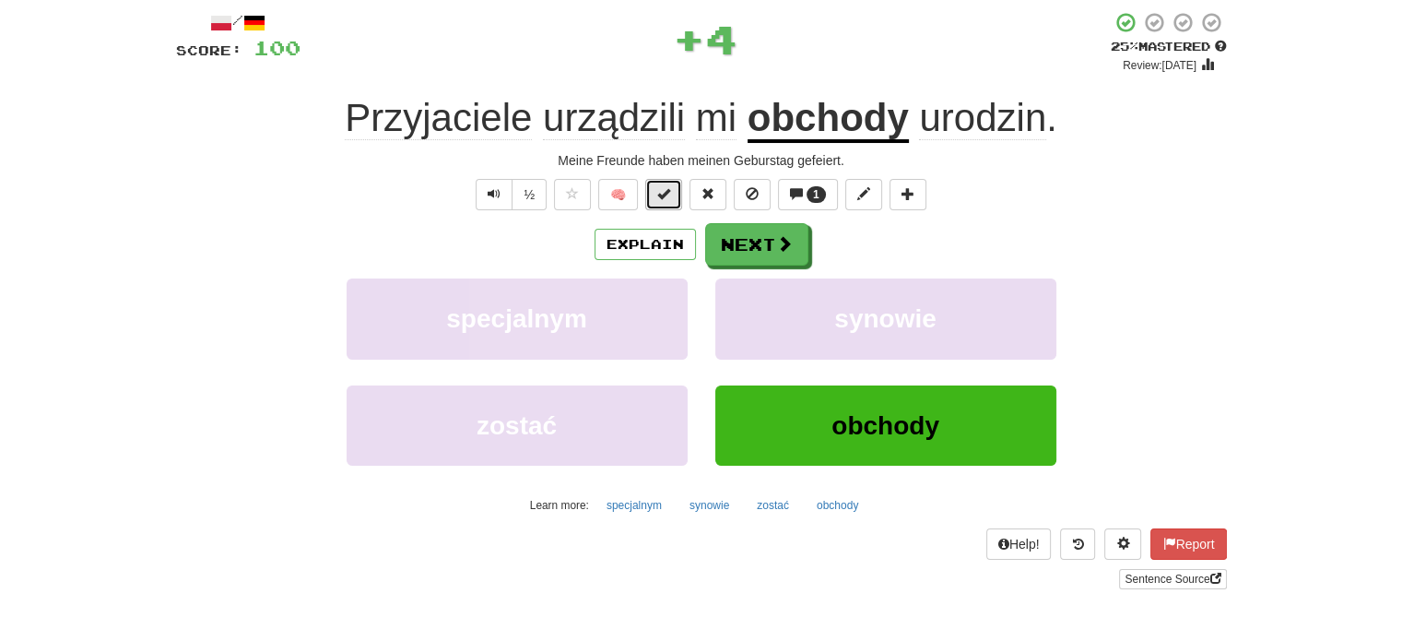
click at [668, 199] on span at bounding box center [663, 193] width 13 height 13
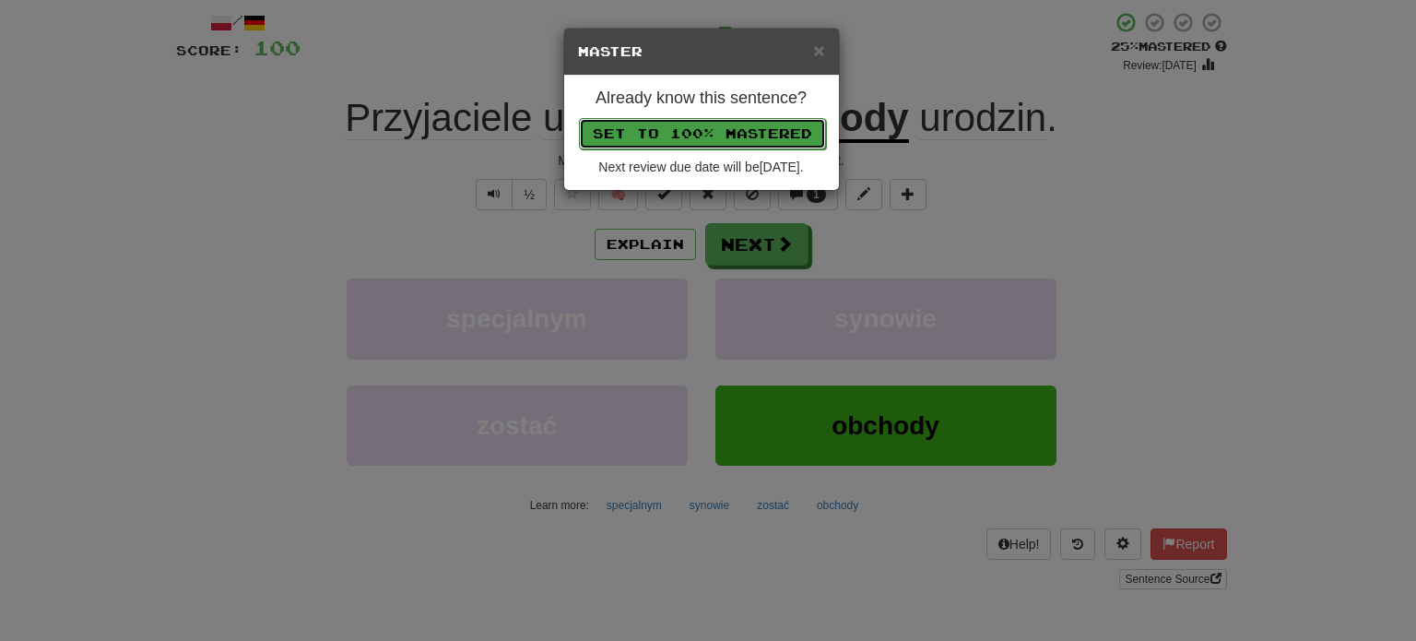
click at [676, 124] on button "Set to 100% Mastered" at bounding box center [702, 133] width 247 height 31
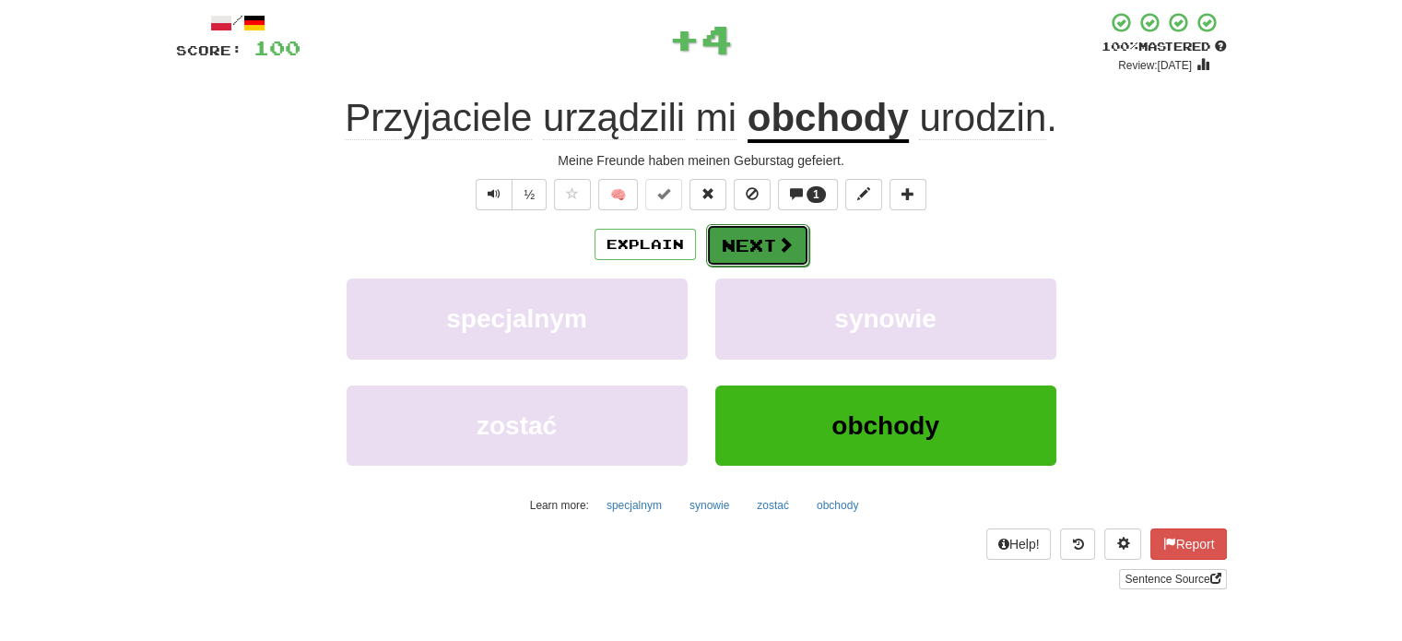
click at [728, 241] on button "Next" at bounding box center [757, 245] width 103 height 42
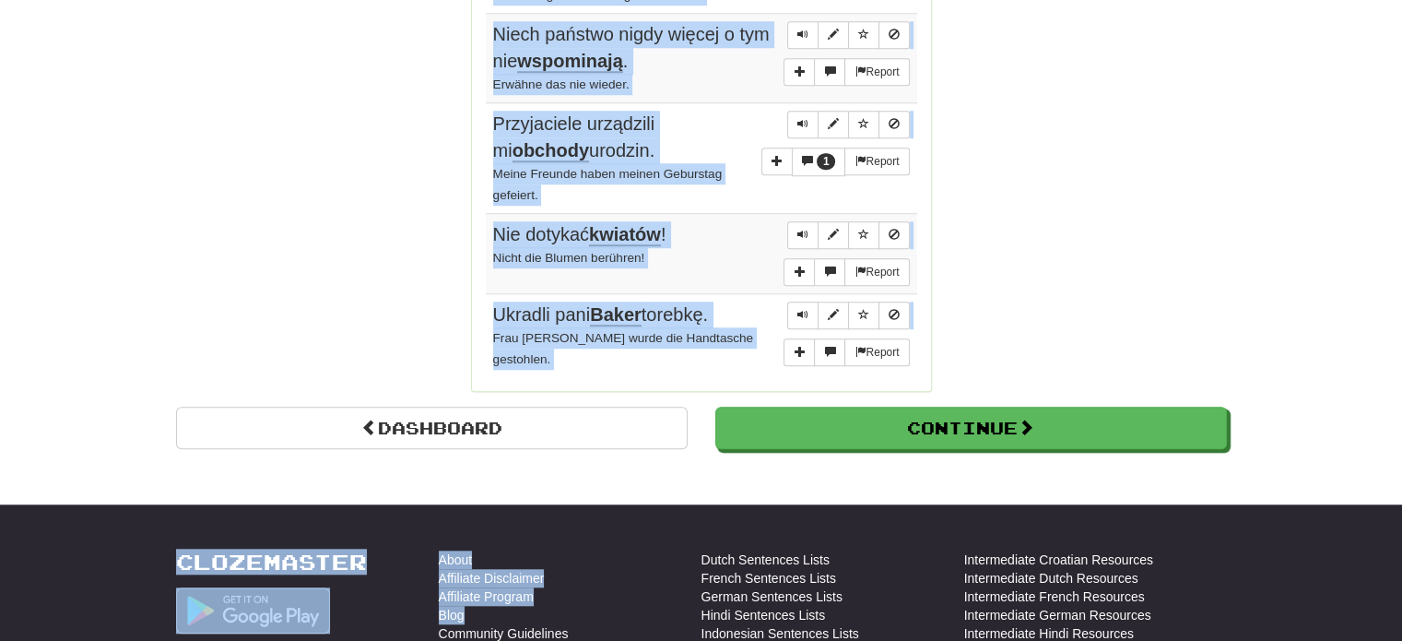
scroll to position [1568, 0]
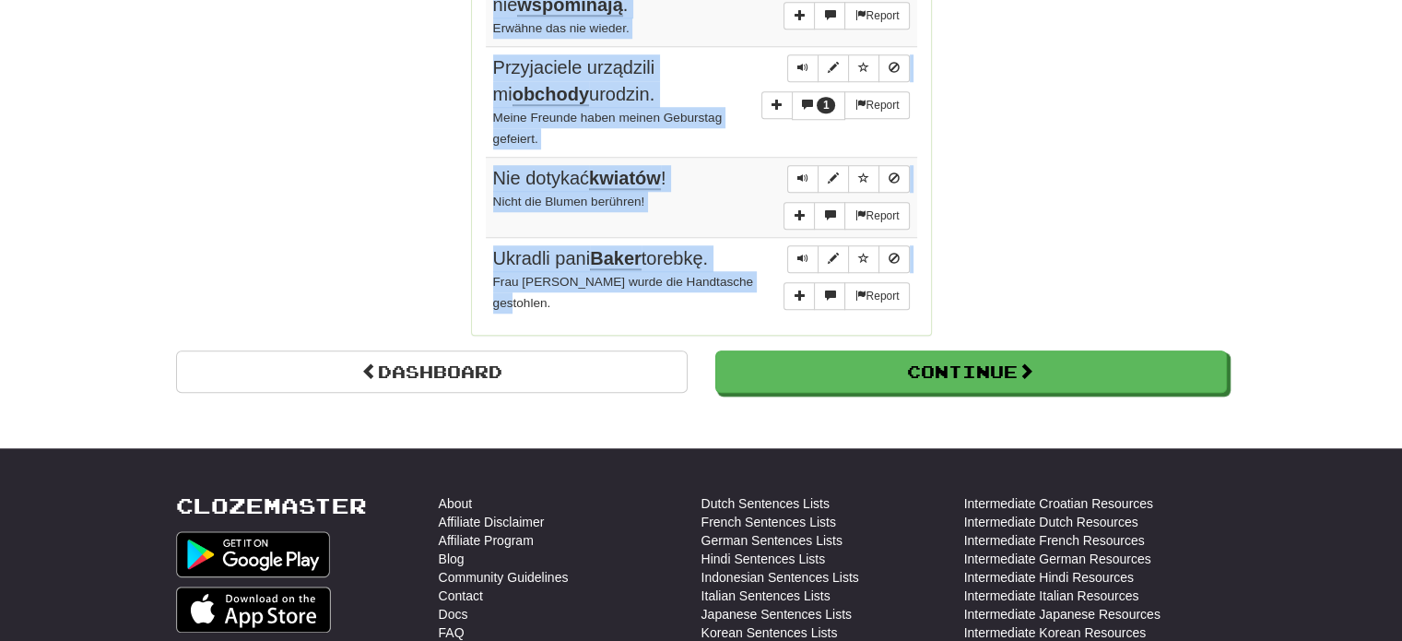
drag, startPoint x: 484, startPoint y: 263, endPoint x: 647, endPoint y: 277, distance: 163.8
copy tbody "Czy Tom pomagał wczoraj mamie? Hat Tom gestern seiner Mutter geholfen? Report N…"
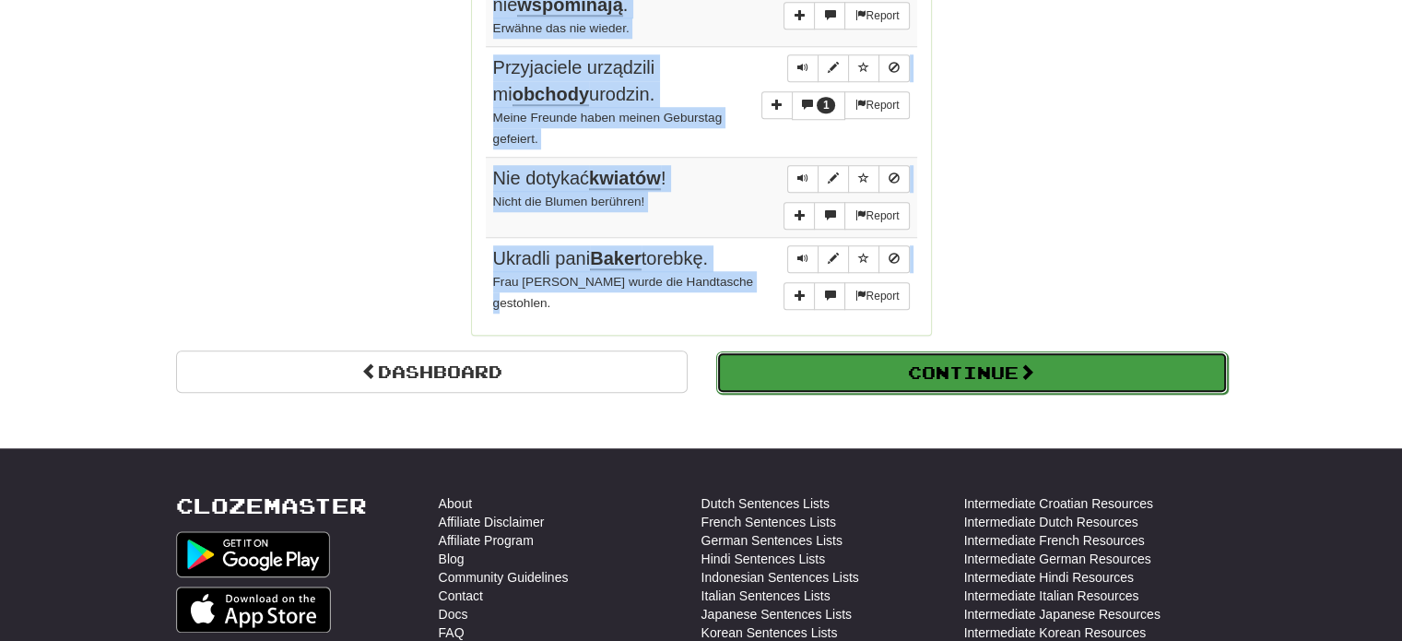
click at [964, 381] on button "Continue" at bounding box center [972, 372] width 512 height 42
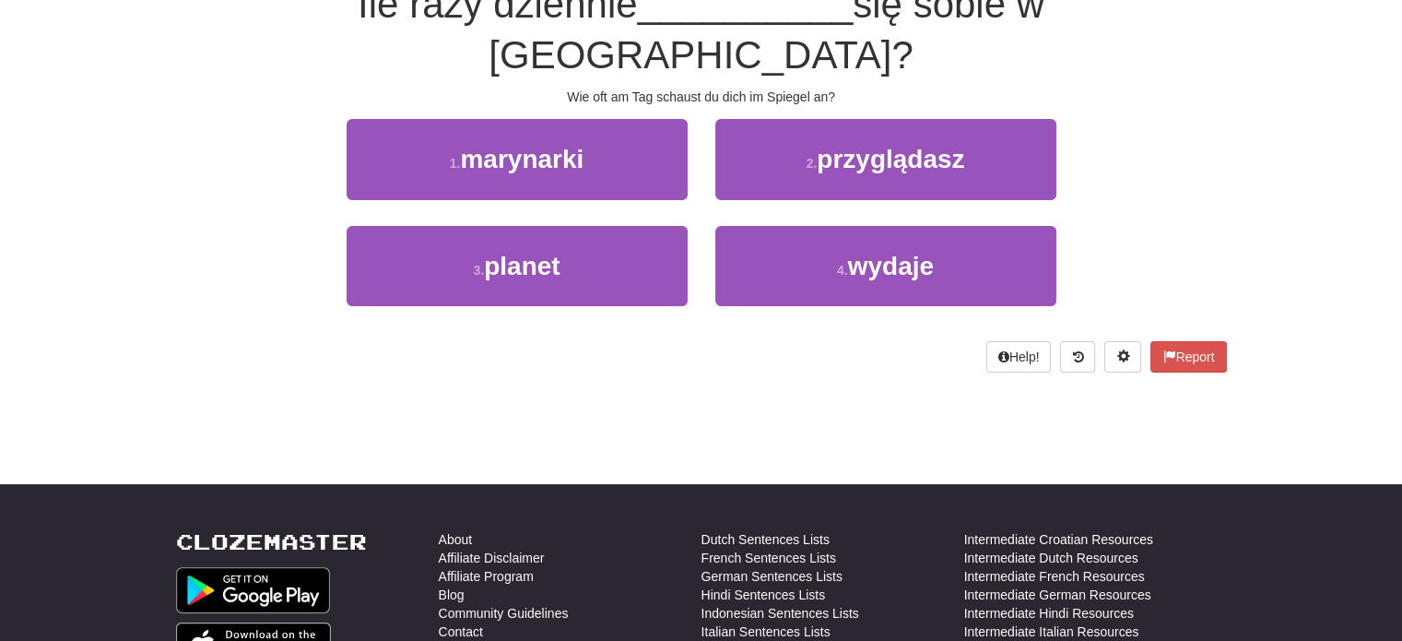
scroll to position [9, 0]
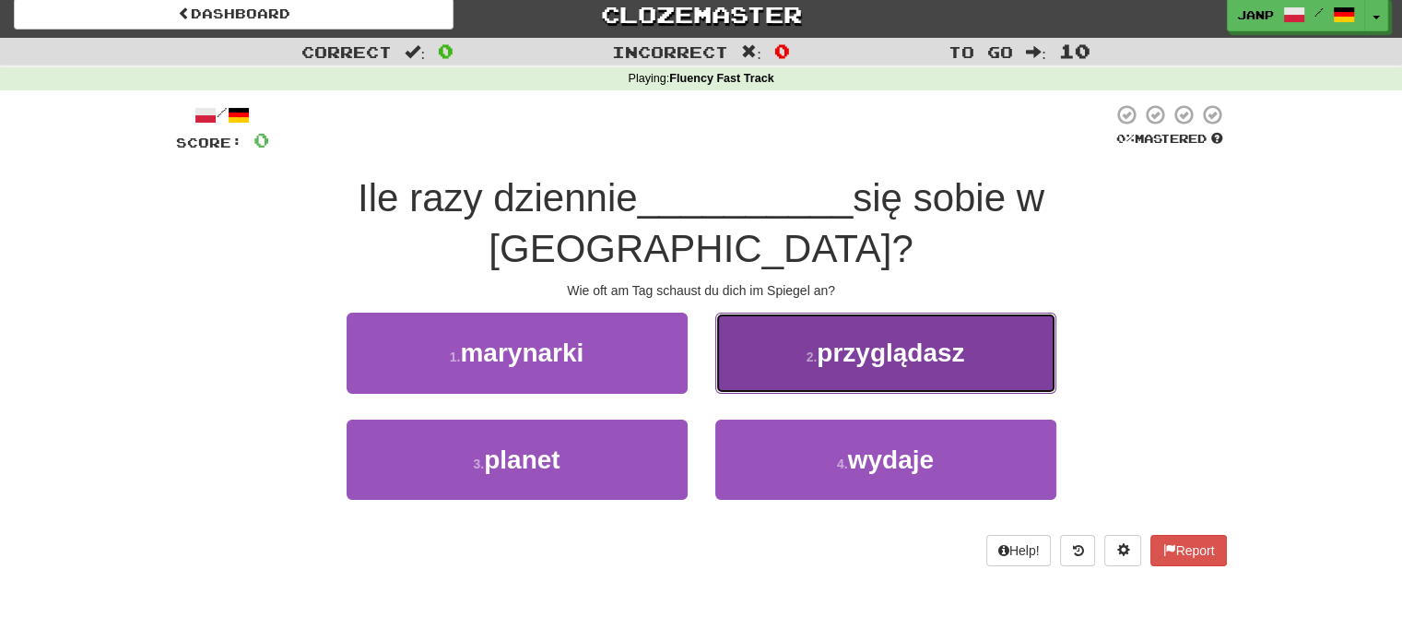
click at [867, 325] on button "2 . przyglądasz" at bounding box center [886, 353] width 341 height 80
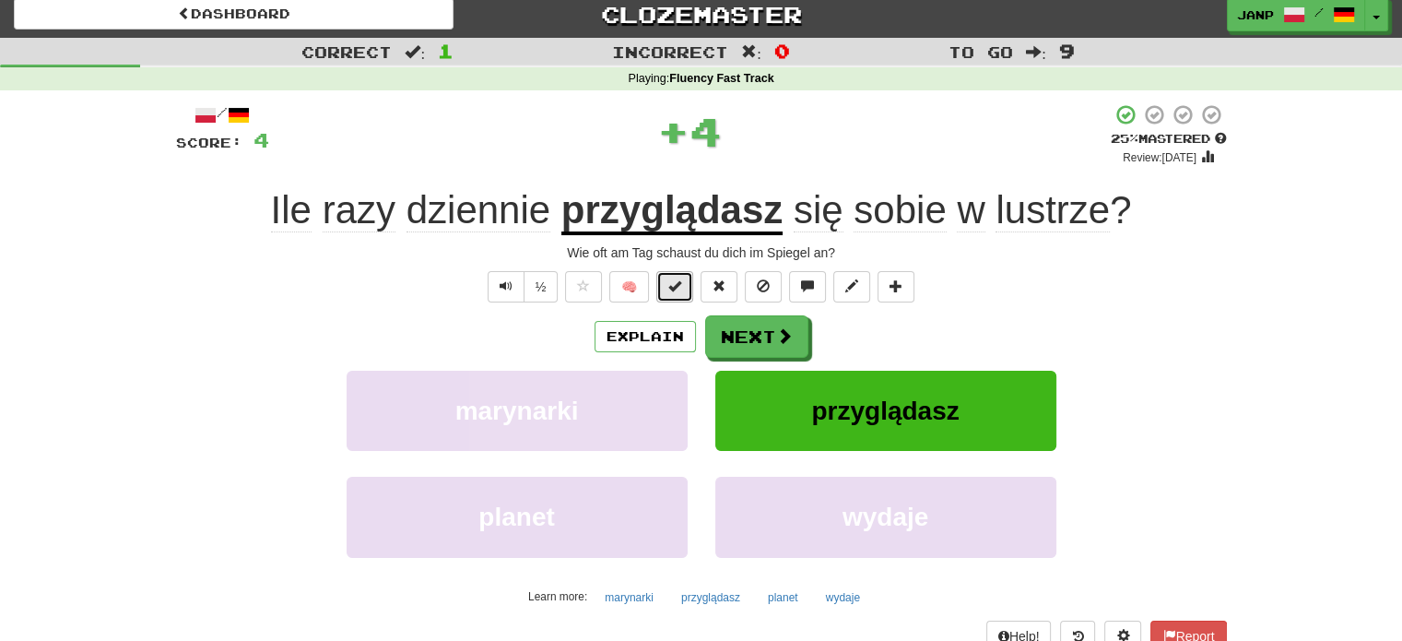
click at [673, 285] on span at bounding box center [675, 285] width 13 height 13
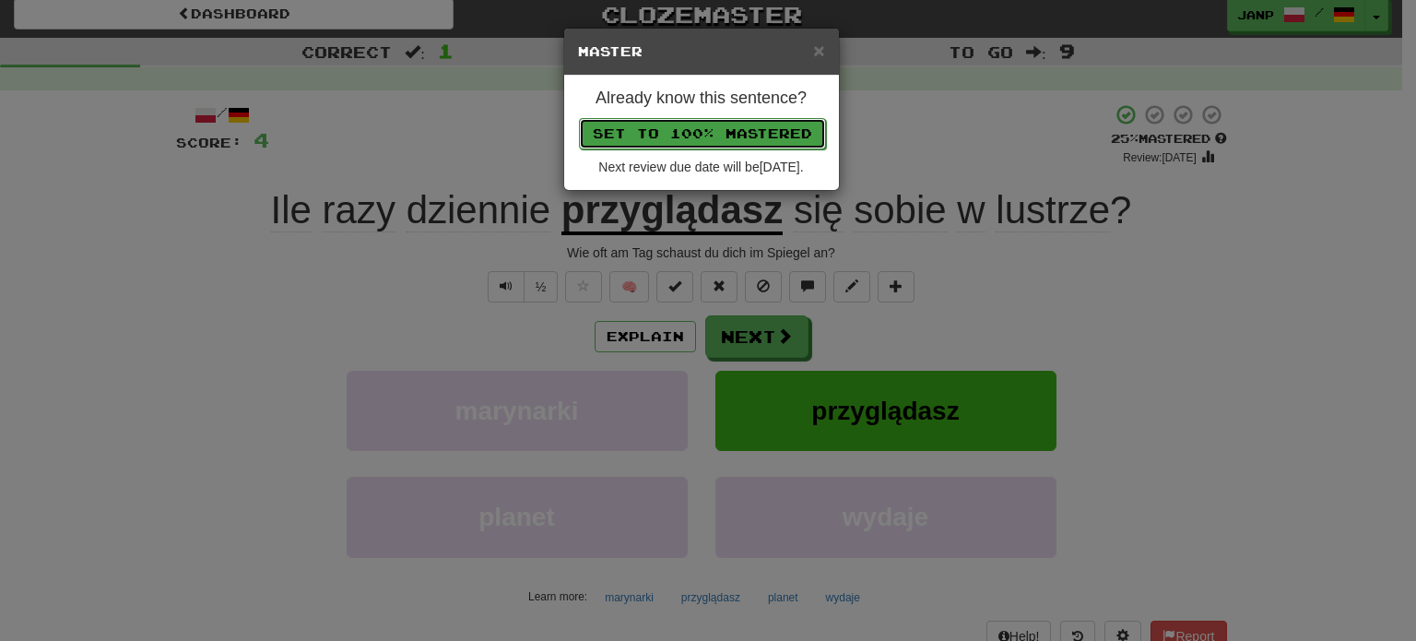
click at [727, 127] on button "Set to 100% Mastered" at bounding box center [702, 133] width 247 height 31
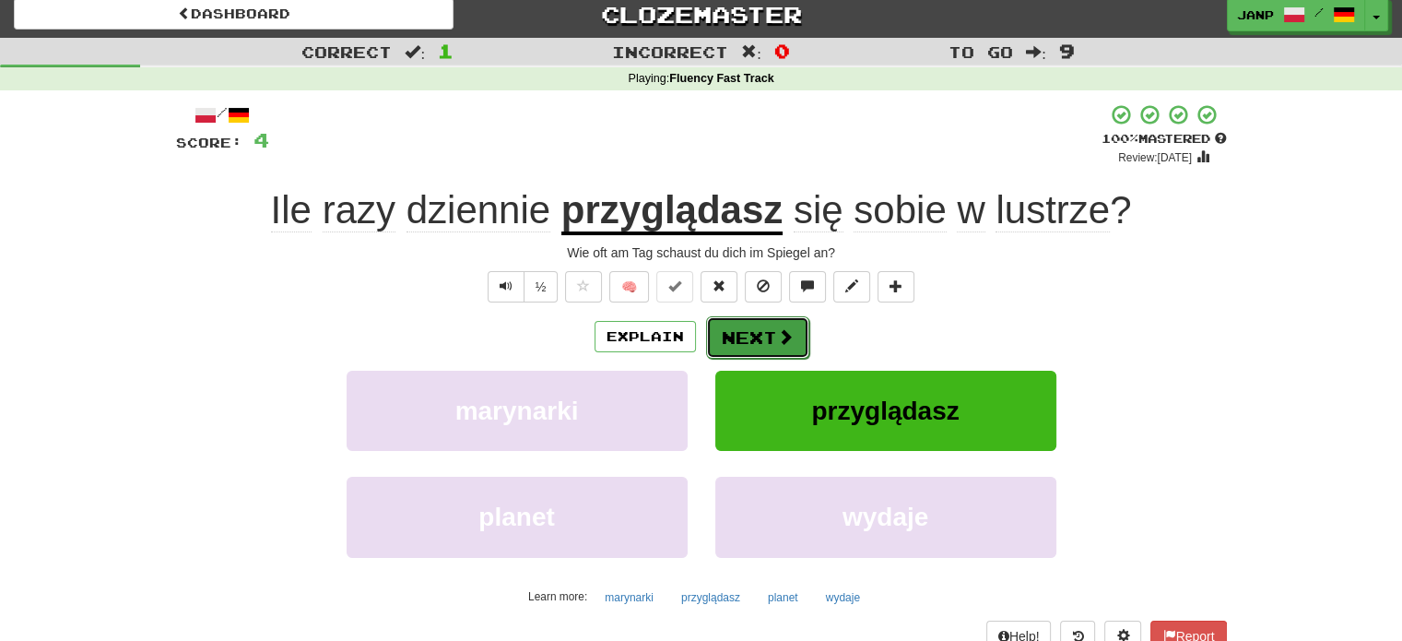
click at [771, 340] on button "Next" at bounding box center [757, 337] width 103 height 42
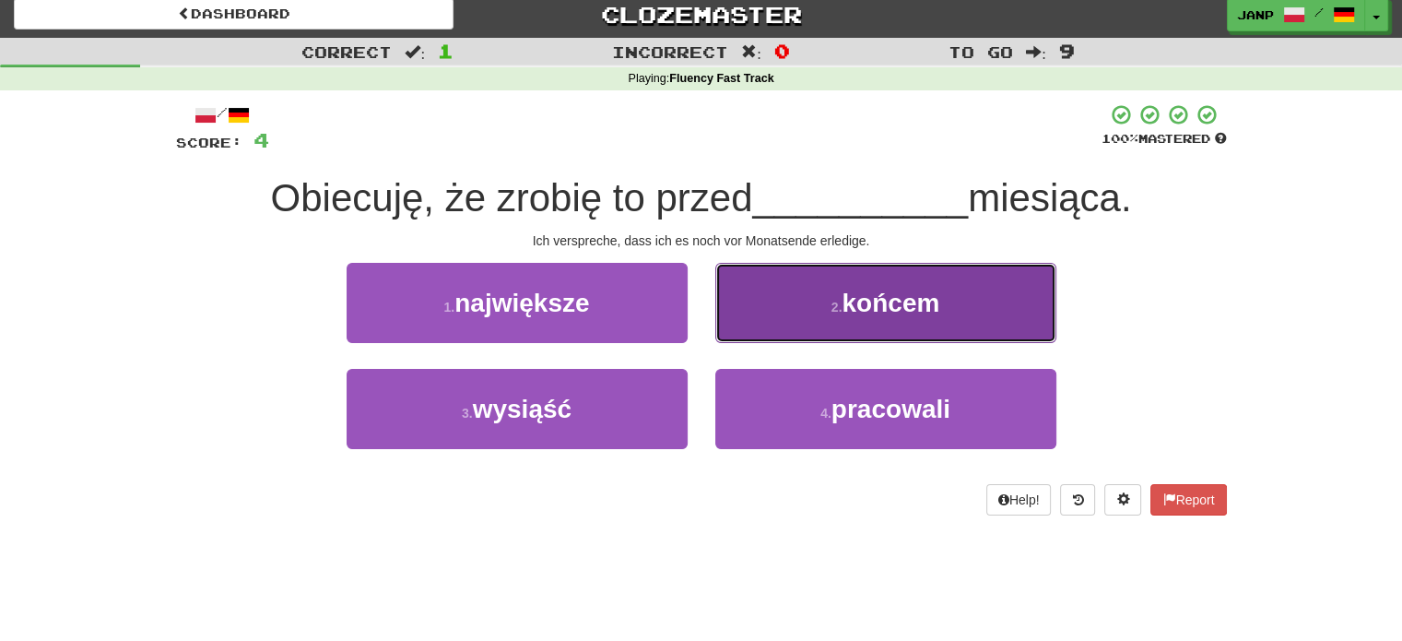
click at [801, 302] on button "2 . końcem" at bounding box center [886, 303] width 341 height 80
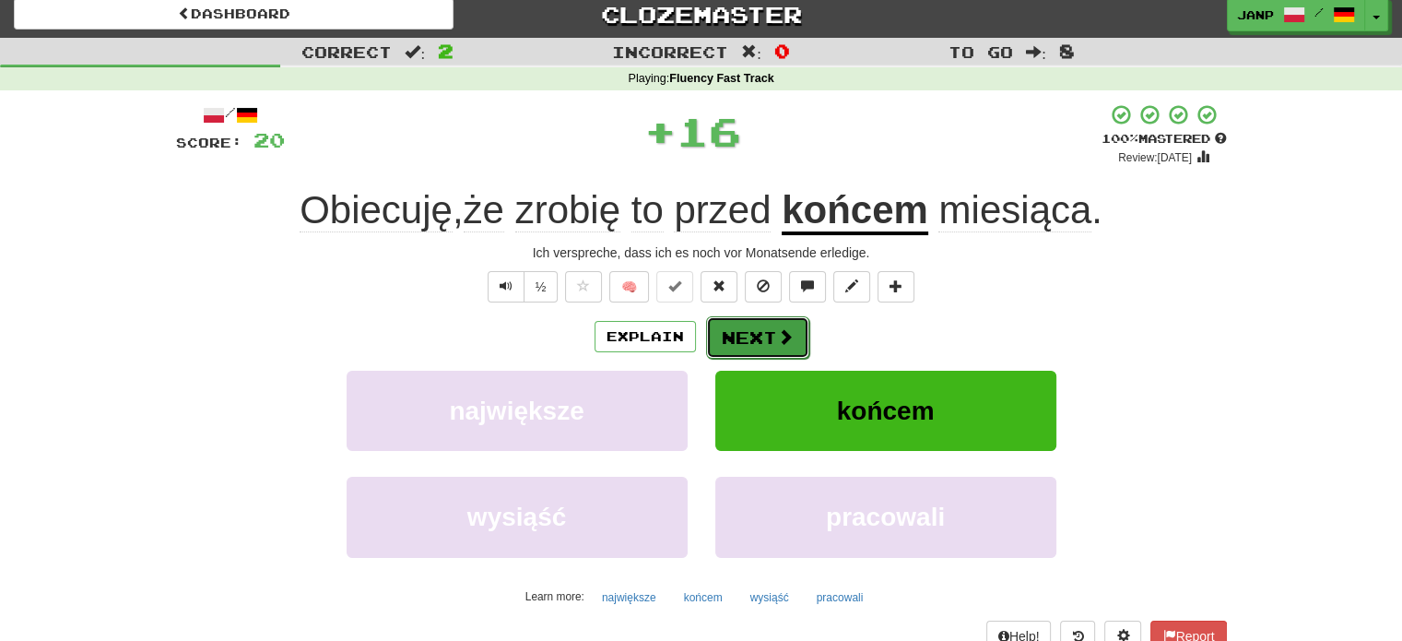
click at [778, 344] on span at bounding box center [785, 336] width 17 height 17
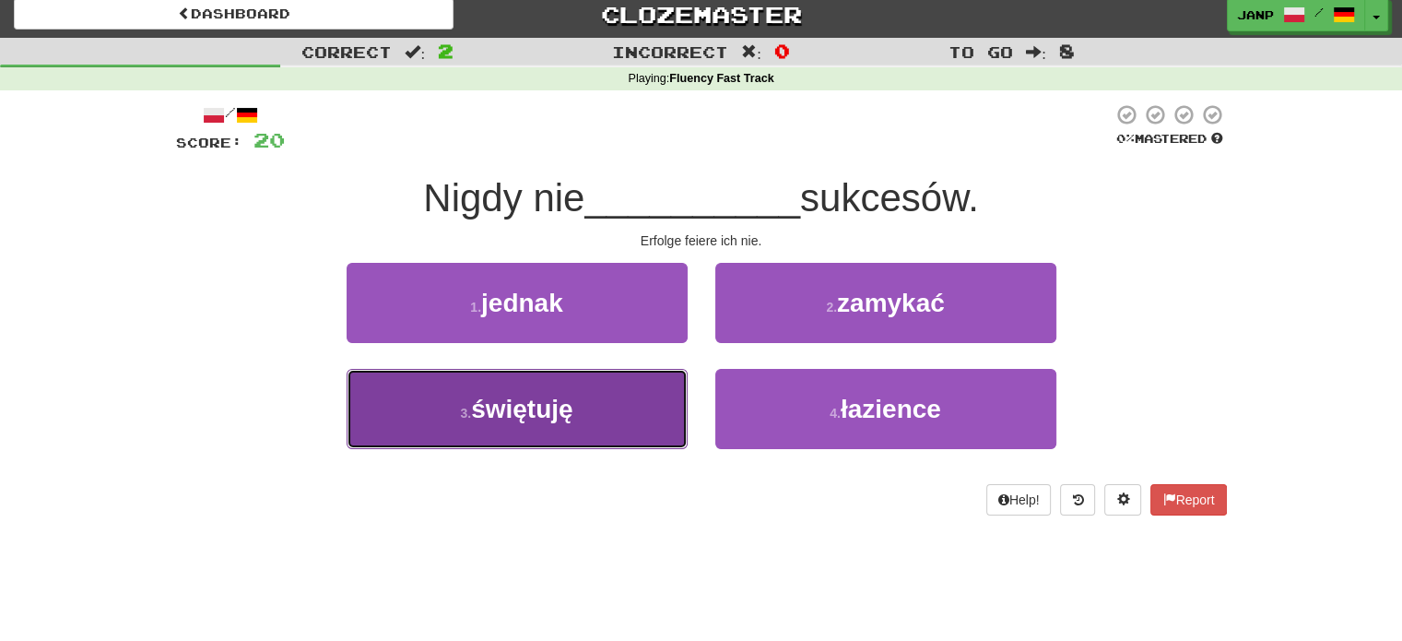
click at [660, 403] on button "3 . świętuję" at bounding box center [517, 409] width 341 height 80
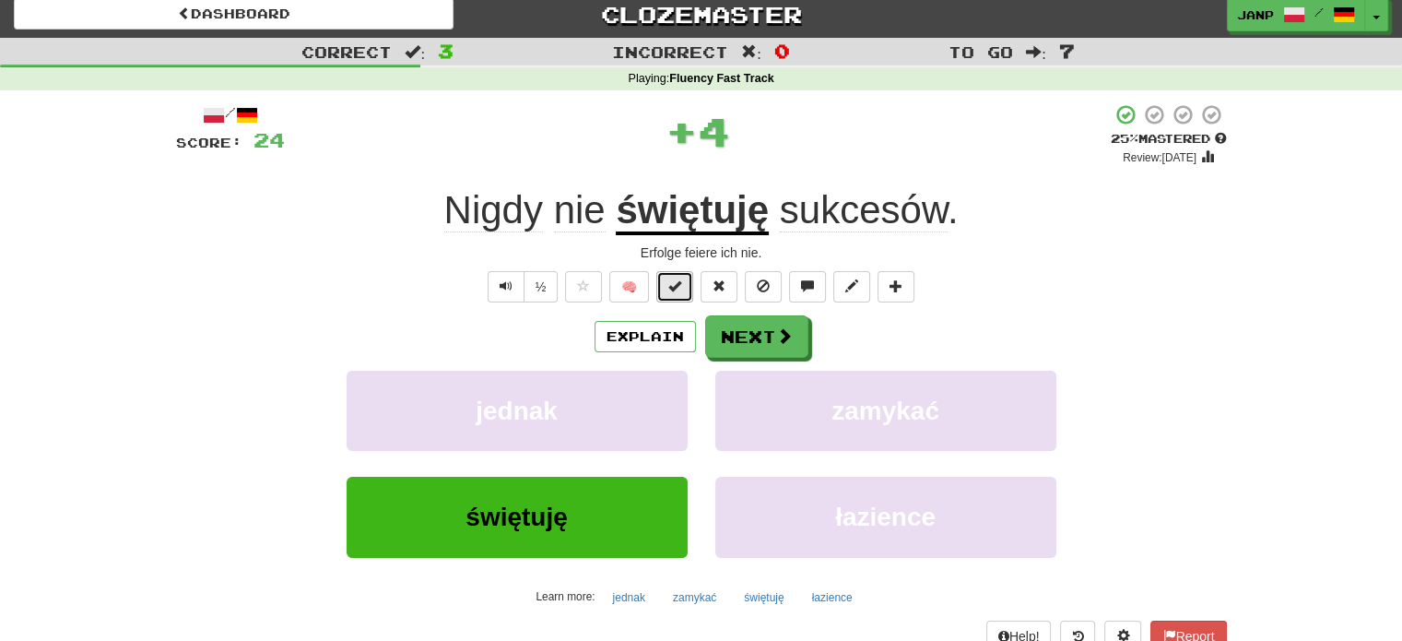
click at [679, 292] on span at bounding box center [675, 285] width 13 height 13
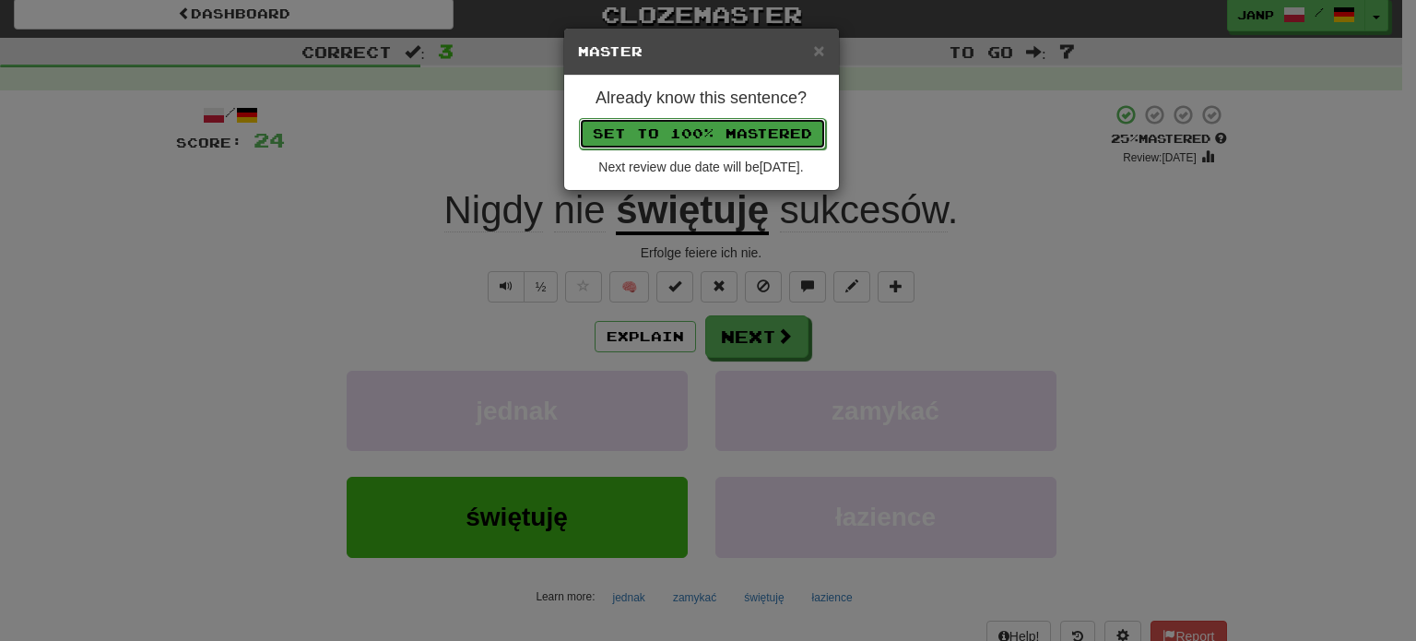
click at [709, 132] on button "Set to 100% Mastered" at bounding box center [702, 133] width 247 height 31
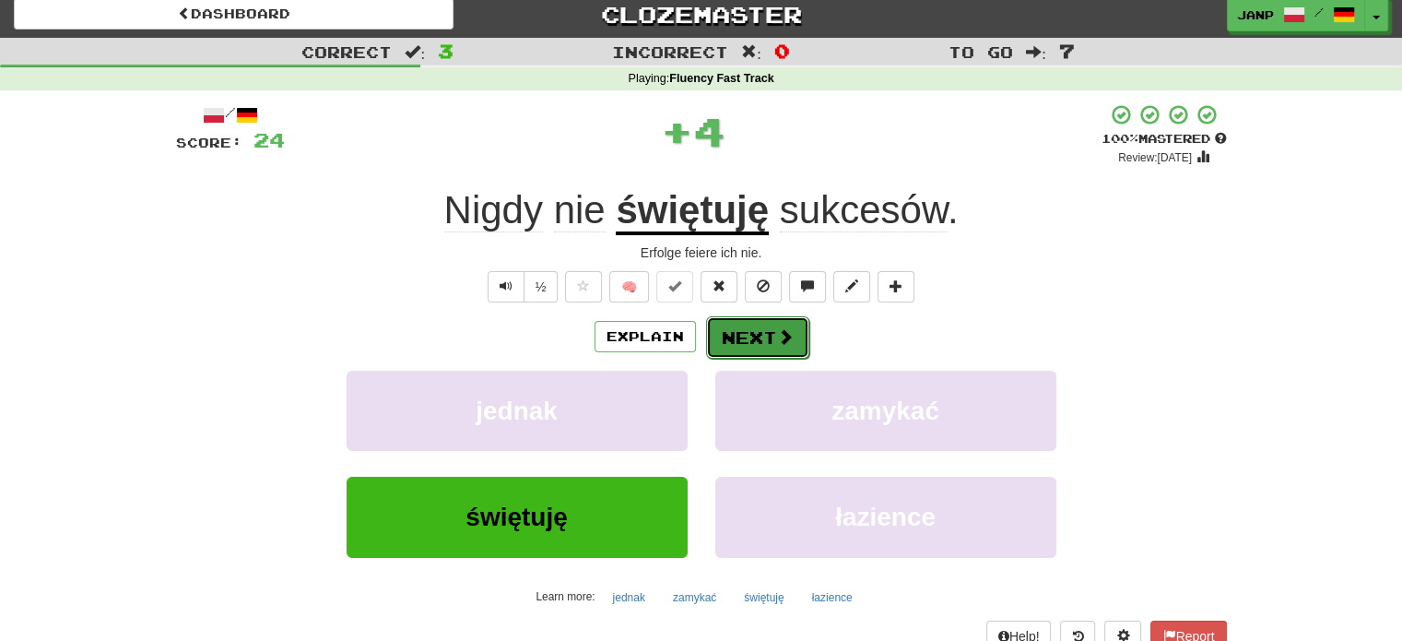
click at [755, 324] on button "Next" at bounding box center [757, 337] width 103 height 42
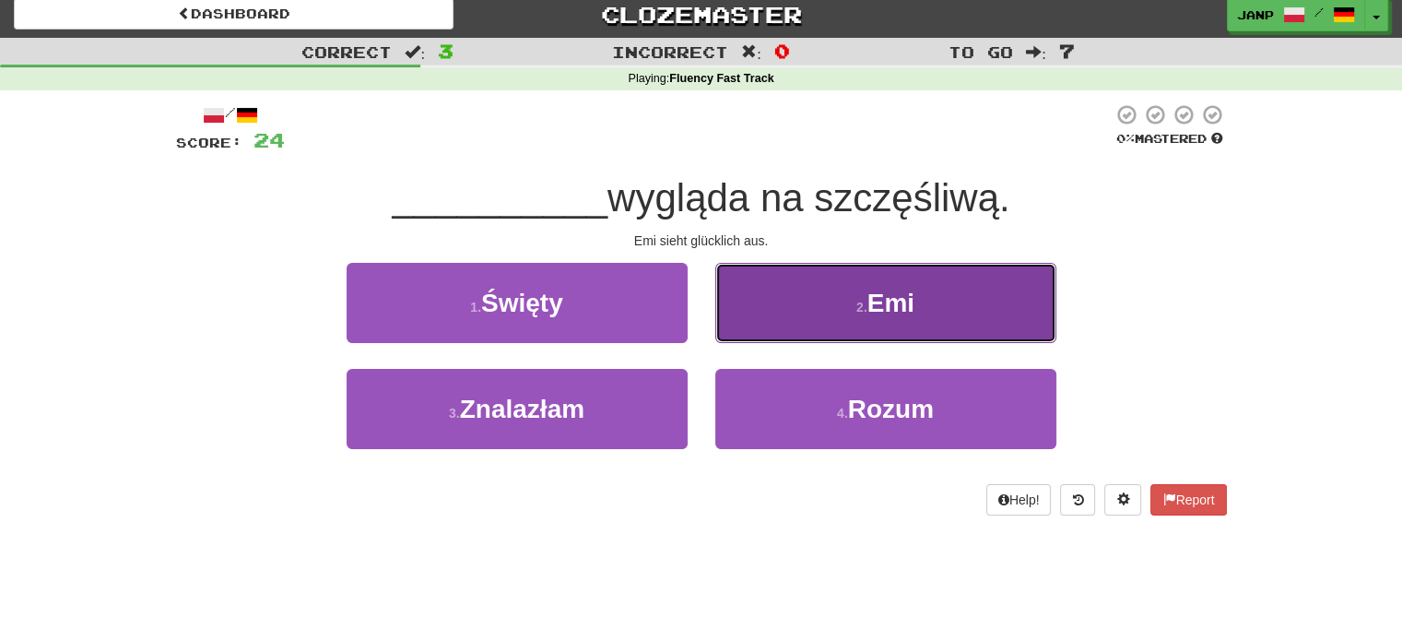
click at [810, 328] on button "2 . Emi" at bounding box center [886, 303] width 341 height 80
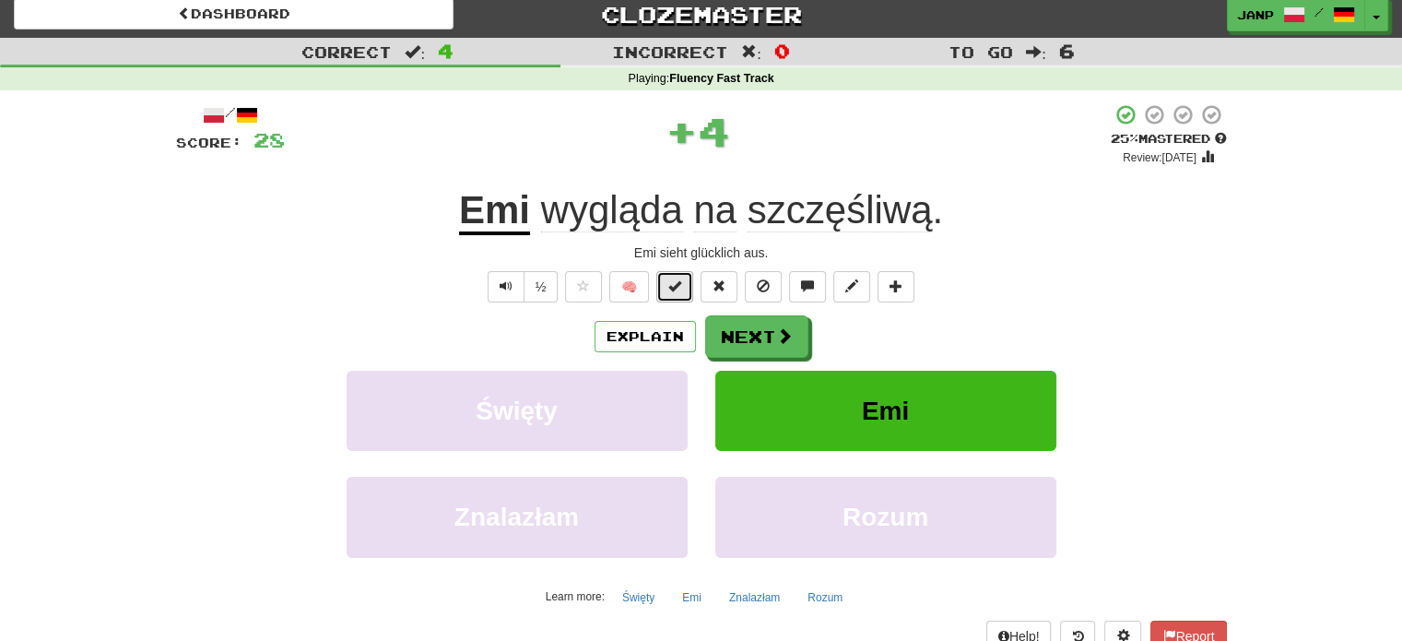
click at [677, 280] on span at bounding box center [675, 285] width 13 height 13
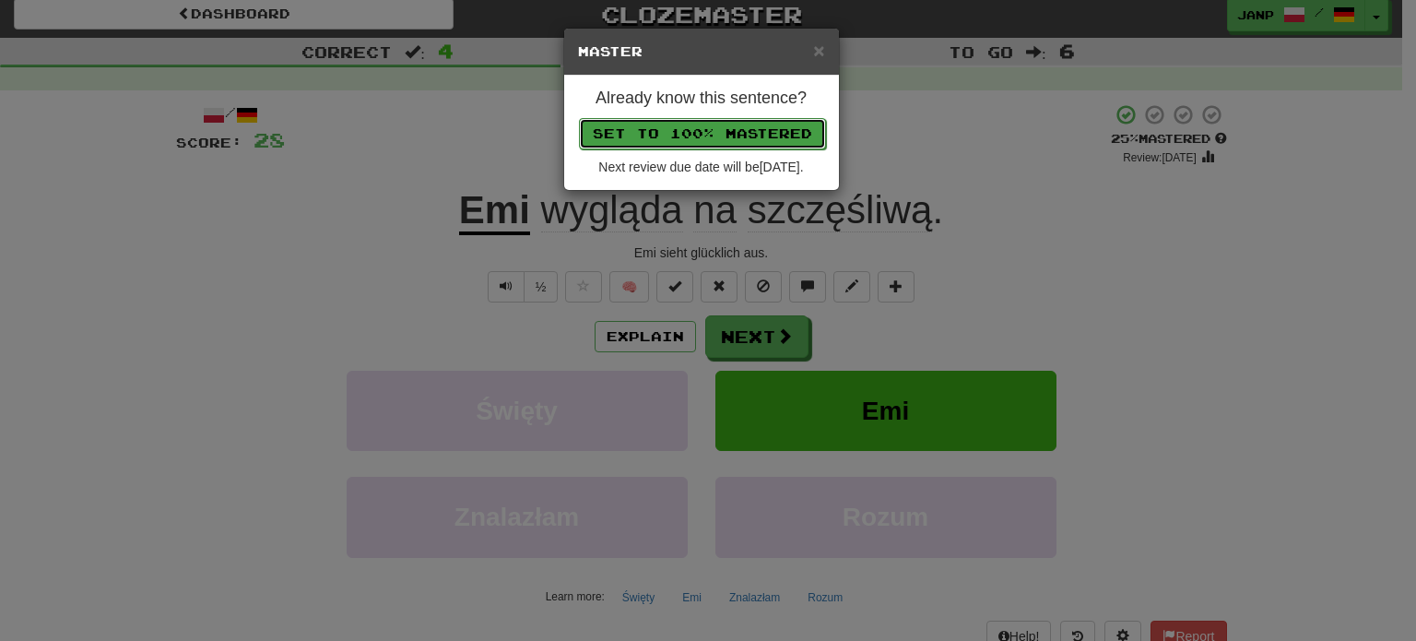
click at [740, 132] on button "Set to 100% Mastered" at bounding box center [702, 133] width 247 height 31
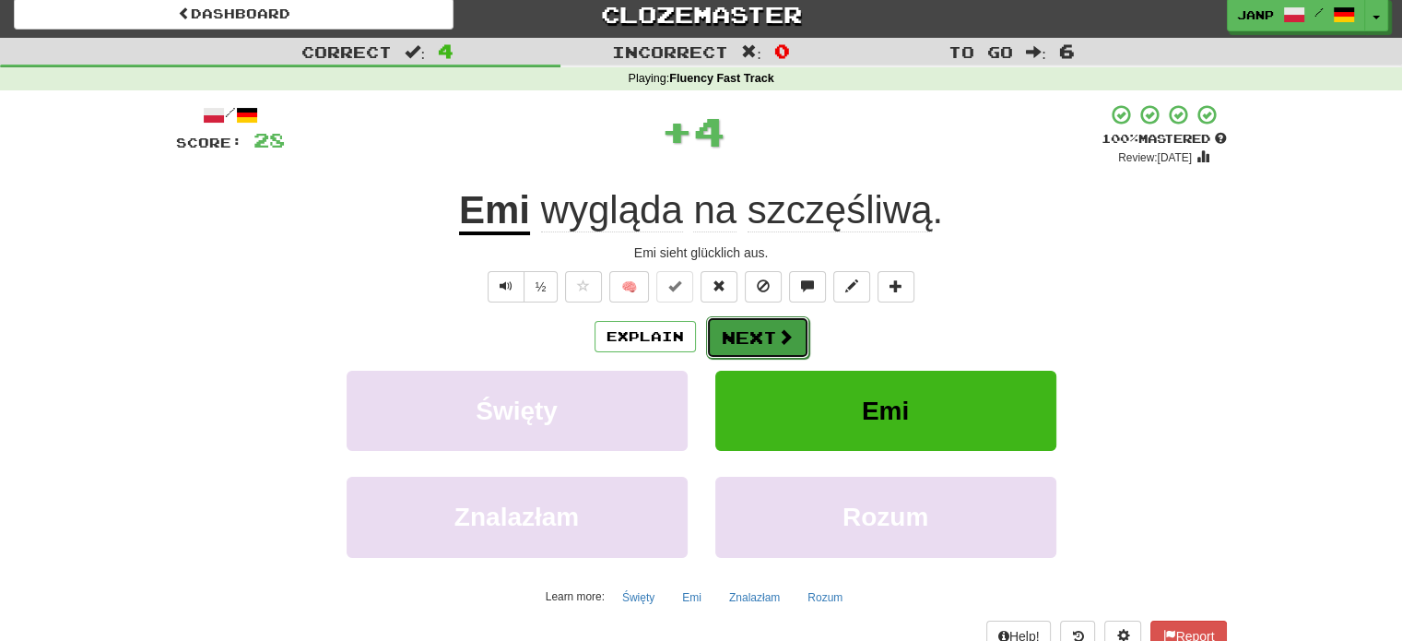
click at [773, 344] on button "Next" at bounding box center [757, 337] width 103 height 42
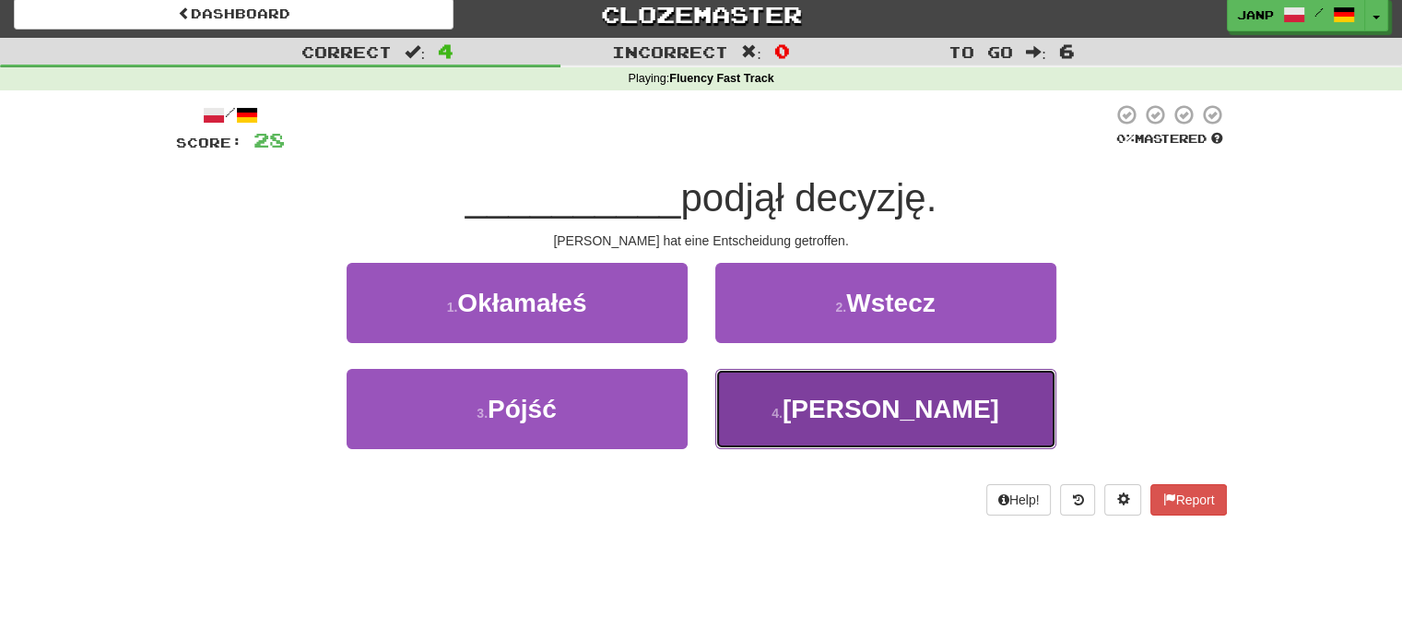
click at [789, 413] on button "4 . Alain" at bounding box center [886, 409] width 341 height 80
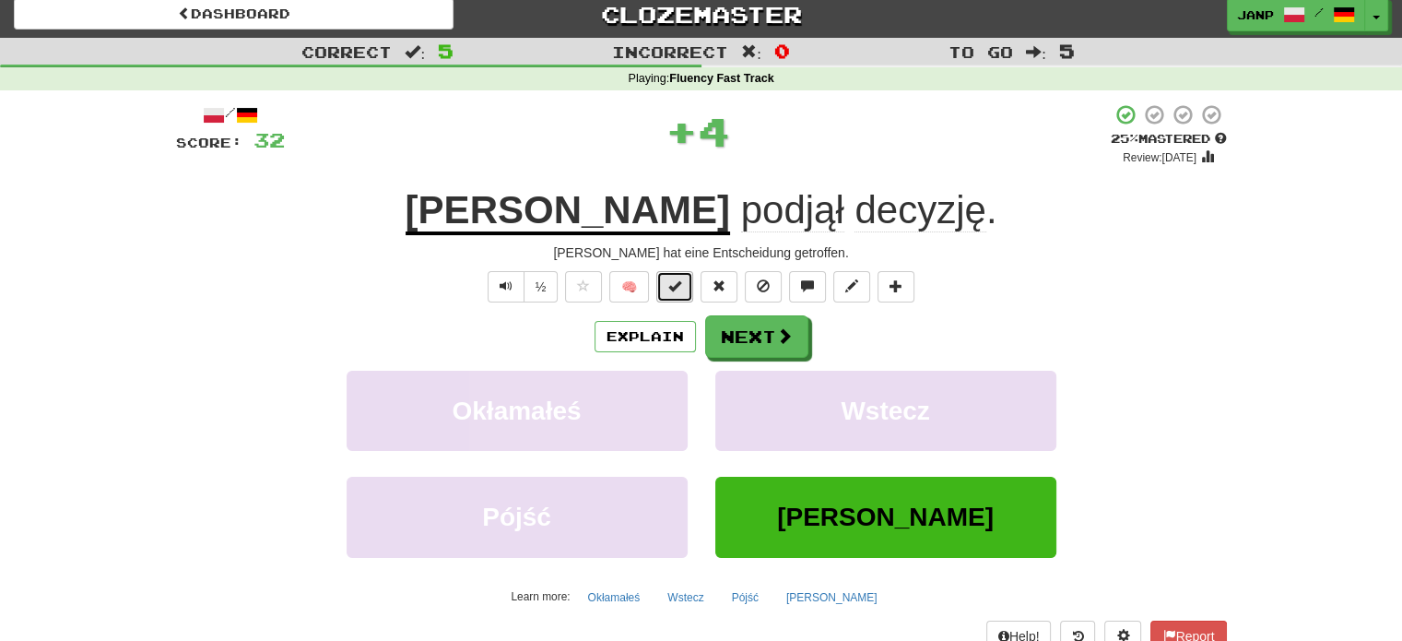
click at [675, 279] on span at bounding box center [675, 285] width 13 height 13
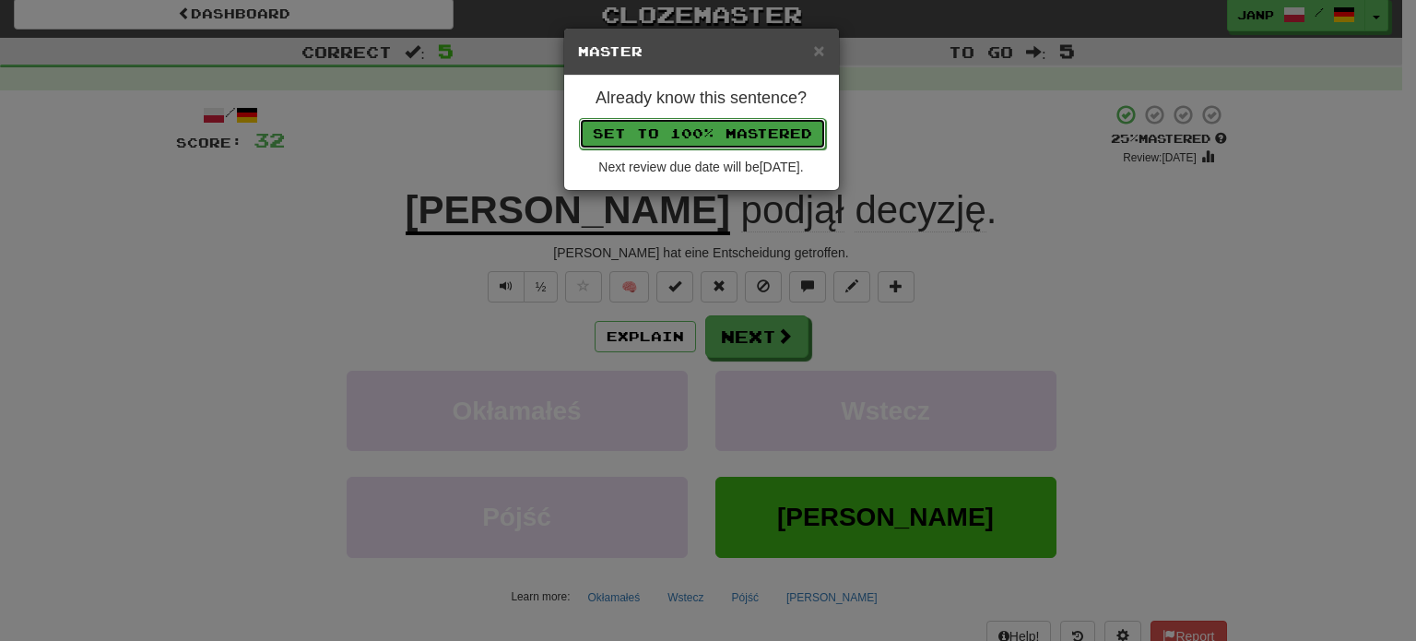
click at [742, 127] on button "Set to 100% Mastered" at bounding box center [702, 133] width 247 height 31
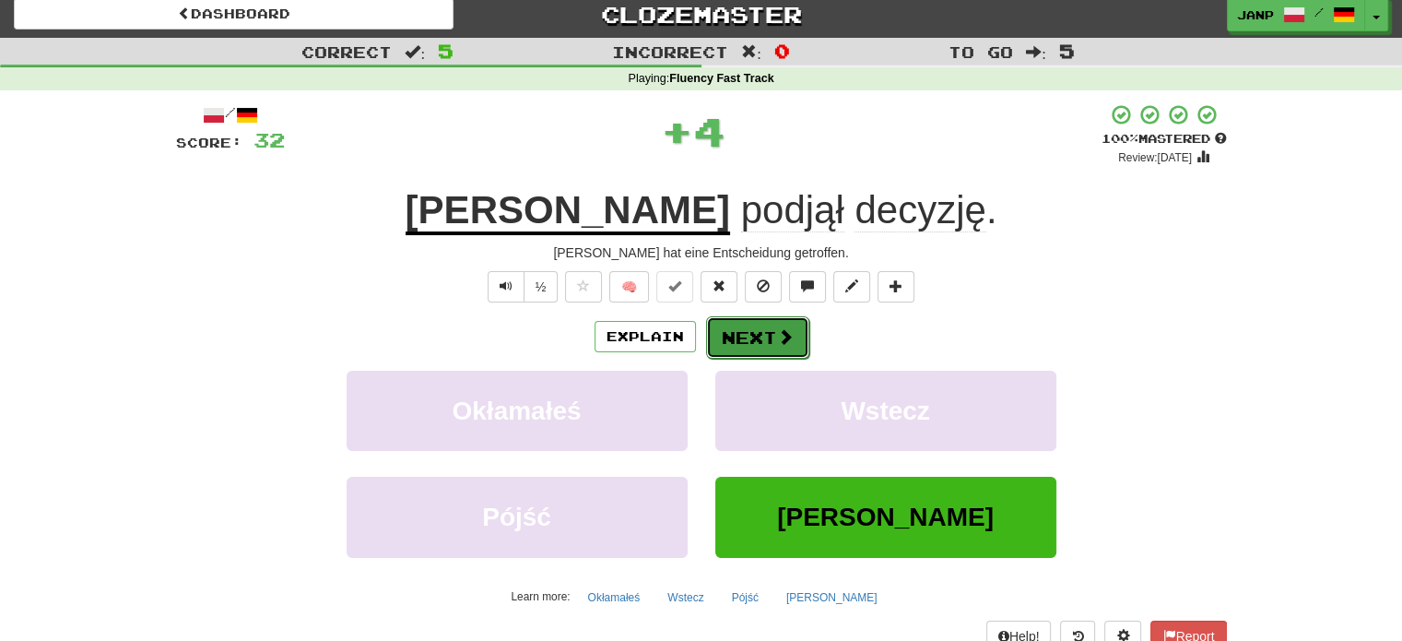
click at [777, 340] on span at bounding box center [785, 336] width 17 height 17
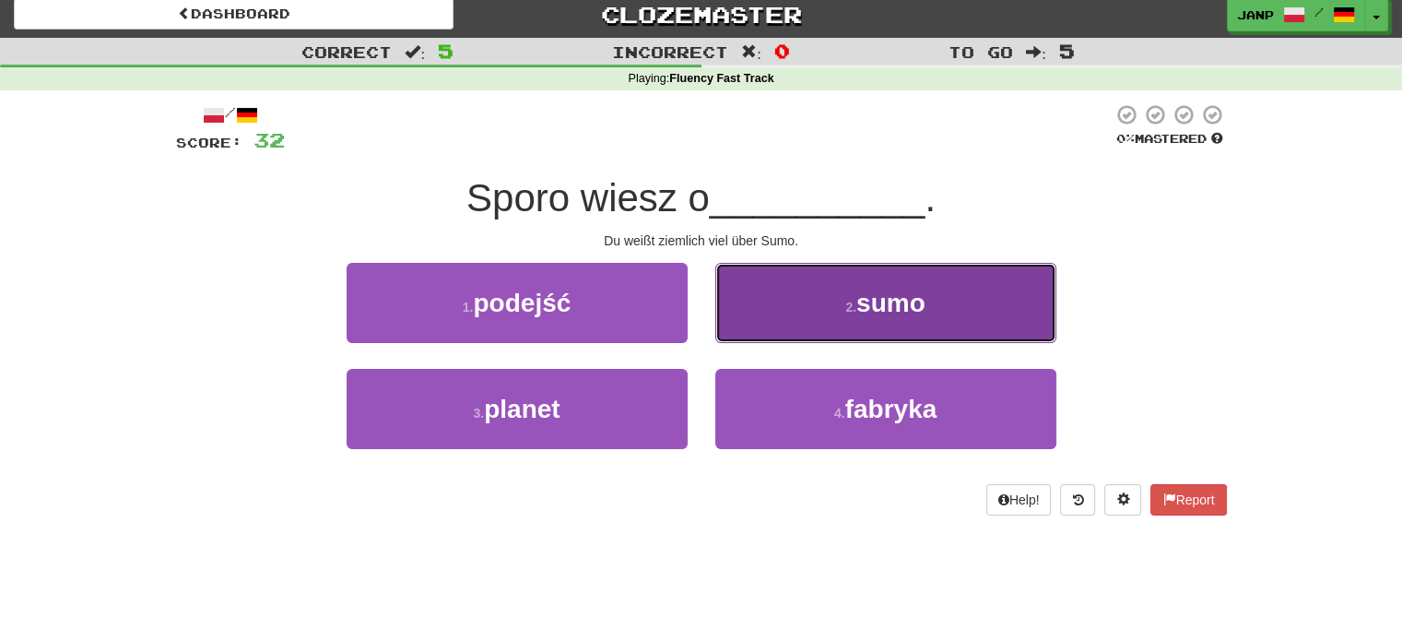
click at [806, 315] on button "2 . sumo" at bounding box center [886, 303] width 341 height 80
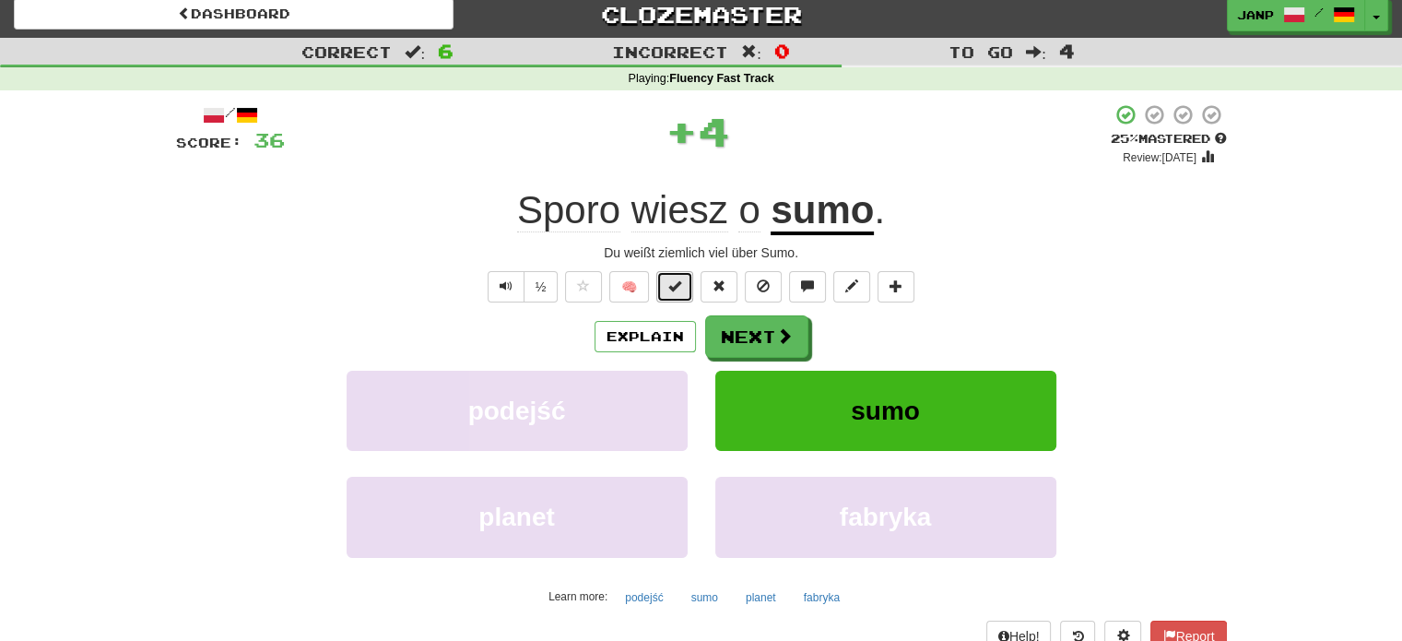
click at [673, 288] on span at bounding box center [675, 285] width 13 height 13
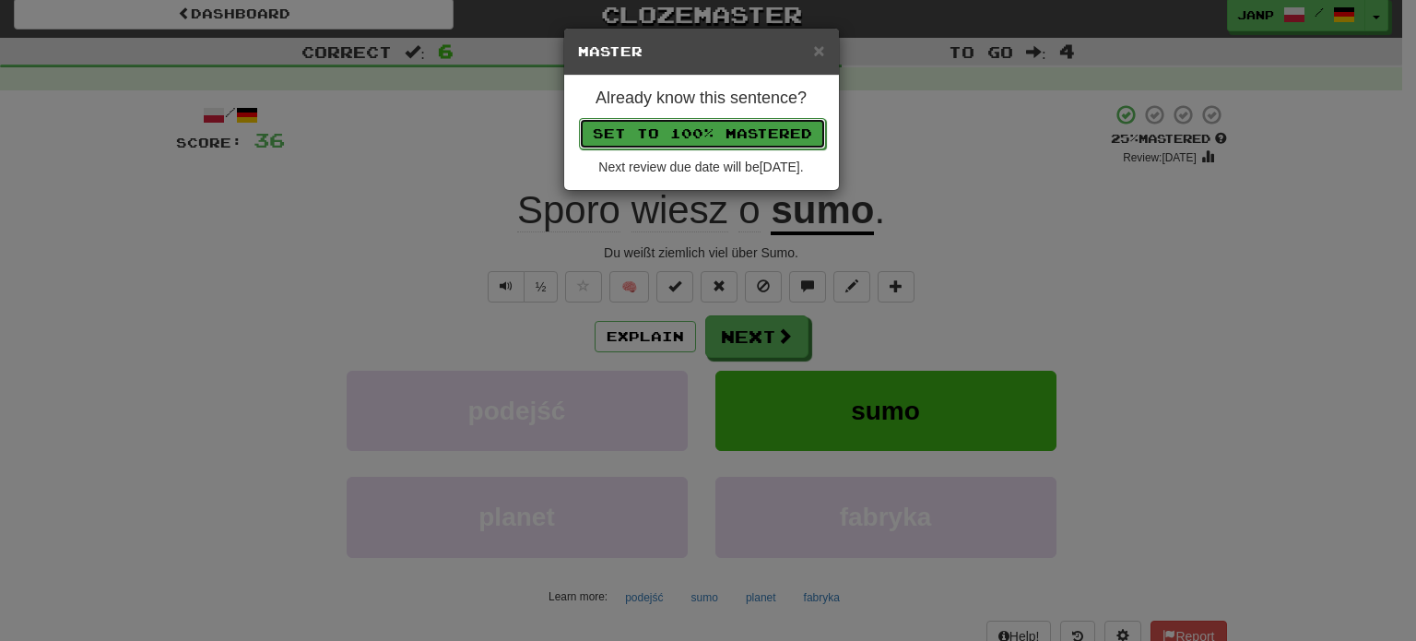
click at [708, 130] on button "Set to 100% Mastered" at bounding box center [702, 133] width 247 height 31
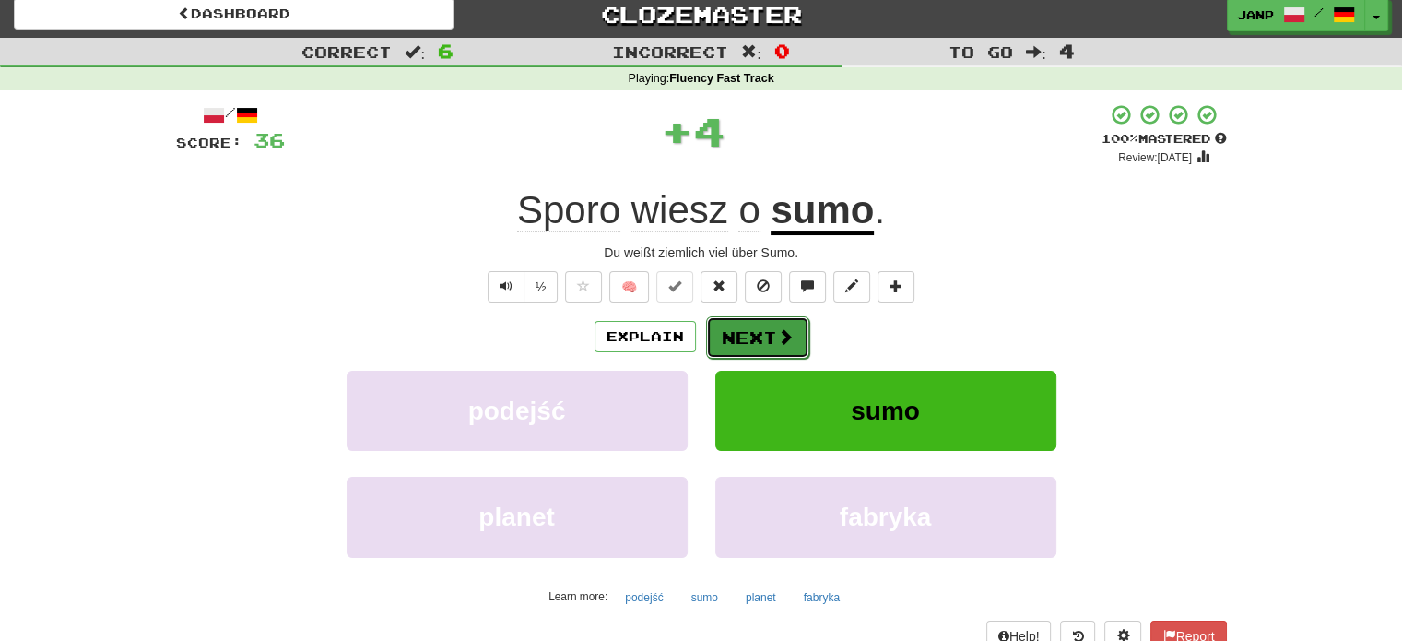
click at [760, 331] on button "Next" at bounding box center [757, 337] width 103 height 42
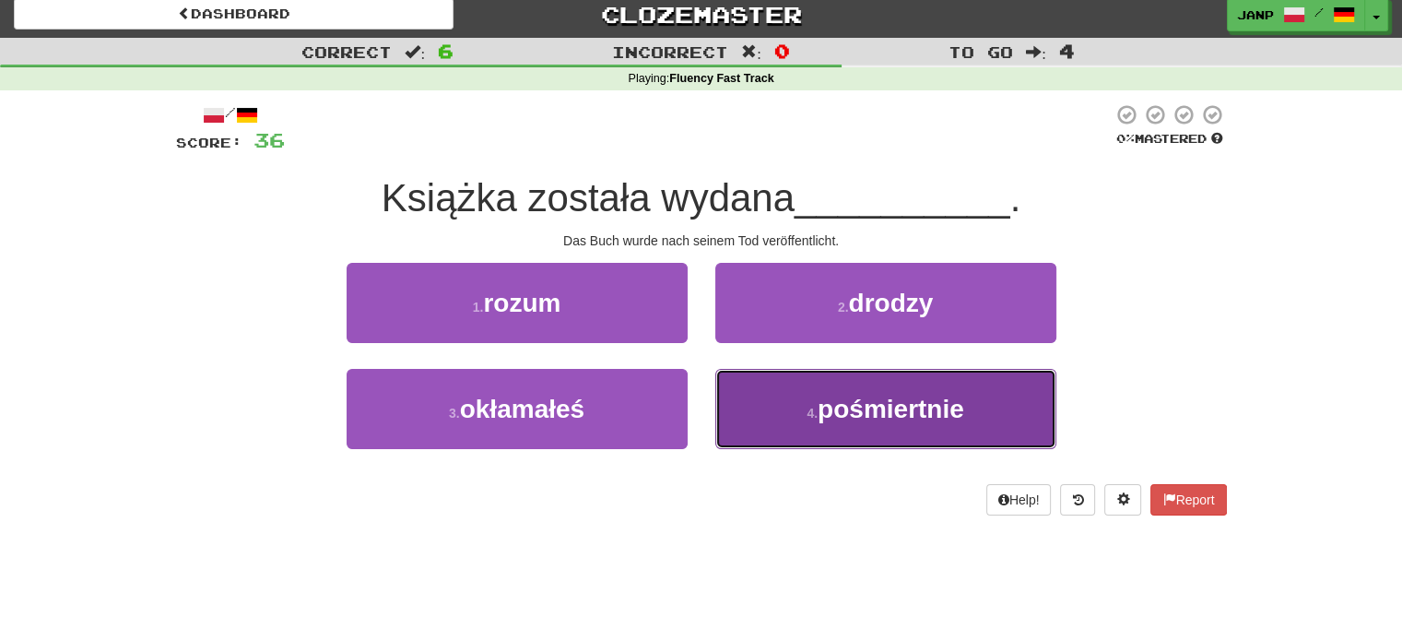
click at [807, 423] on button "4 . pośmiertnie" at bounding box center [886, 409] width 341 height 80
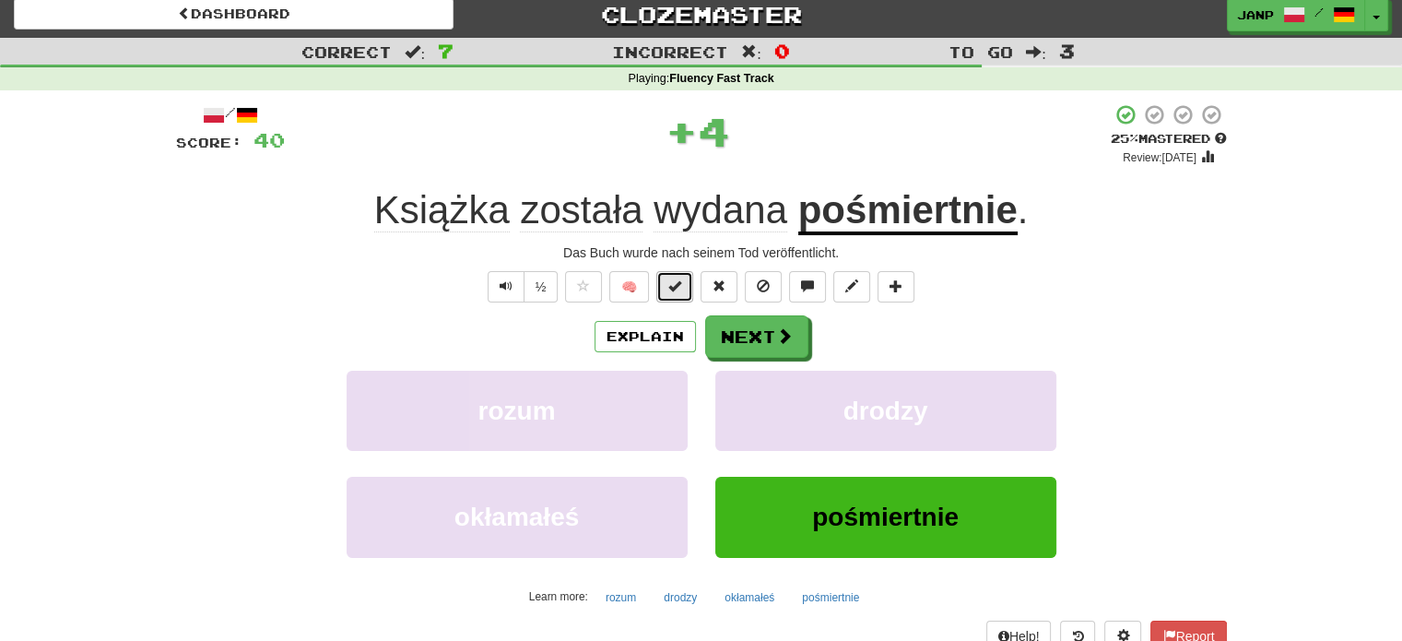
click at [675, 285] on span at bounding box center [675, 285] width 13 height 13
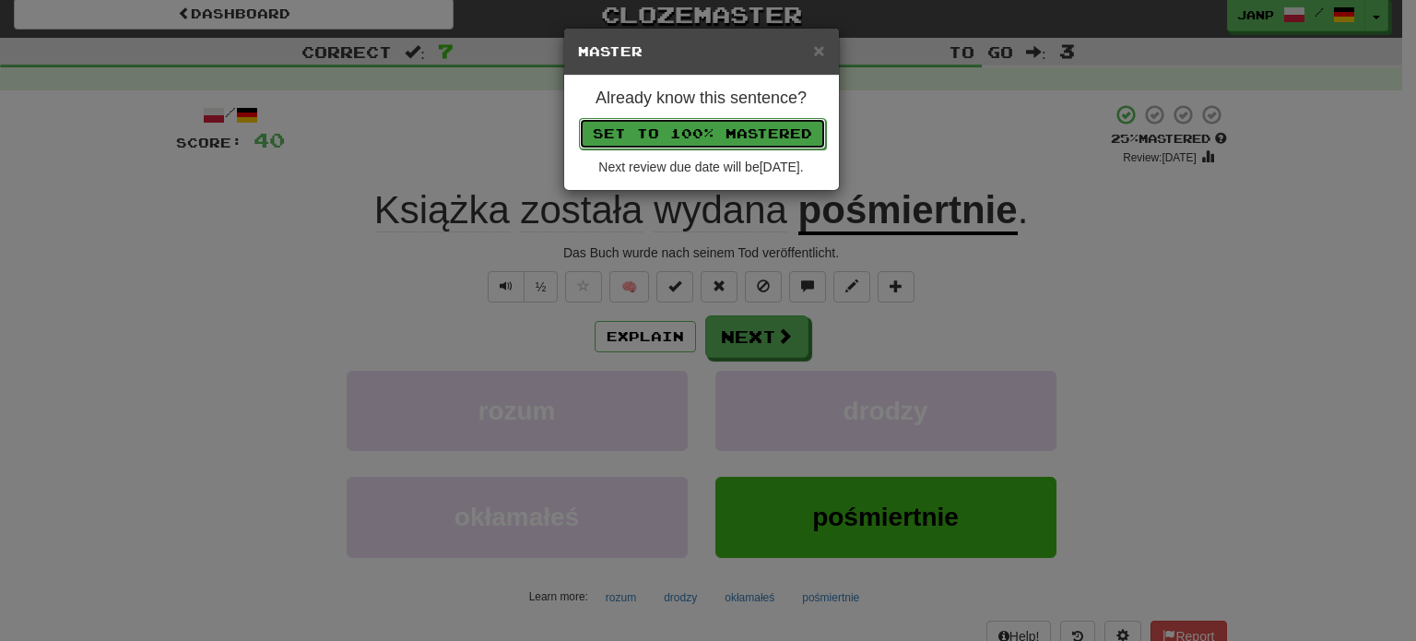
click at [723, 136] on button "Set to 100% Mastered" at bounding box center [702, 133] width 247 height 31
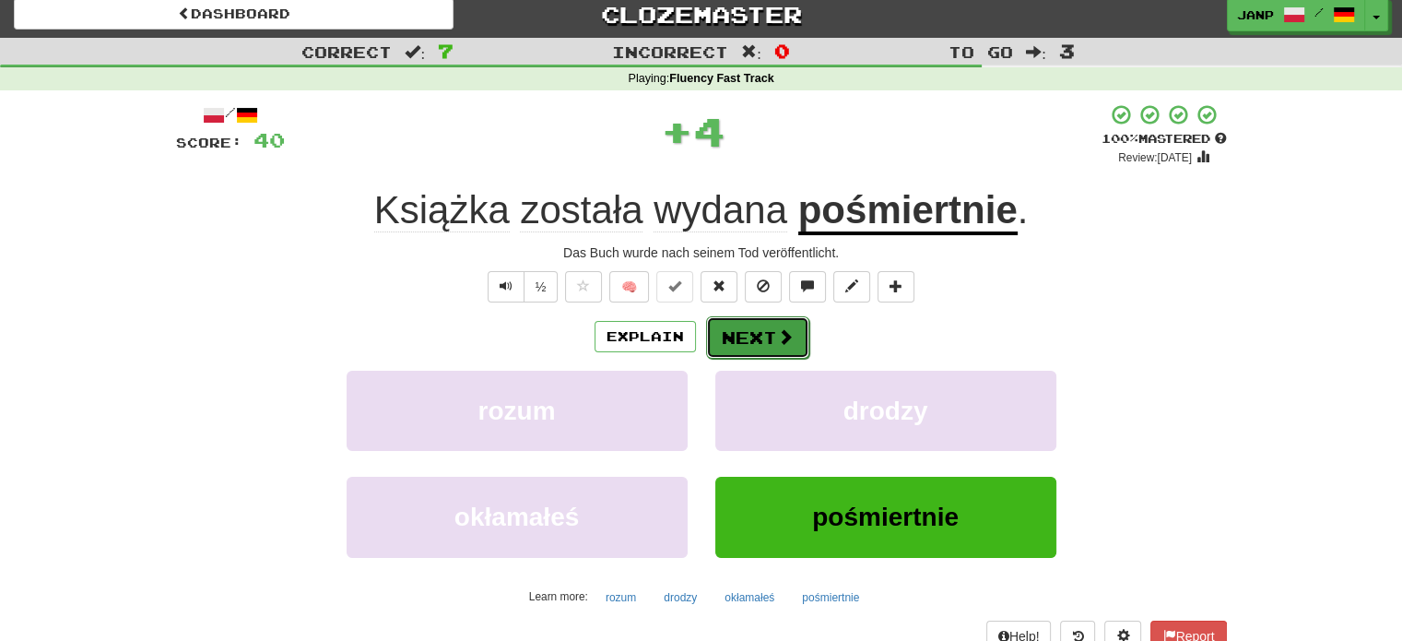
click at [741, 349] on button "Next" at bounding box center [757, 337] width 103 height 42
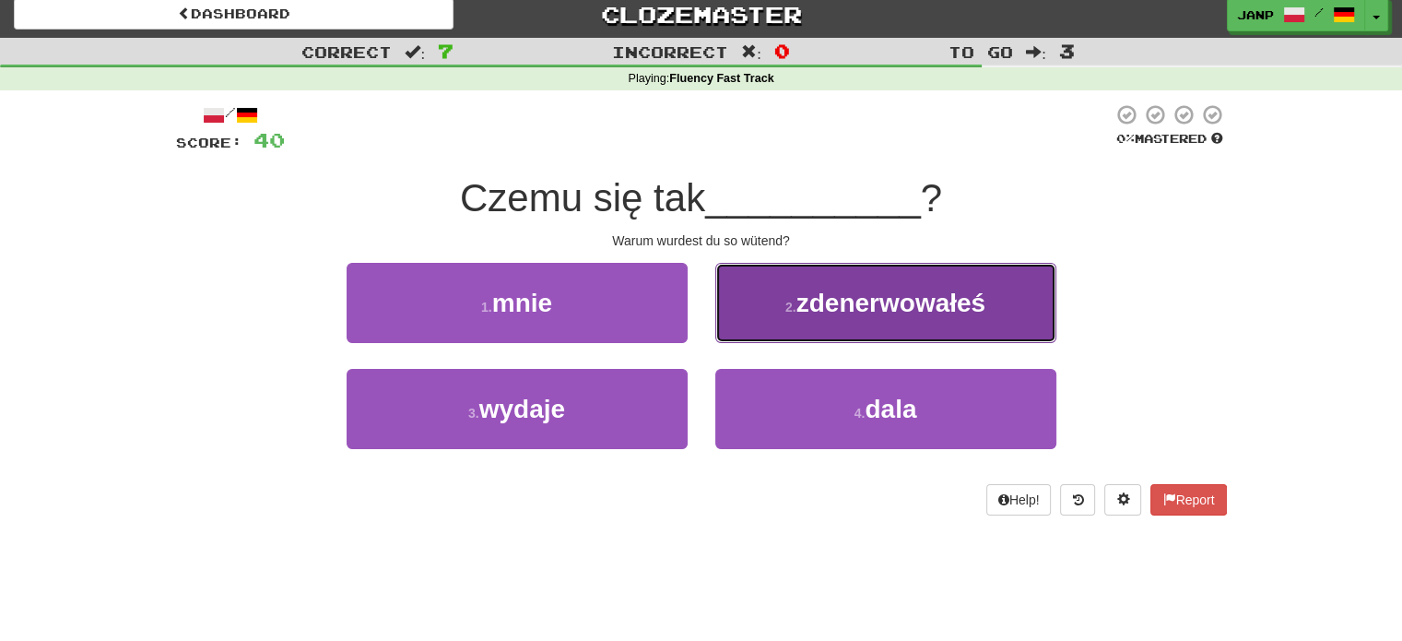
click at [775, 331] on button "2 . zdenerwowałeś" at bounding box center [886, 303] width 341 height 80
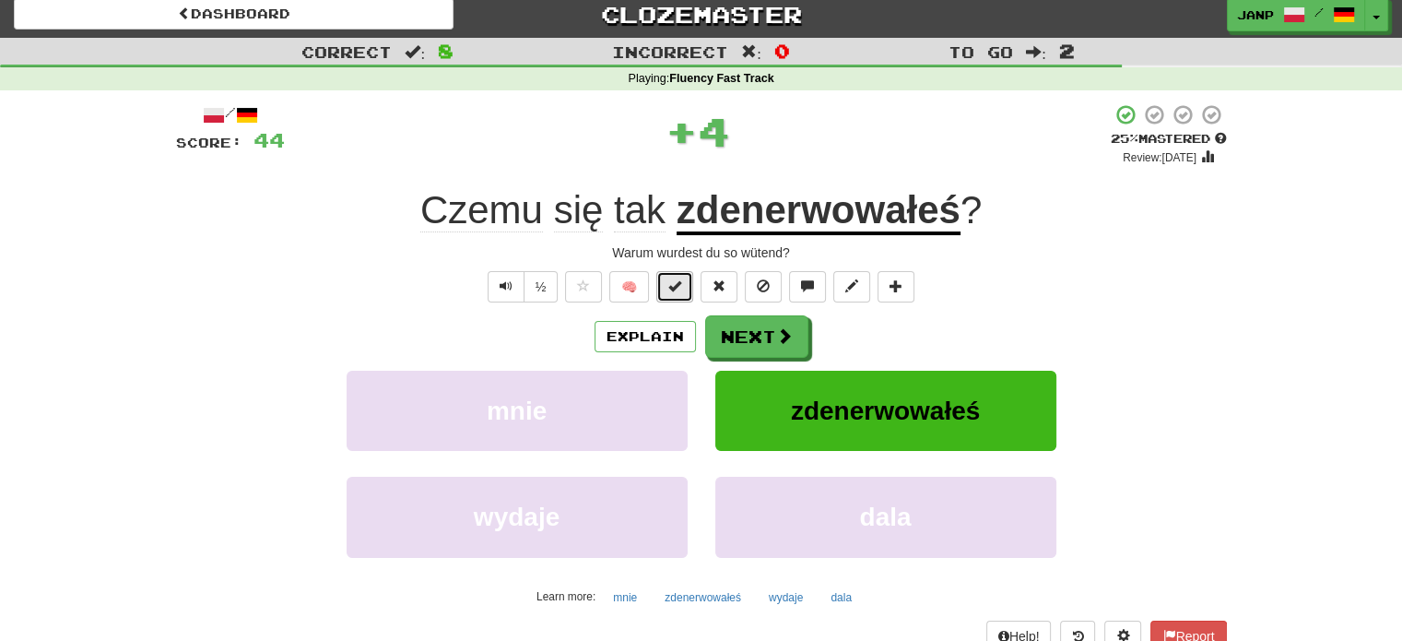
click at [686, 279] on button at bounding box center [675, 286] width 37 height 31
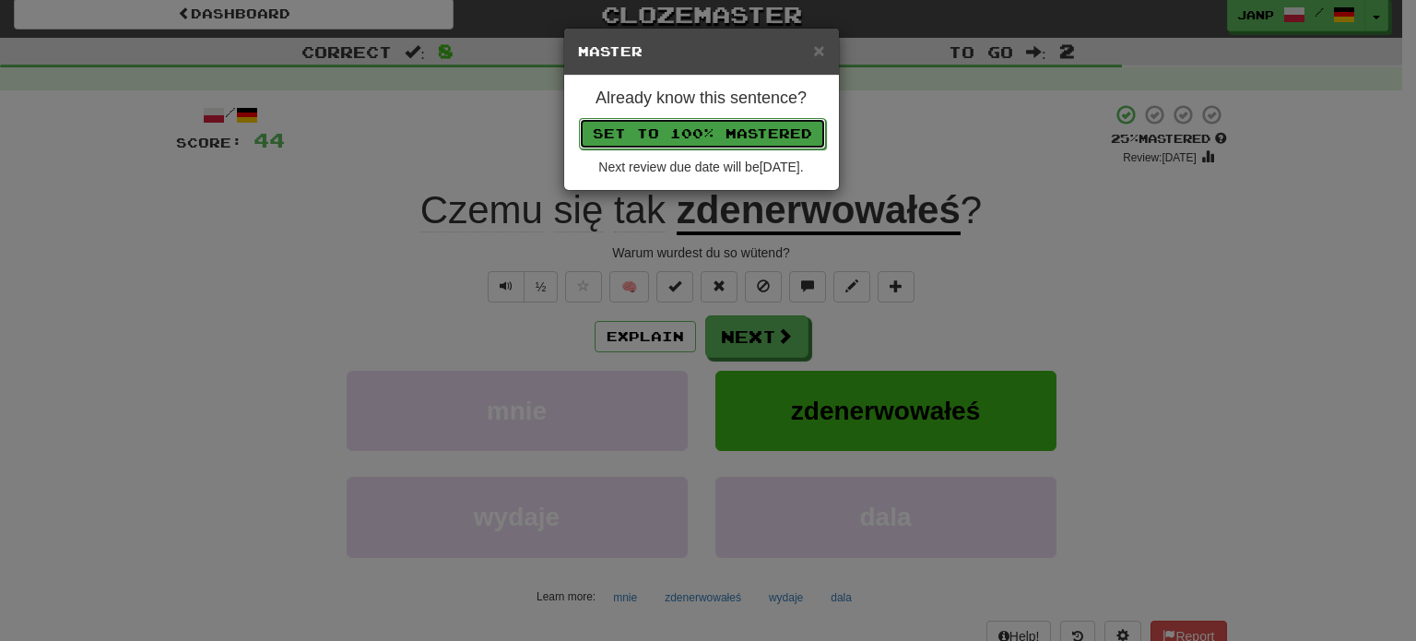
click at [727, 137] on button "Set to 100% Mastered" at bounding box center [702, 133] width 247 height 31
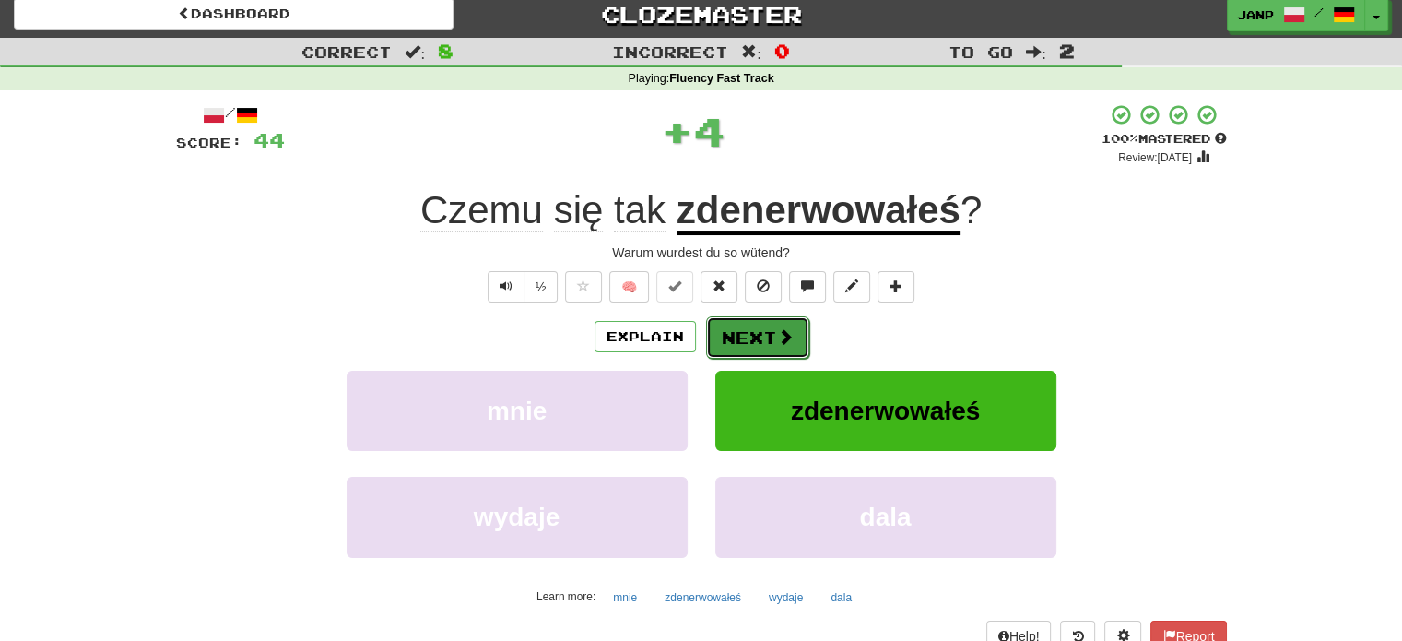
click at [738, 342] on button "Next" at bounding box center [757, 337] width 103 height 42
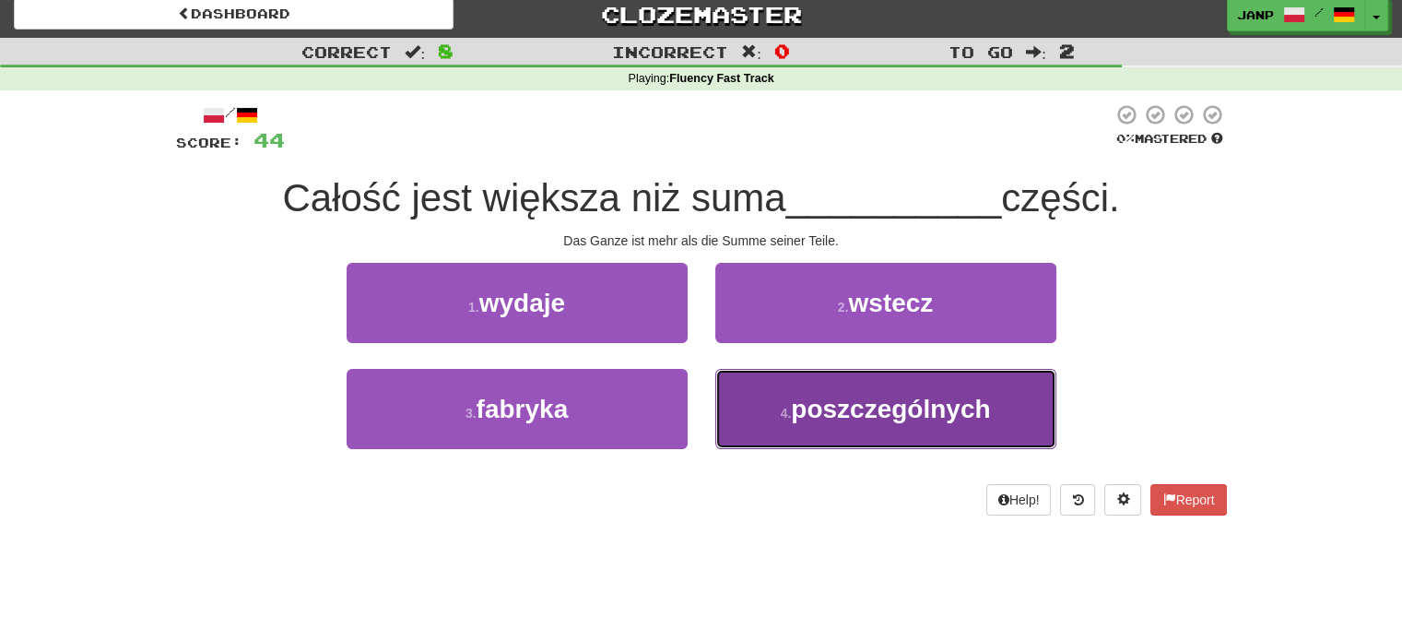
click at [782, 419] on small "4 ." at bounding box center [786, 413] width 11 height 15
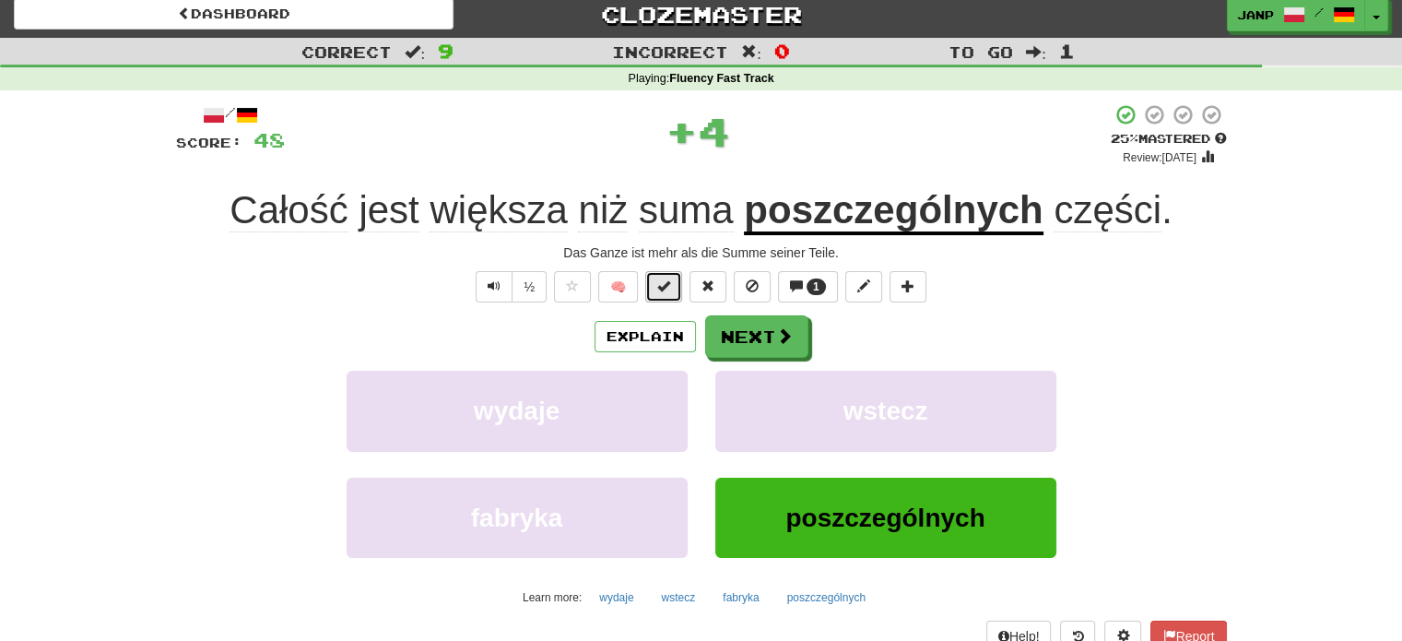
click at [668, 294] on button at bounding box center [663, 286] width 37 height 31
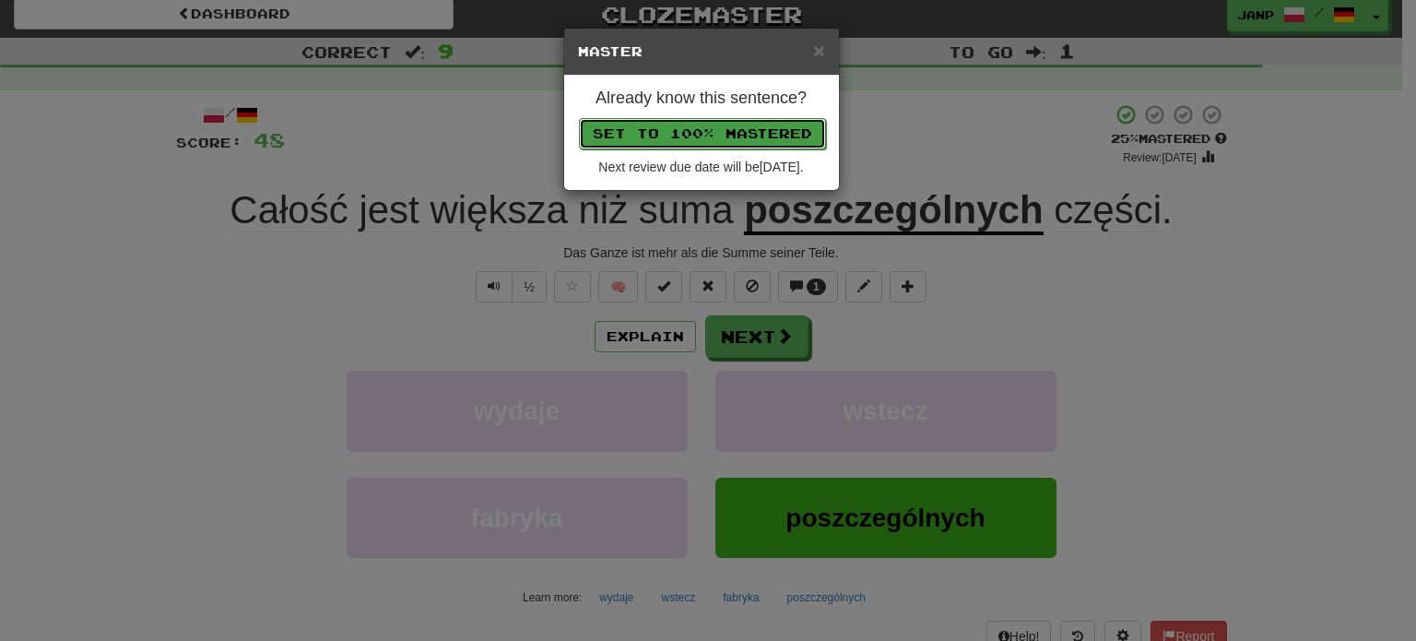
click at [721, 133] on button "Set to 100% Mastered" at bounding box center [702, 133] width 247 height 31
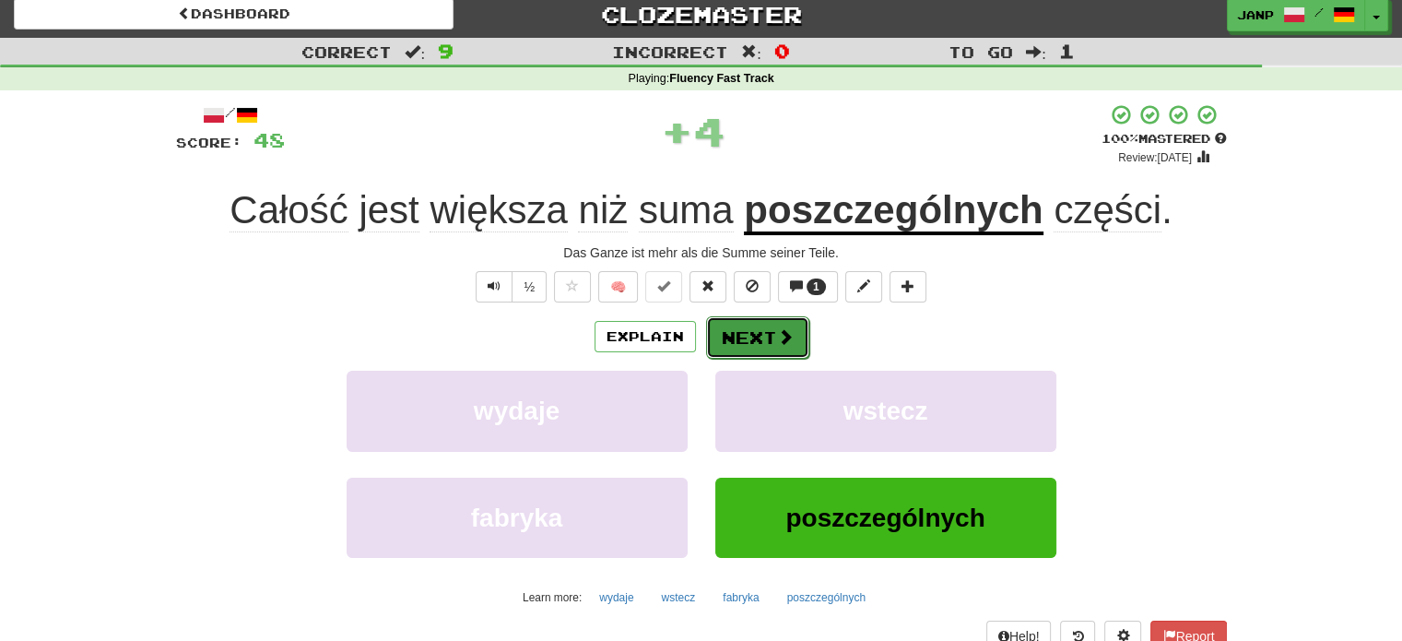
click at [782, 342] on span at bounding box center [785, 336] width 17 height 17
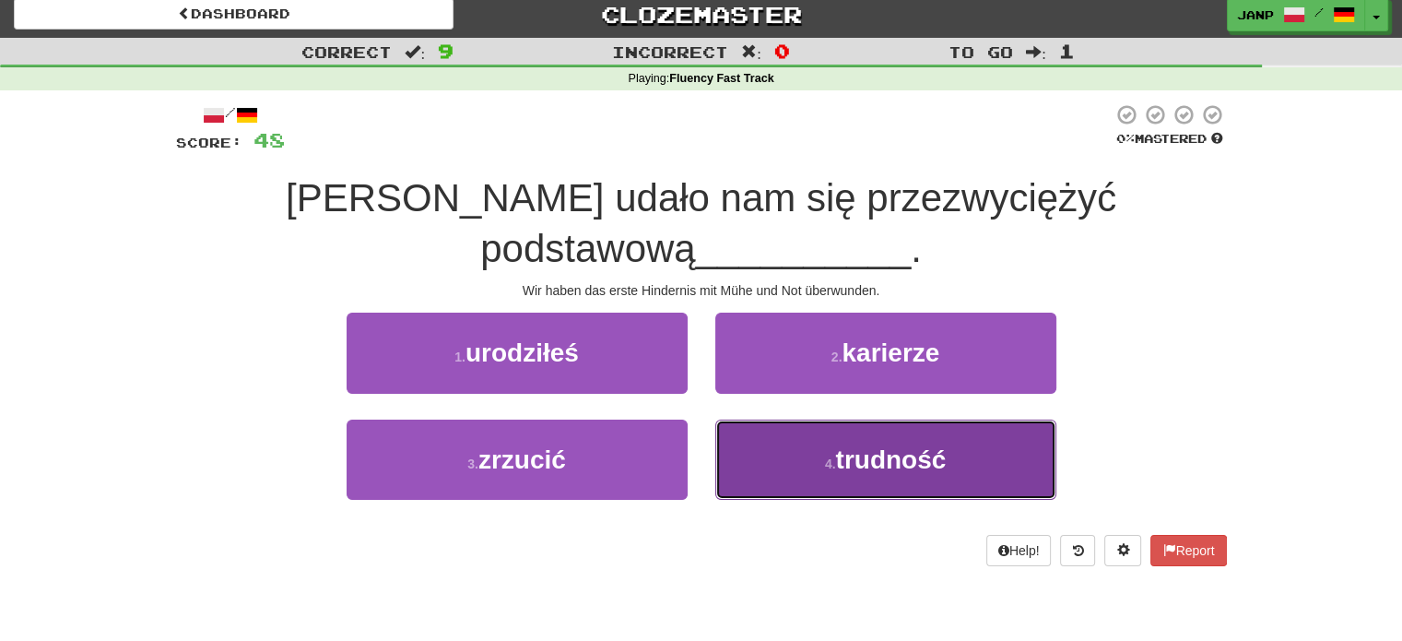
click at [792, 440] on button "4 . trudność" at bounding box center [886, 460] width 341 height 80
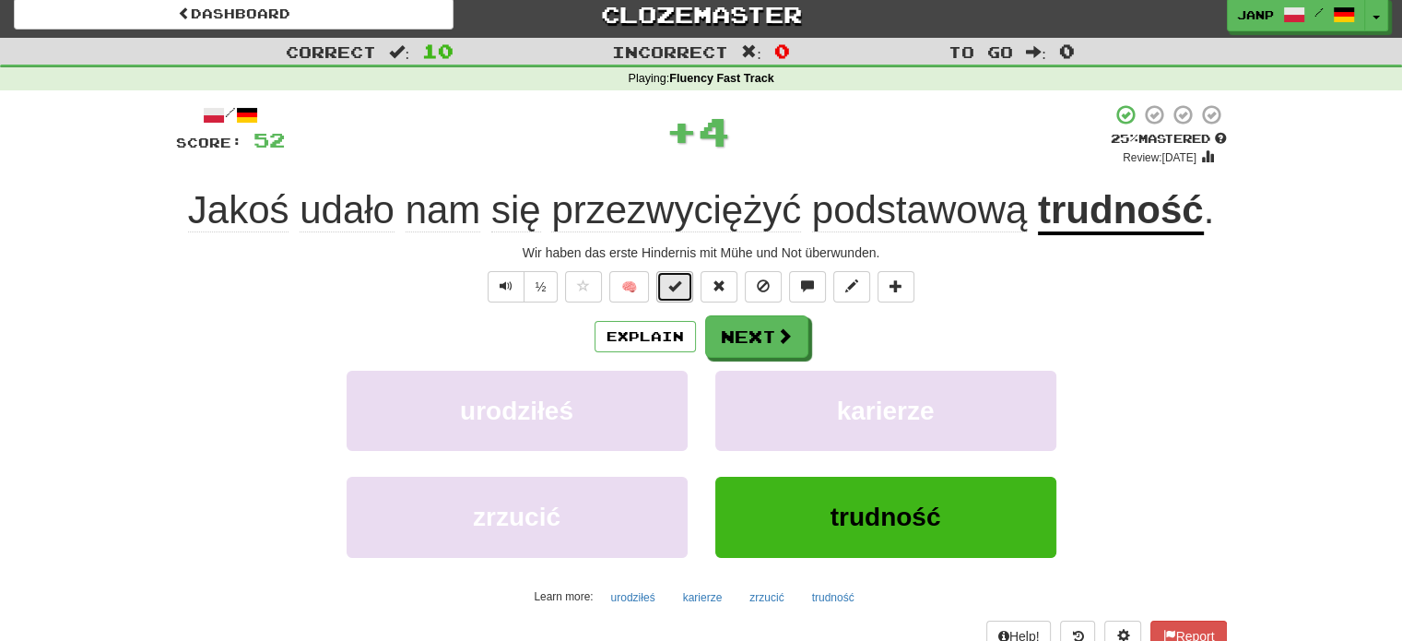
click at [673, 283] on span at bounding box center [675, 285] width 13 height 13
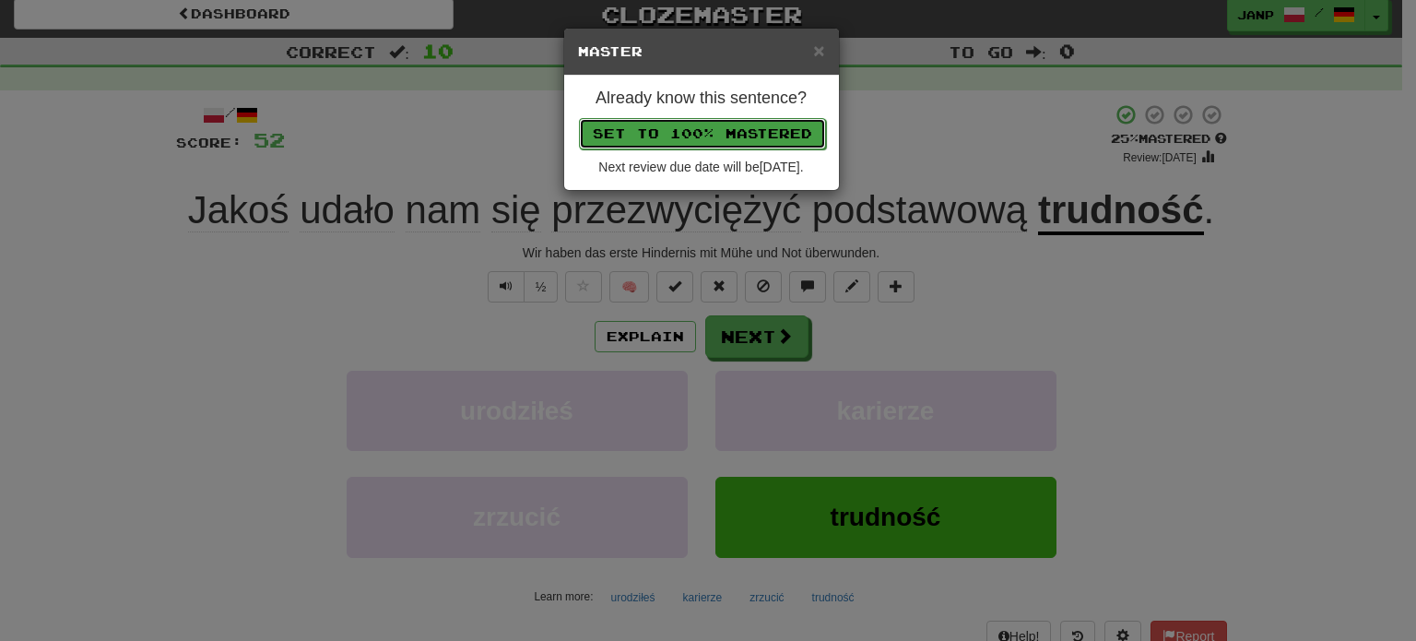
click at [709, 136] on button "Set to 100% Mastered" at bounding box center [702, 133] width 247 height 31
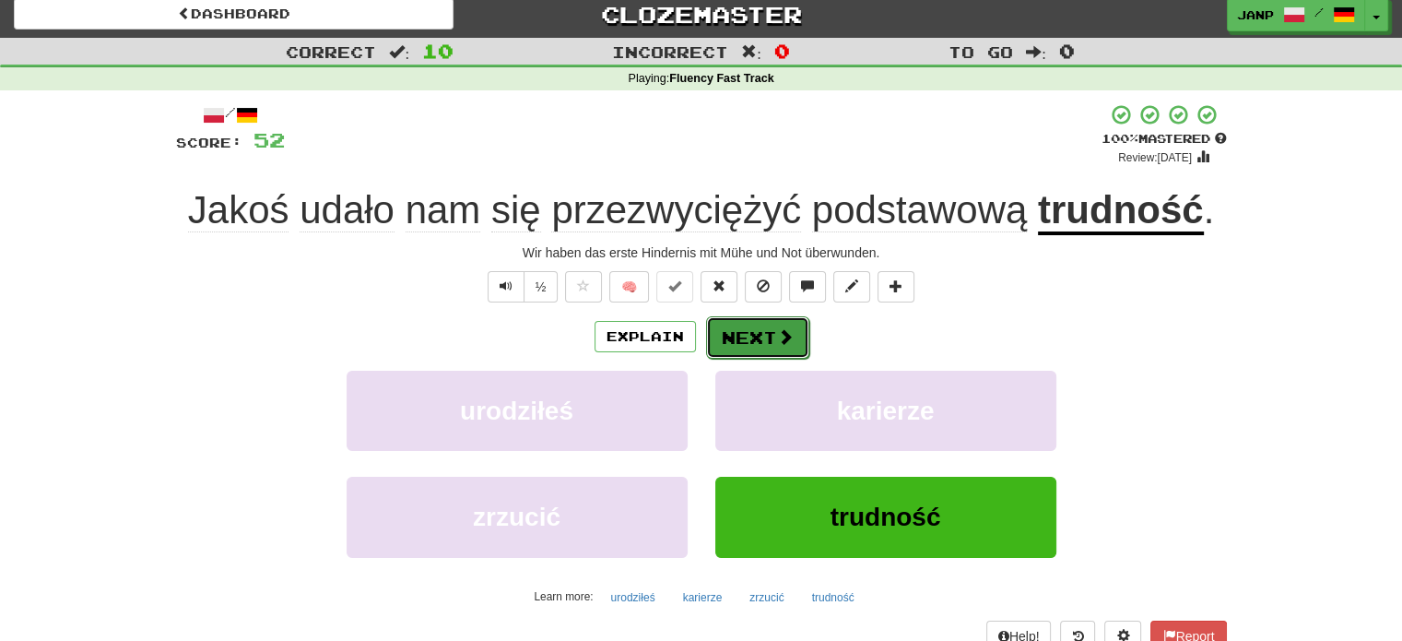
click at [786, 349] on button "Next" at bounding box center [757, 337] width 103 height 42
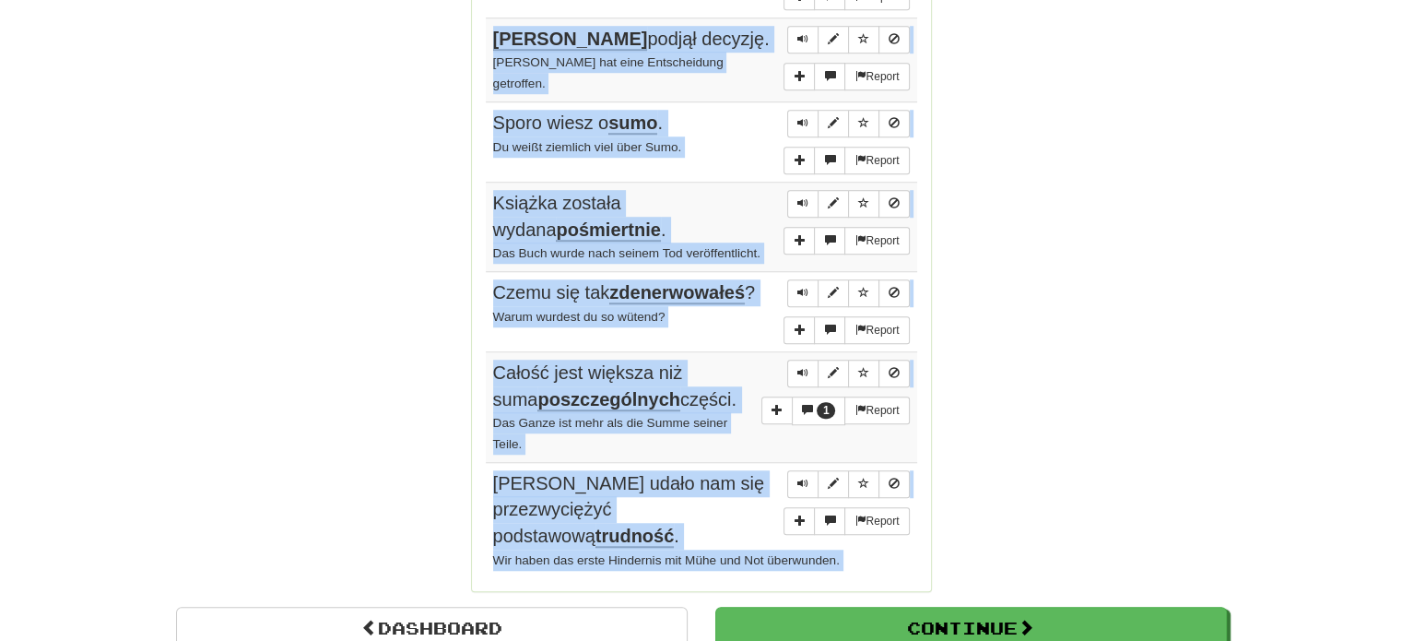
scroll to position [1368, 0]
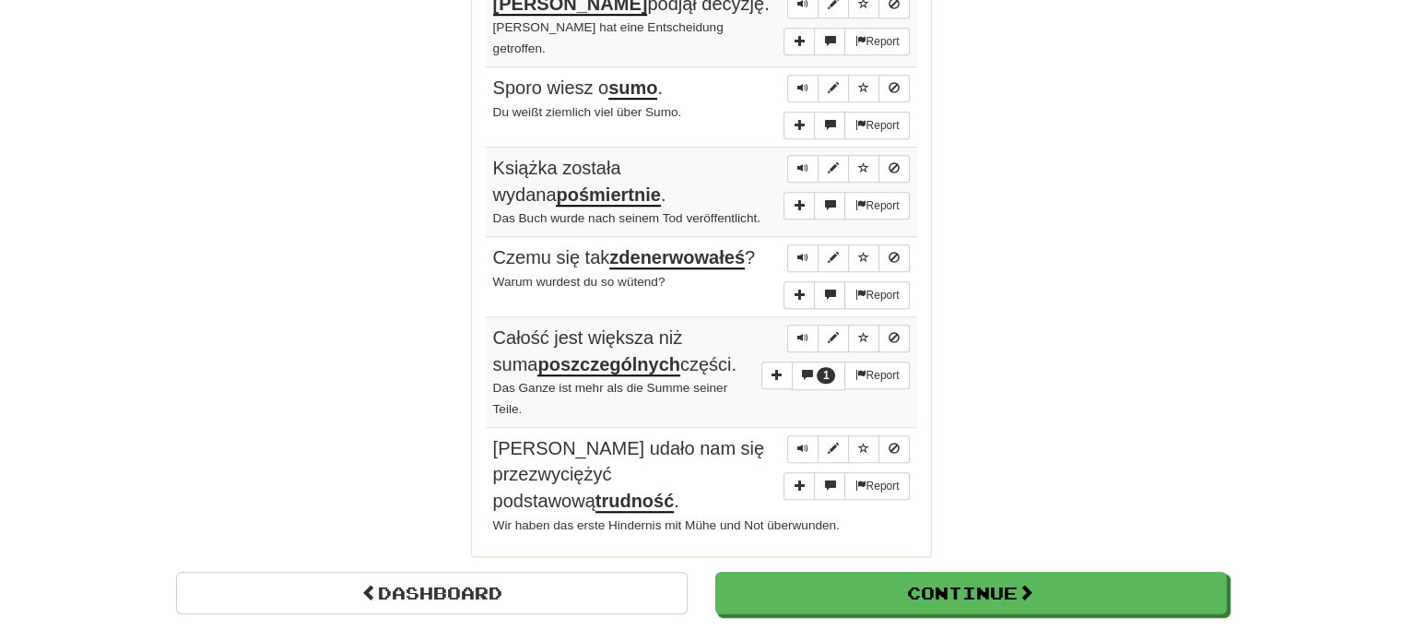
drag, startPoint x: 482, startPoint y: 257, endPoint x: 873, endPoint y: 524, distance: 473.1
copy h2 "Sentences:"
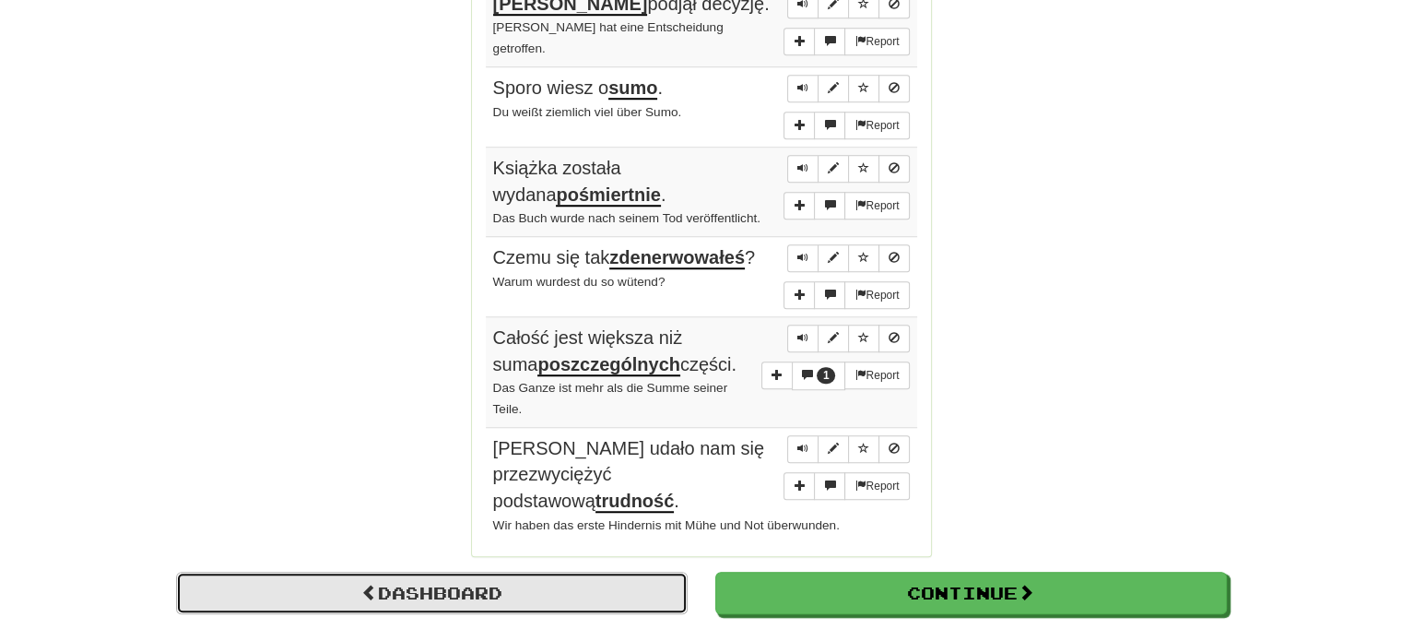
click at [447, 586] on link "Dashboard" at bounding box center [432, 593] width 512 height 42
